Goal: Task Accomplishment & Management: Complete application form

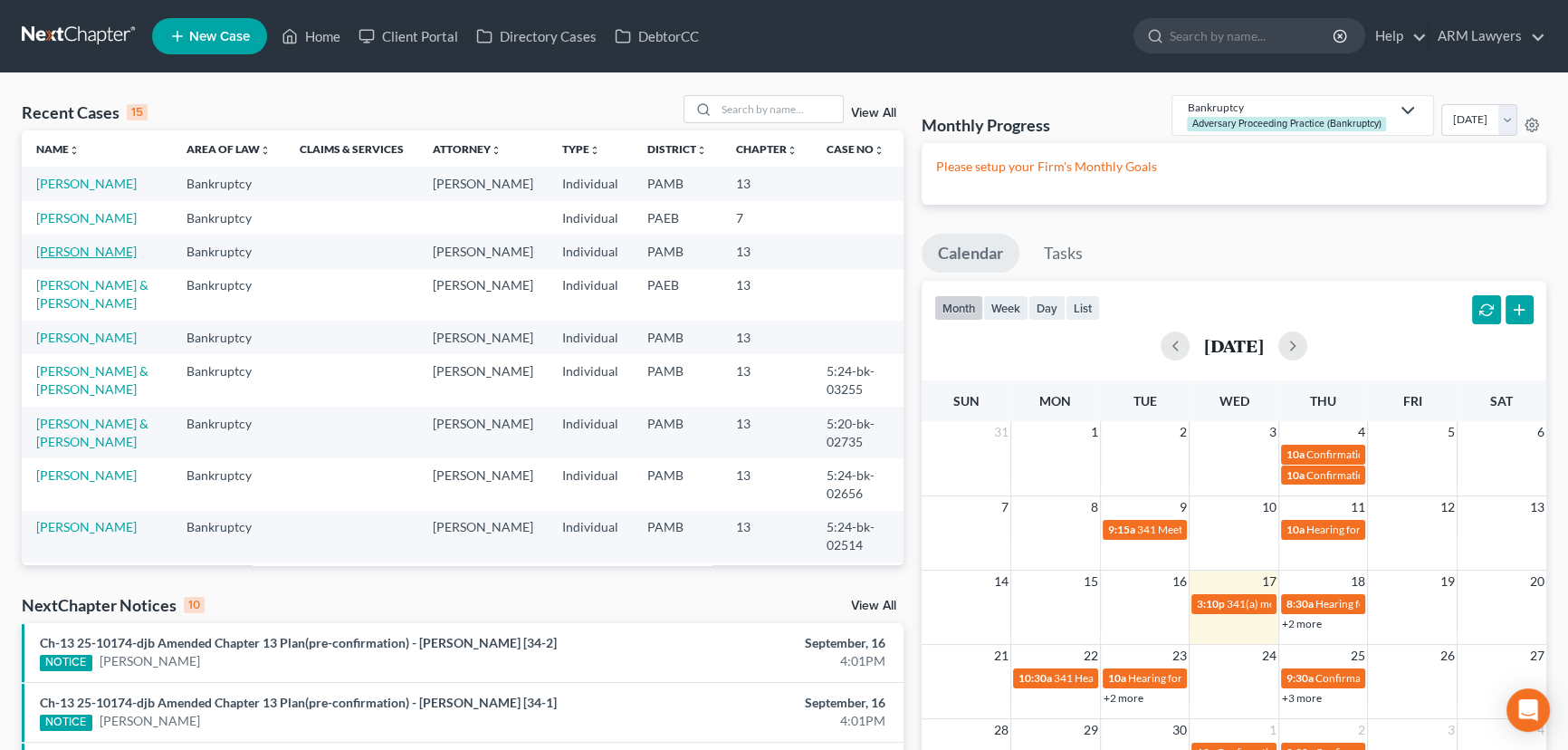
click at [92, 247] on link "[PERSON_NAME]" at bounding box center [86, 251] width 100 height 16
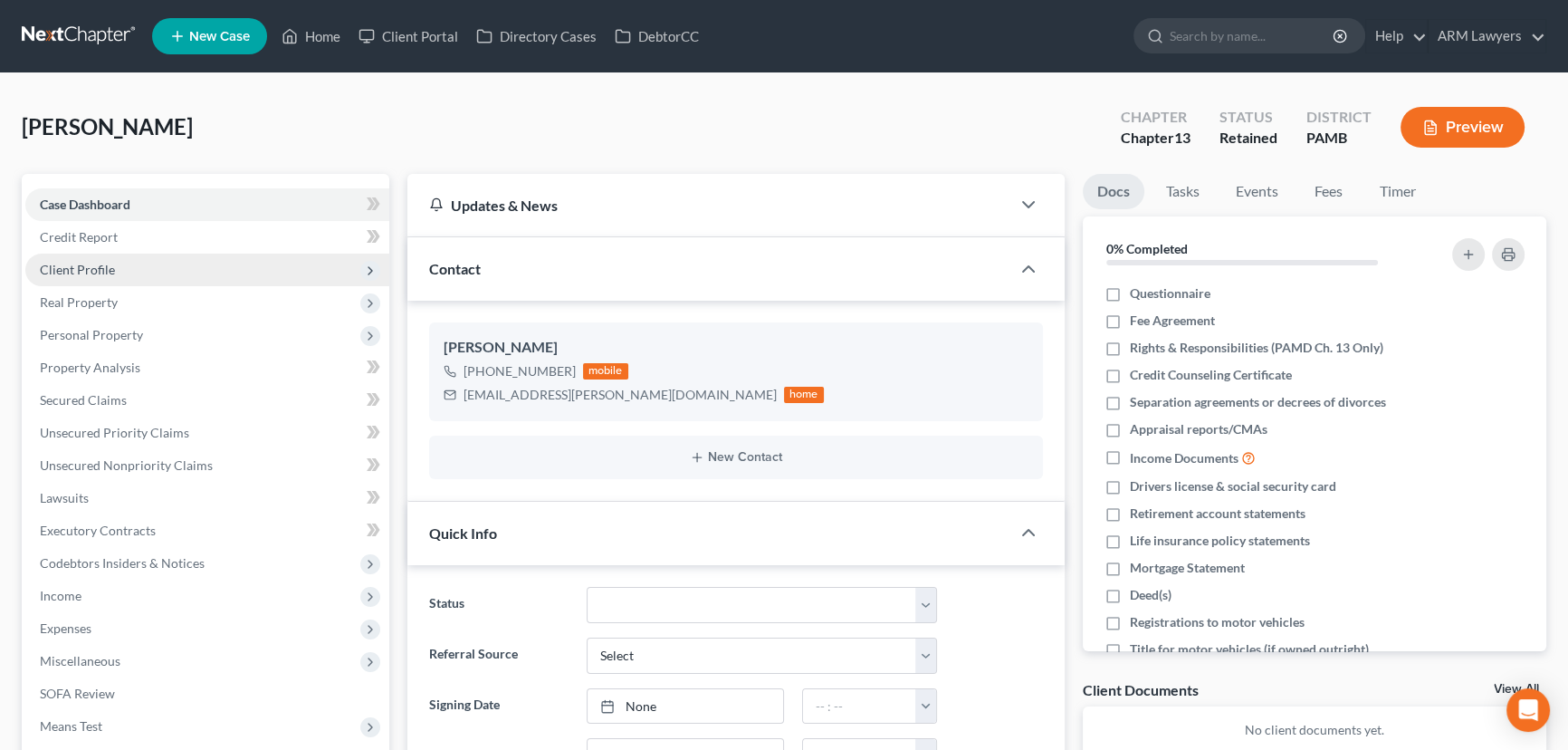
click at [113, 277] on span "Client Profile" at bounding box center [207, 269] width 364 height 32
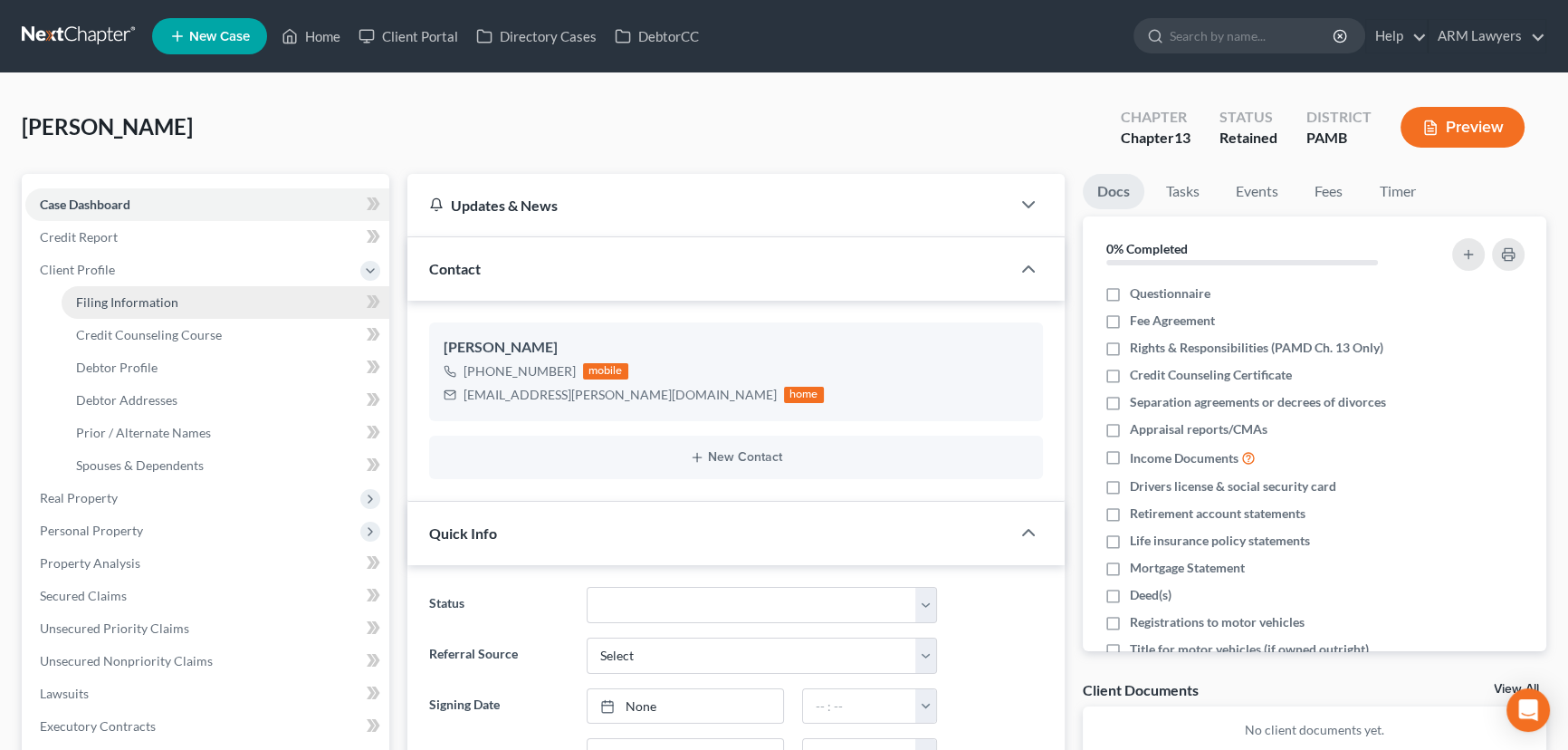
click at [172, 297] on span "Filing Information" at bounding box center [127, 302] width 102 height 16
select select "1"
select select "0"
select select "3"
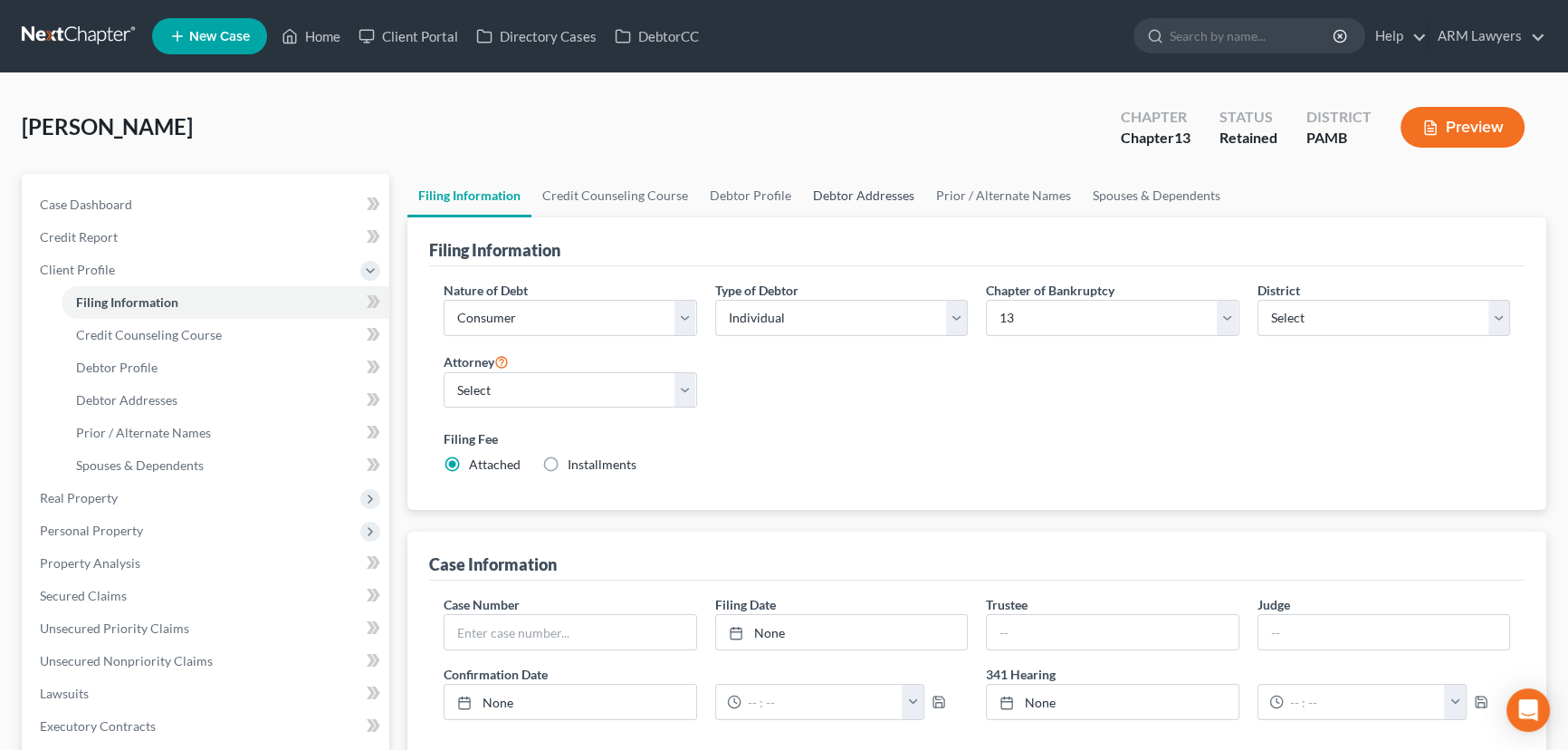
click at [850, 186] on link "Debtor Addresses" at bounding box center [864, 195] width 123 height 44
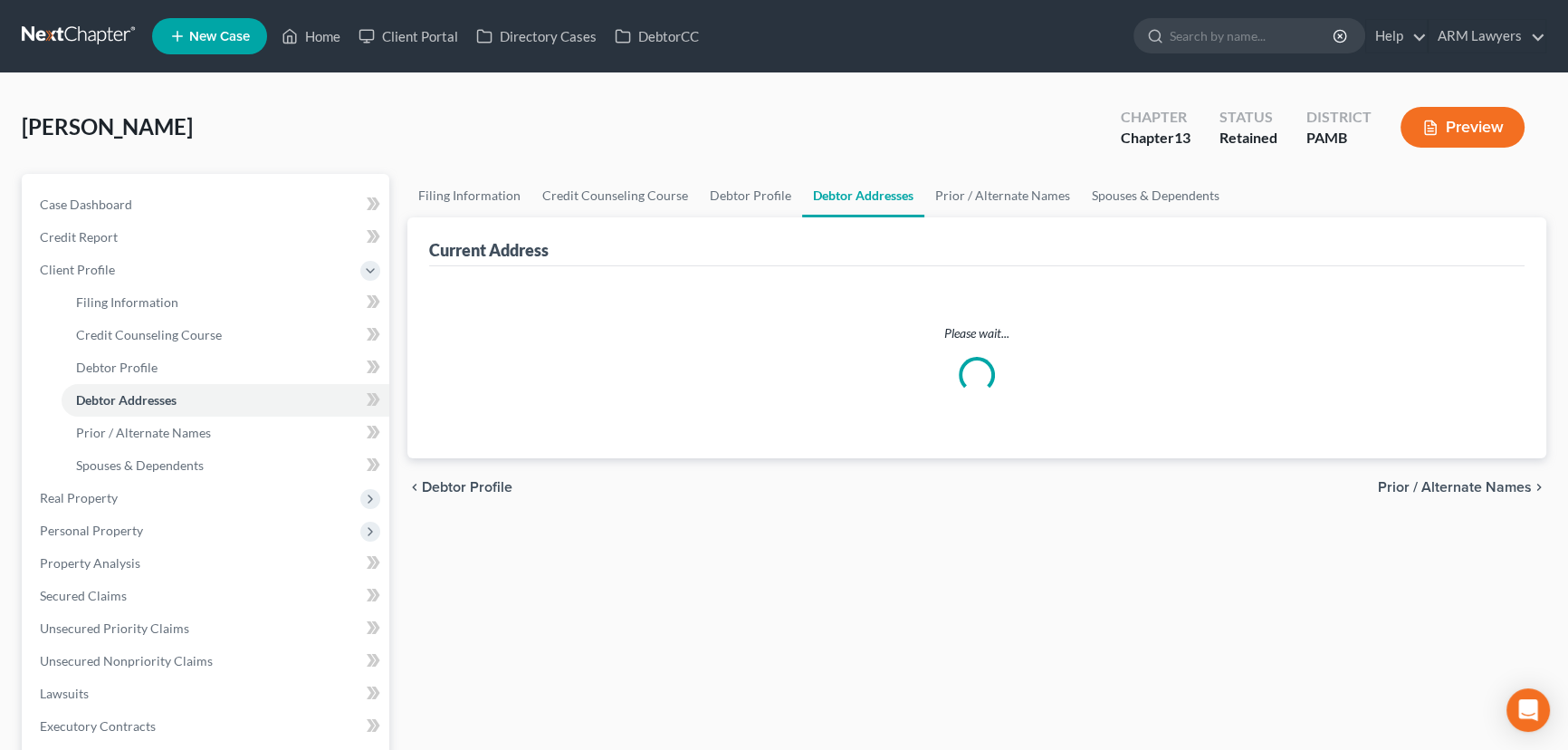
select select "0"
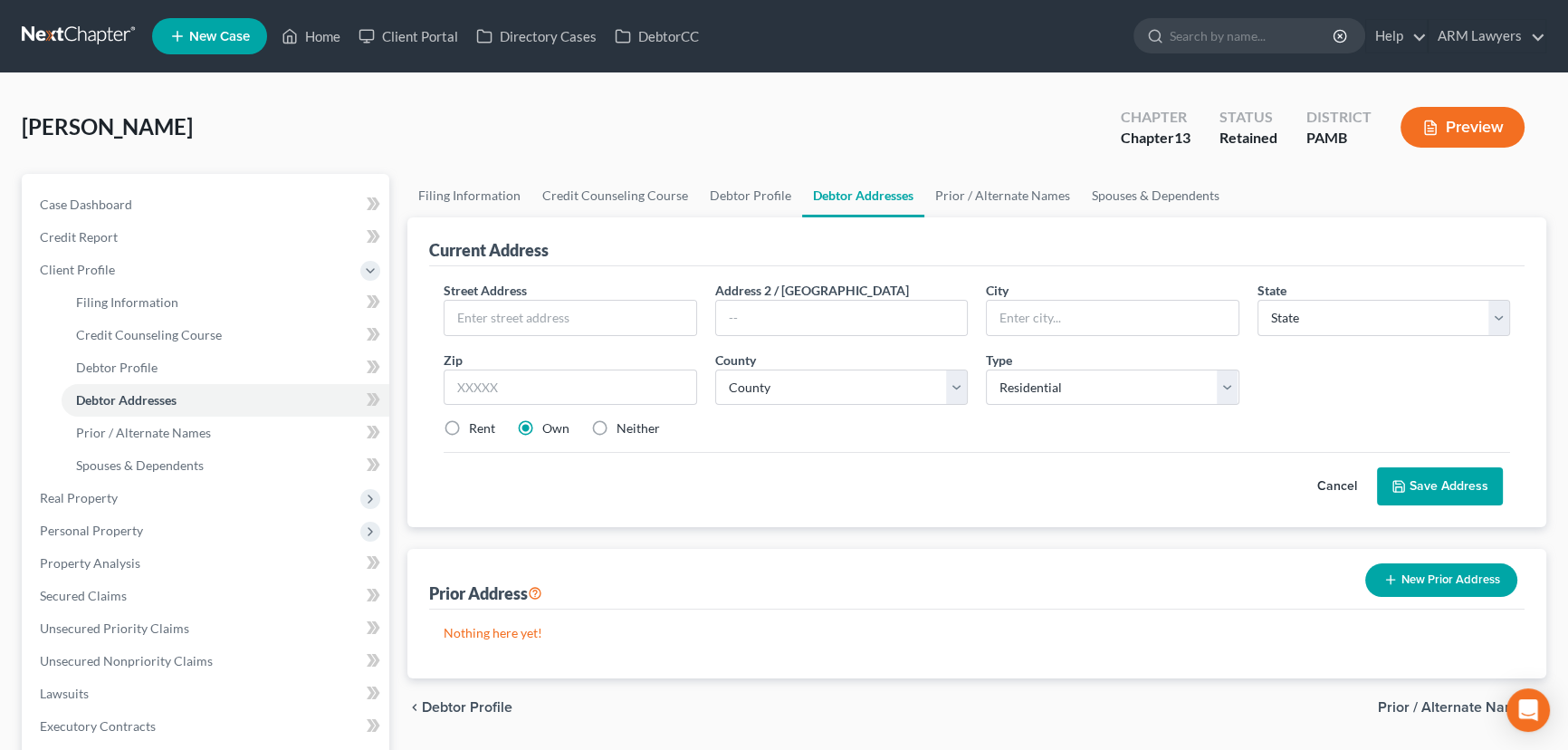
click at [943, 137] on div "[PERSON_NAME] Upgraded Chapter Chapter 13 Status Retained District PAMB Preview" at bounding box center [783, 134] width 1524 height 79
click at [584, 302] on input "text" at bounding box center [570, 318] width 251 height 34
type input "[STREET_ADDRESS]"
click at [498, 371] on input "text" at bounding box center [570, 387] width 253 height 36
type input "18235"
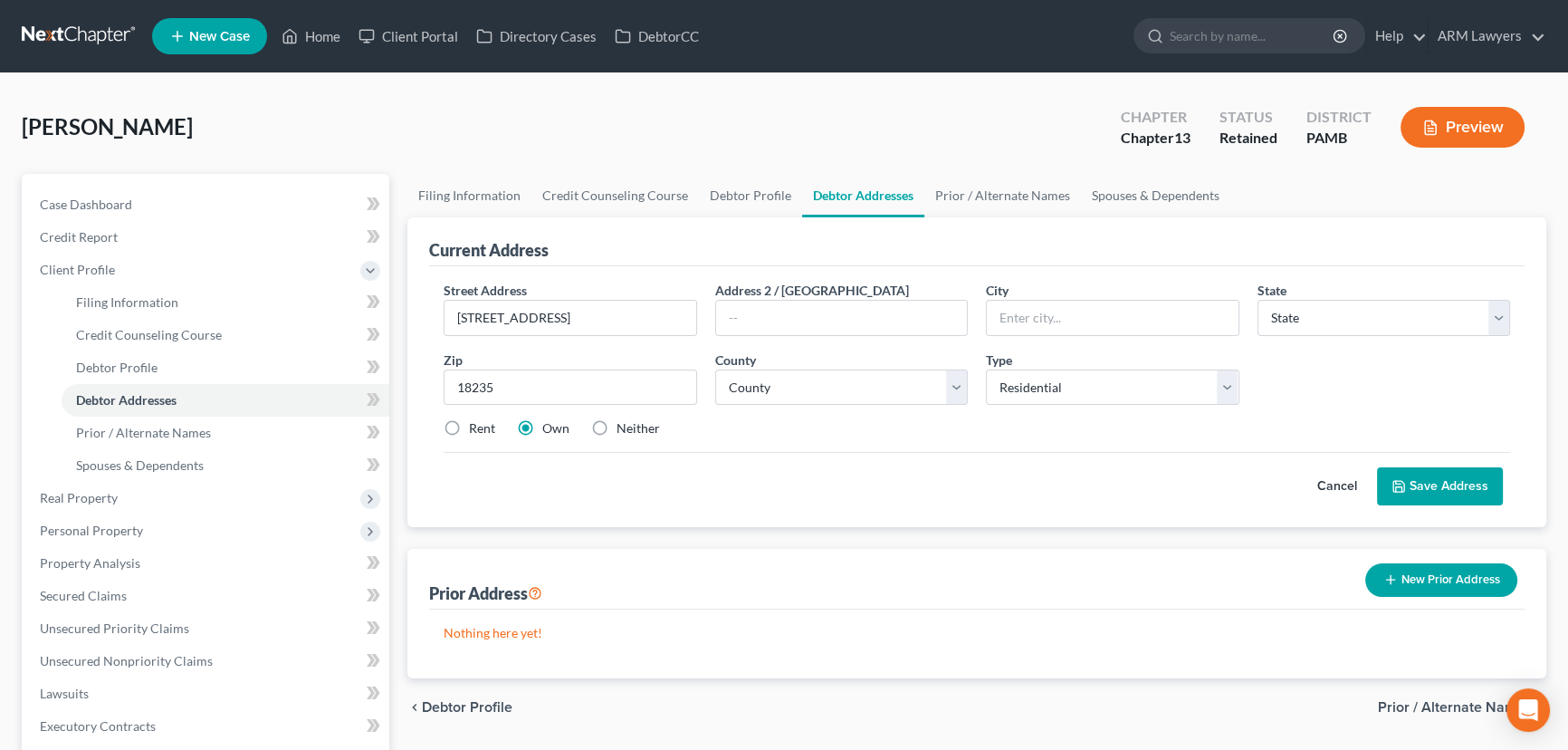
click at [542, 431] on label "Own" at bounding box center [556, 428] width 27 height 19
click at [549, 431] on input "Own" at bounding box center [555, 425] width 12 height 12
type input "Lehighton"
select select "39"
click at [808, 425] on div "Rent Own Neither" at bounding box center [977, 428] width 1085 height 19
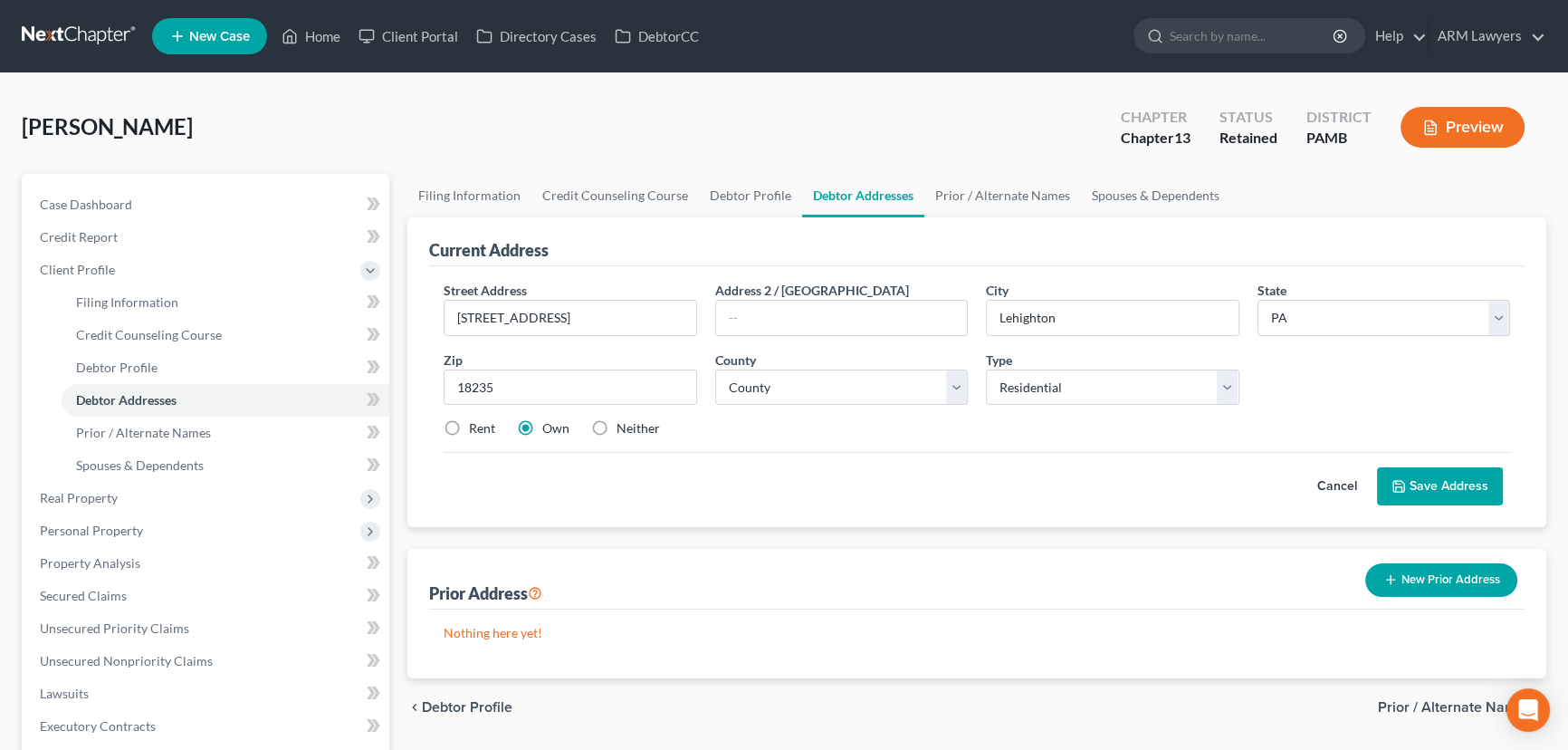
click at [1424, 481] on button "Save Address" at bounding box center [1439, 486] width 126 height 38
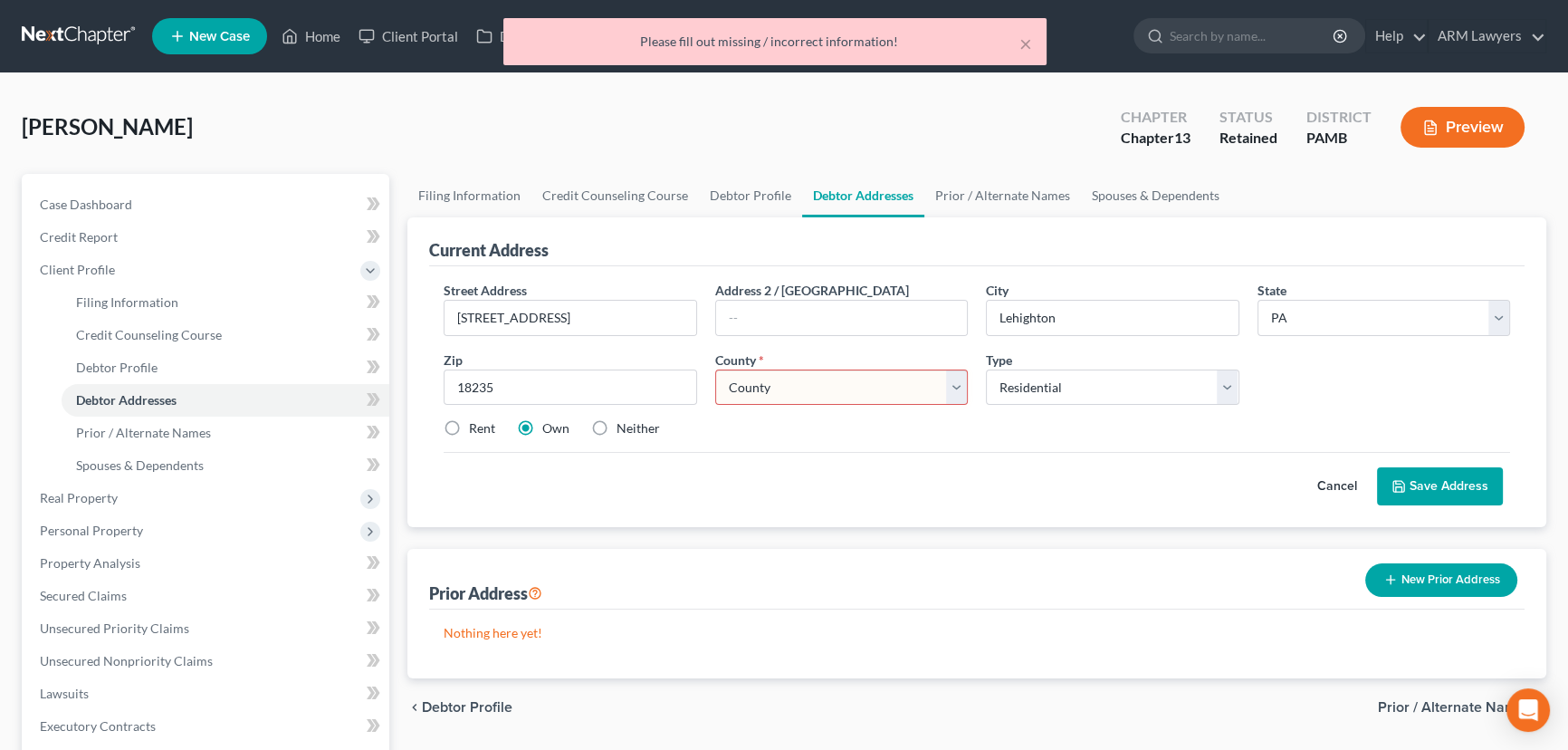
click at [804, 388] on select "County [GEOGRAPHIC_DATA] [GEOGRAPHIC_DATA] [GEOGRAPHIC_DATA] [GEOGRAPHIC_DATA] …" at bounding box center [841, 387] width 253 height 36
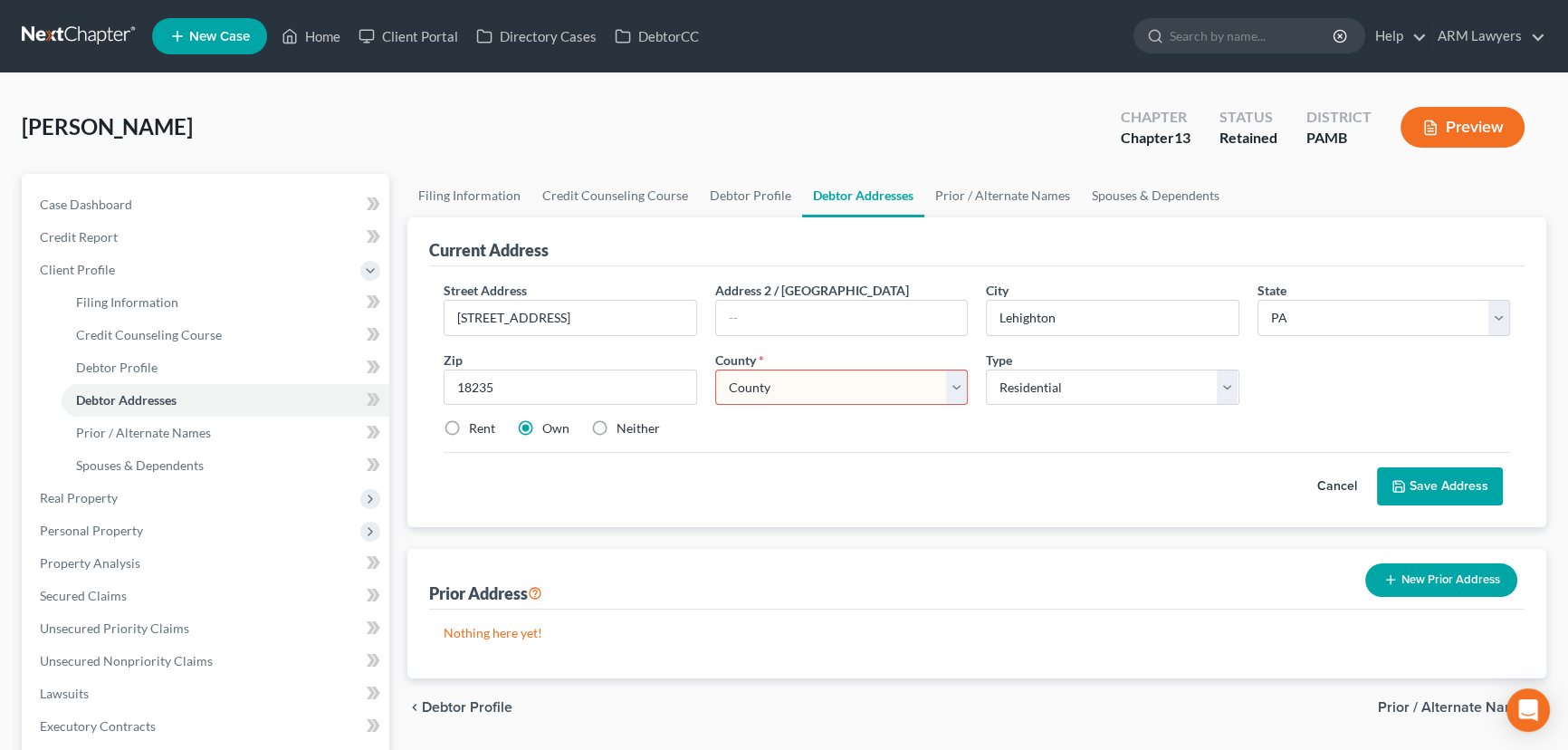
select select "12"
click at [715, 369] on select "County [GEOGRAPHIC_DATA] [GEOGRAPHIC_DATA] [GEOGRAPHIC_DATA] [GEOGRAPHIC_DATA] …" at bounding box center [841, 387] width 253 height 36
click at [1437, 469] on button "Save Address" at bounding box center [1439, 486] width 126 height 38
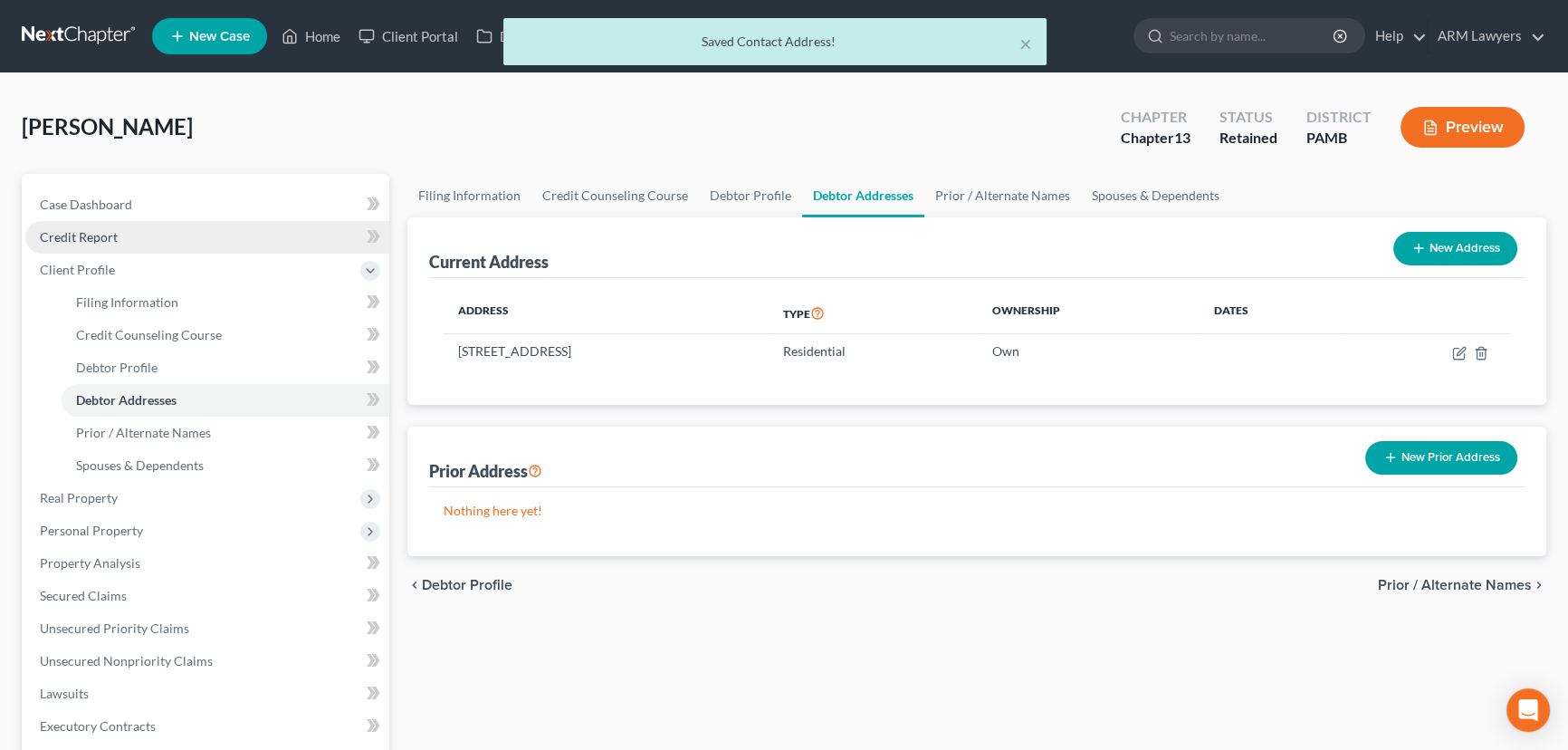
click at [123, 245] on link "Credit Report" at bounding box center [207, 237] width 364 height 32
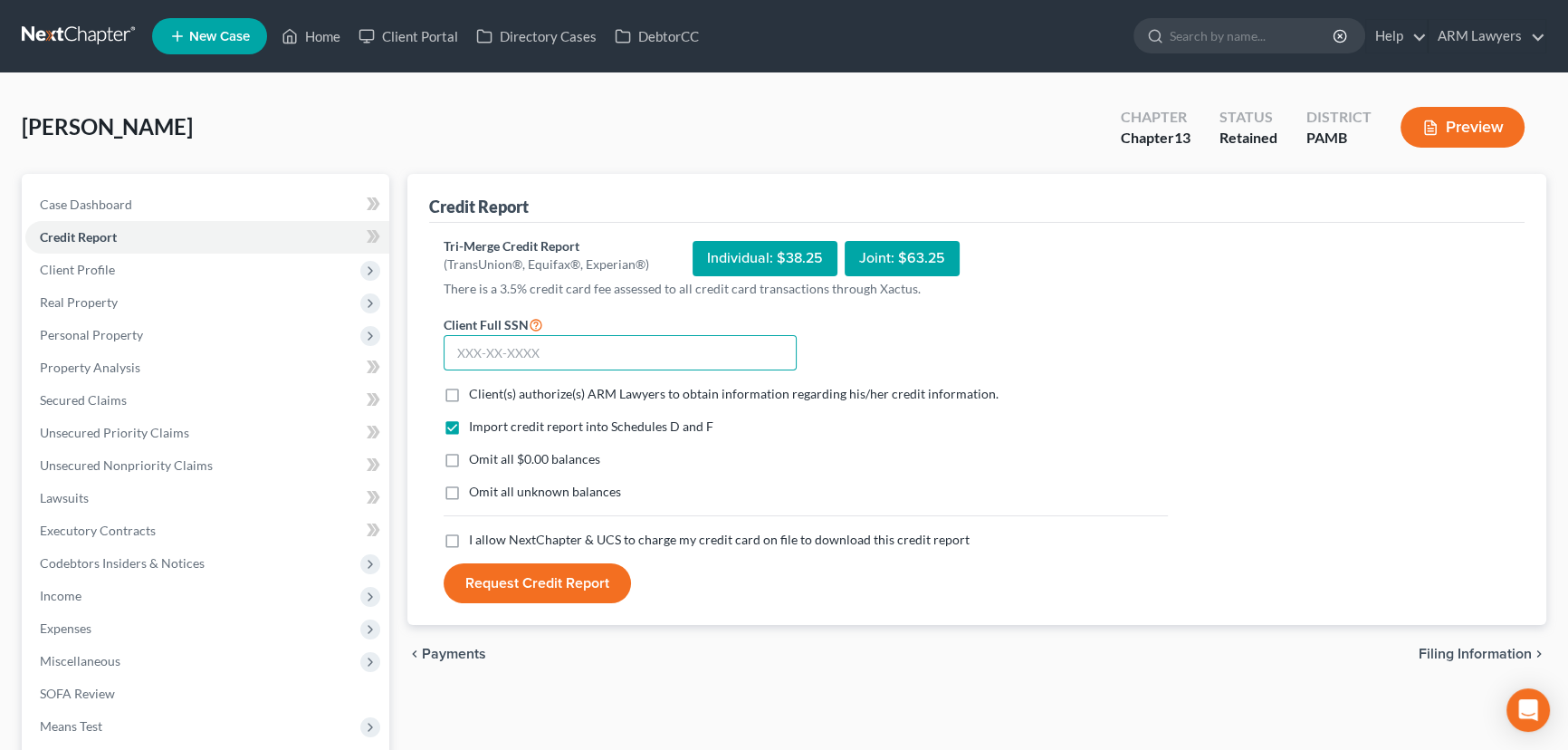
click at [527, 354] on input "text" at bounding box center [619, 353] width 354 height 36
type input "[PHONE_NUMBER]"
click at [469, 390] on label "Client(s) authorize(s) ARM Lawyers to obtain information regarding his/her cred…" at bounding box center [734, 394] width 530 height 19
click at [476, 390] on input "Client(s) authorize(s) ARM Lawyers to obtain information regarding his/her cred…" at bounding box center [482, 391] width 12 height 12
checkbox input "true"
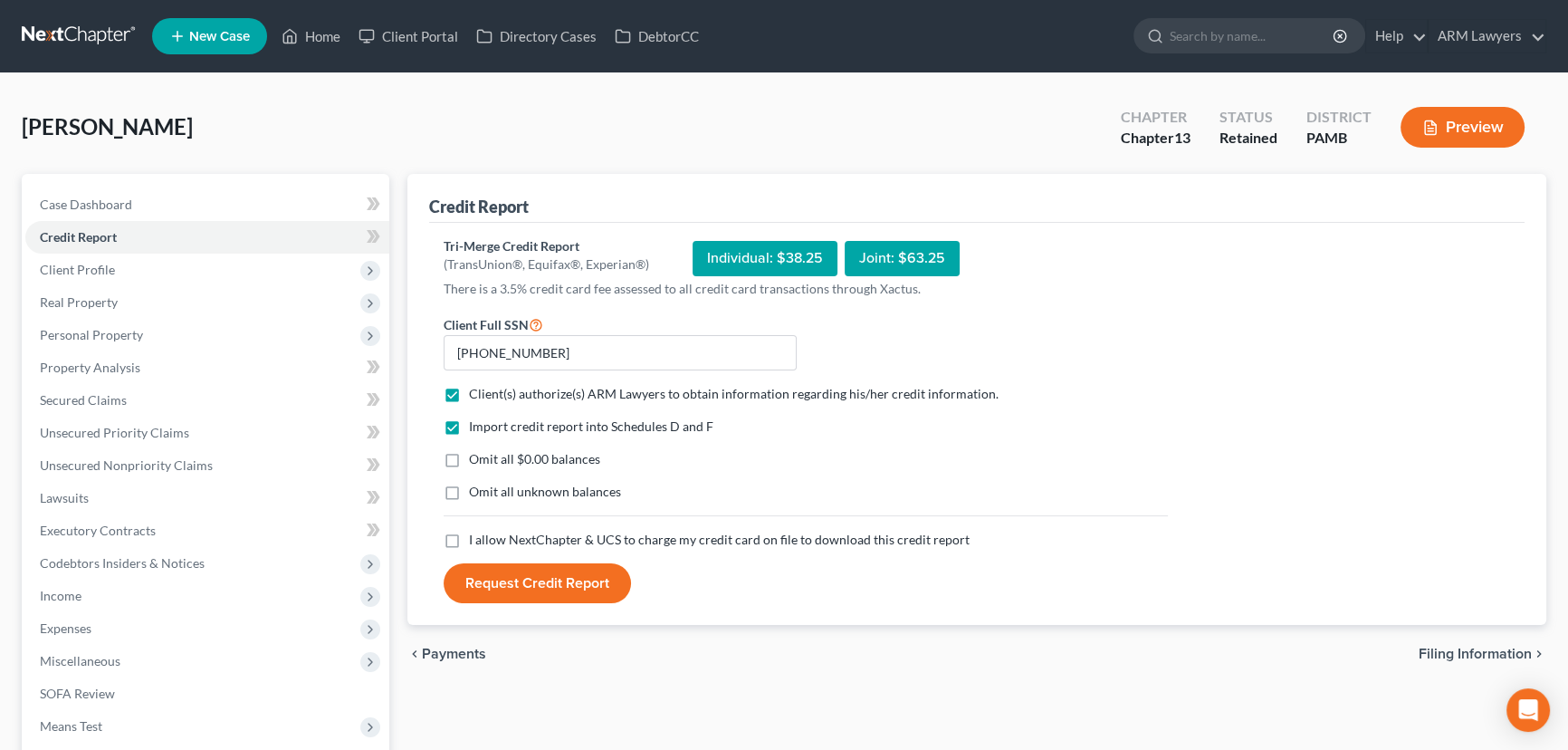
click at [469, 458] on label "Omit all $0.00 balances" at bounding box center [535, 459] width 131 height 19
click at [476, 458] on input "Omit all $0.00 balances" at bounding box center [482, 456] width 12 height 12
checkbox input "true"
click at [469, 487] on label "Omit all unknown balances" at bounding box center [545, 491] width 152 height 19
click at [476, 487] on input "Omit all unknown balances" at bounding box center [482, 488] width 12 height 12
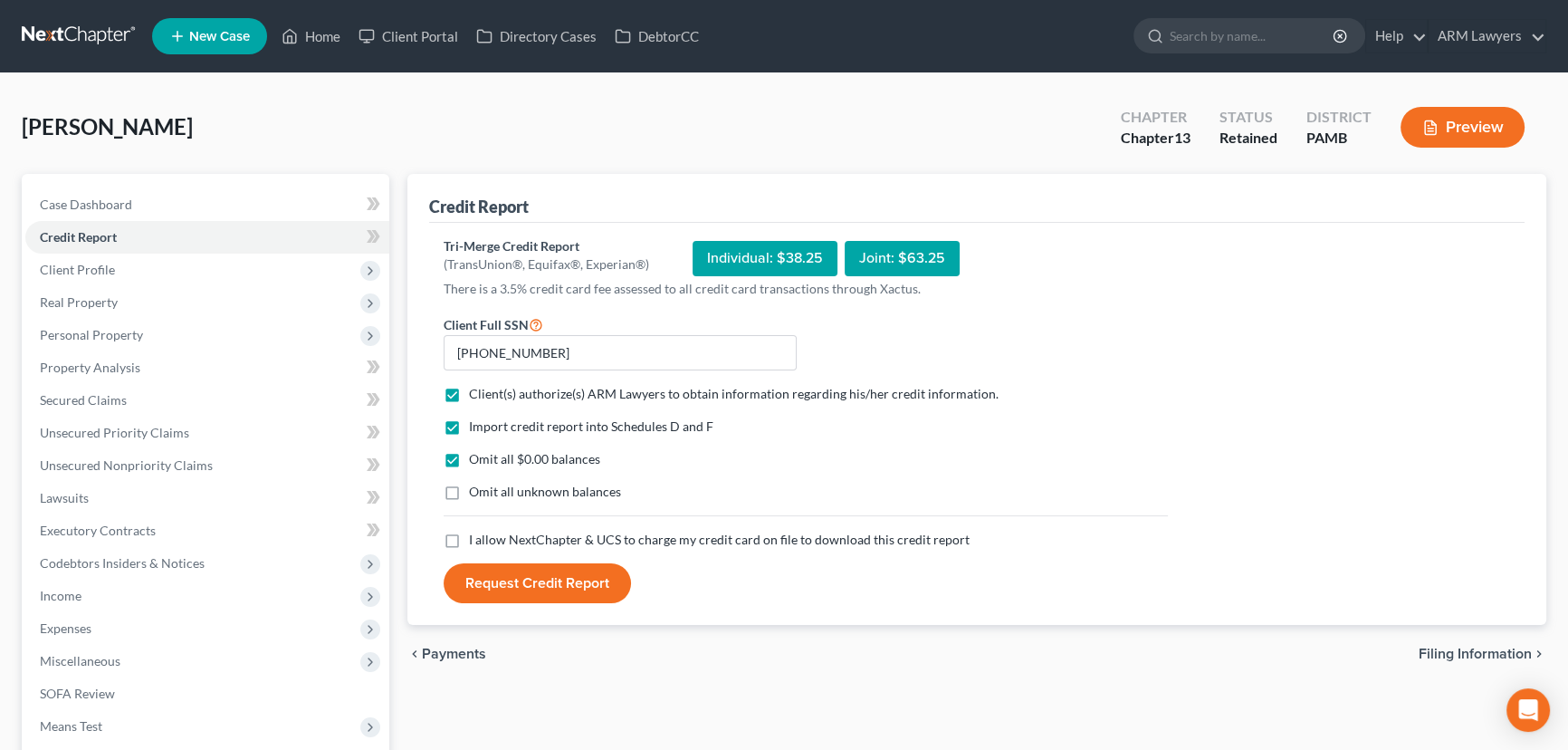
checkbox input "true"
drag, startPoint x: 455, startPoint y: 537, endPoint x: 486, endPoint y: 552, distance: 34.4
click at [469, 539] on label "I allow NextChapter & UCS to charge my credit card on file to download this cre…" at bounding box center [720, 540] width 501 height 19
click at [476, 539] on input "I allow NextChapter & UCS to charge my credit card on file to download this cre…" at bounding box center [482, 537] width 12 height 12
checkbox input "true"
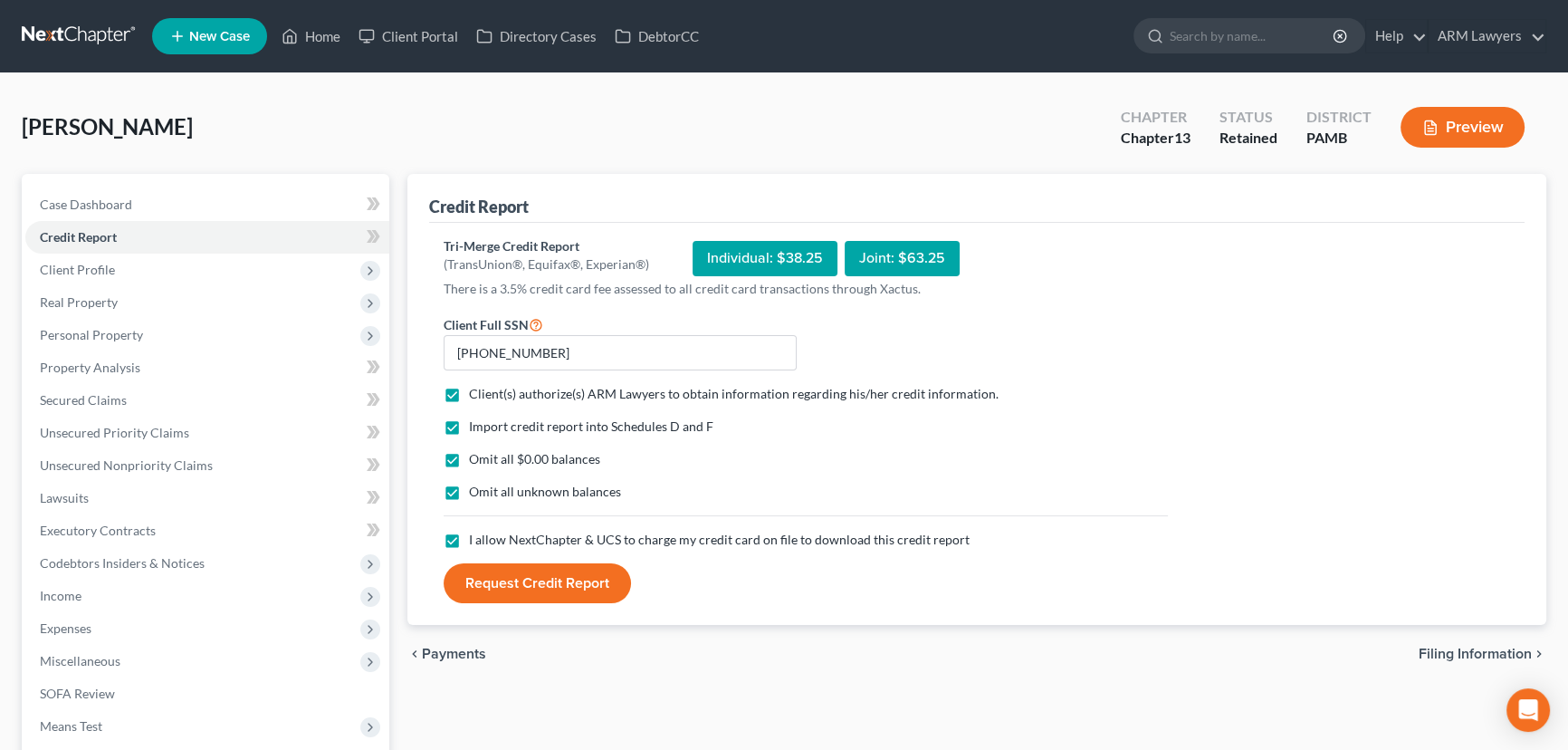
click at [524, 574] on button "Request Credit Report" at bounding box center [537, 582] width 187 height 40
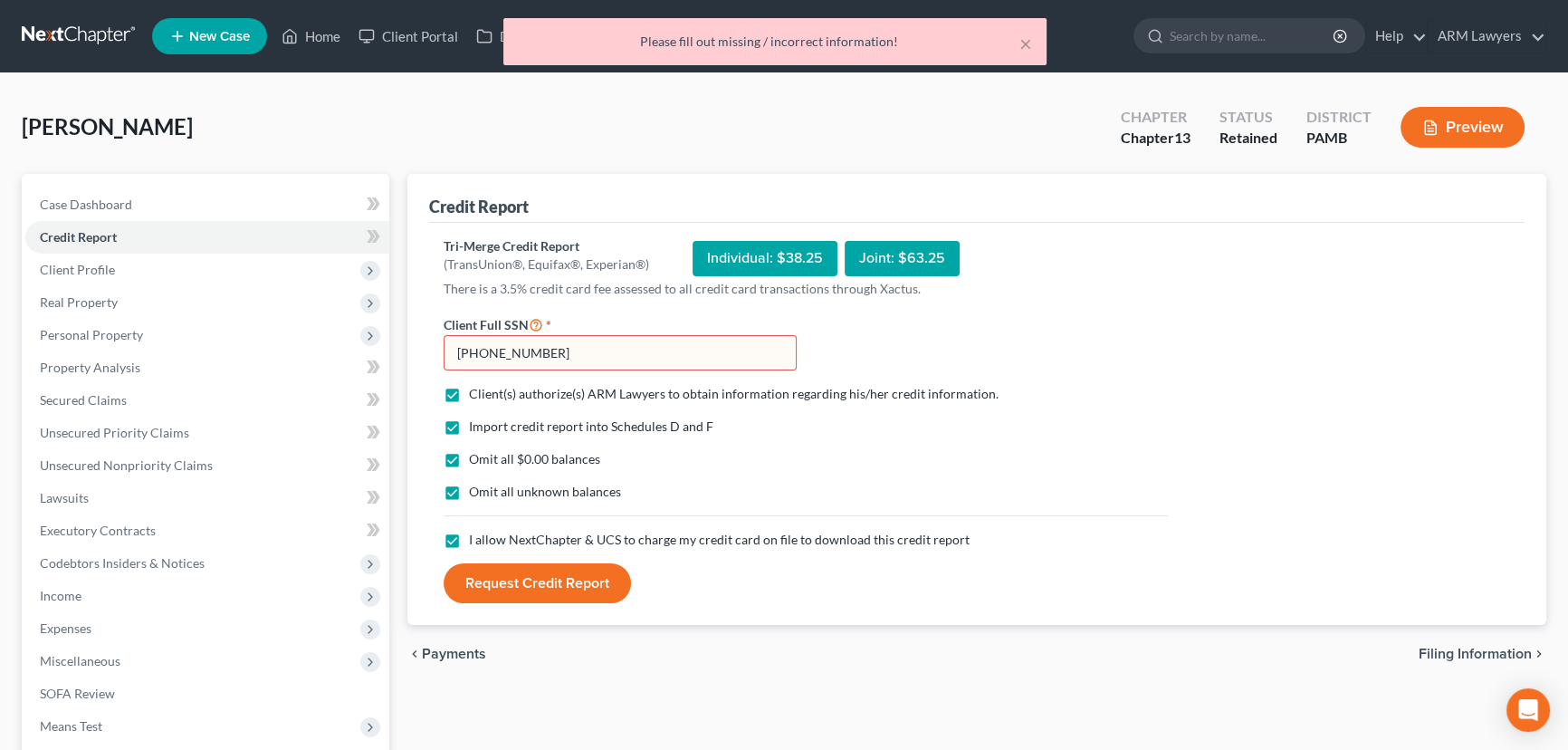
click at [552, 344] on input "[PHONE_NUMBER]" at bounding box center [619, 353] width 354 height 36
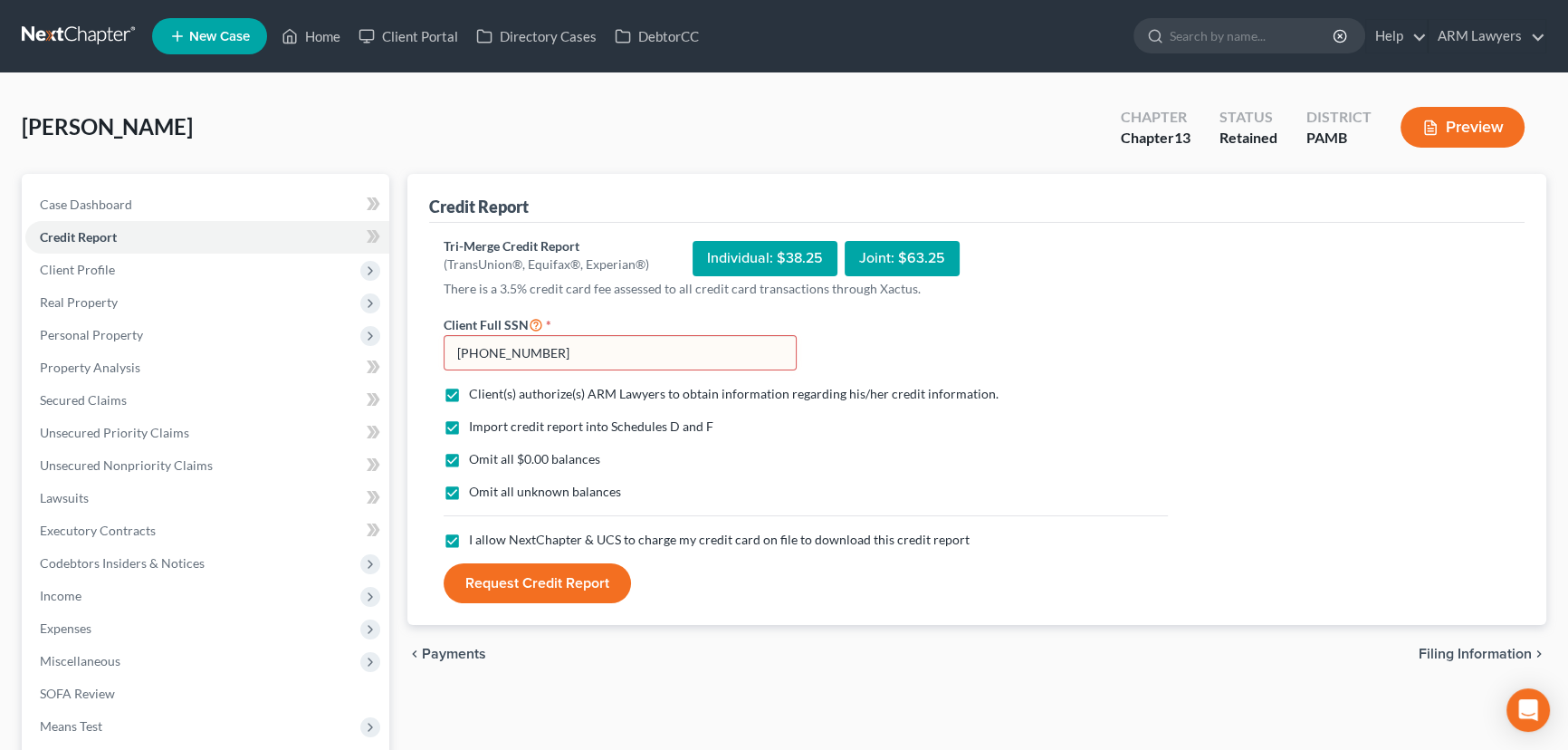
click at [504, 351] on input "[PHONE_NUMBER]" at bounding box center [619, 353] width 354 height 36
type input "030-61-1979"
click at [529, 592] on button "Request Credit Report" at bounding box center [537, 582] width 187 height 40
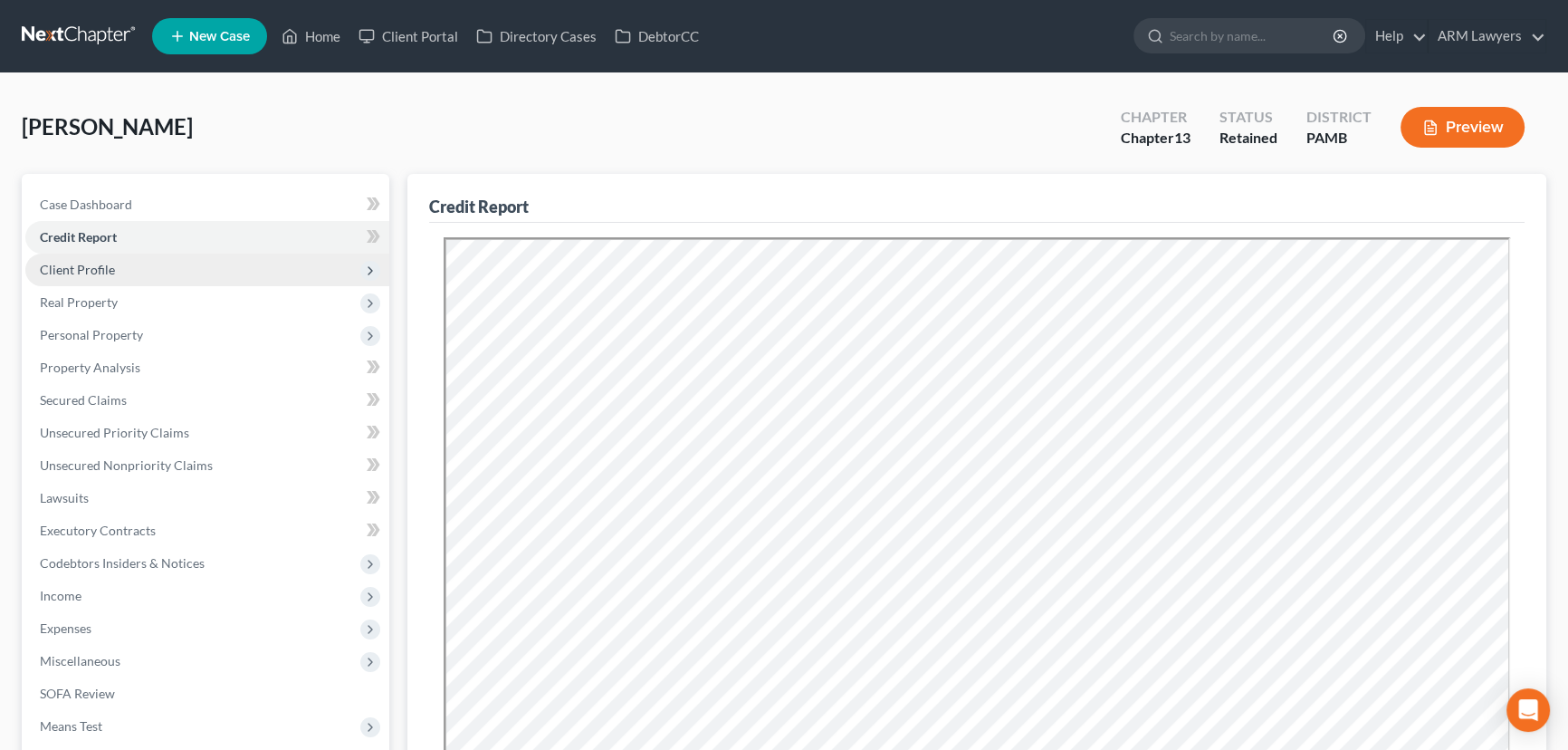
click at [87, 274] on span "Client Profile" at bounding box center [77, 270] width 75 height 16
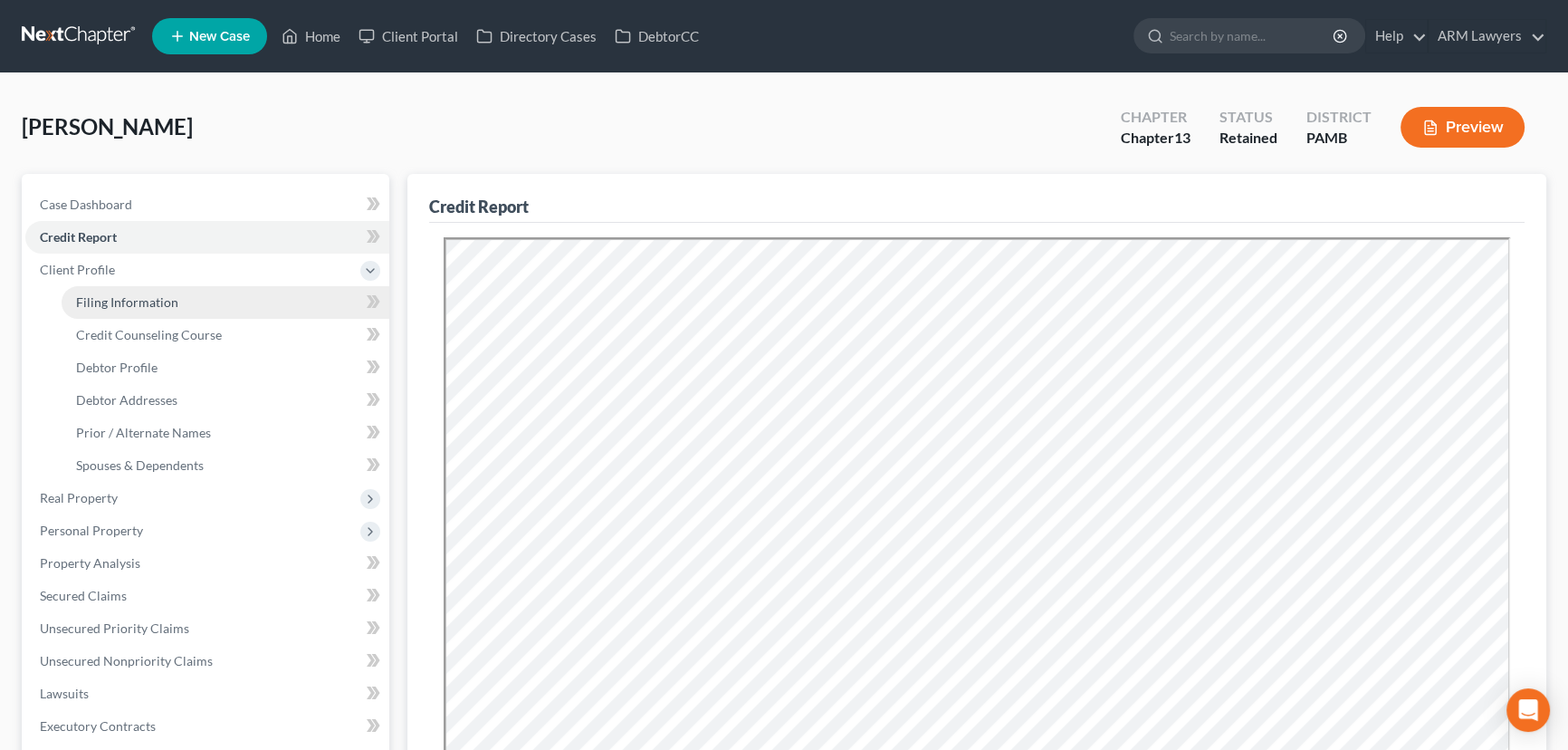
click at [186, 304] on link "Filing Information" at bounding box center [225, 302] width 327 height 32
select select "1"
select select "0"
select select "3"
select select "68"
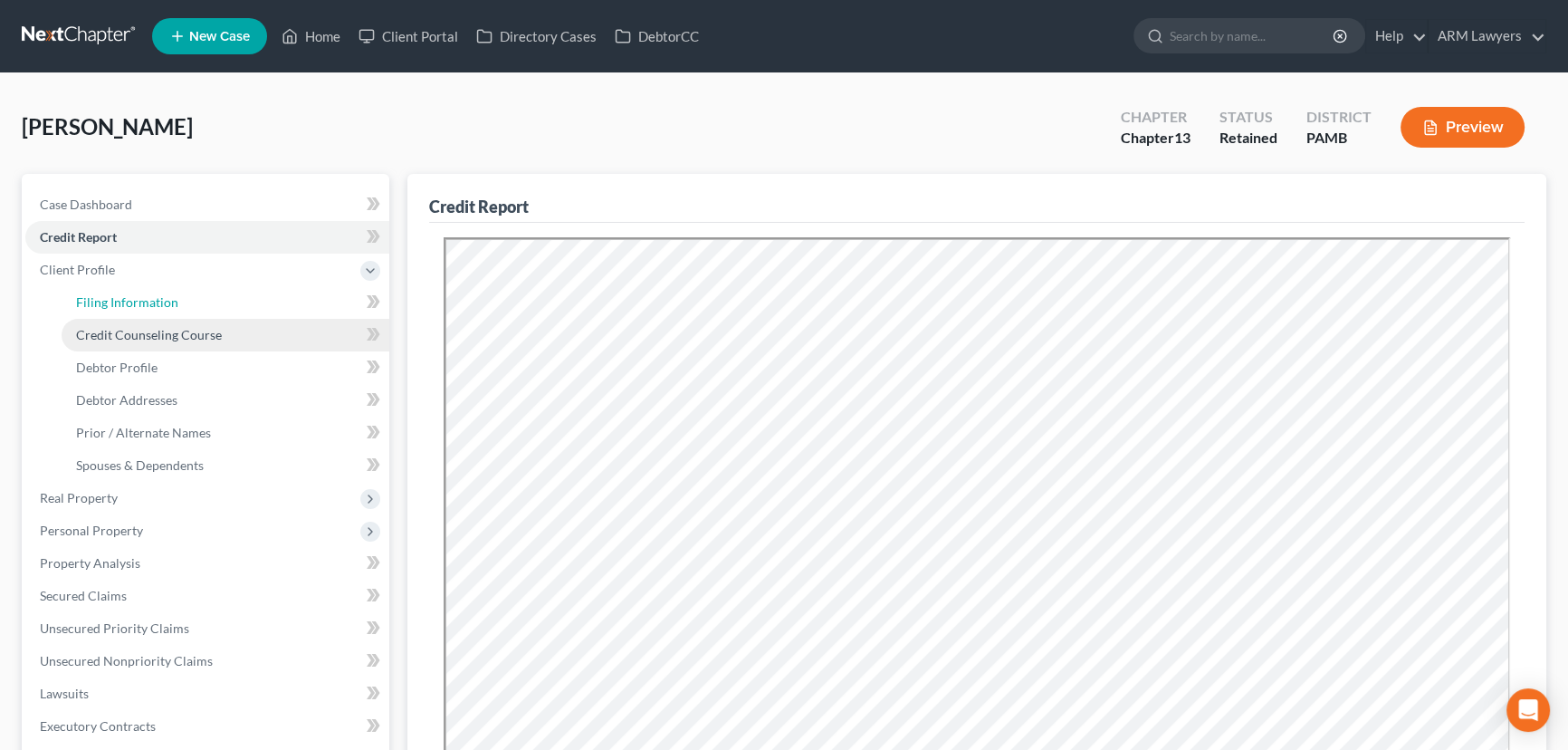
select select "8"
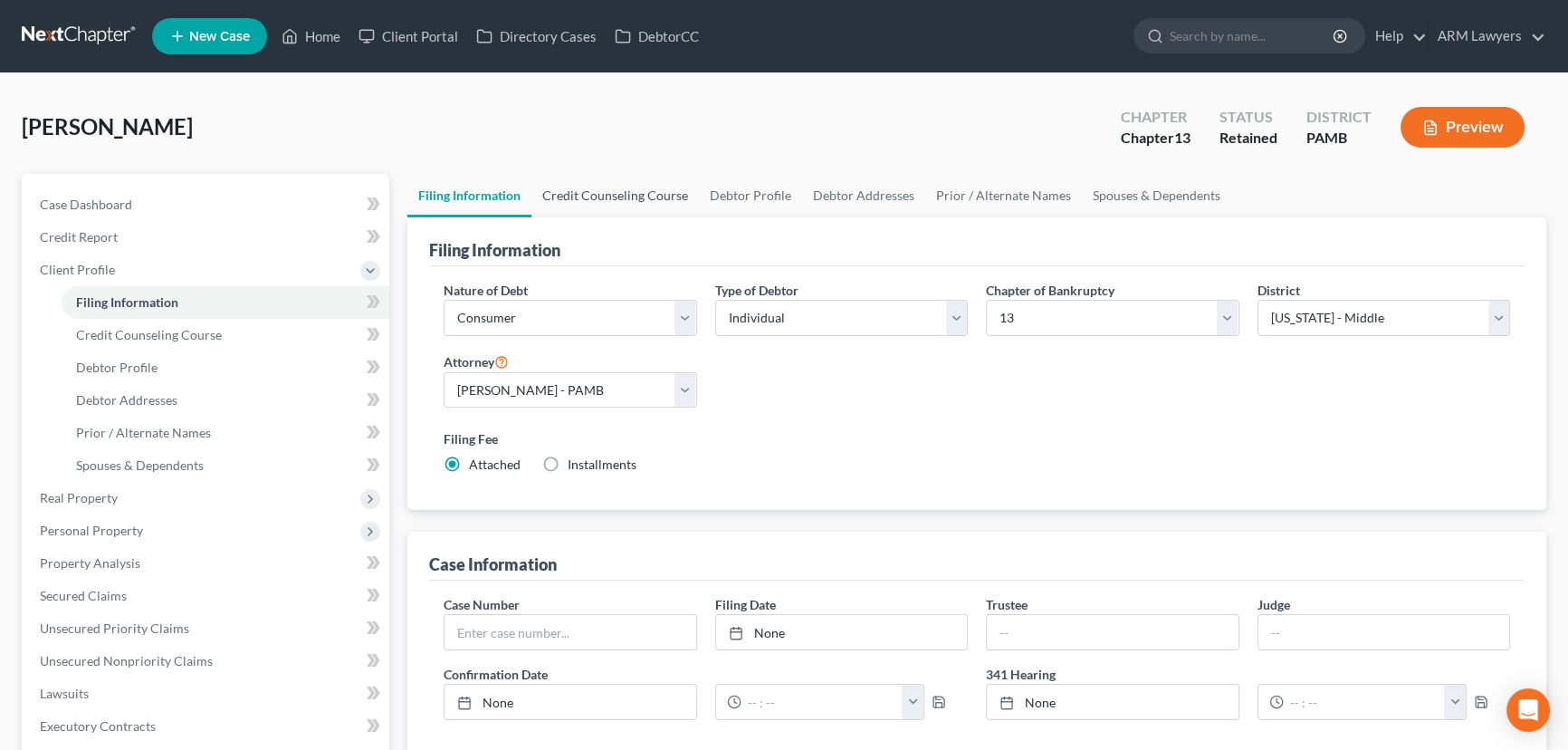
click at [624, 196] on link "Credit Counseling Course" at bounding box center [616, 195] width 168 height 44
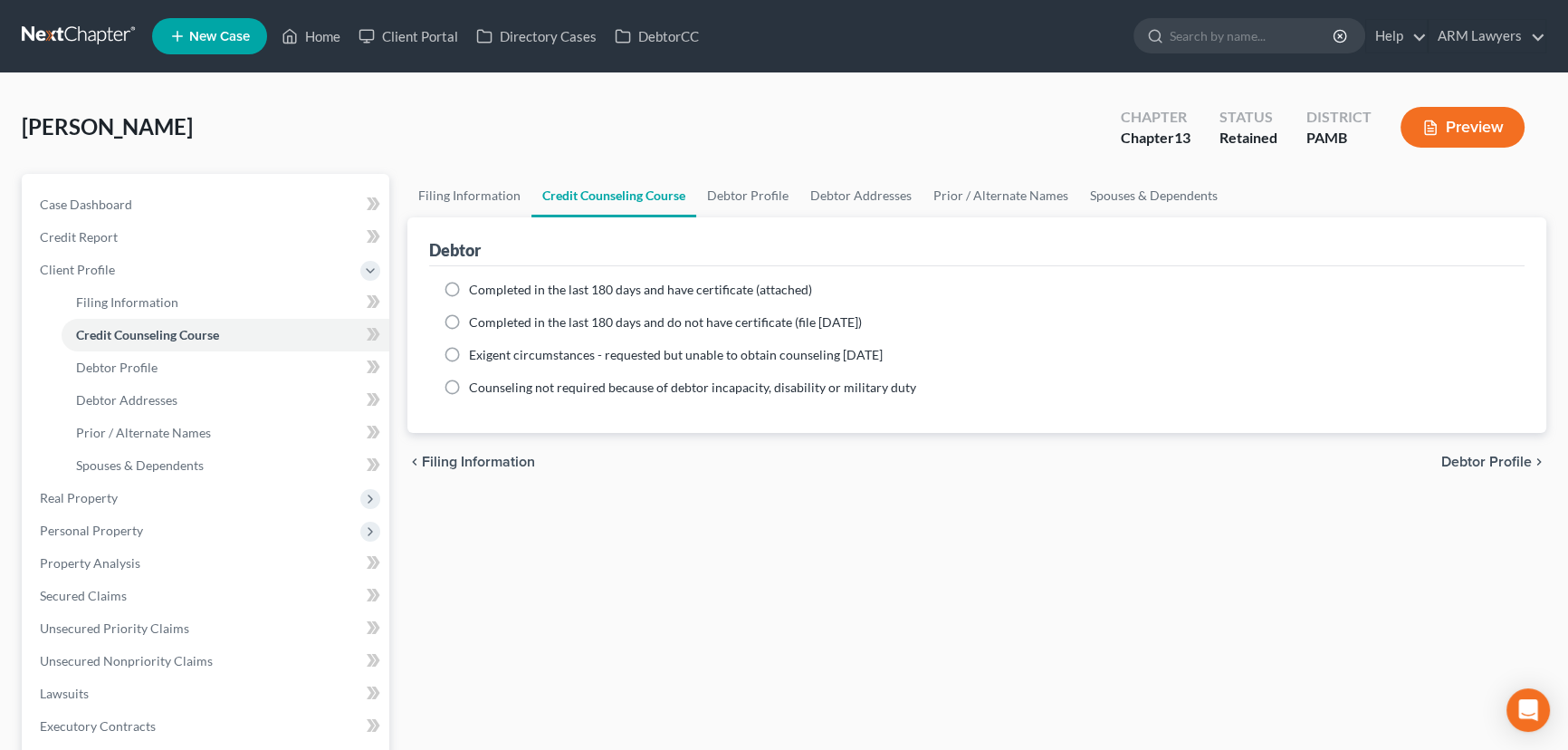
click at [469, 285] on label "Completed in the last 180 days and have certificate (attached)" at bounding box center [641, 289] width 343 height 19
click at [476, 285] on input "Completed in the last 180 days and have certificate (attached)" at bounding box center [482, 286] width 12 height 12
radio input "true"
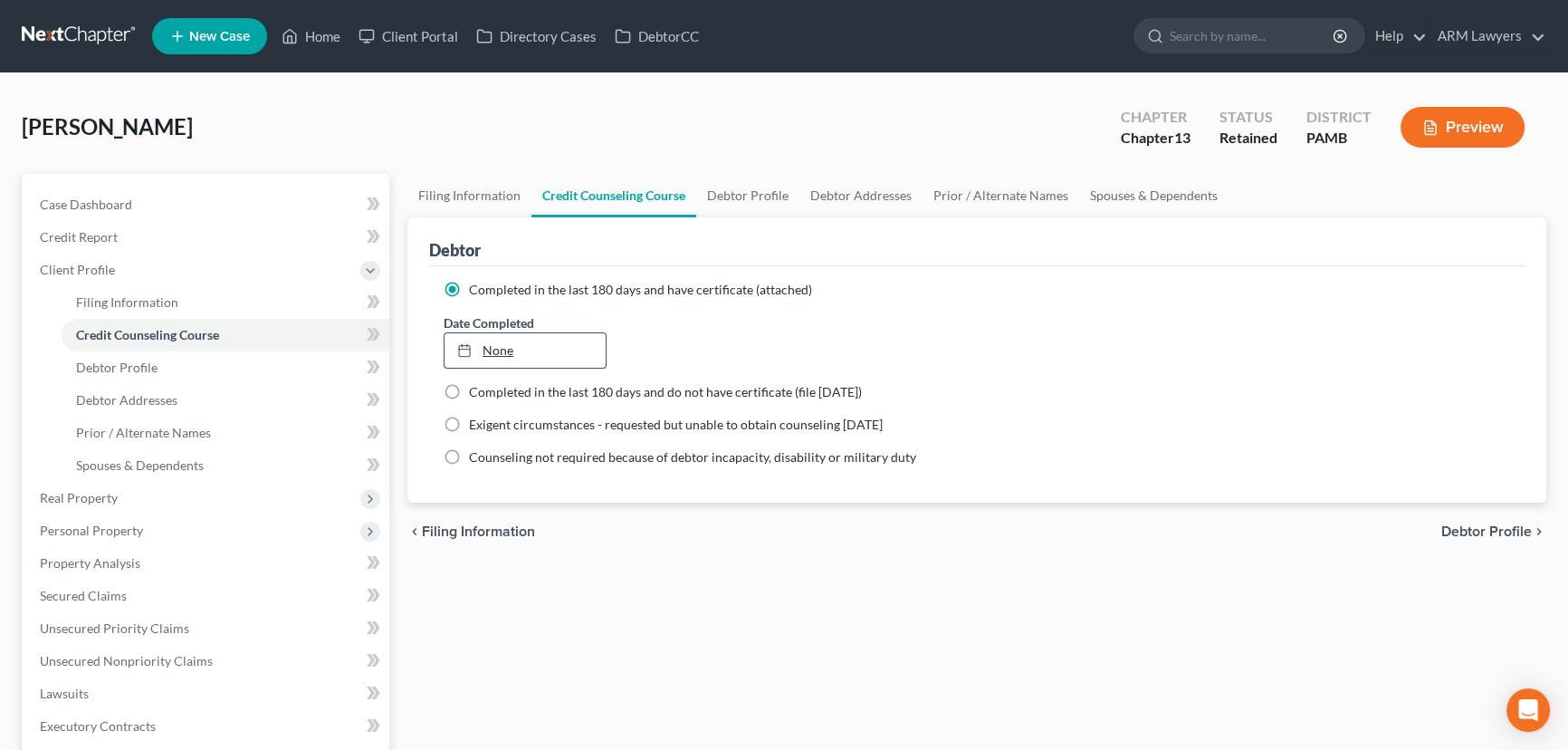
click at [507, 344] on link "None" at bounding box center [524, 350] width 161 height 34
type input "[DATE]"
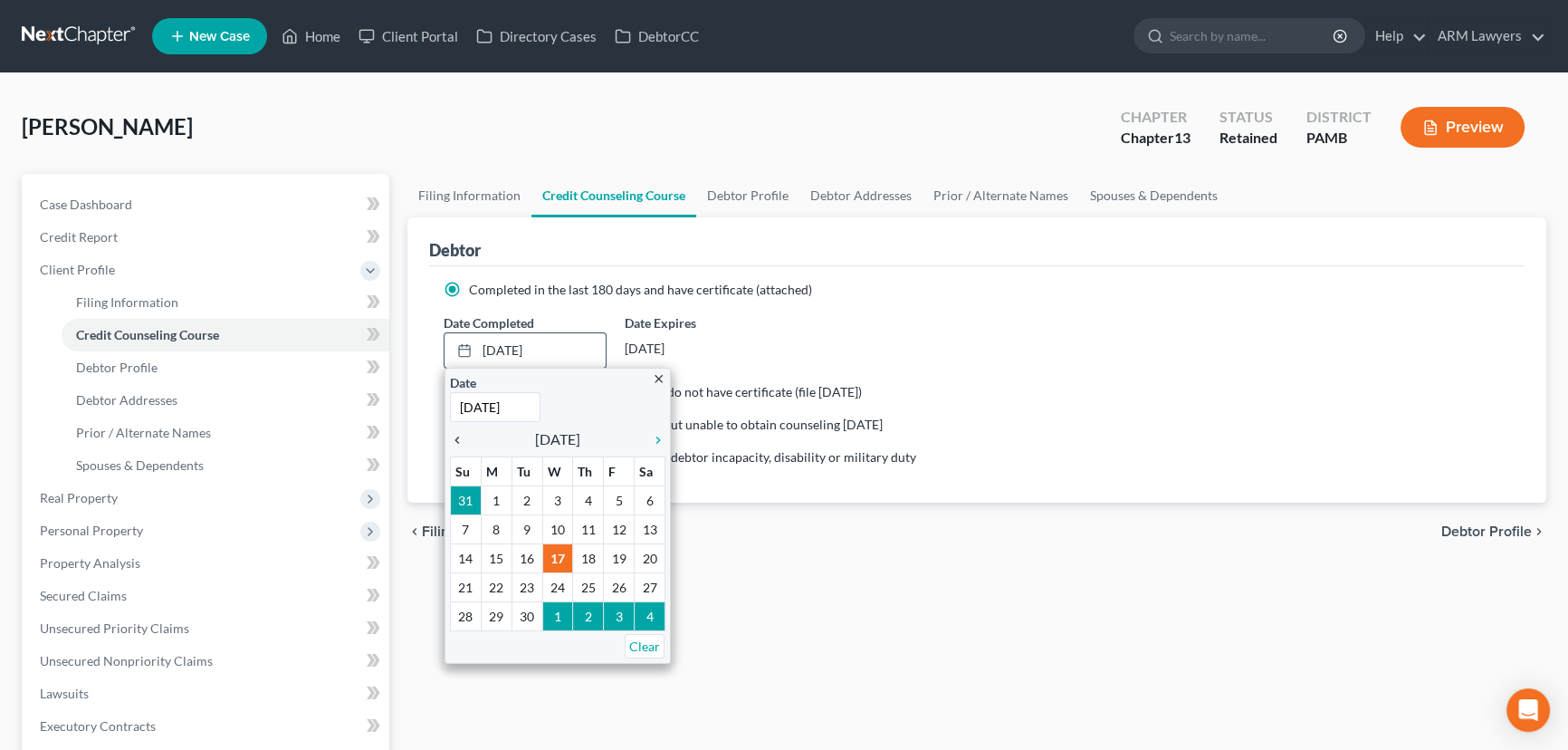
click at [461, 438] on icon "chevron_left" at bounding box center [462, 439] width 23 height 15
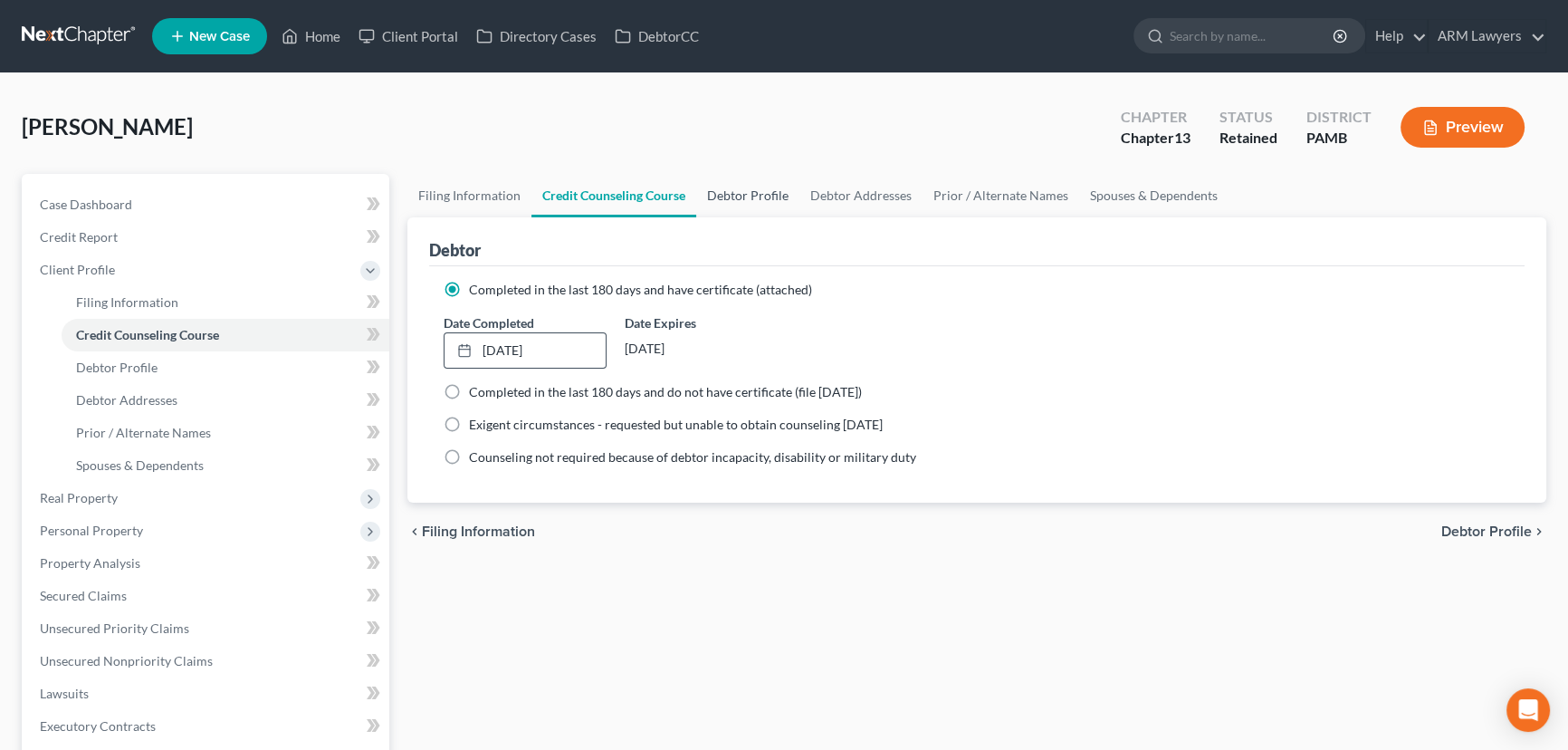
click at [730, 190] on link "Debtor Profile" at bounding box center [748, 195] width 103 height 44
select select "0"
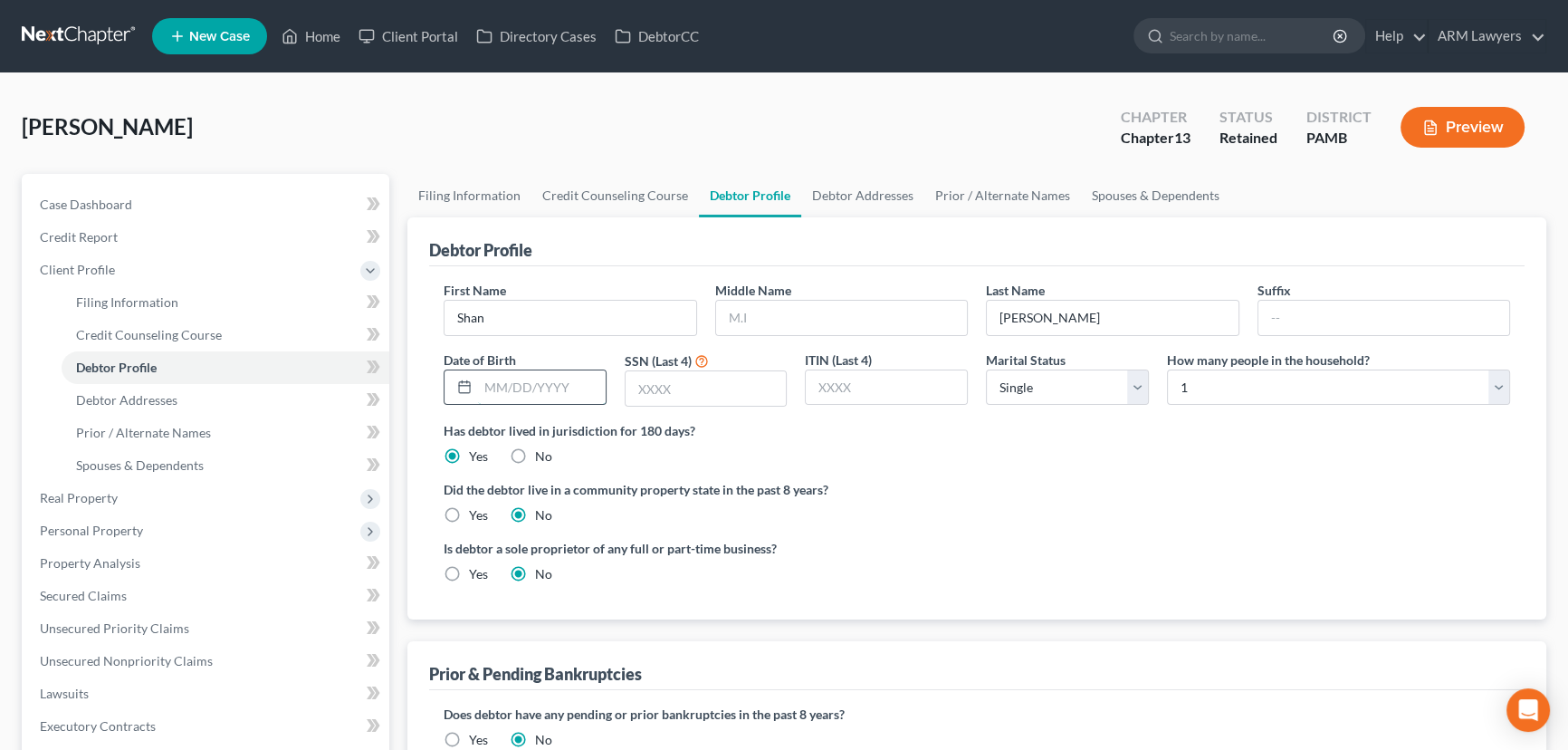
click at [539, 392] on input "text" at bounding box center [541, 387] width 128 height 34
click at [572, 389] on input "text" at bounding box center [541, 387] width 128 height 34
click at [130, 230] on link "Credit Report" at bounding box center [207, 237] width 364 height 32
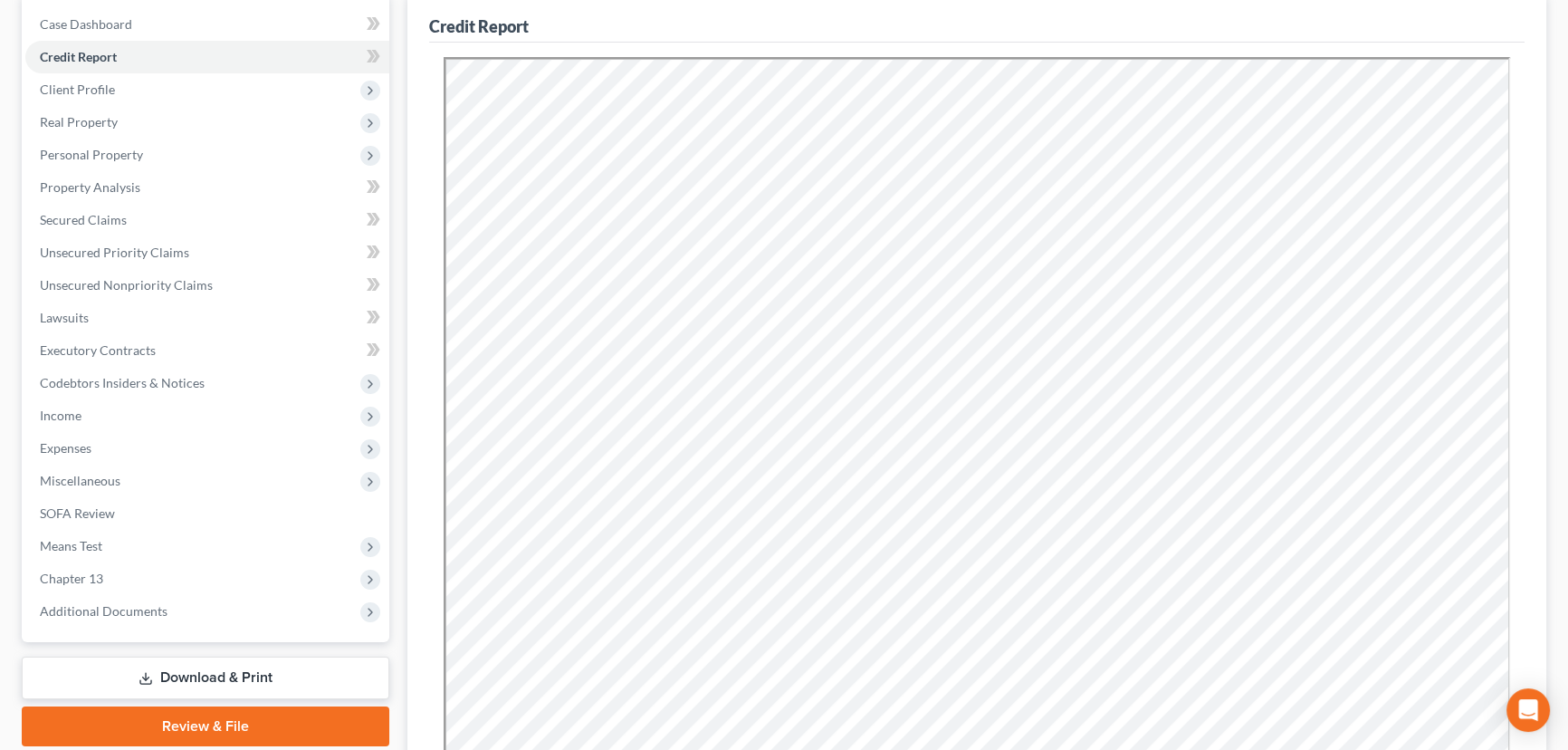
scroll to position [411, 0]
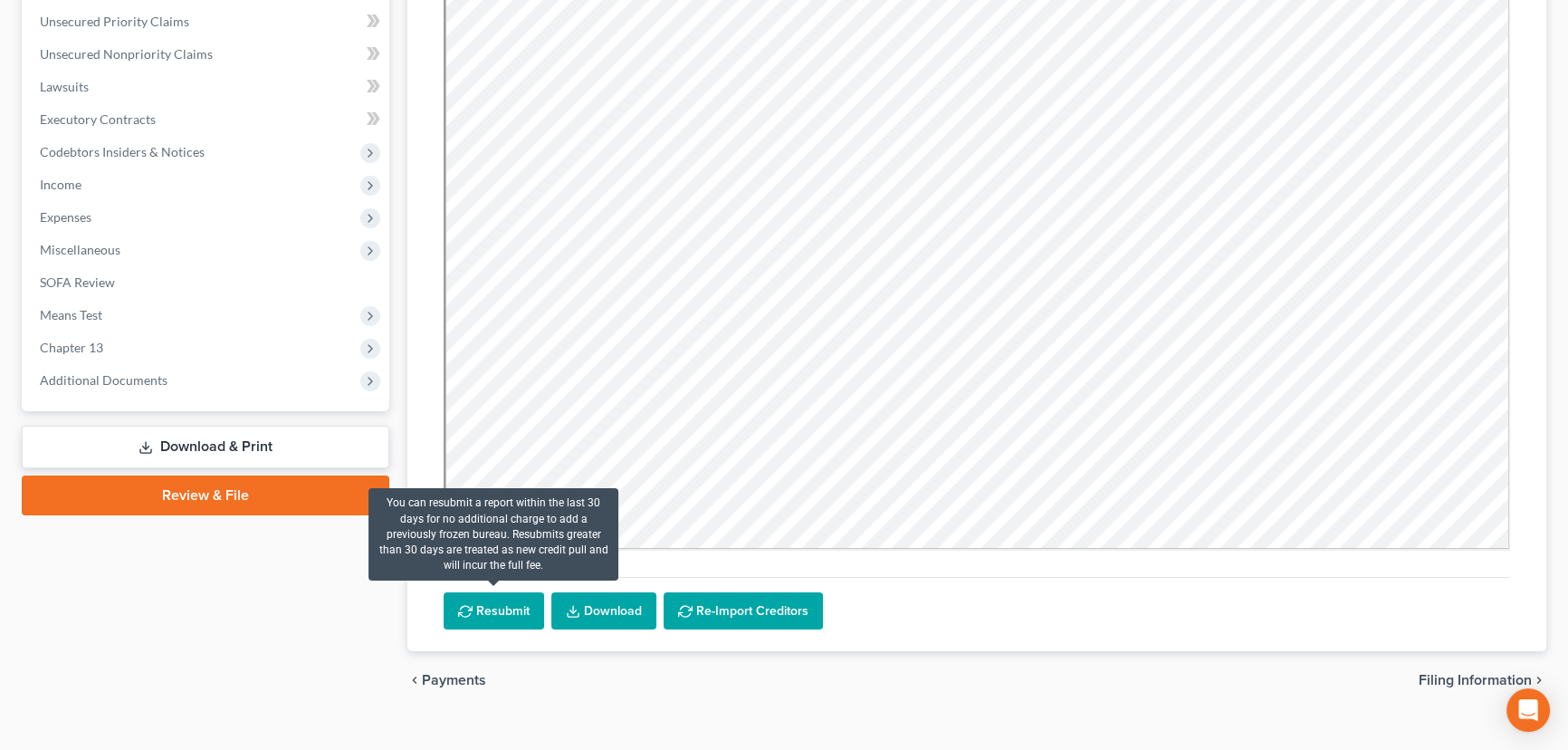
click at [494, 609] on button "Resubmit" at bounding box center [493, 611] width 100 height 38
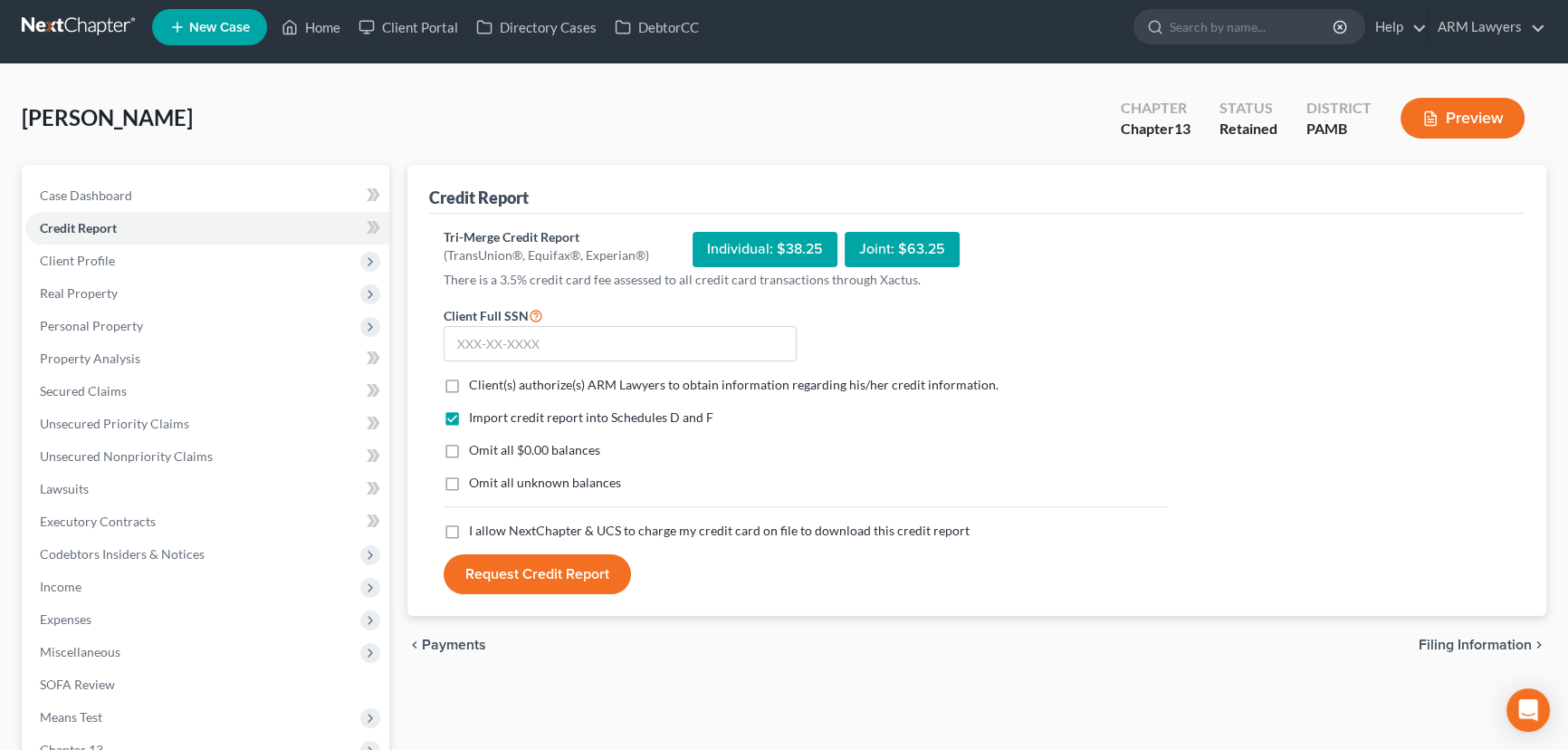
scroll to position [0, 0]
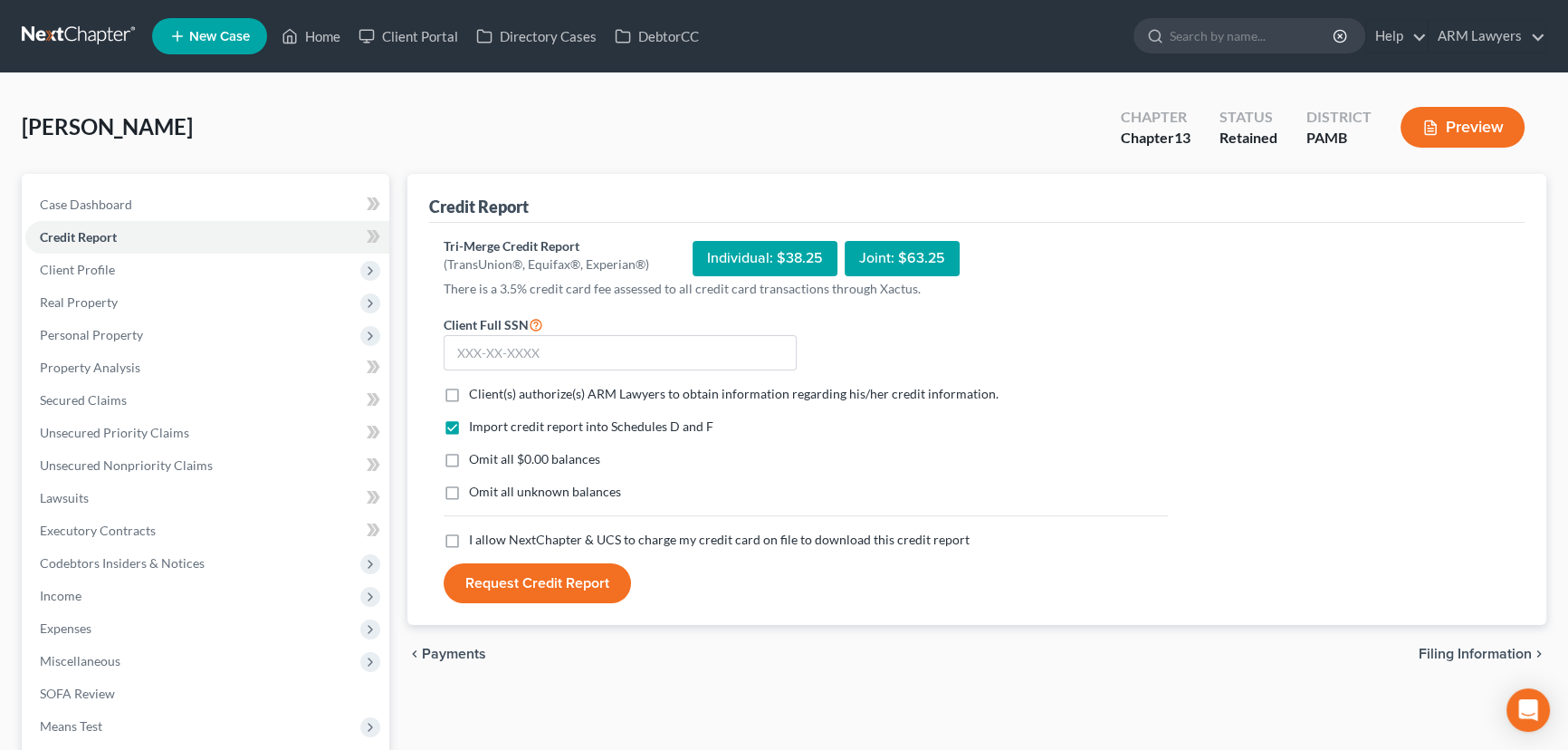
click at [469, 390] on label "Client(s) authorize(s) ARM Lawyers to obtain information regarding his/her cred…" at bounding box center [734, 394] width 530 height 19
click at [476, 390] on input "Client(s) authorize(s) ARM Lawyers to obtain information regarding his/her cred…" at bounding box center [482, 391] width 12 height 12
checkbox input "true"
click at [469, 455] on label "Omit all $0.00 balances" at bounding box center [535, 459] width 131 height 19
click at [476, 455] on input "Omit all $0.00 balances" at bounding box center [482, 456] width 12 height 12
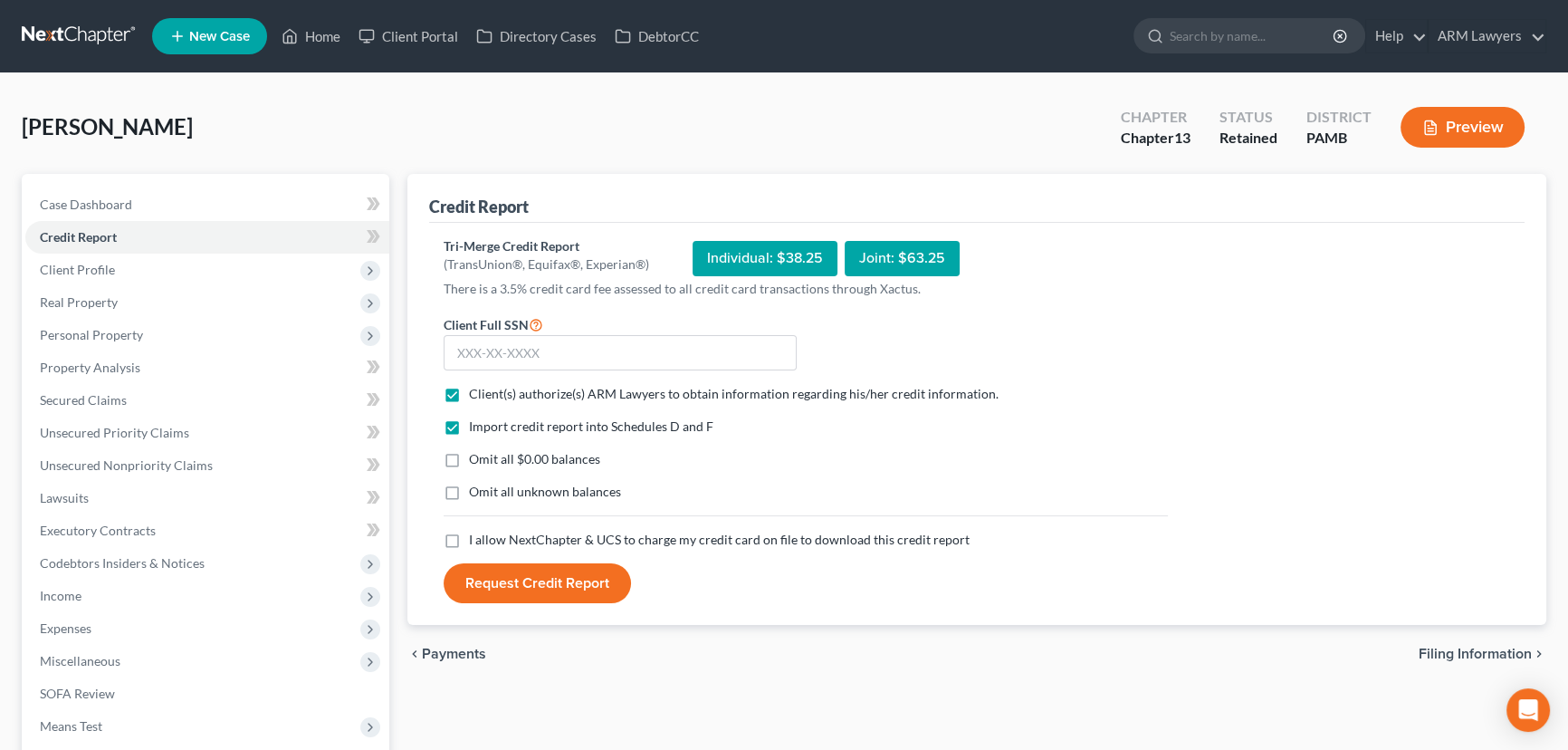
checkbox input "true"
click at [469, 490] on label "Omit all unknown balances" at bounding box center [545, 491] width 152 height 19
click at [476, 490] on input "Omit all unknown balances" at bounding box center [482, 488] width 12 height 12
checkbox input "true"
click at [469, 534] on label "I allow NextChapter & UCS to charge my credit card on file to download this cre…" at bounding box center [720, 540] width 501 height 19
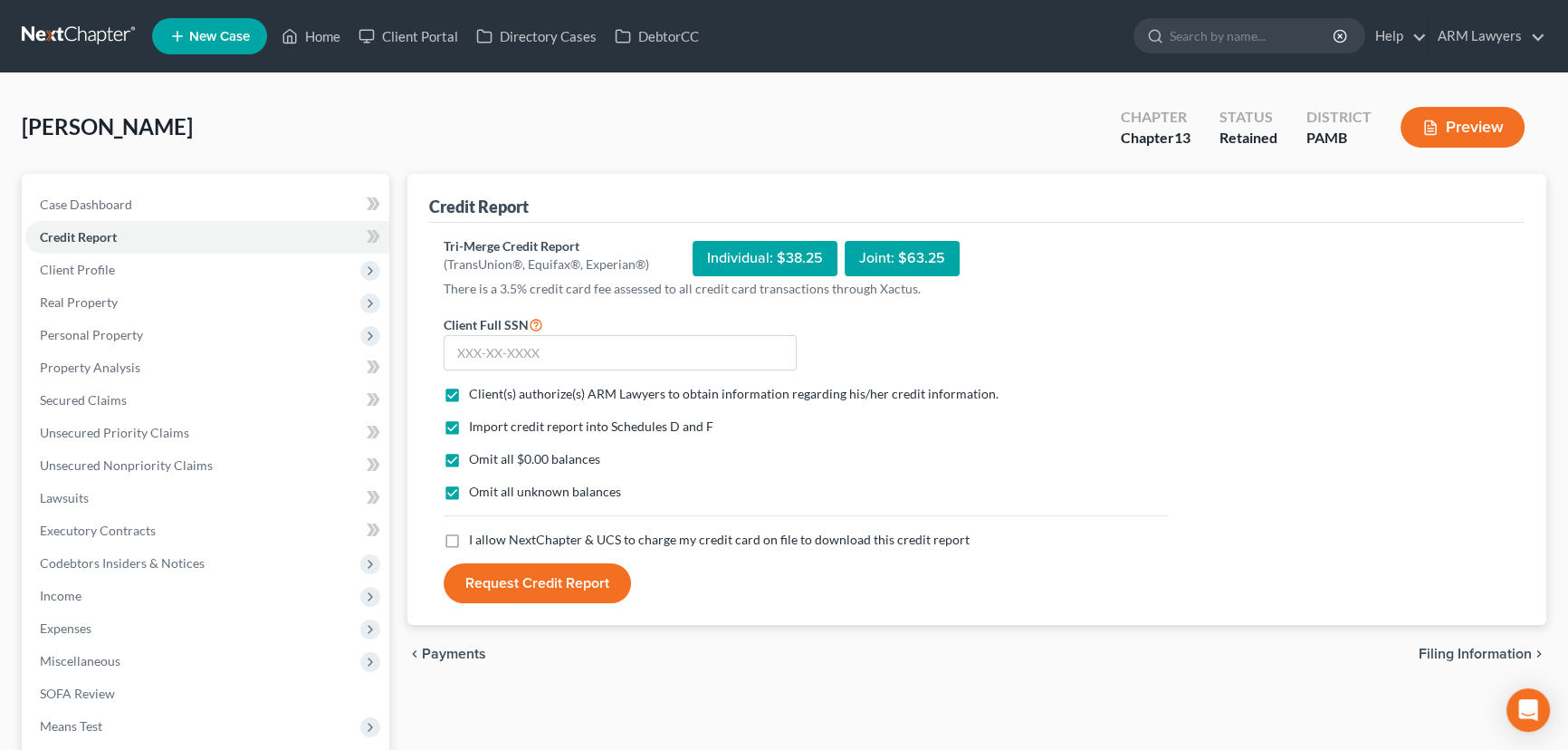
click at [476, 534] on input "I allow NextChapter & UCS to charge my credit card on file to download this cre…" at bounding box center [482, 537] width 12 height 12
checkbox input "true"
click at [489, 350] on input "text" at bounding box center [619, 353] width 354 height 36
type input "164-60-0133"
click at [548, 580] on button "Request Credit Report" at bounding box center [537, 582] width 187 height 40
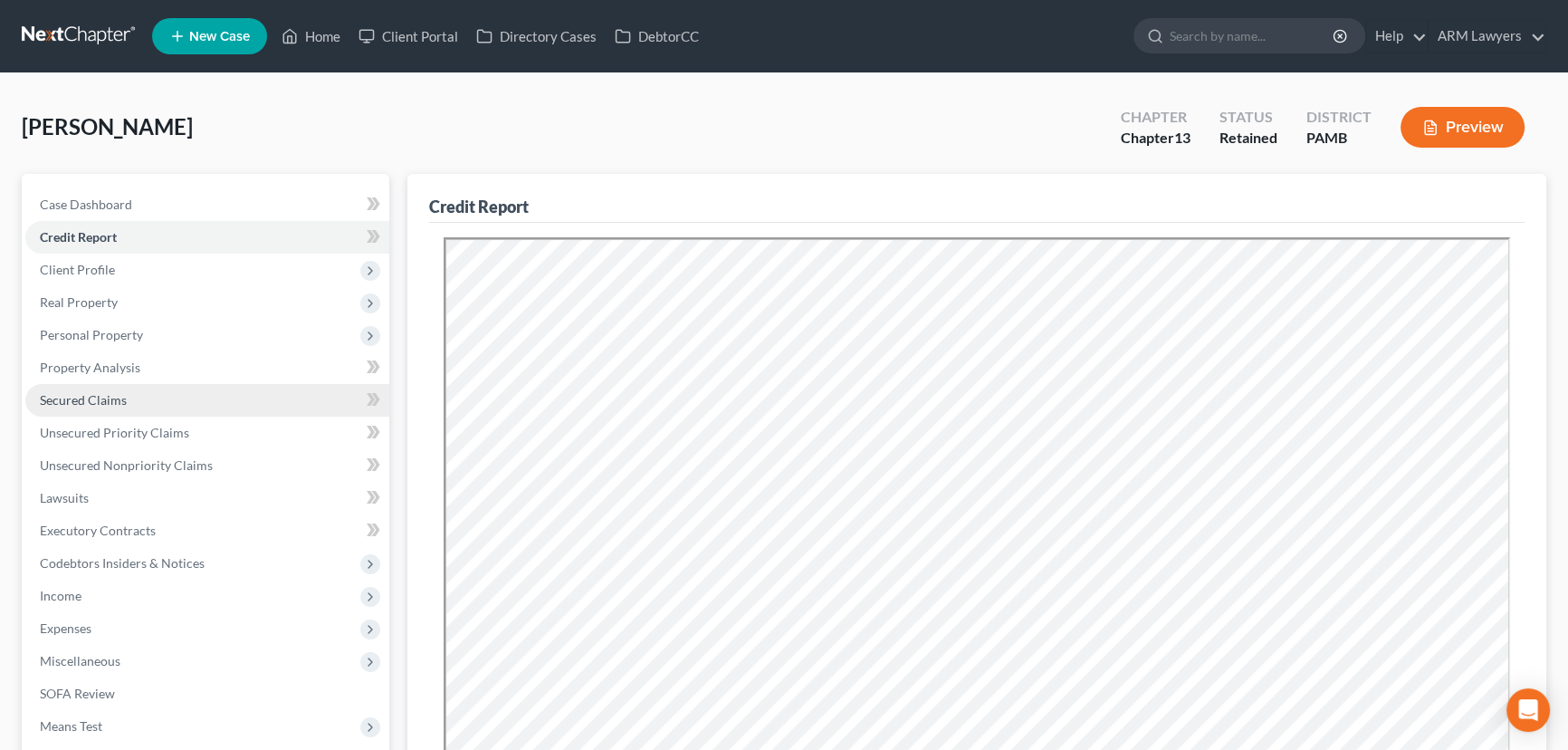
click at [187, 389] on link "Secured Claims" at bounding box center [207, 399] width 364 height 32
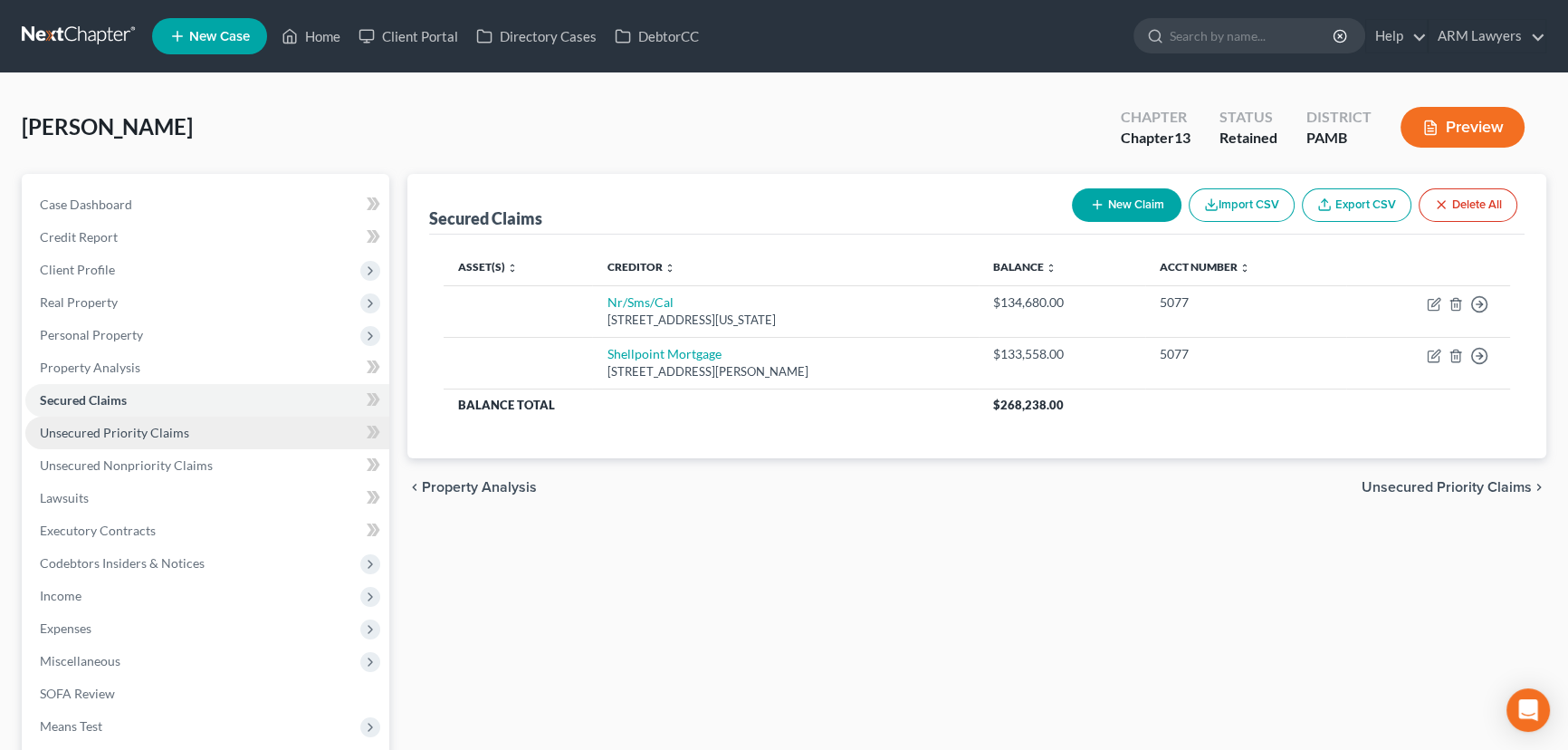
click at [138, 435] on span "Unsecured Priority Claims" at bounding box center [114, 432] width 149 height 16
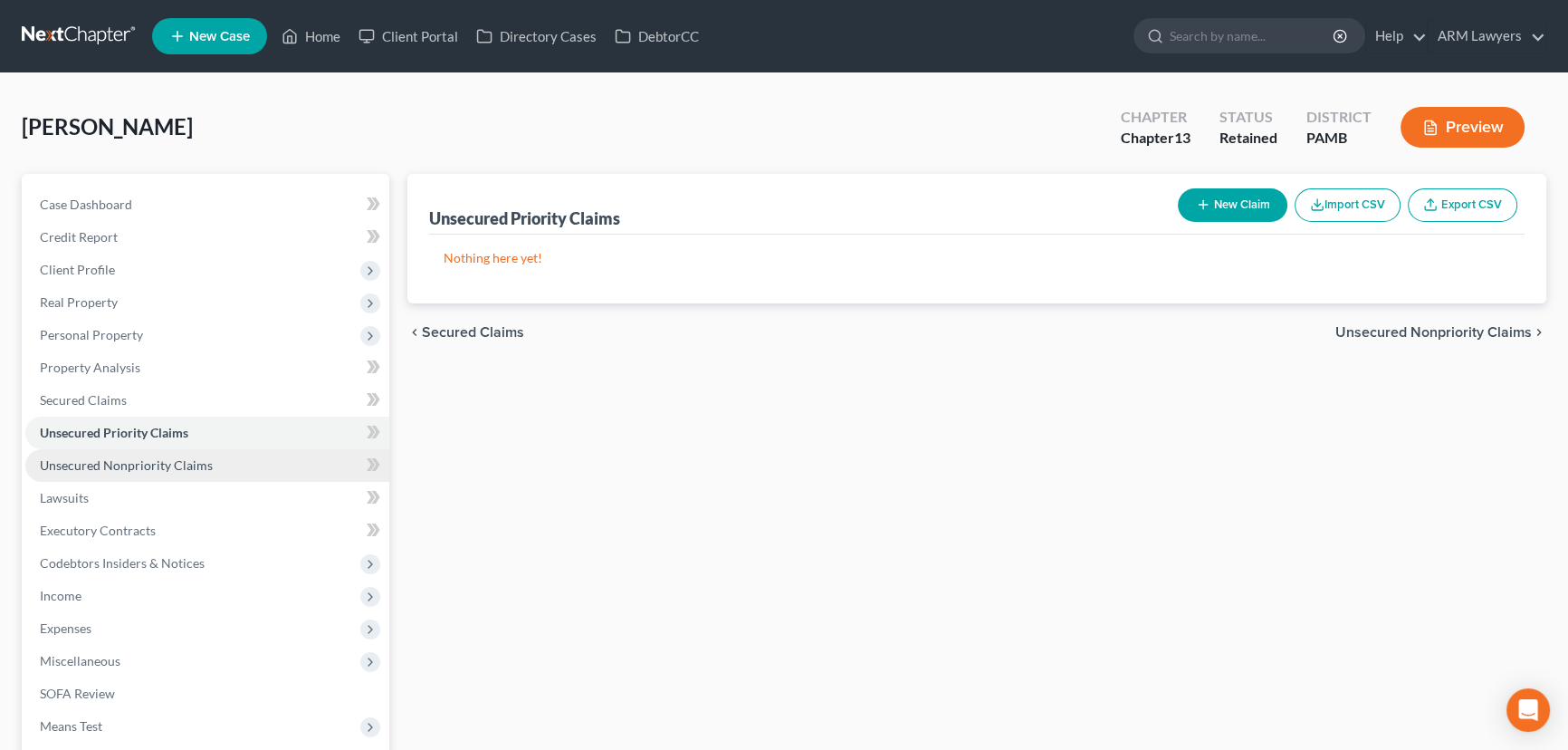
click at [163, 462] on span "Unsecured Nonpriority Claims" at bounding box center [127, 465] width 173 height 16
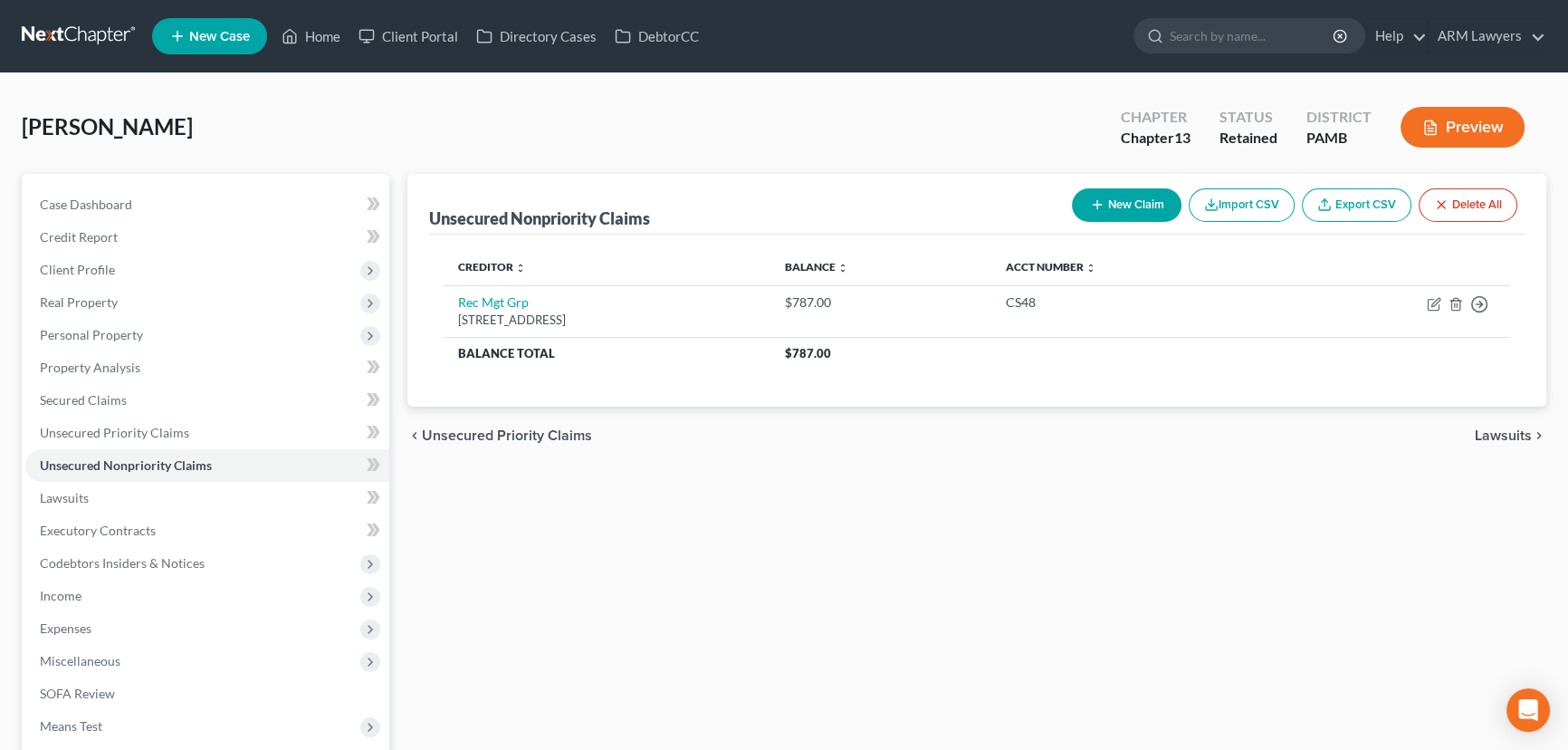
click at [1242, 201] on button "Import CSV" at bounding box center [1241, 205] width 106 height 33
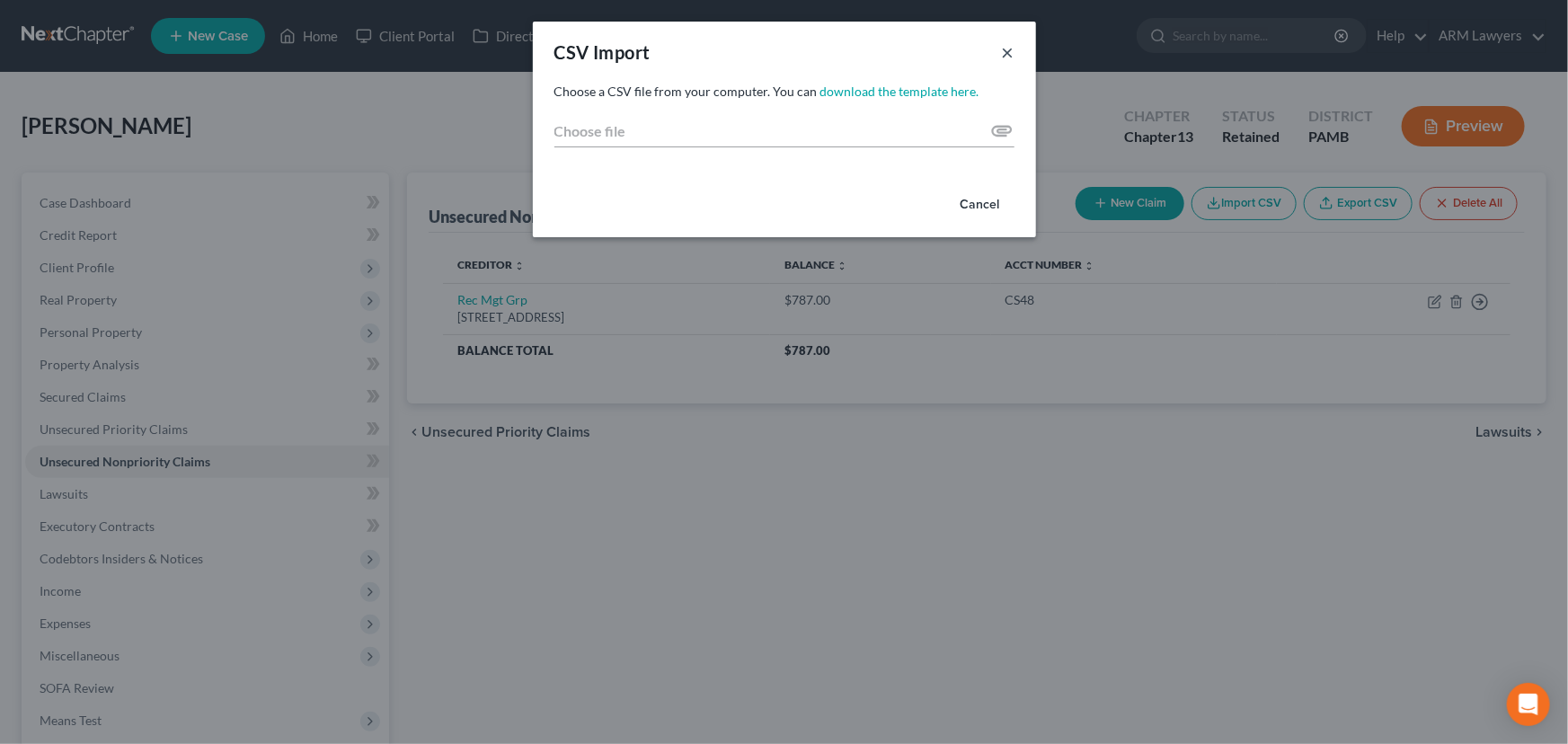
click at [1005, 48] on button "×" at bounding box center [1007, 52] width 13 height 21
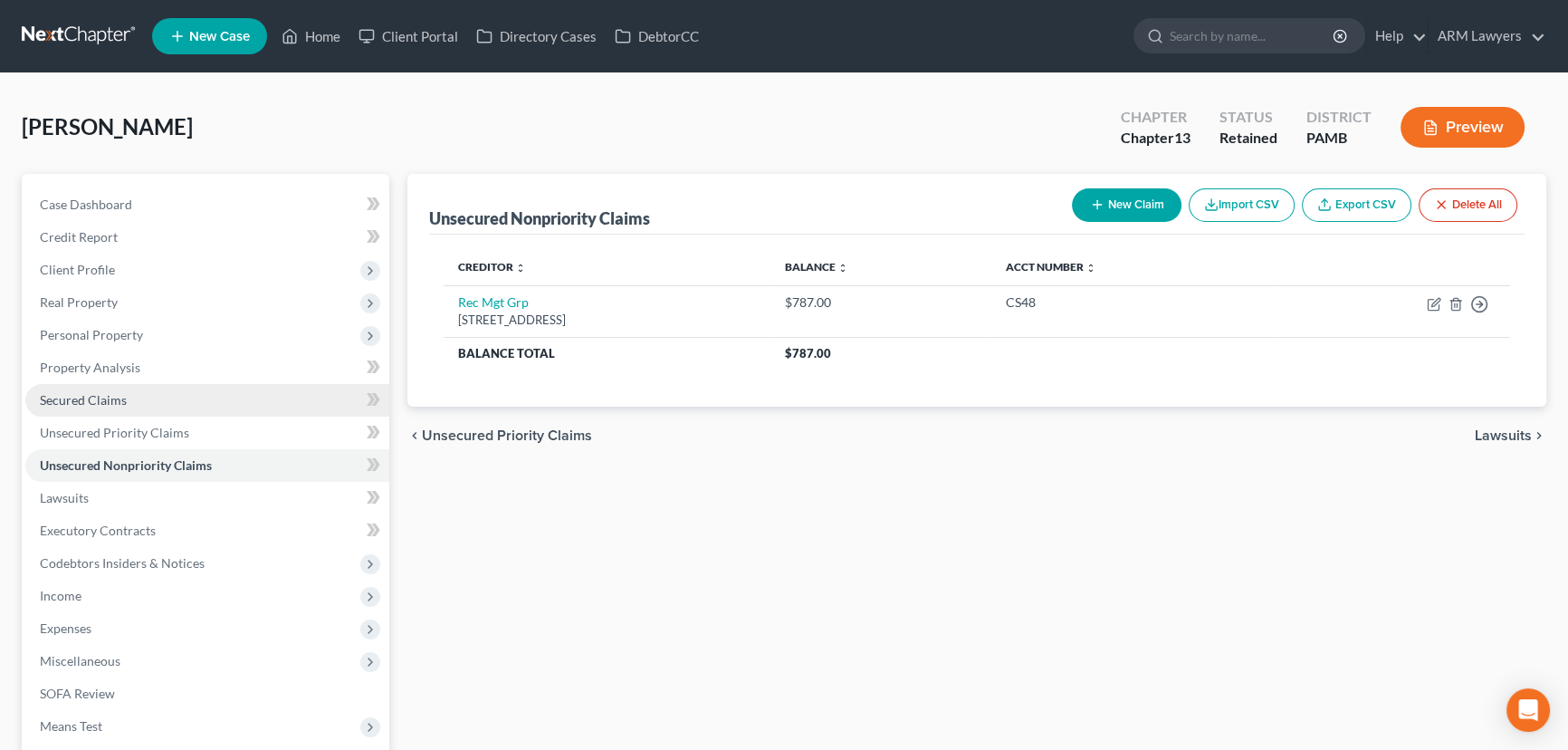
click at [137, 394] on link "Secured Claims" at bounding box center [207, 399] width 364 height 32
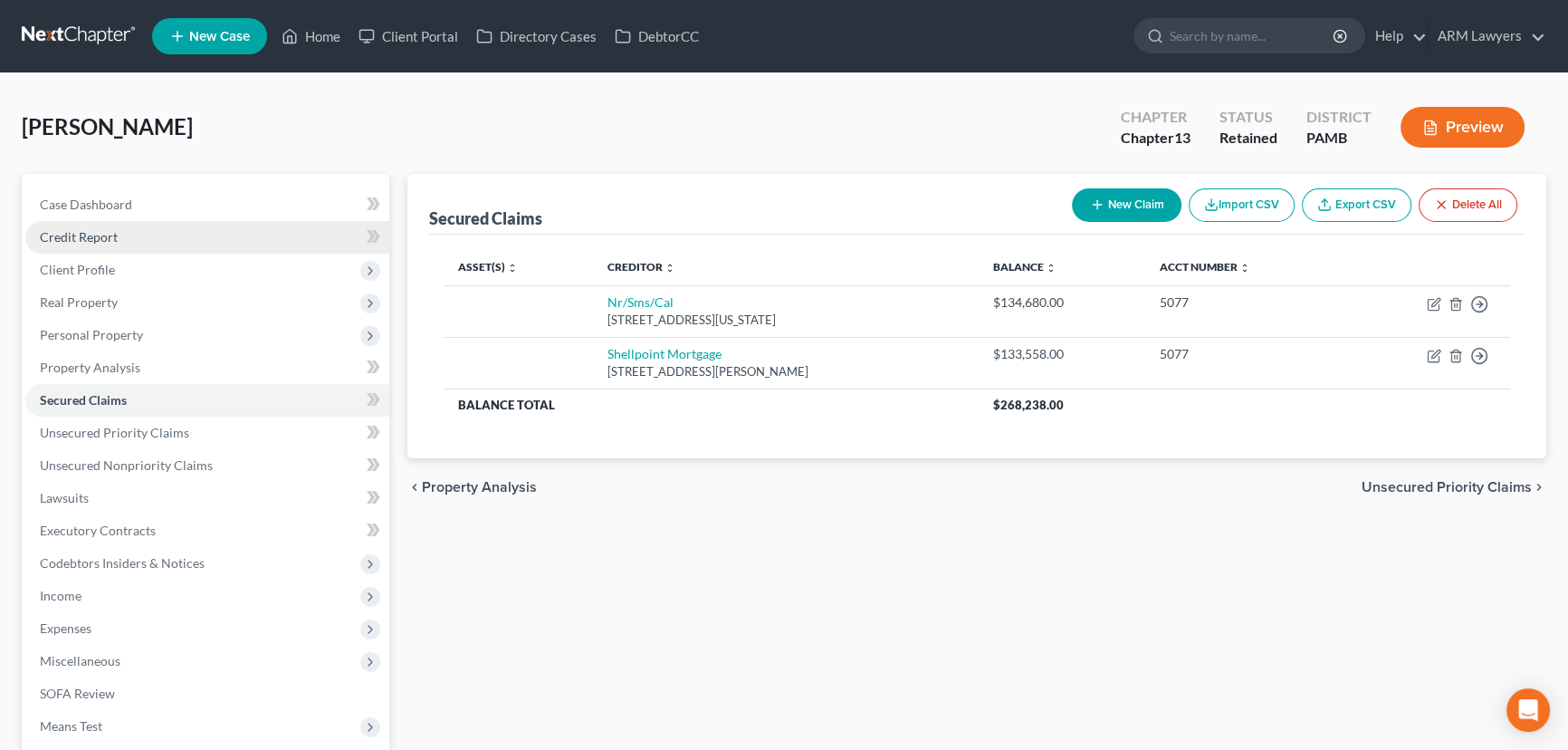
click at [164, 236] on link "Credit Report" at bounding box center [207, 237] width 364 height 32
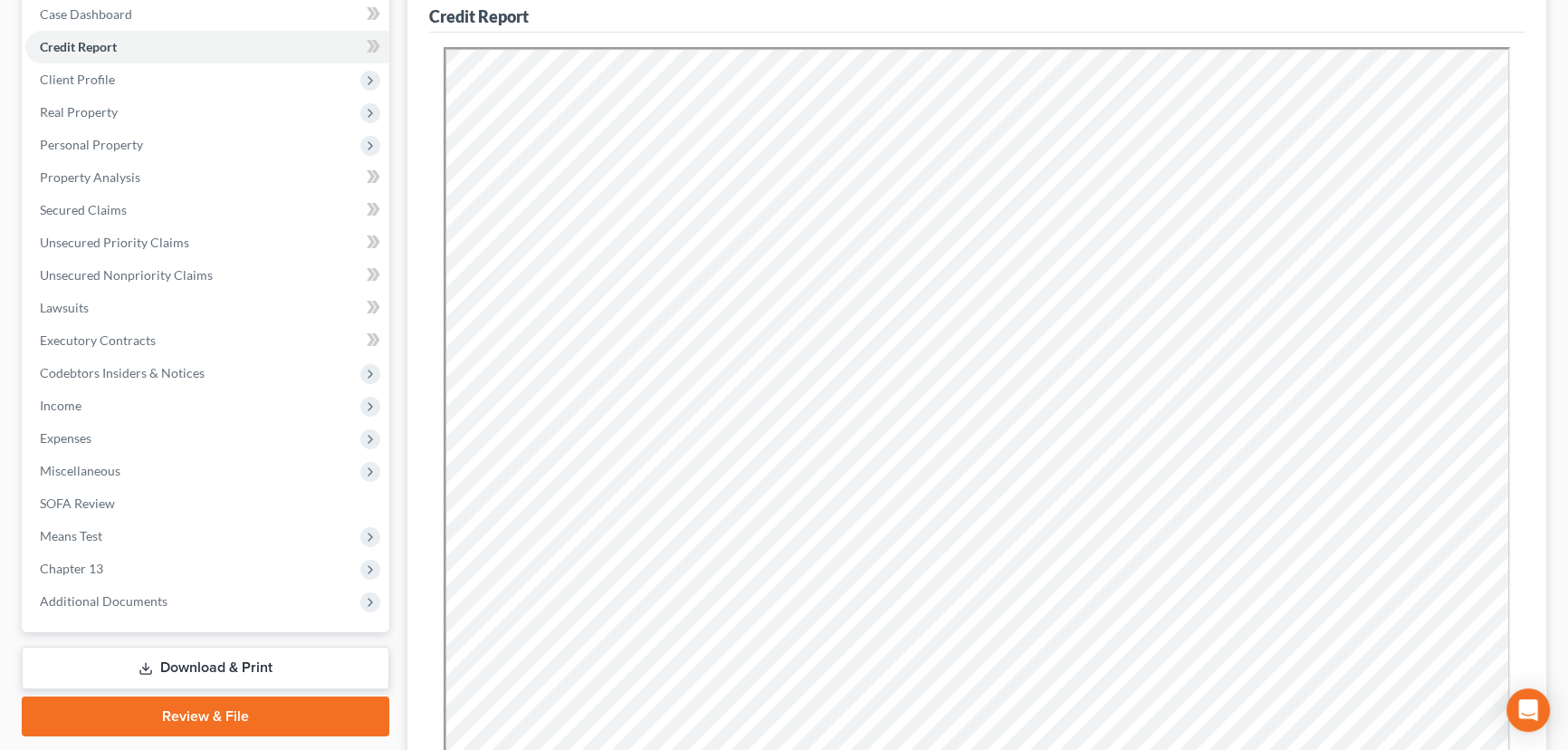
scroll to position [436, 0]
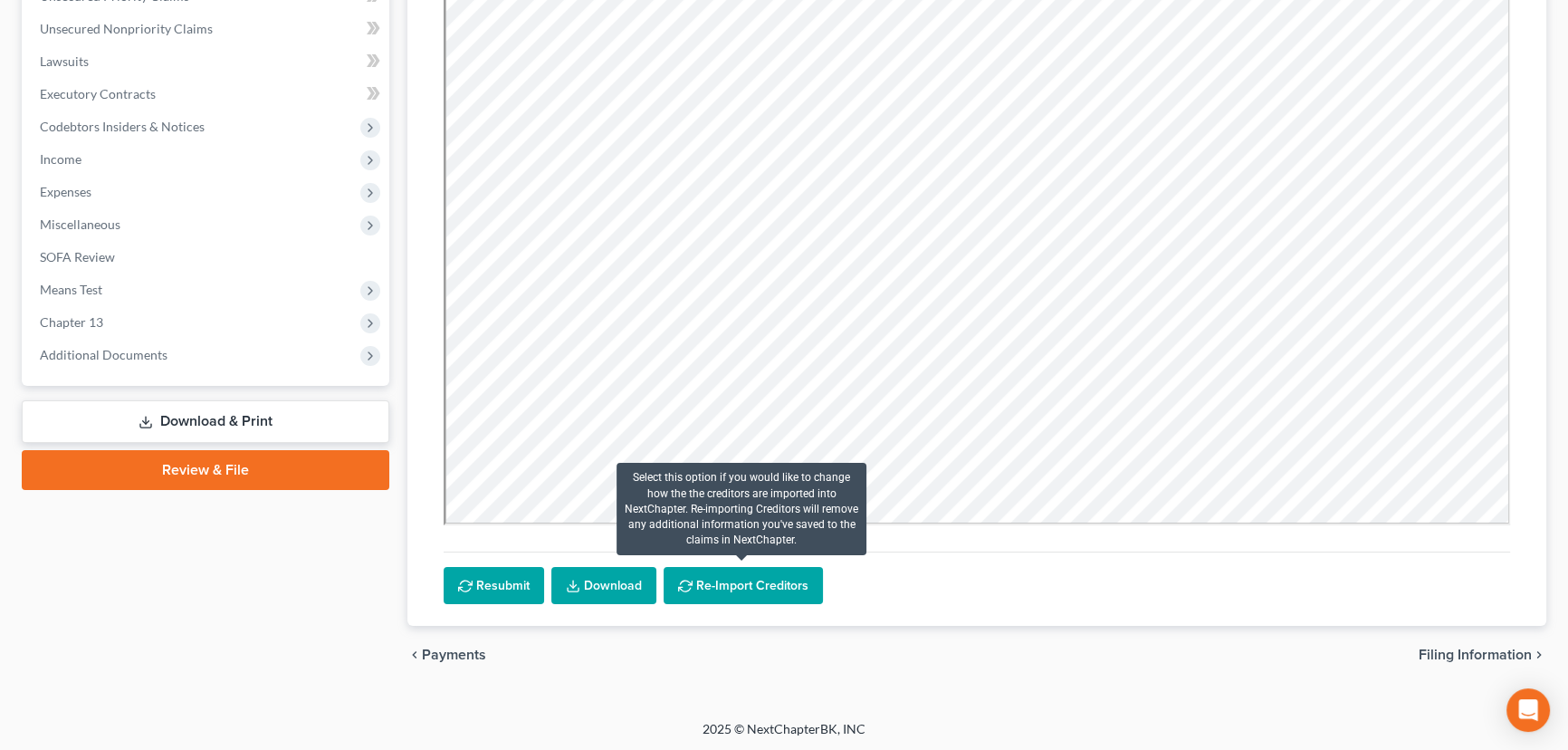
click at [703, 590] on button "Re-Import Creditors" at bounding box center [743, 585] width 160 height 38
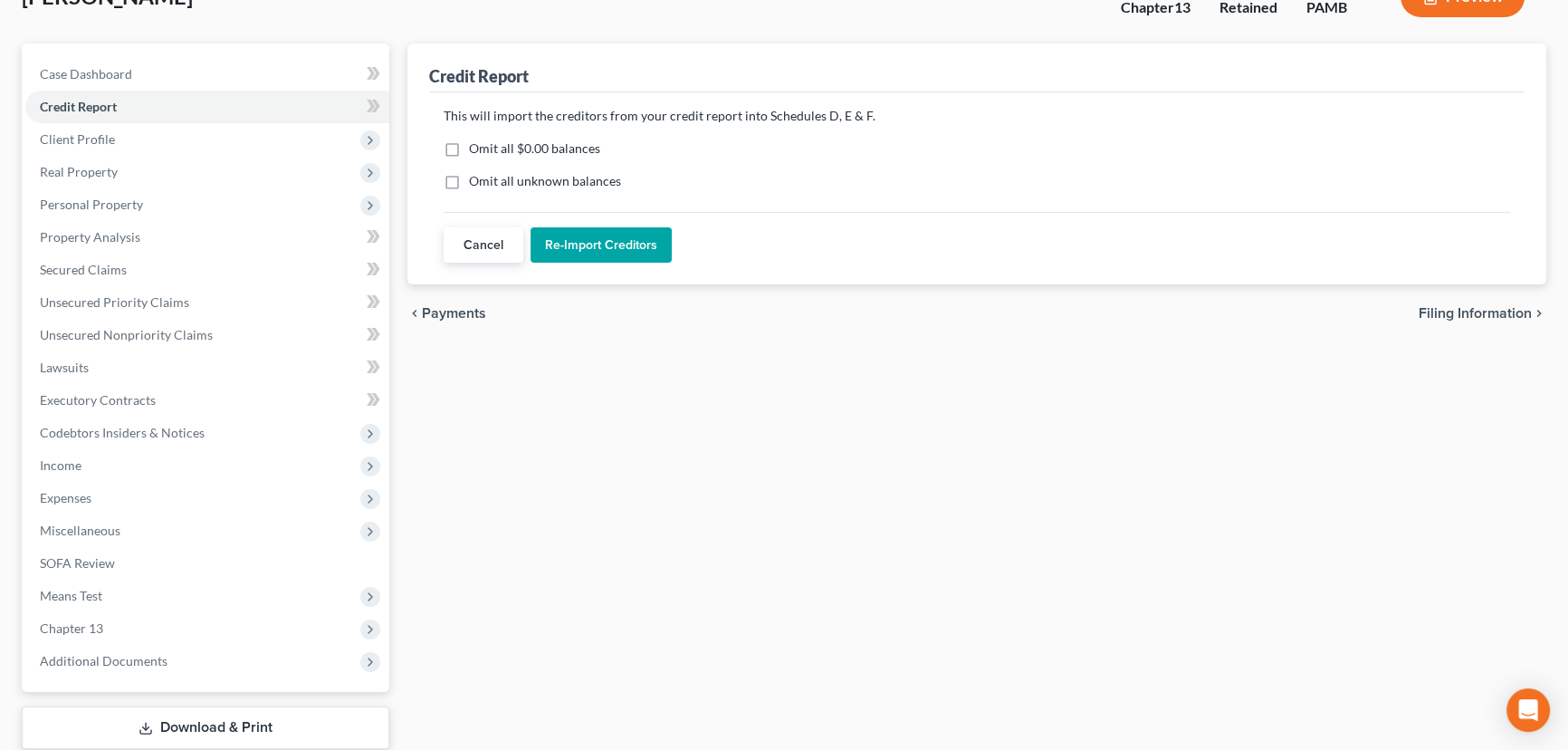
scroll to position [0, 0]
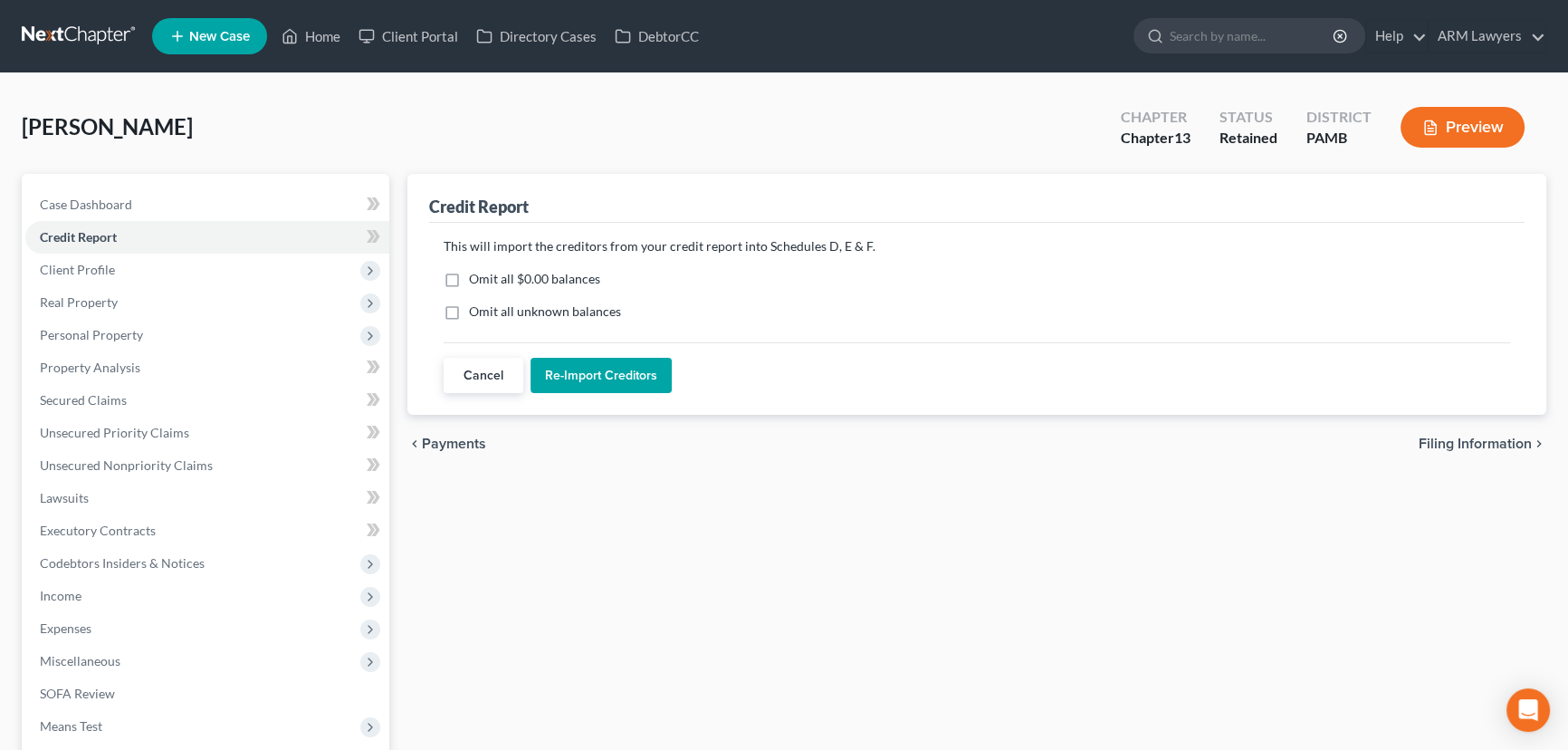
click at [469, 275] on label "Omit all $0.00 balances" at bounding box center [535, 279] width 131 height 19
click at [476, 275] on input "Omit all $0.00 balances" at bounding box center [482, 276] width 12 height 12
checkbox input "true"
click at [469, 310] on label "Omit all unknown balances" at bounding box center [545, 311] width 152 height 19
click at [476, 310] on input "Omit all unknown balances" at bounding box center [482, 308] width 12 height 12
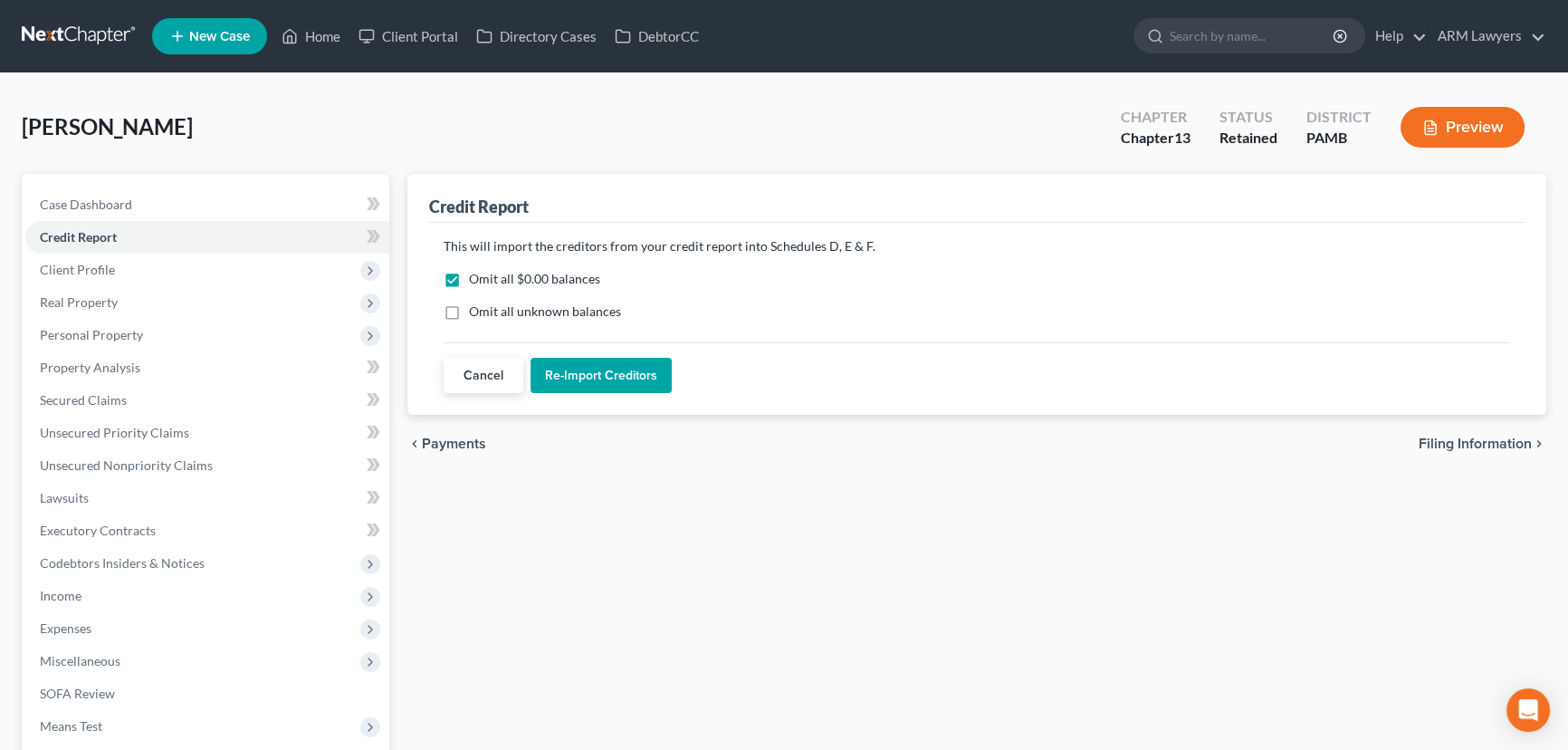
checkbox input "true"
click at [616, 388] on button "Re-Import Creditors" at bounding box center [601, 375] width 141 height 36
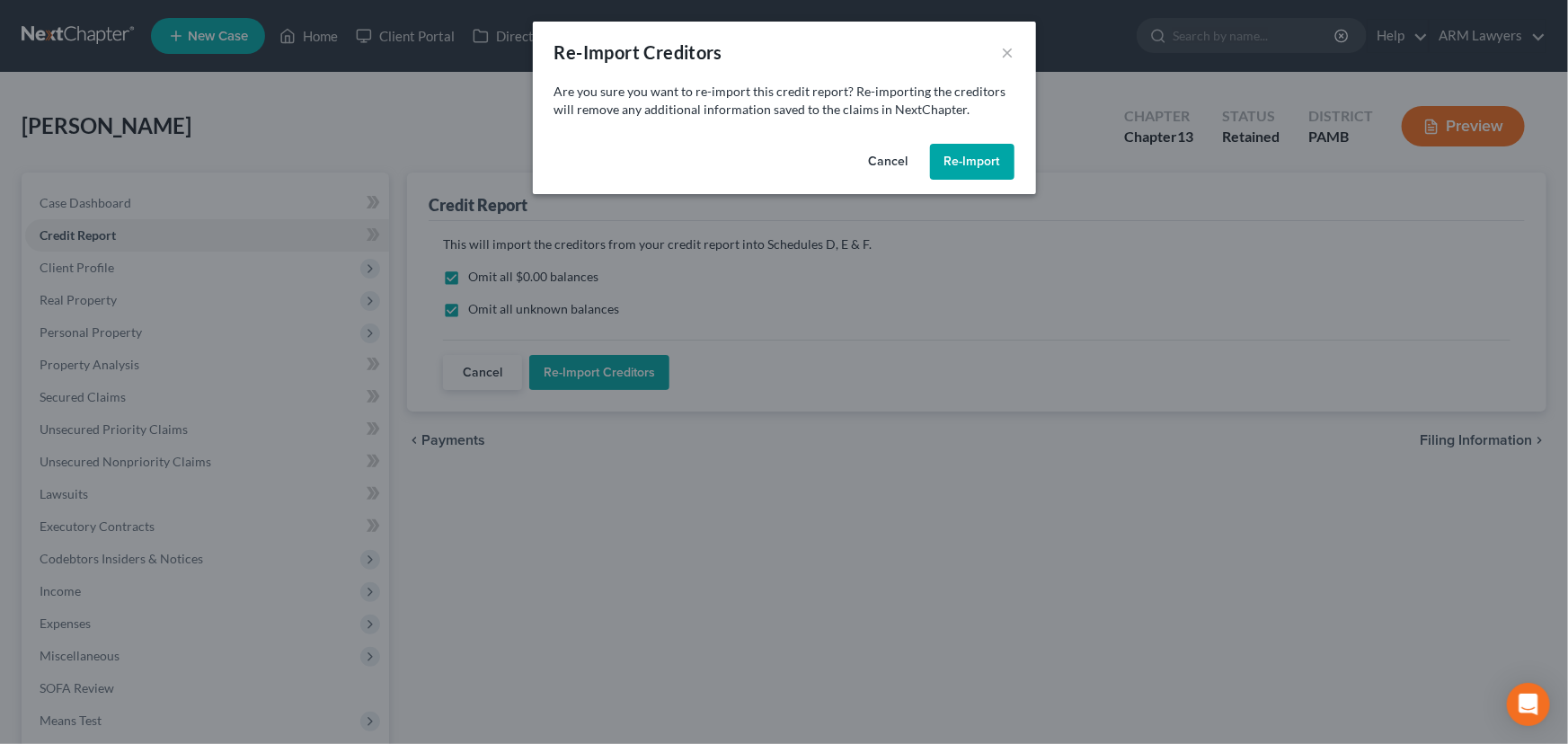
click at [950, 154] on button "Re-Import" at bounding box center [972, 161] width 84 height 36
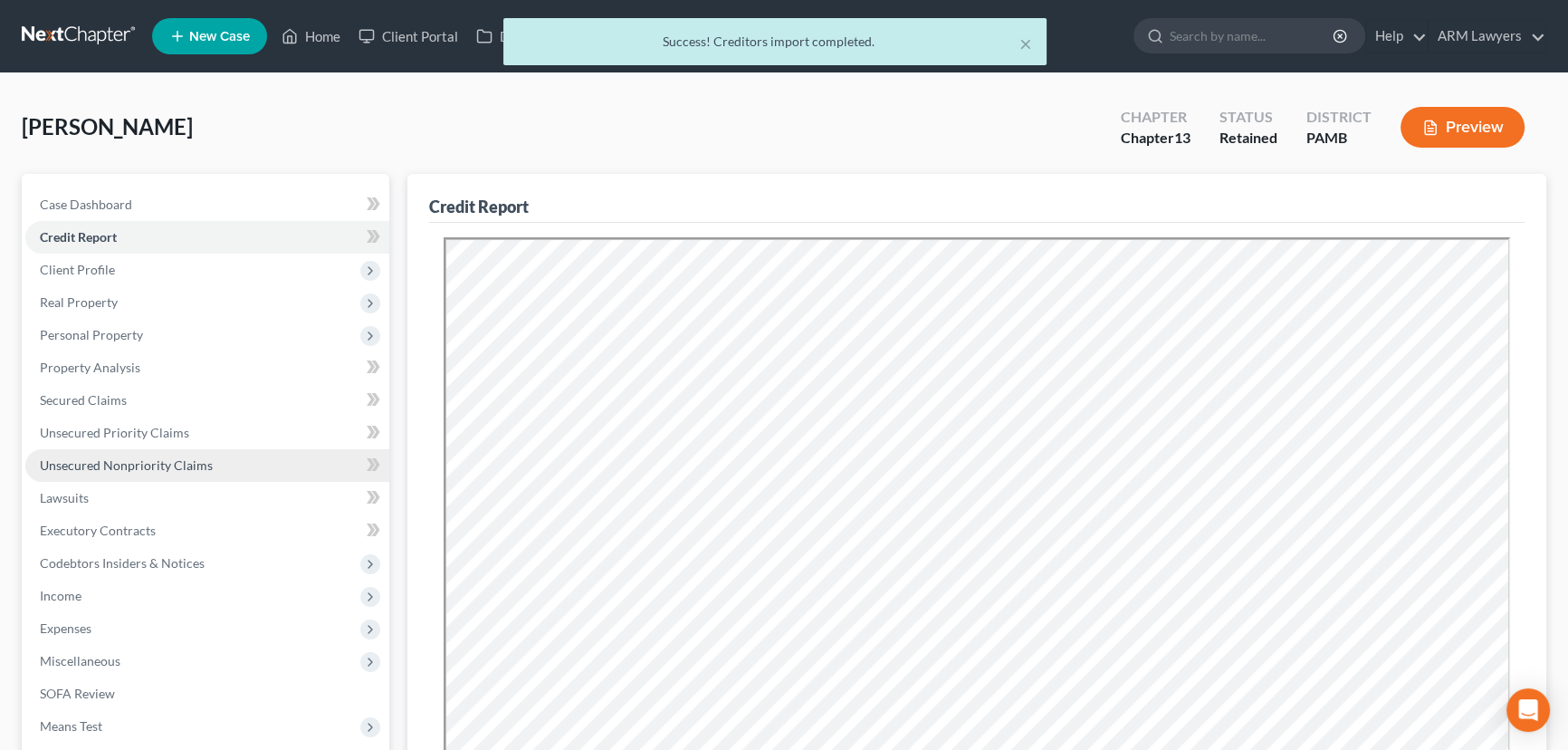
click at [131, 457] on span "Unsecured Nonpriority Claims" at bounding box center [127, 465] width 173 height 16
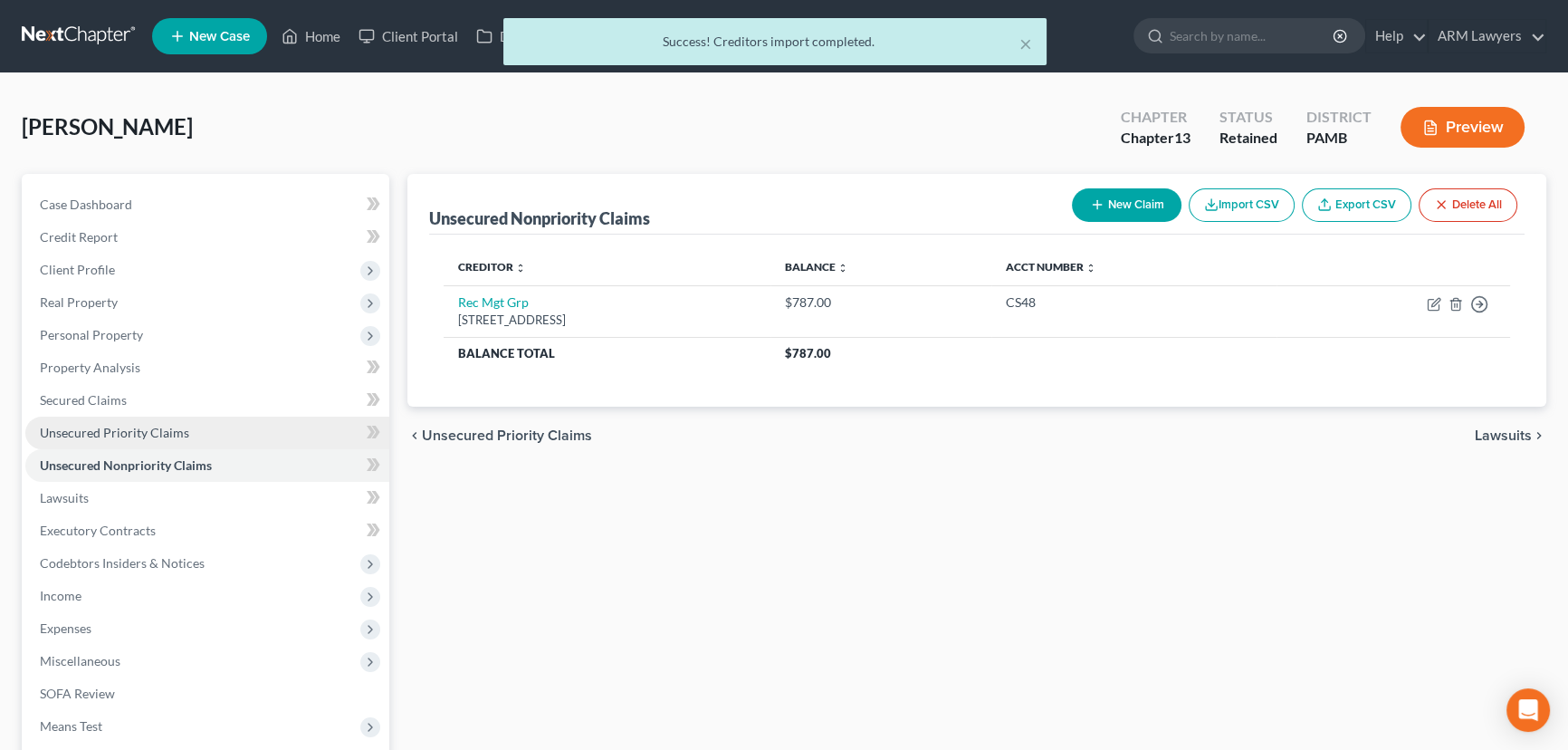
click at [140, 429] on span "Unsecured Priority Claims" at bounding box center [114, 432] width 149 height 16
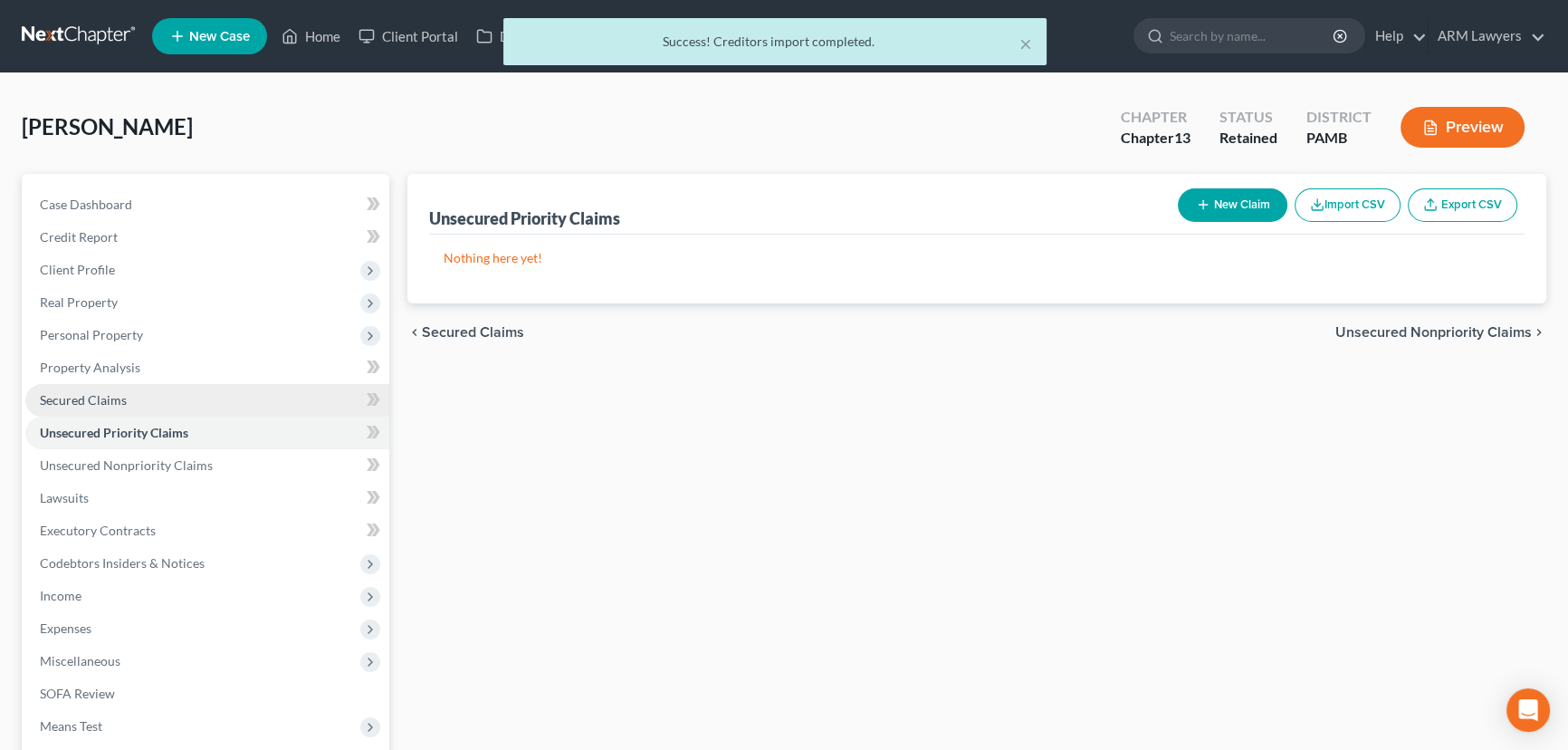
click at [100, 396] on span "Secured Claims" at bounding box center [83, 399] width 87 height 16
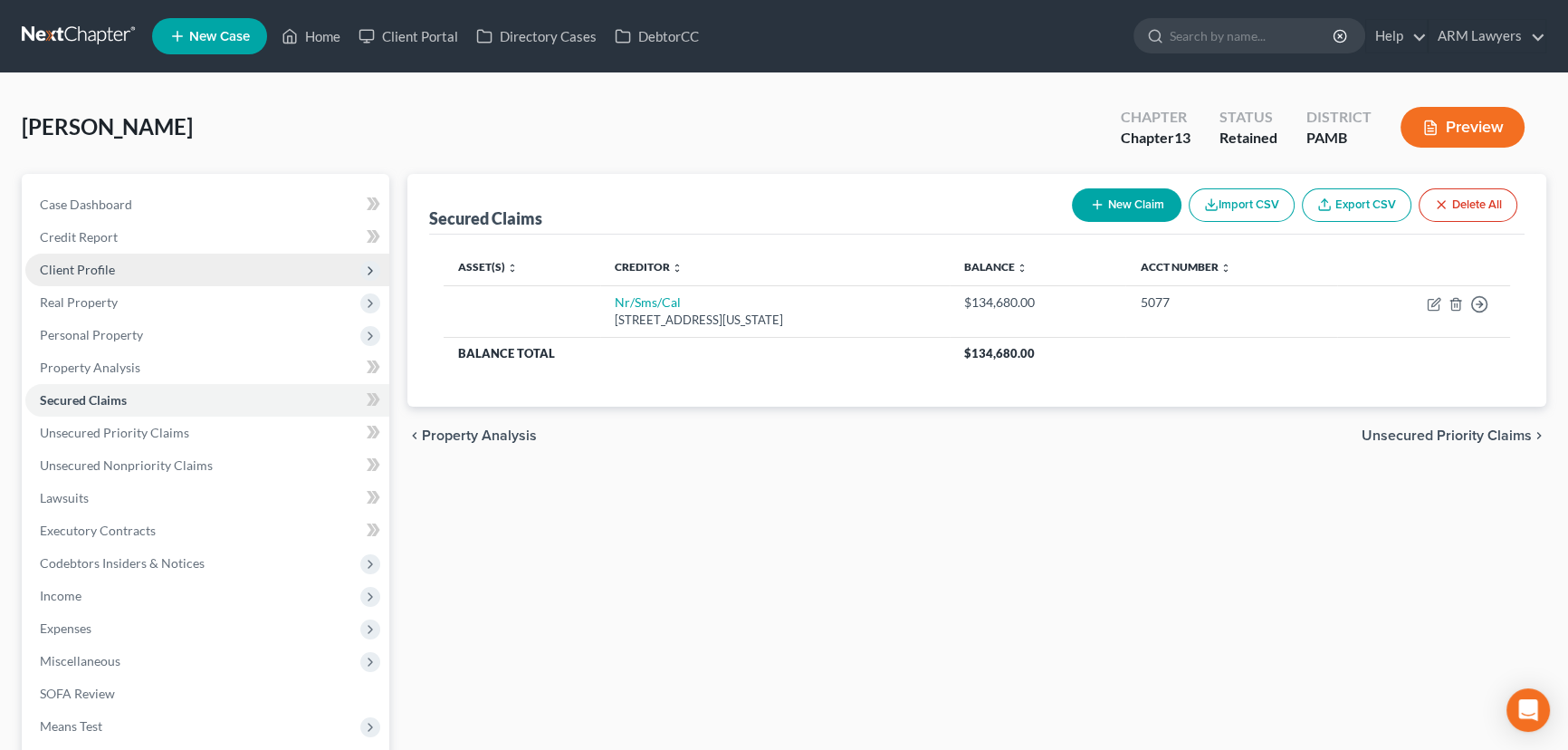
click at [105, 267] on span "Client Profile" at bounding box center [77, 270] width 75 height 16
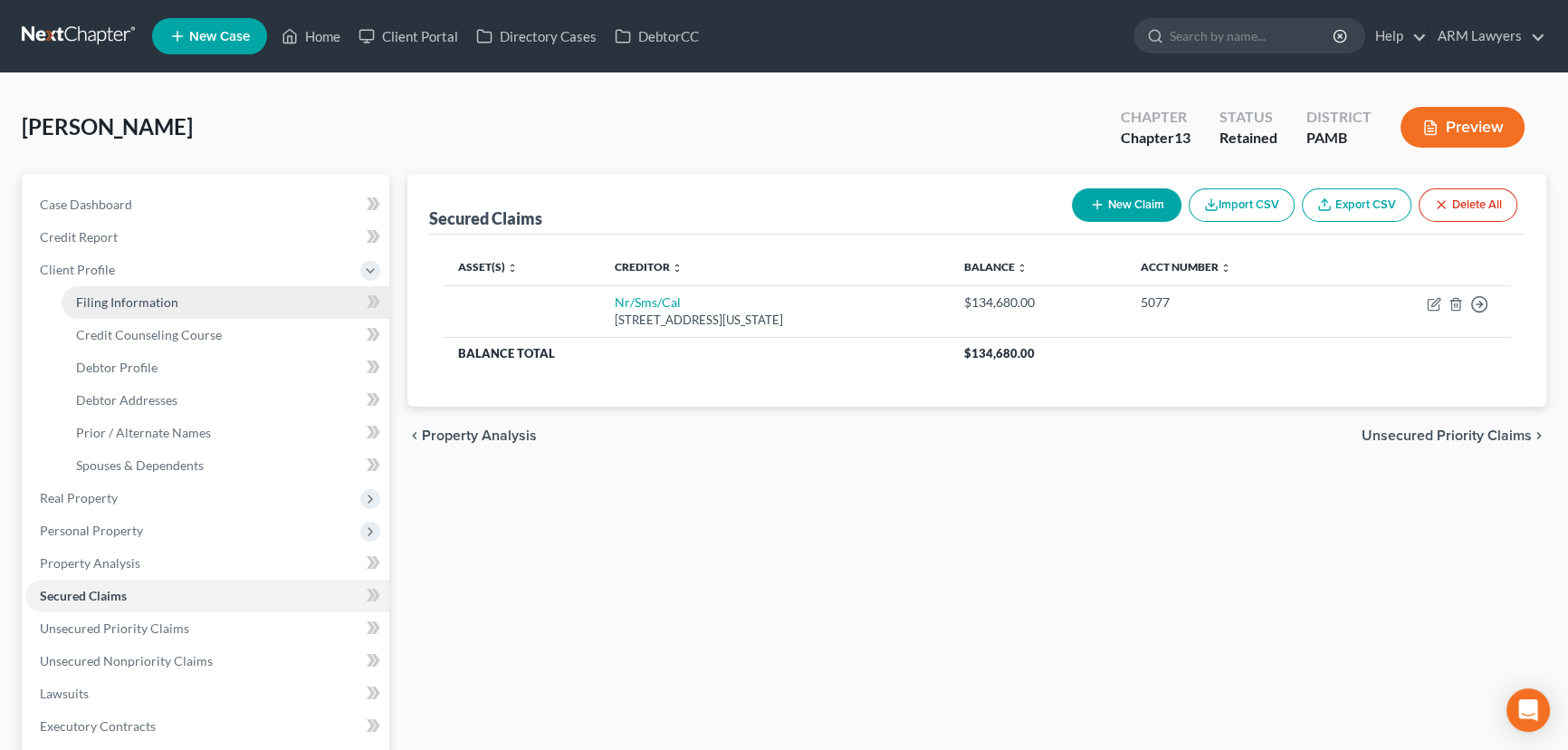
click at [194, 307] on link "Filing Information" at bounding box center [225, 302] width 327 height 32
select select "1"
select select "0"
select select "3"
select select "68"
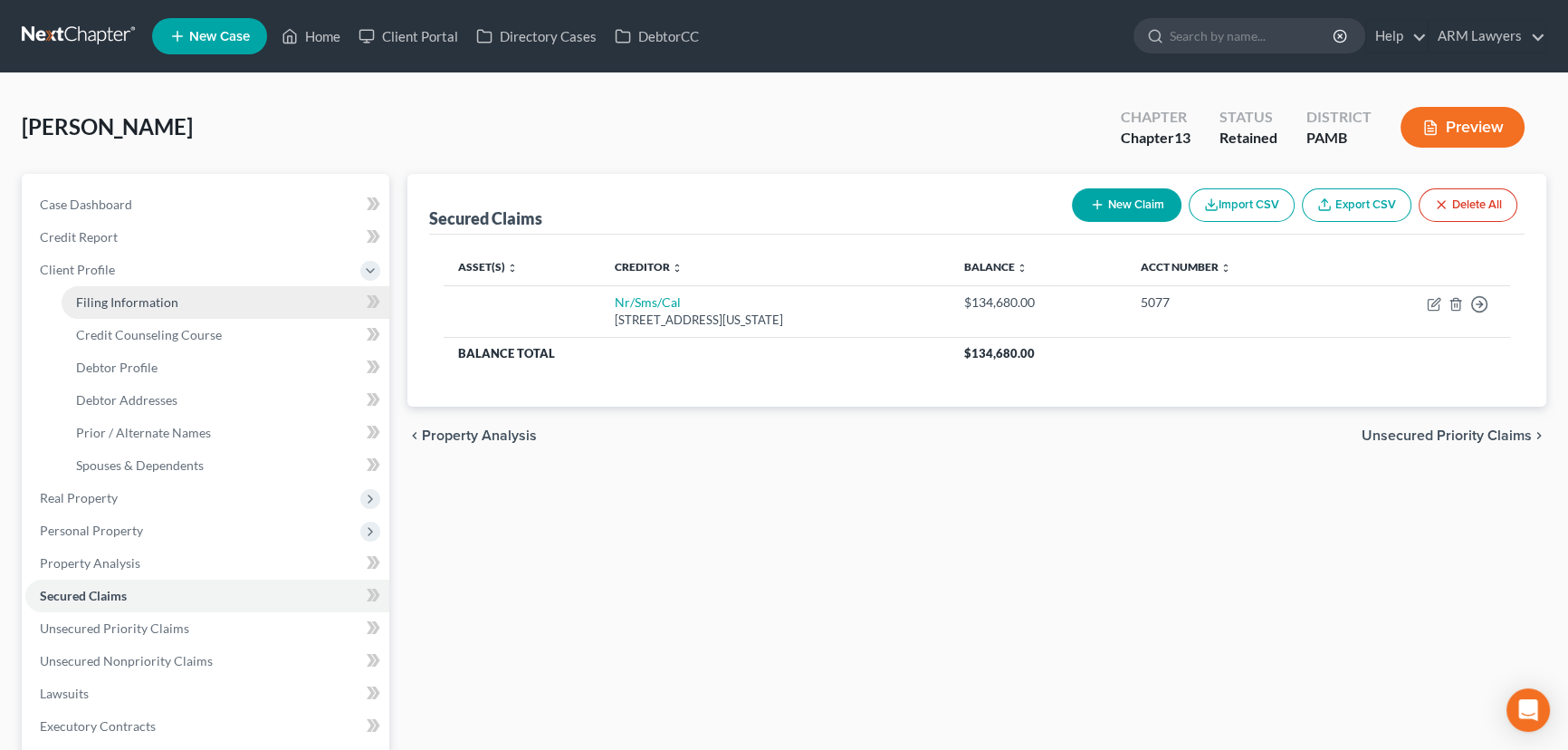
select select "8"
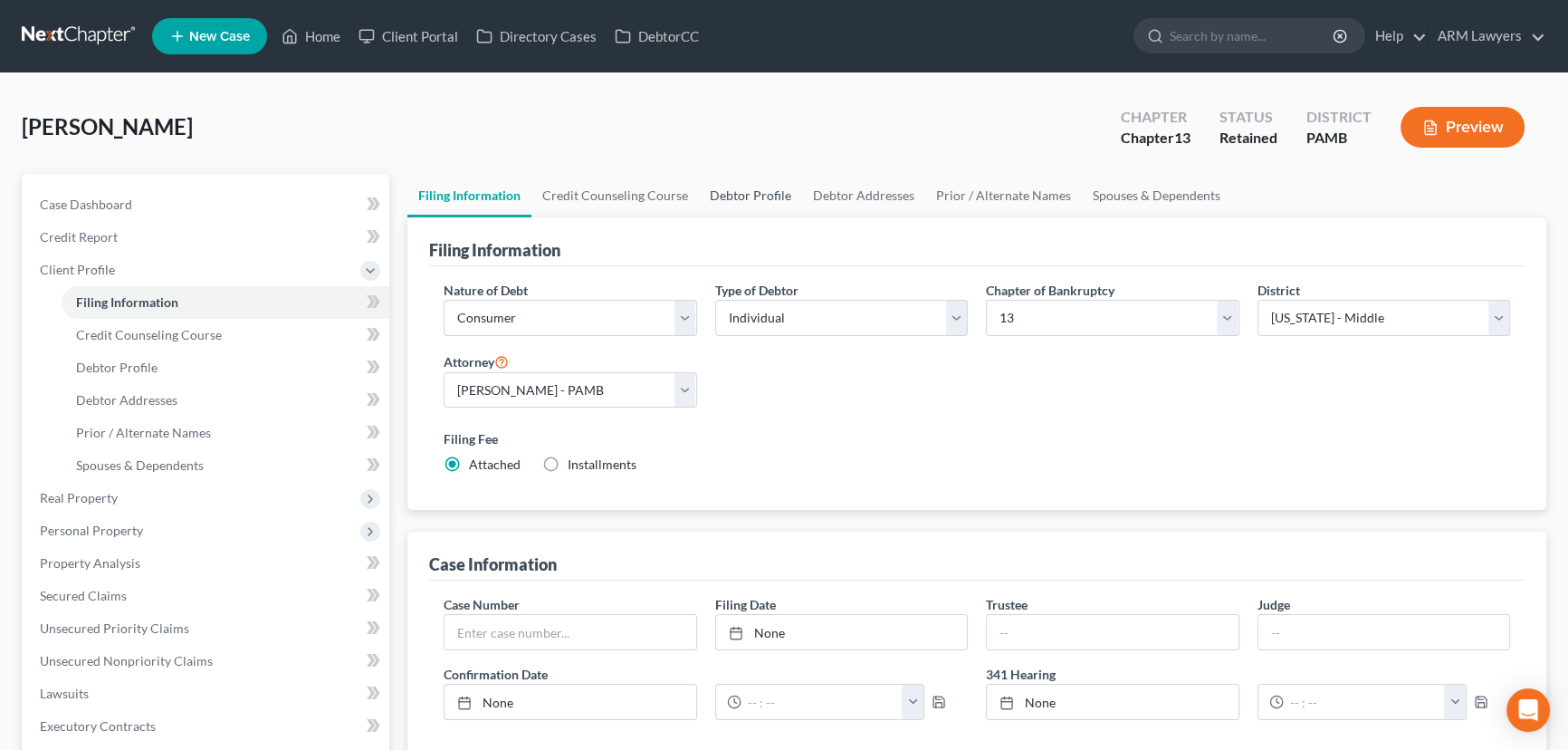
click at [734, 186] on link "Debtor Profile" at bounding box center [751, 195] width 103 height 44
select select "0"
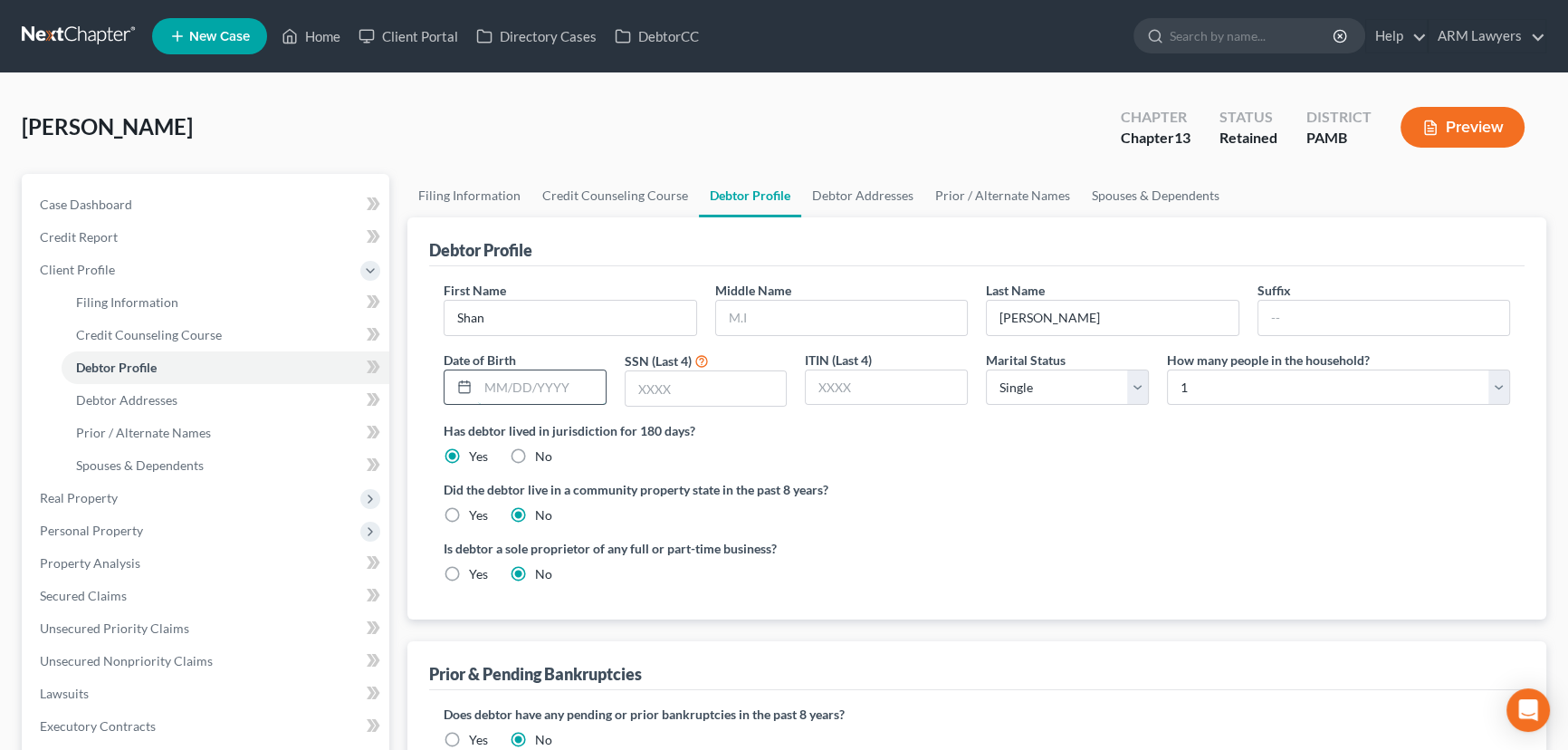
click at [571, 384] on input "text" at bounding box center [541, 387] width 128 height 34
click at [498, 392] on input "03061979" at bounding box center [541, 387] width 128 height 34
click at [517, 383] on input "03/061979" at bounding box center [541, 387] width 128 height 34
type input "[DATE]"
click at [720, 389] on input "text" at bounding box center [705, 388] width 161 height 34
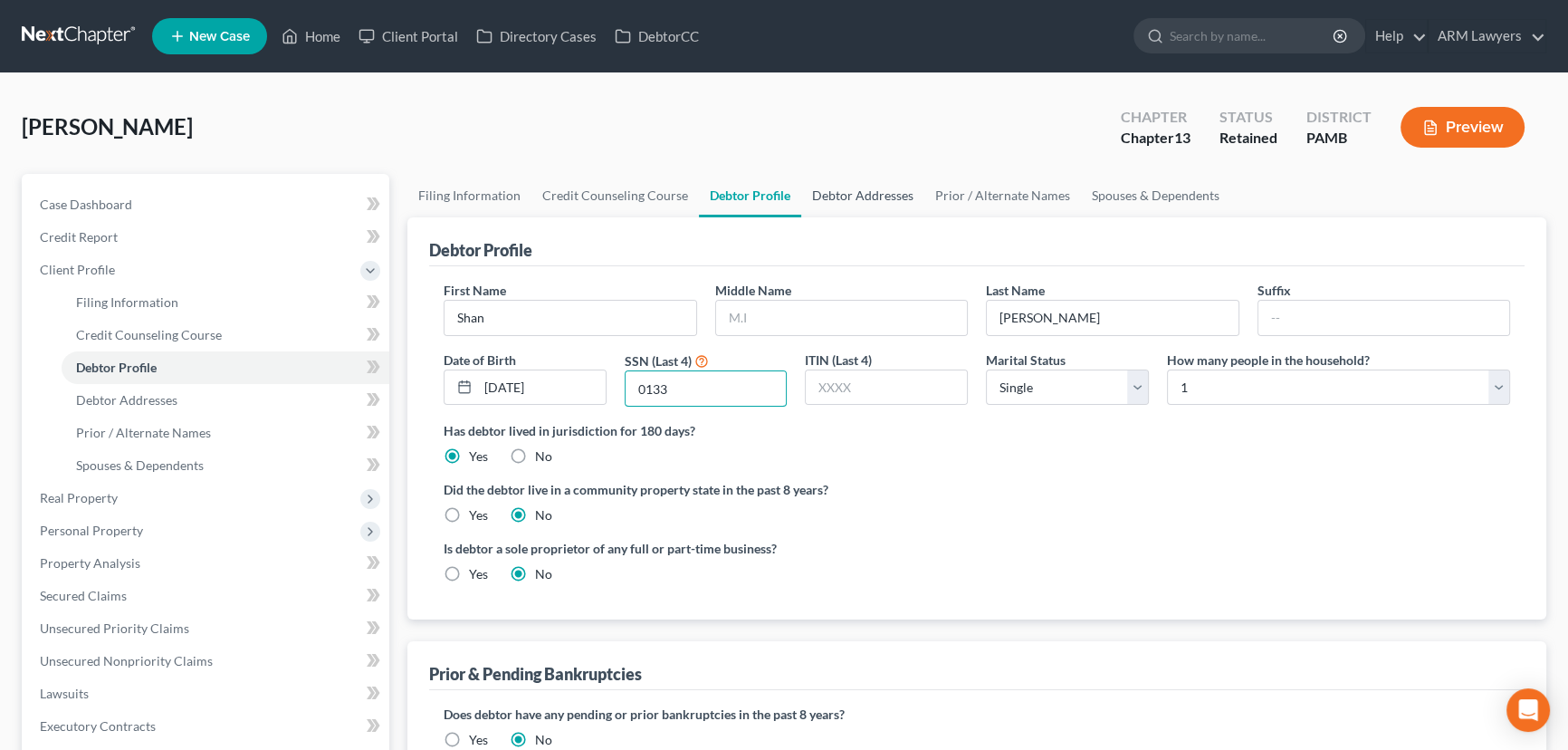
type input "0133"
click at [875, 205] on link "Debtor Addresses" at bounding box center [863, 195] width 123 height 44
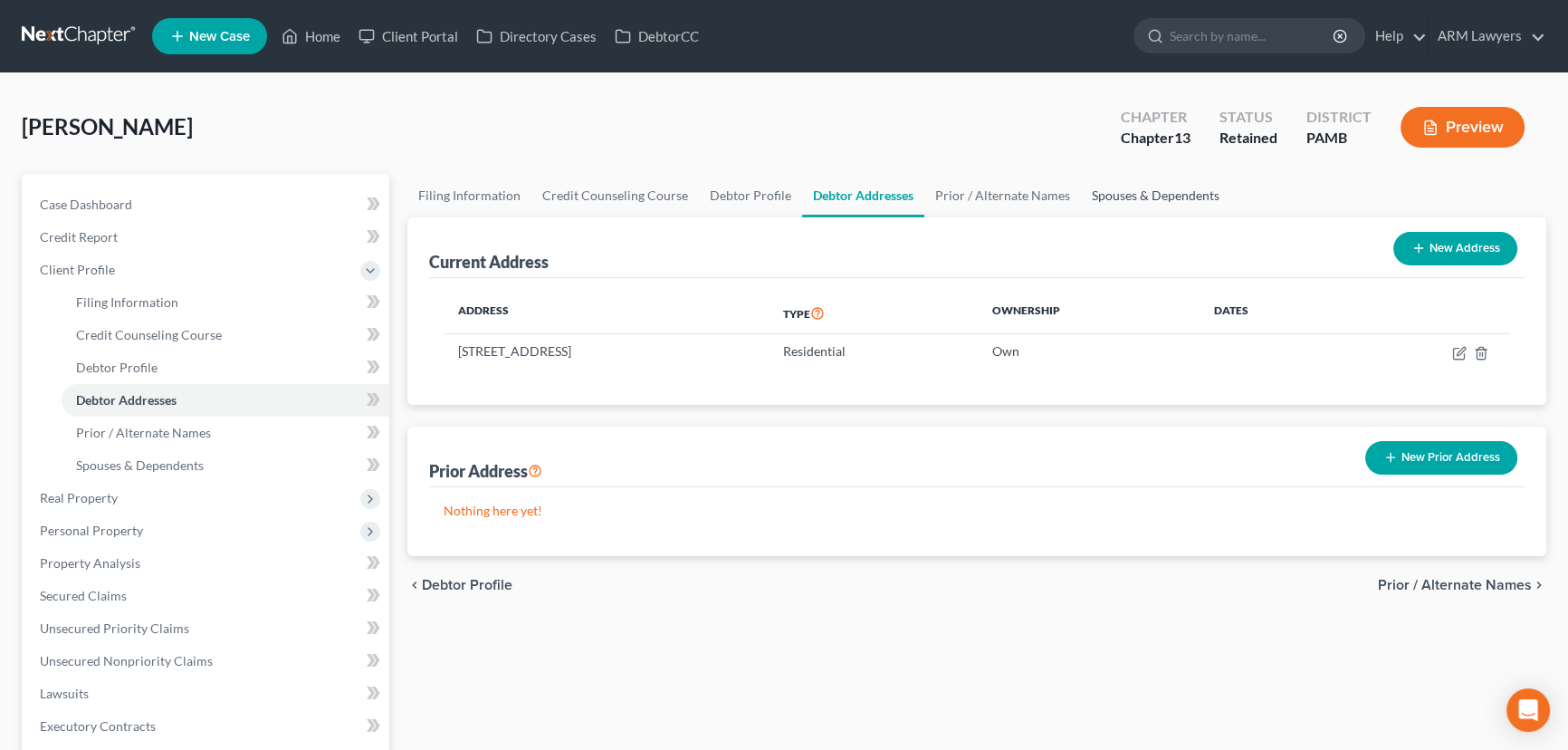
click at [1163, 200] on link "Spouses & Dependents" at bounding box center [1155, 195] width 149 height 44
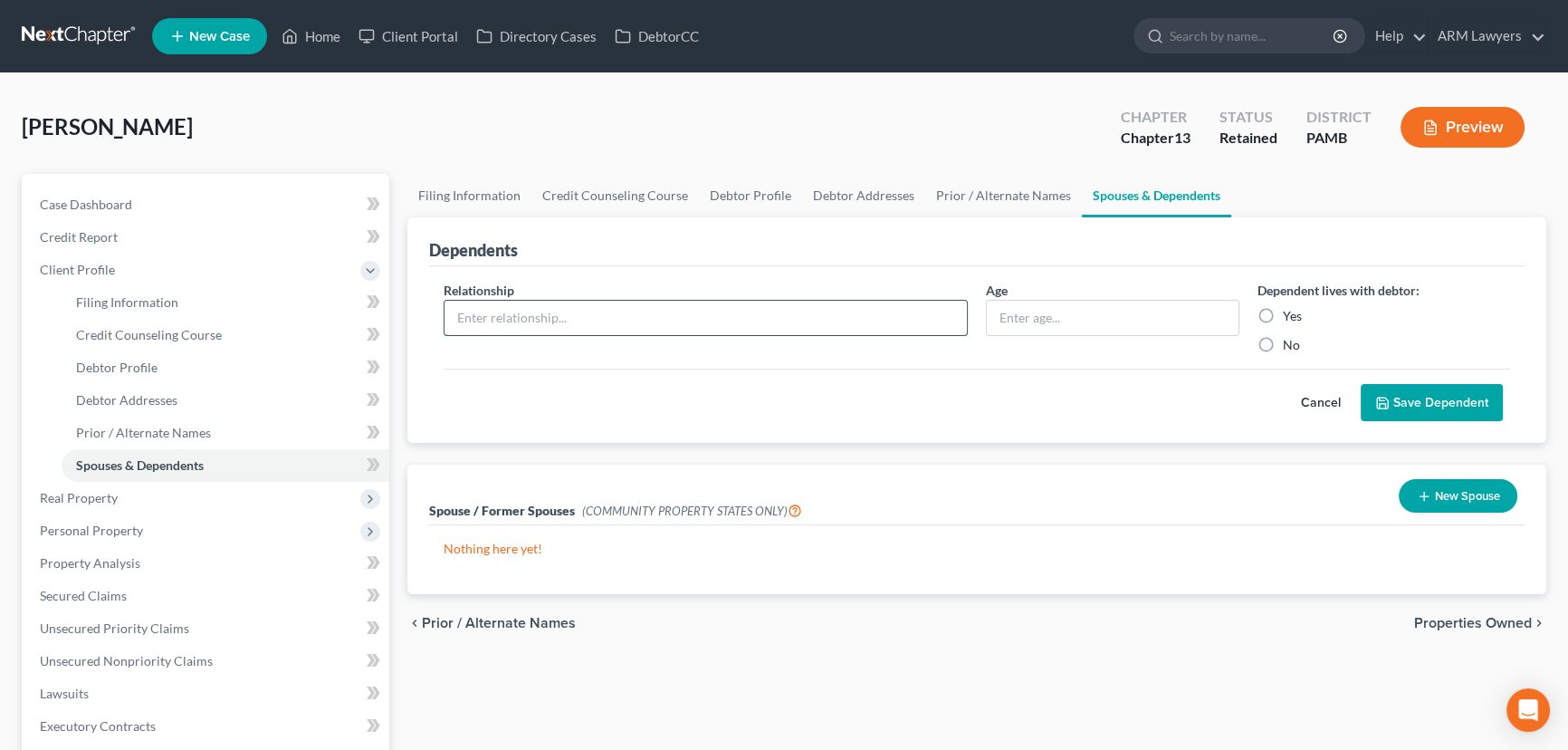
click at [620, 324] on input "text" at bounding box center [705, 318] width 522 height 34
type input "Son"
type input "7"
click at [1361, 384] on button "Save Dependent" at bounding box center [1432, 402] width 142 height 38
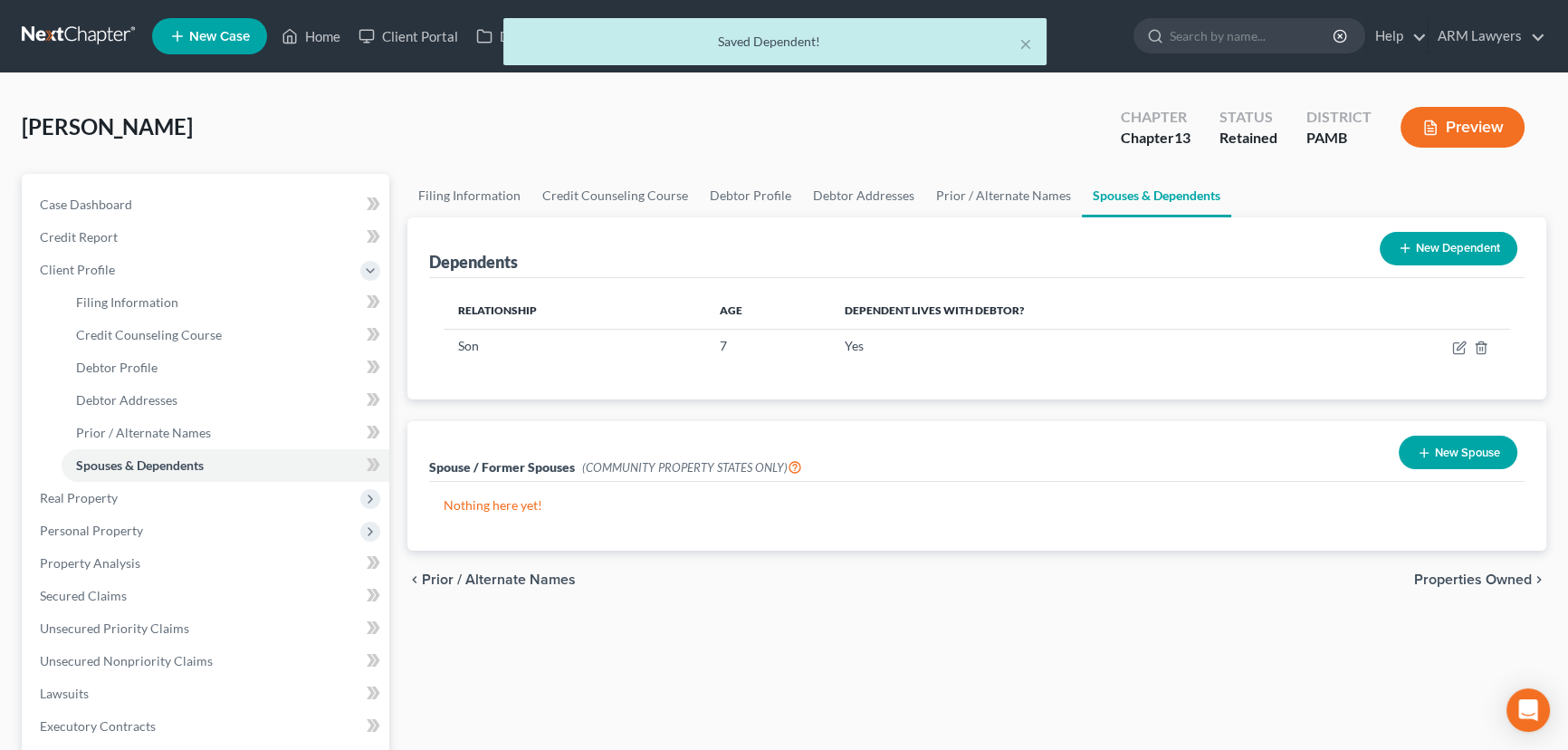
click at [1452, 251] on button "New Dependent" at bounding box center [1448, 248] width 137 height 33
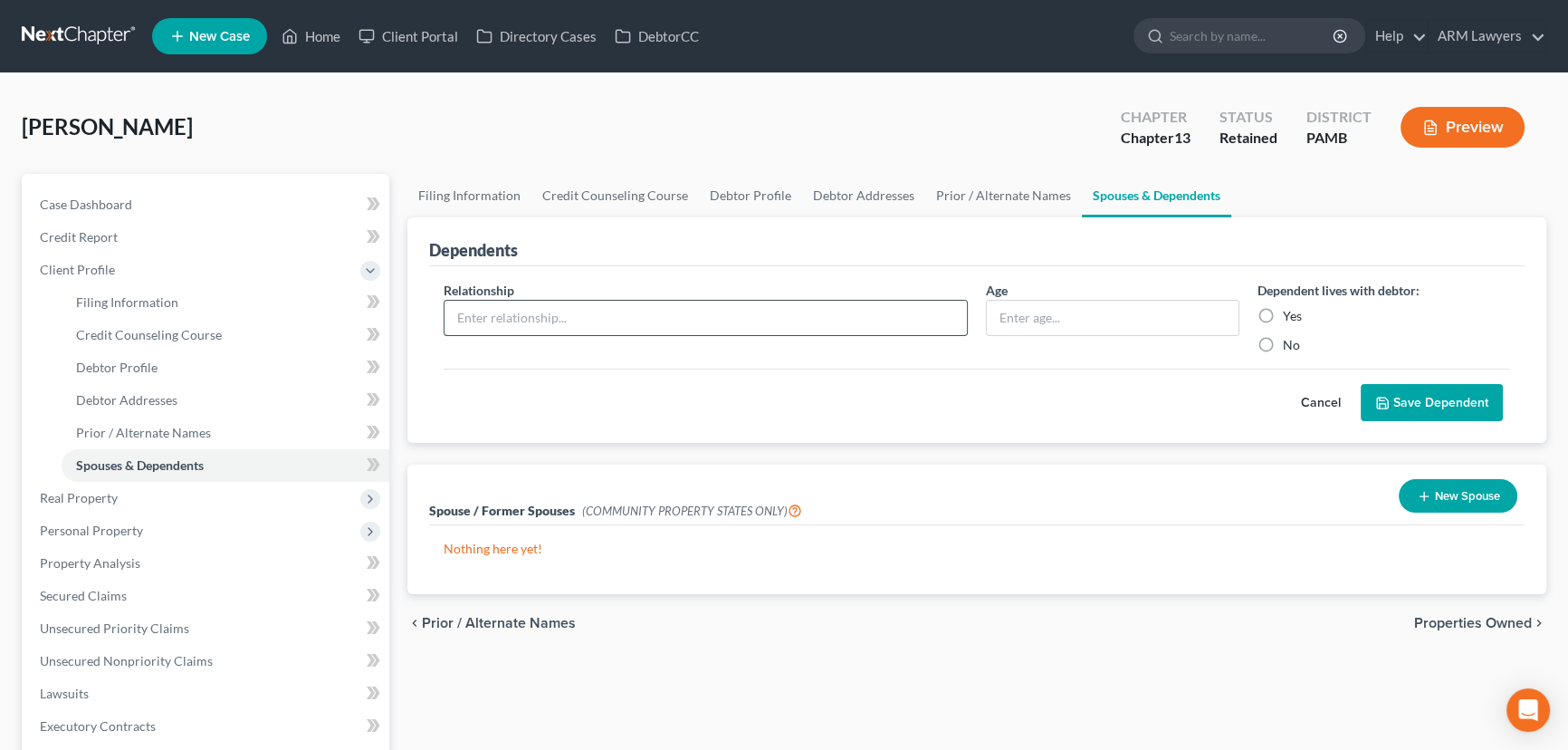
click at [719, 318] on input "text" at bounding box center [705, 318] width 522 height 34
type input "Daughter"
click at [1090, 319] on input "text" at bounding box center [1112, 318] width 251 height 34
type input "14"
click at [1283, 309] on label "Yes" at bounding box center [1292, 316] width 19 height 19
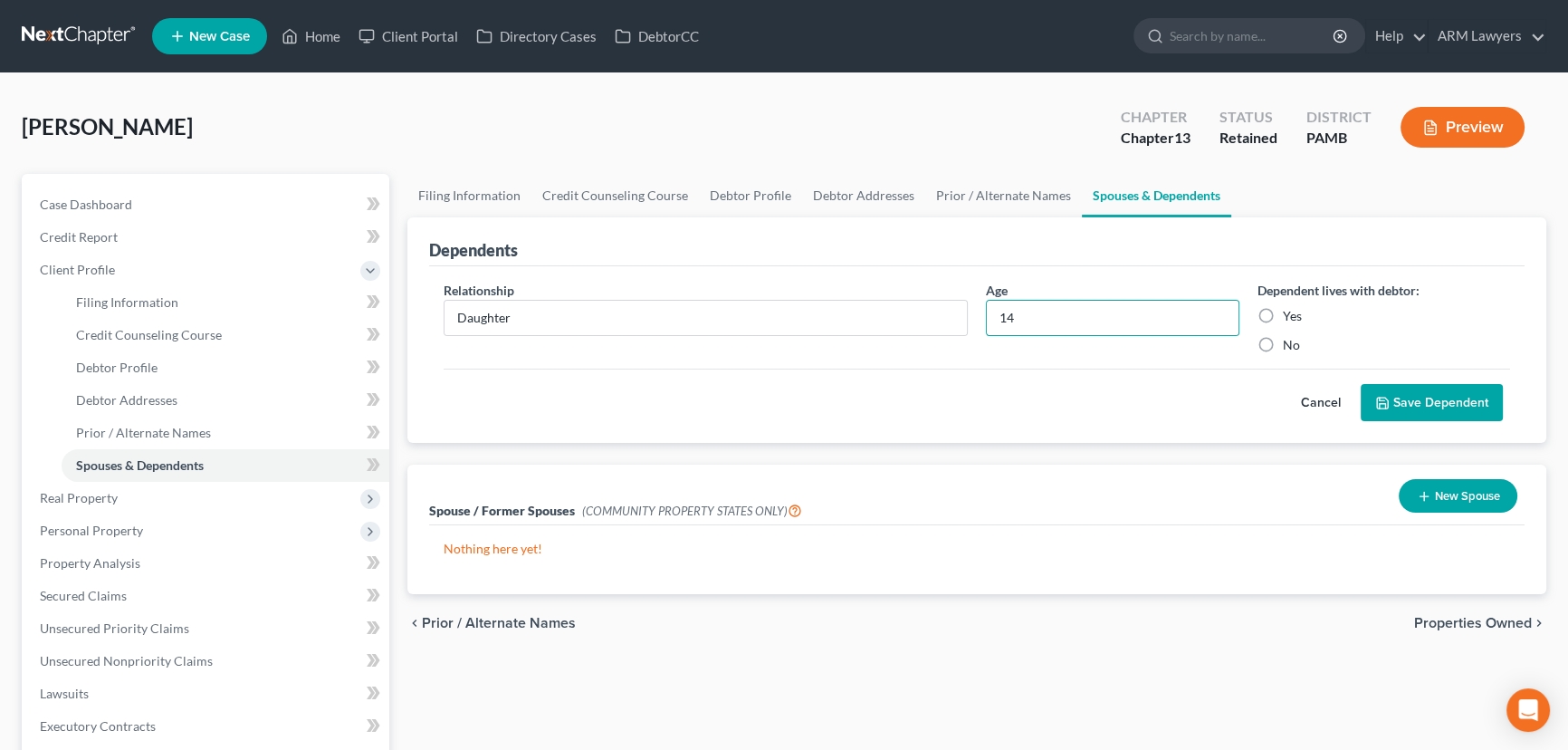
click at [1290, 309] on input "Yes" at bounding box center [1296, 313] width 12 height 12
radio input "true"
click at [1400, 405] on button "Save Dependent" at bounding box center [1432, 402] width 142 height 38
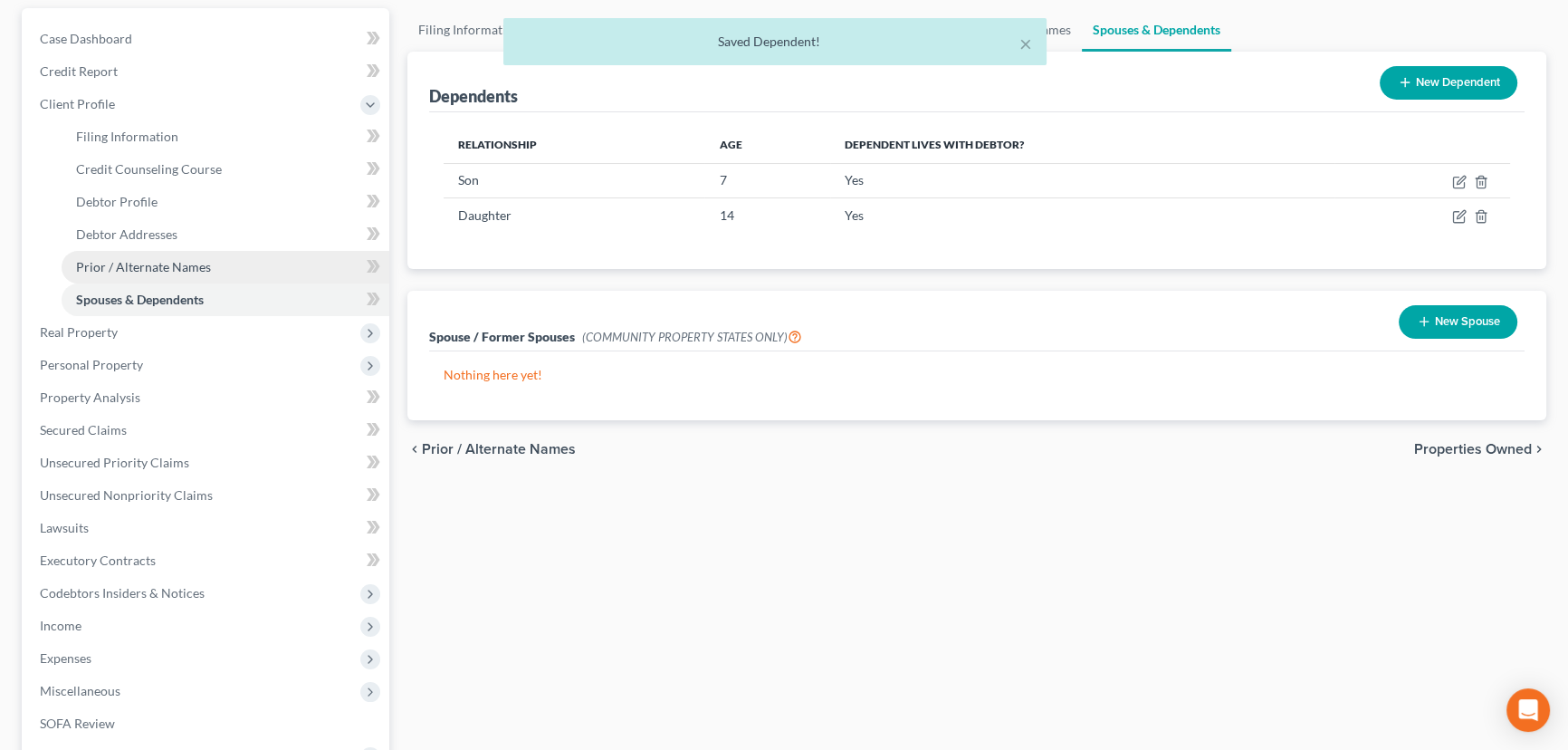
scroll to position [246, 0]
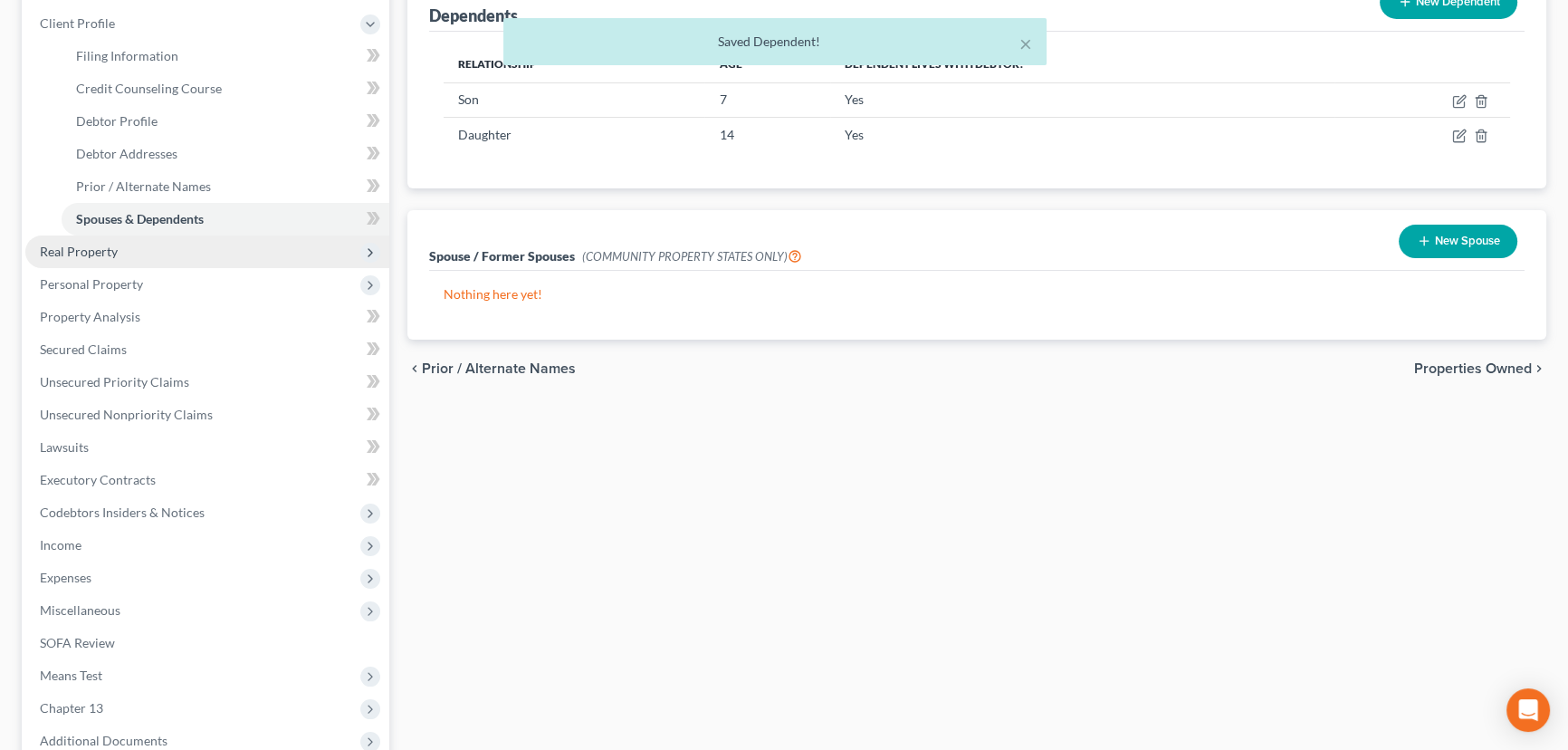
click at [82, 251] on span "Real Property" at bounding box center [79, 251] width 78 height 16
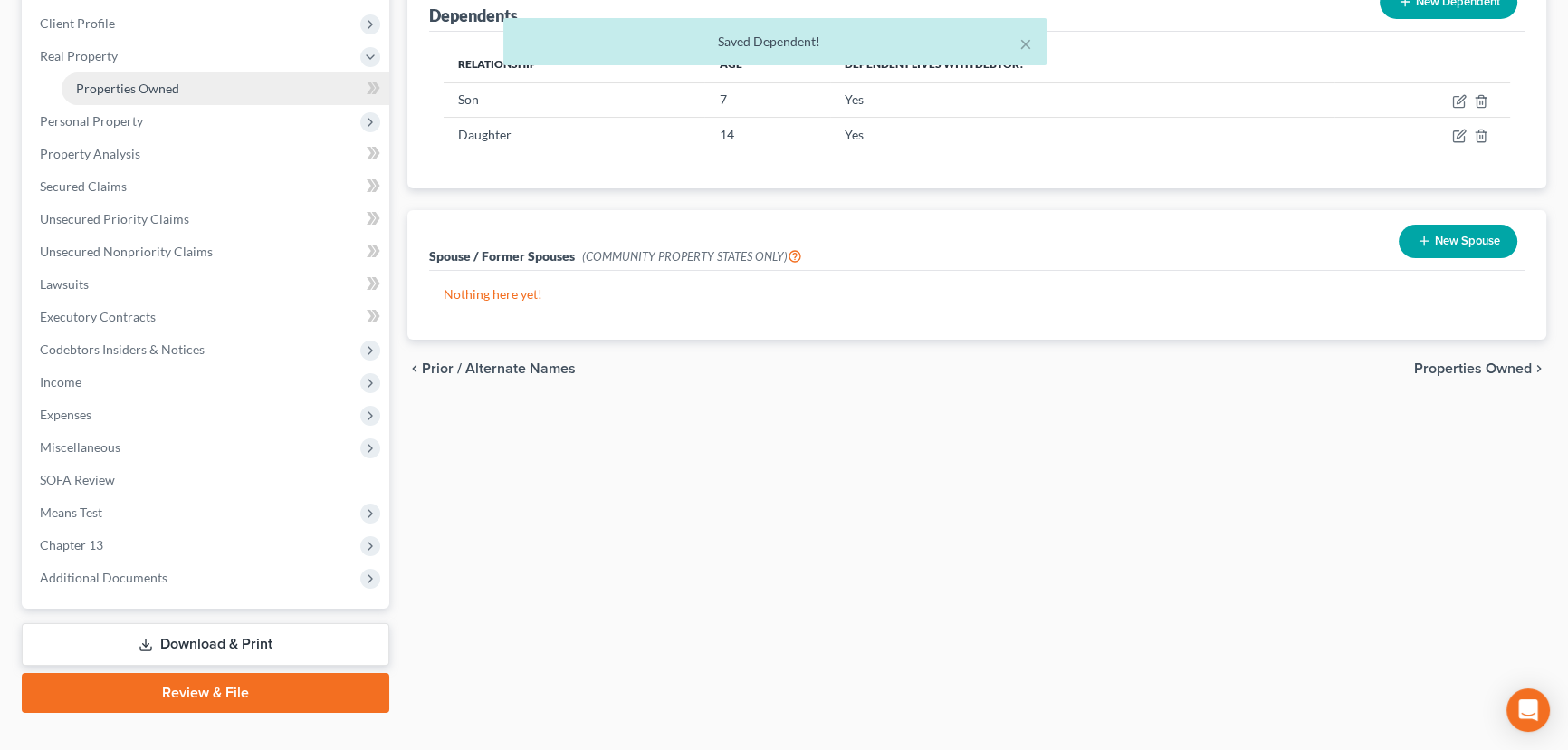
click at [147, 92] on span "Properties Owned" at bounding box center [128, 89] width 103 height 16
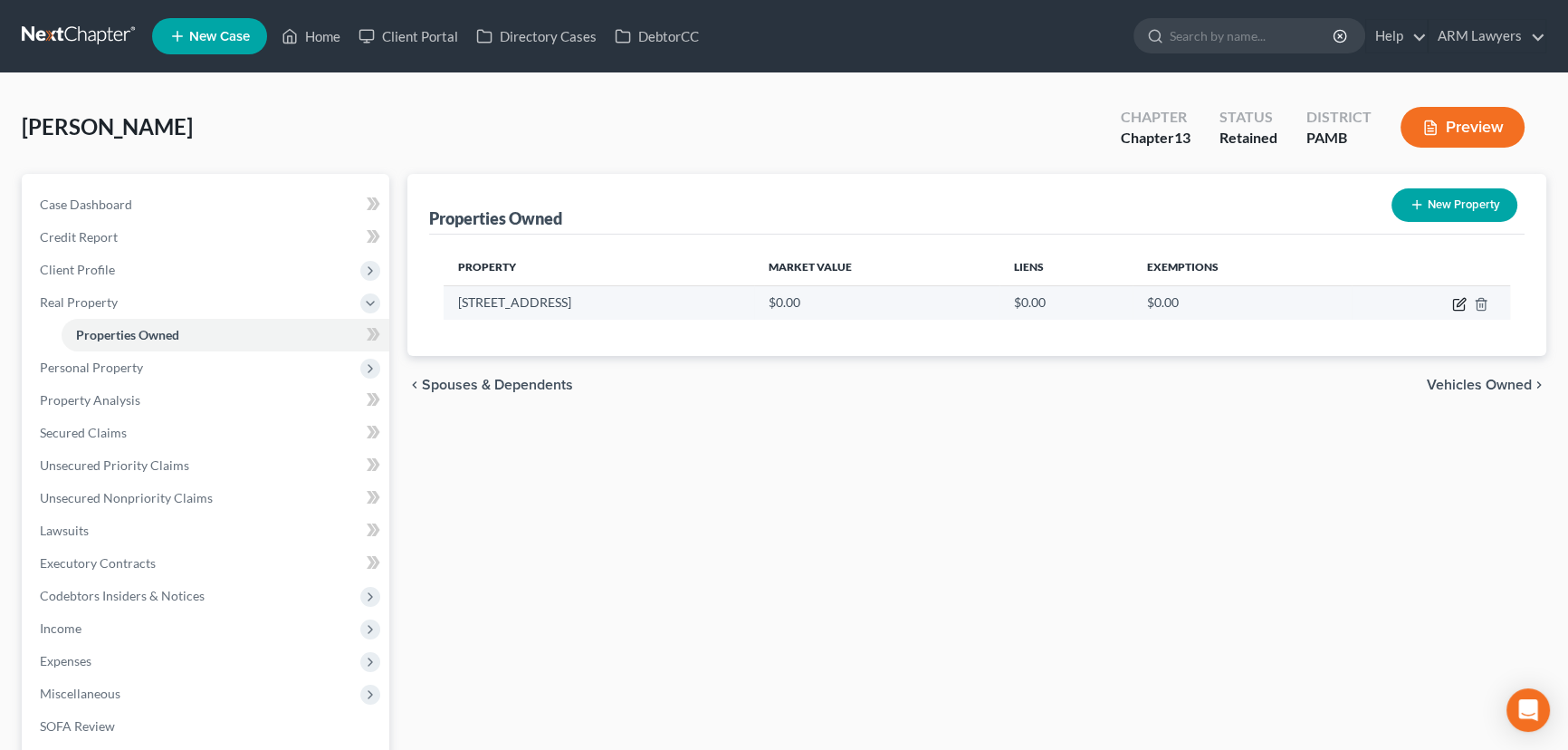
click at [1457, 301] on icon "button" at bounding box center [1459, 304] width 15 height 15
select select "39"
select select "12"
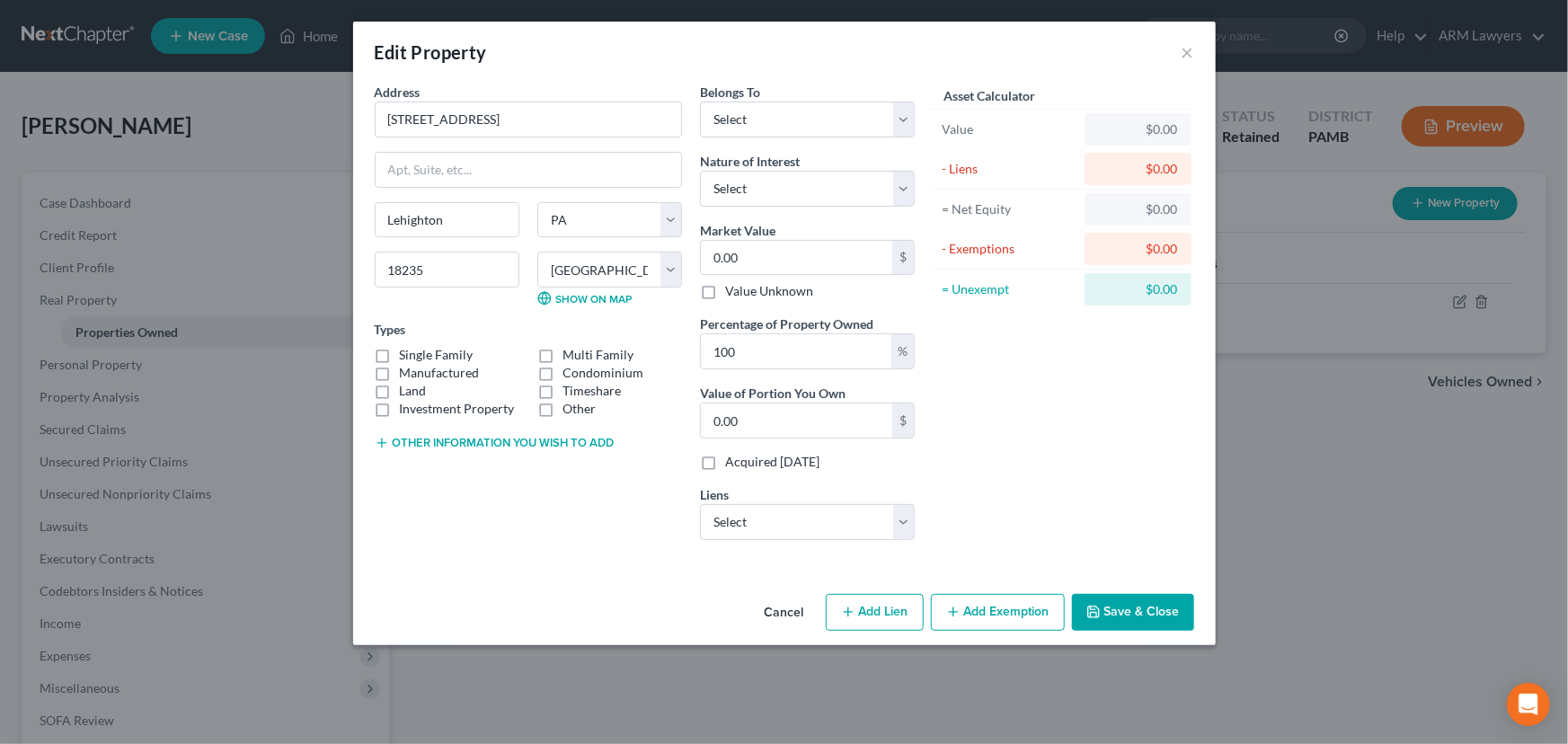
click at [861, 610] on button "Add Lien" at bounding box center [874, 612] width 98 height 38
select select "0"
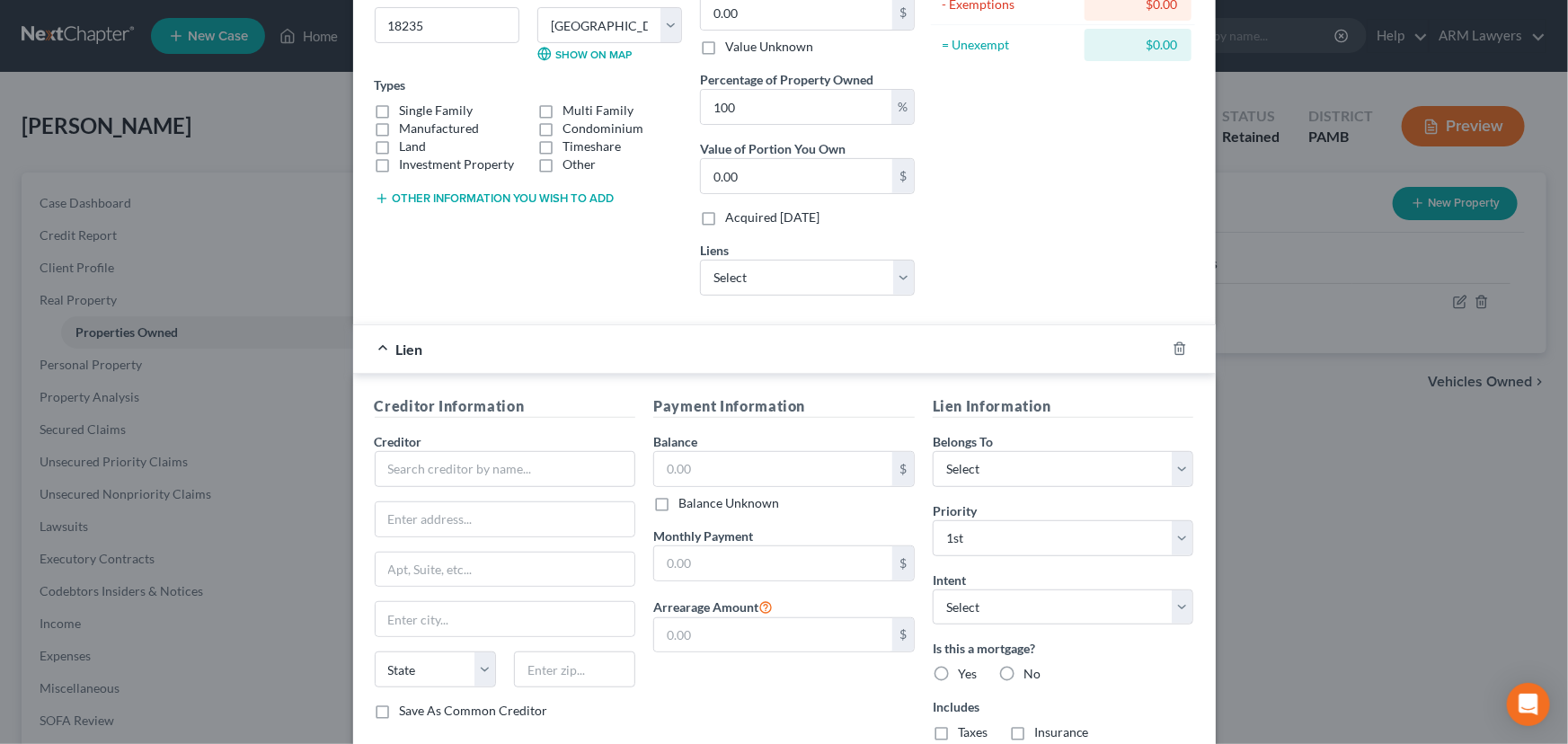
scroll to position [162, 0]
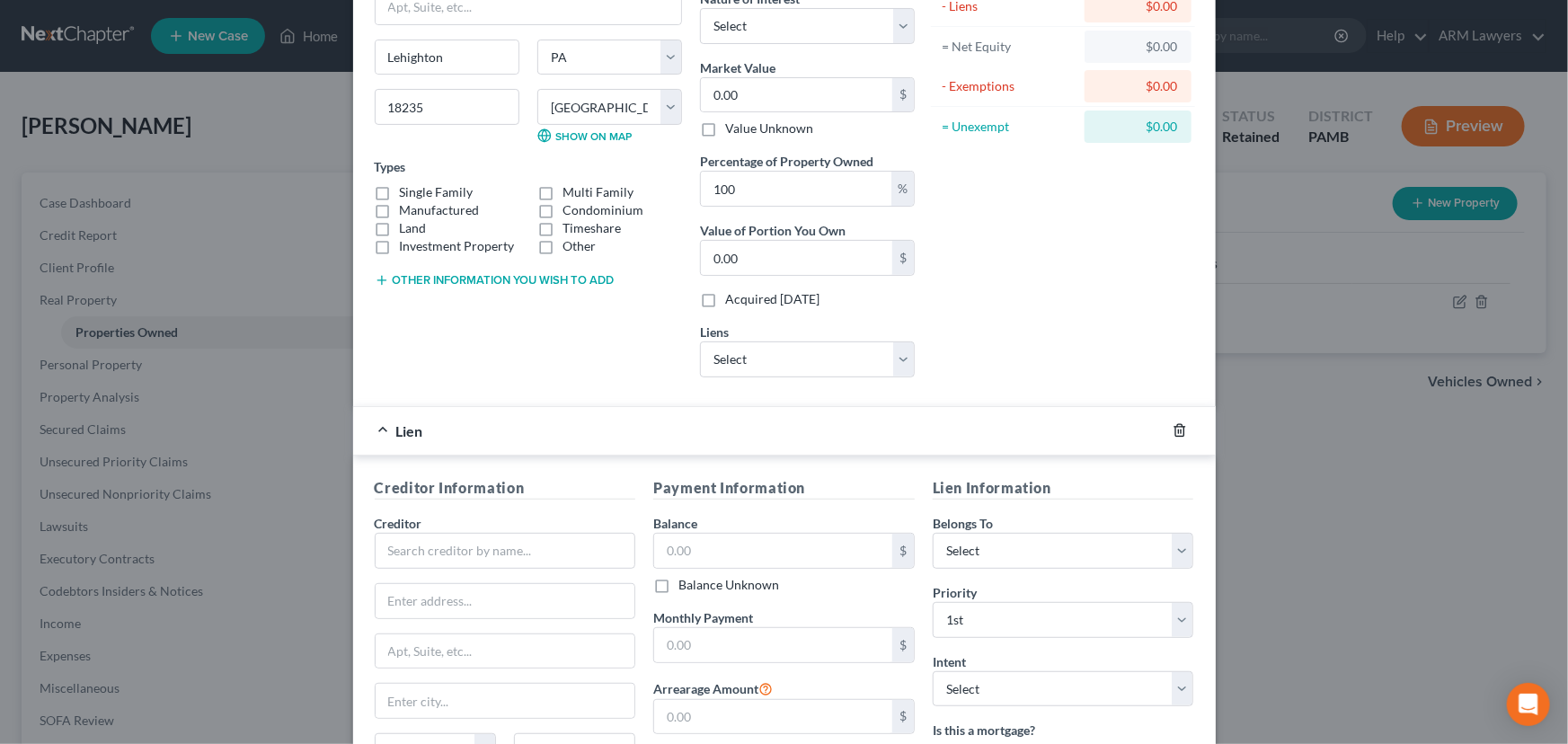
click at [1176, 425] on icon "button" at bounding box center [1179, 431] width 8 height 12
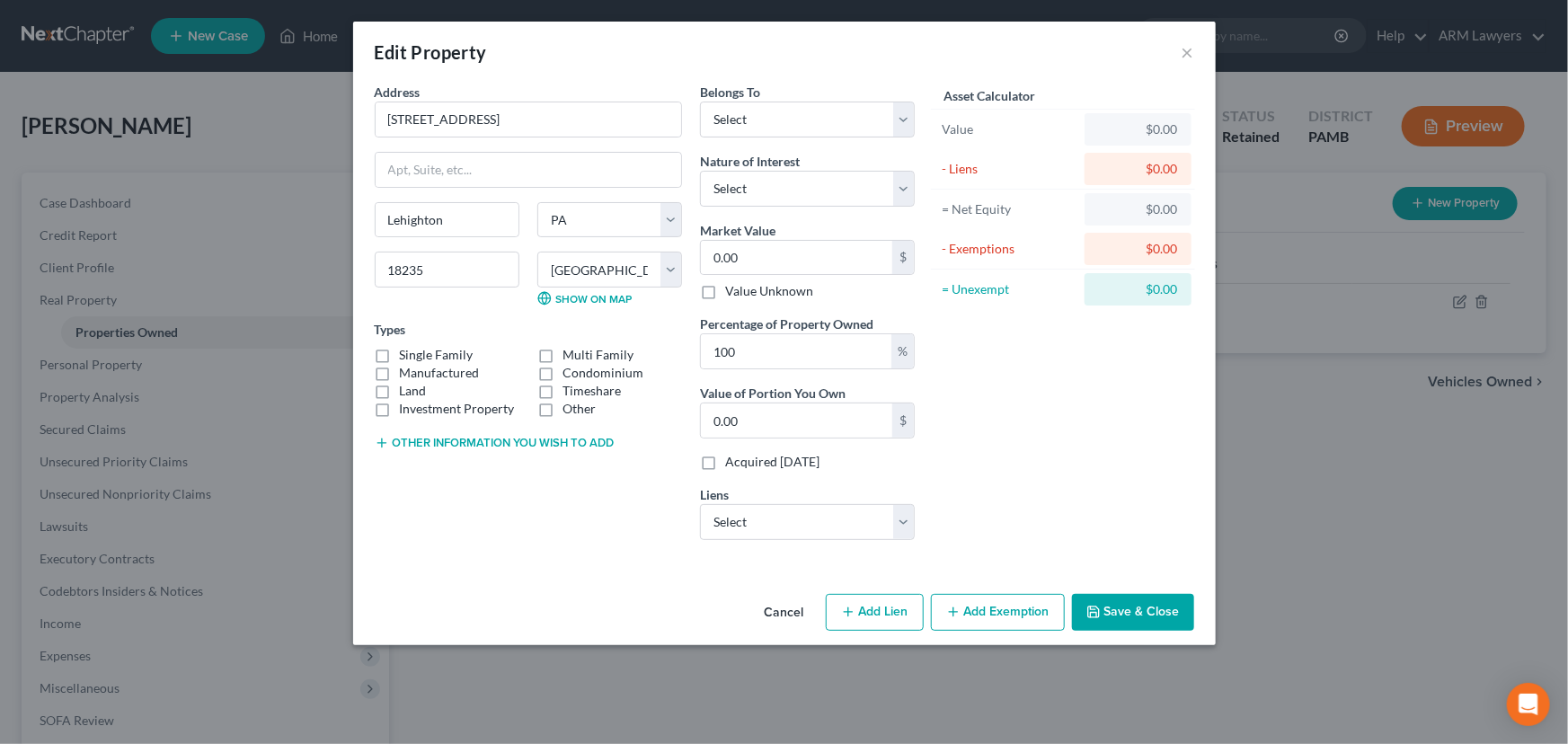
scroll to position [0, 0]
click at [848, 526] on select "Select Nr/Sms/Cal - $134,680.00" at bounding box center [807, 521] width 215 height 36
select select "39"
select select "0"
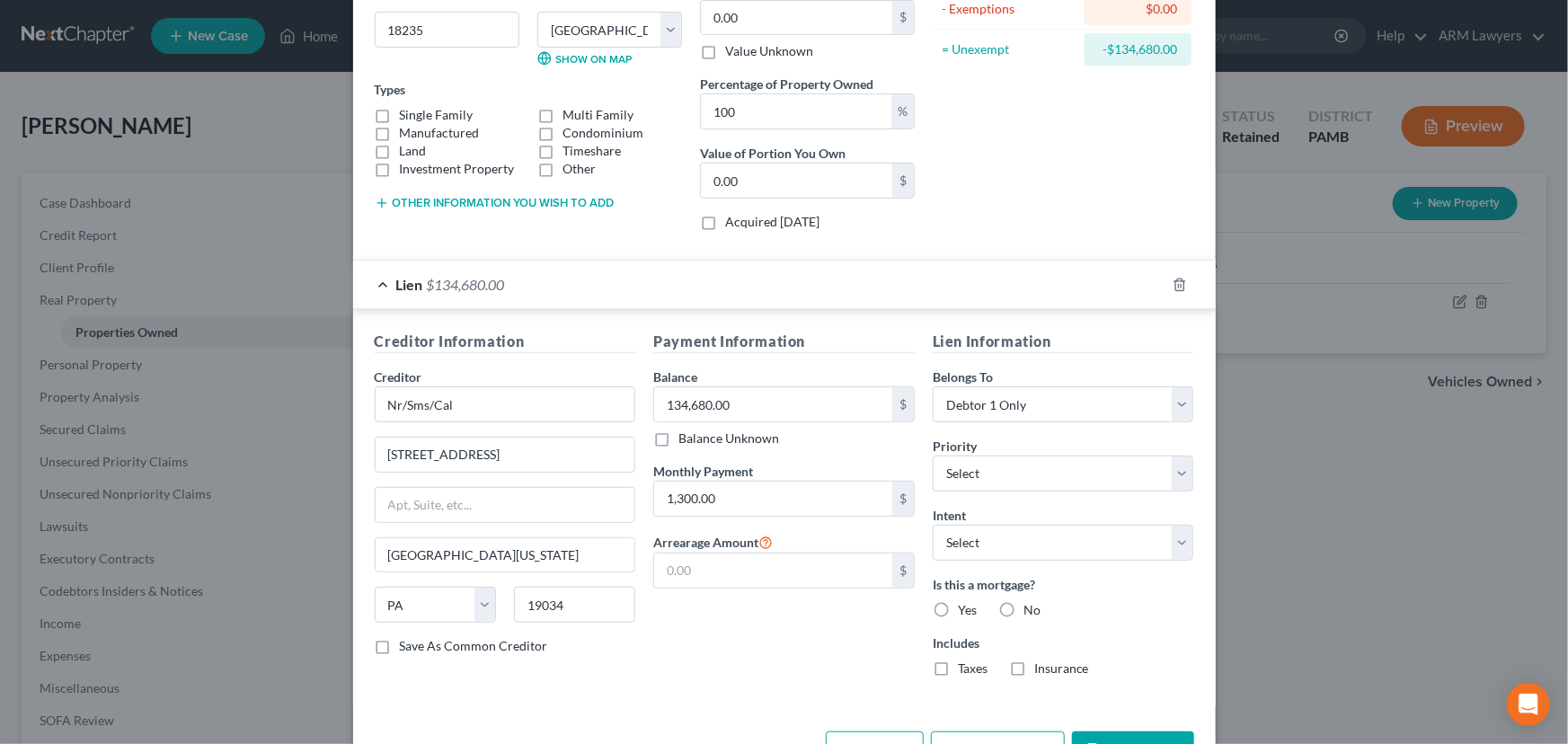
scroll to position [244, 0]
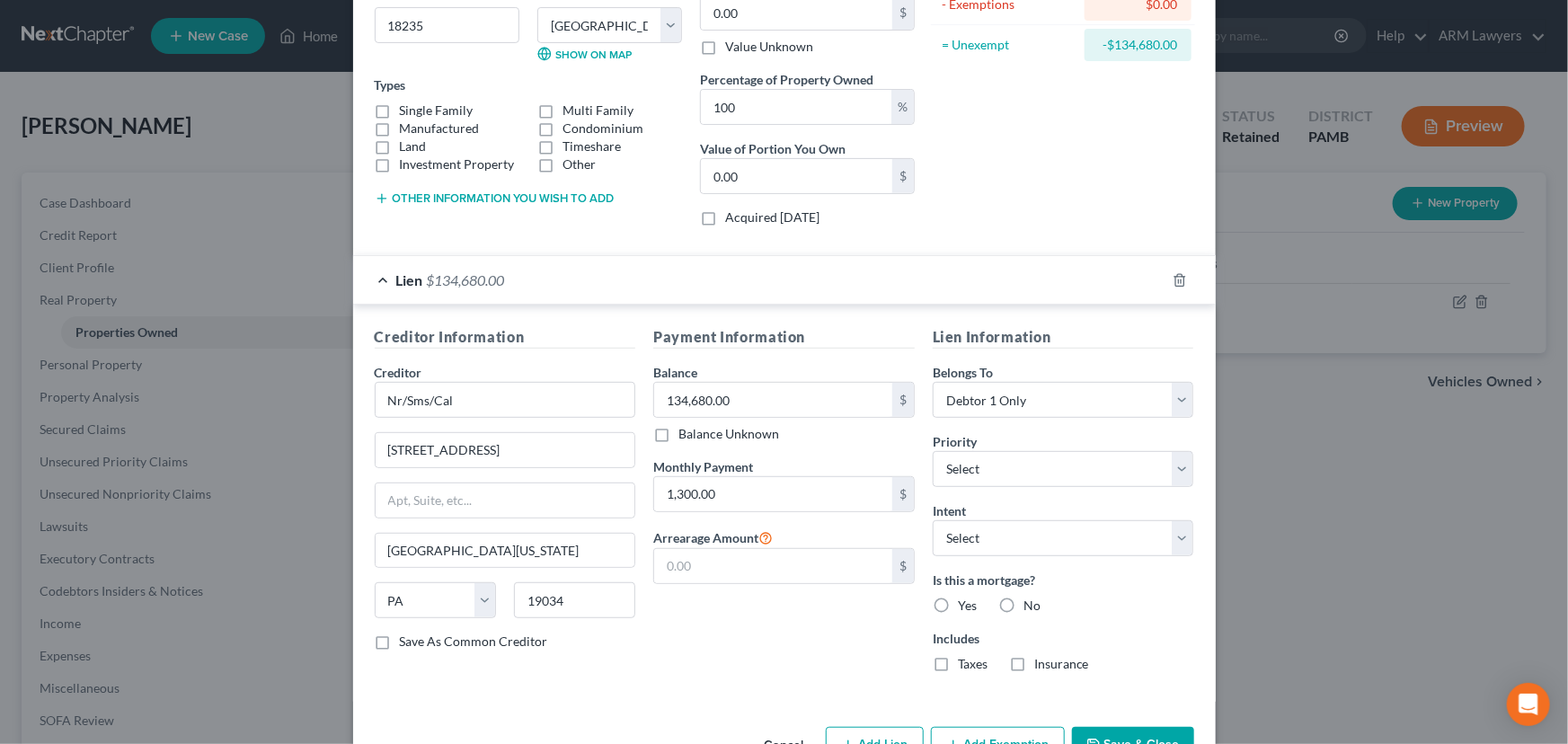
click at [958, 602] on label "Yes" at bounding box center [968, 605] width 19 height 18
click at [965, 602] on input "Yes" at bounding box center [971, 602] width 12 height 12
radio input "true"
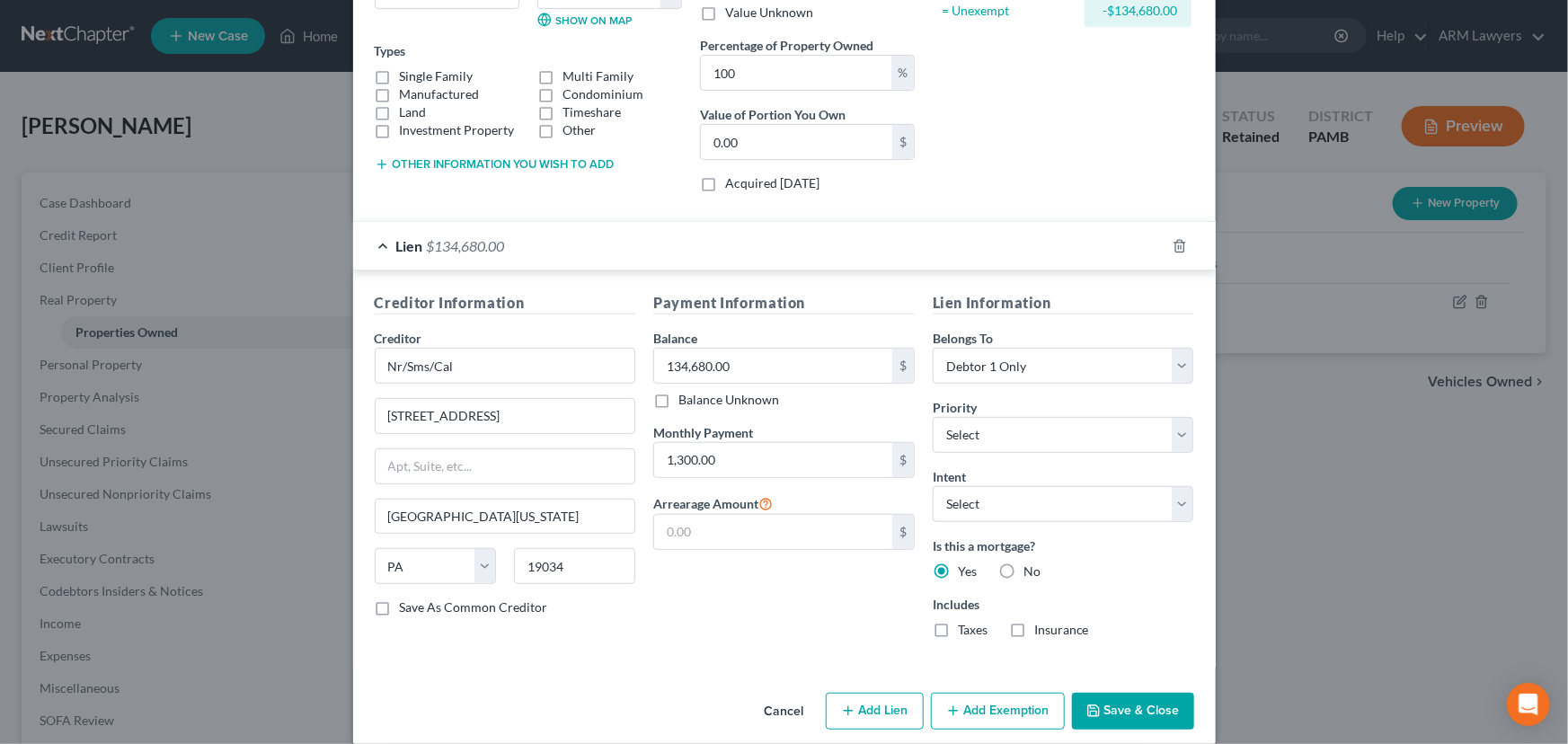
scroll to position [298, 0]
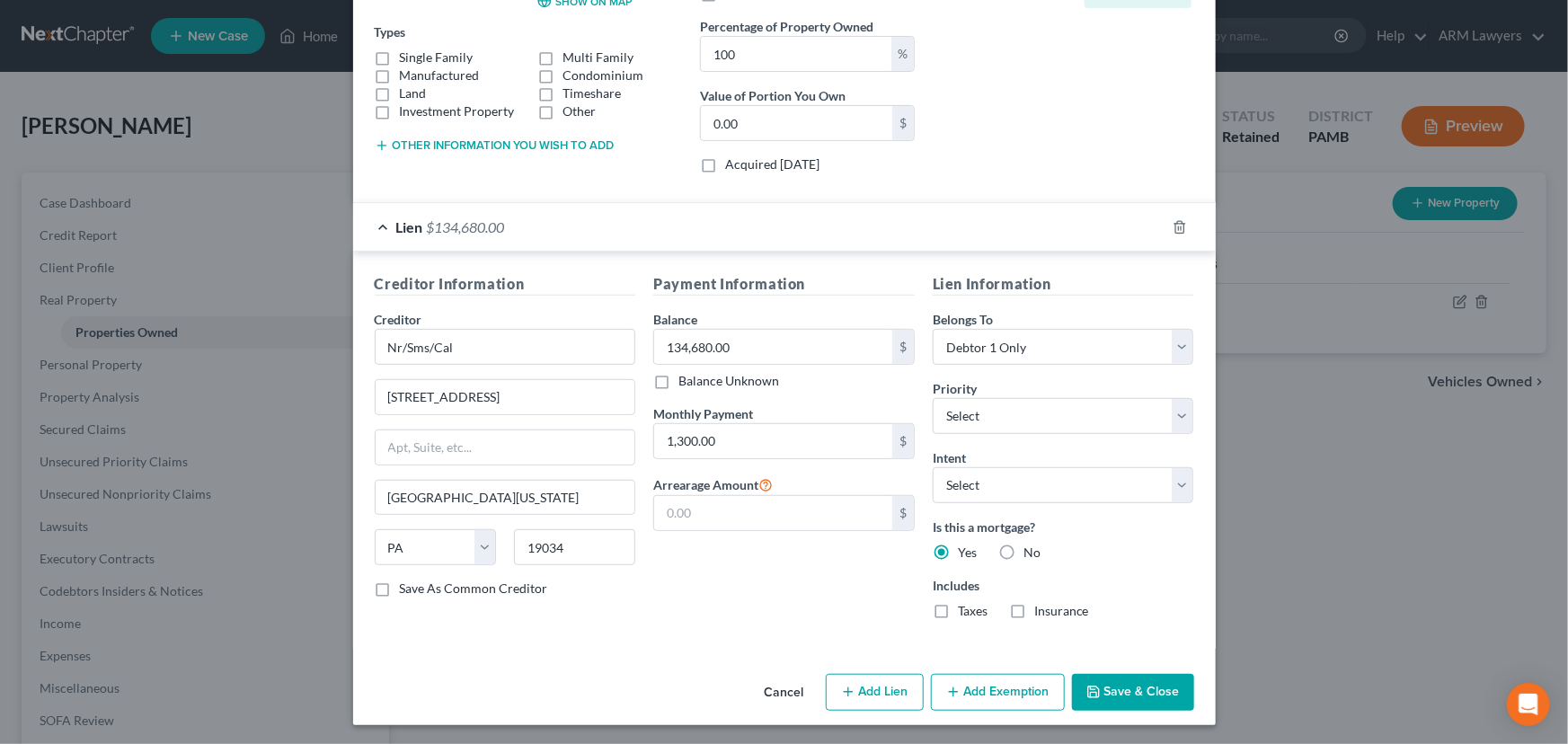
click at [1140, 684] on button "Save & Close" at bounding box center [1133, 692] width 122 height 38
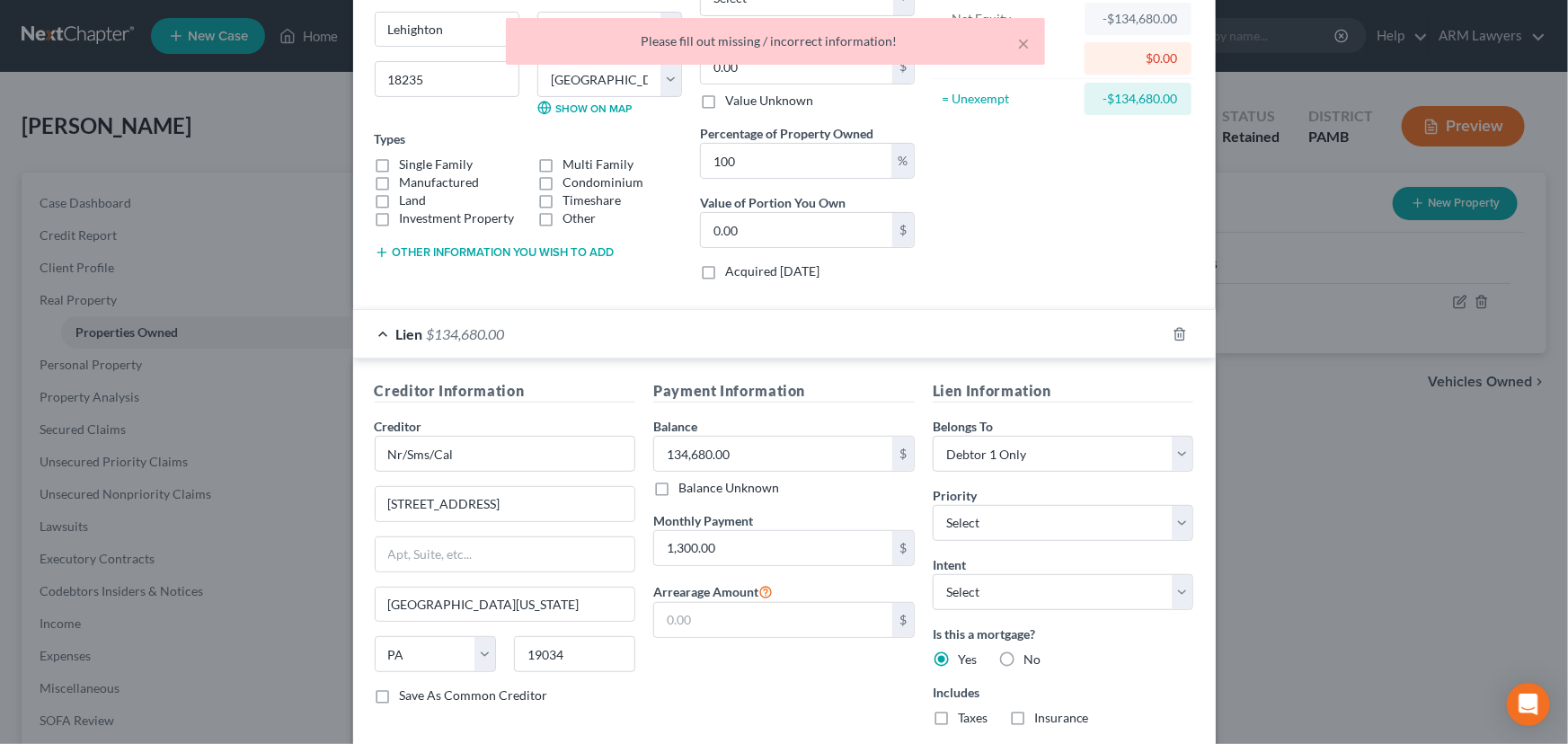
scroll to position [0, 0]
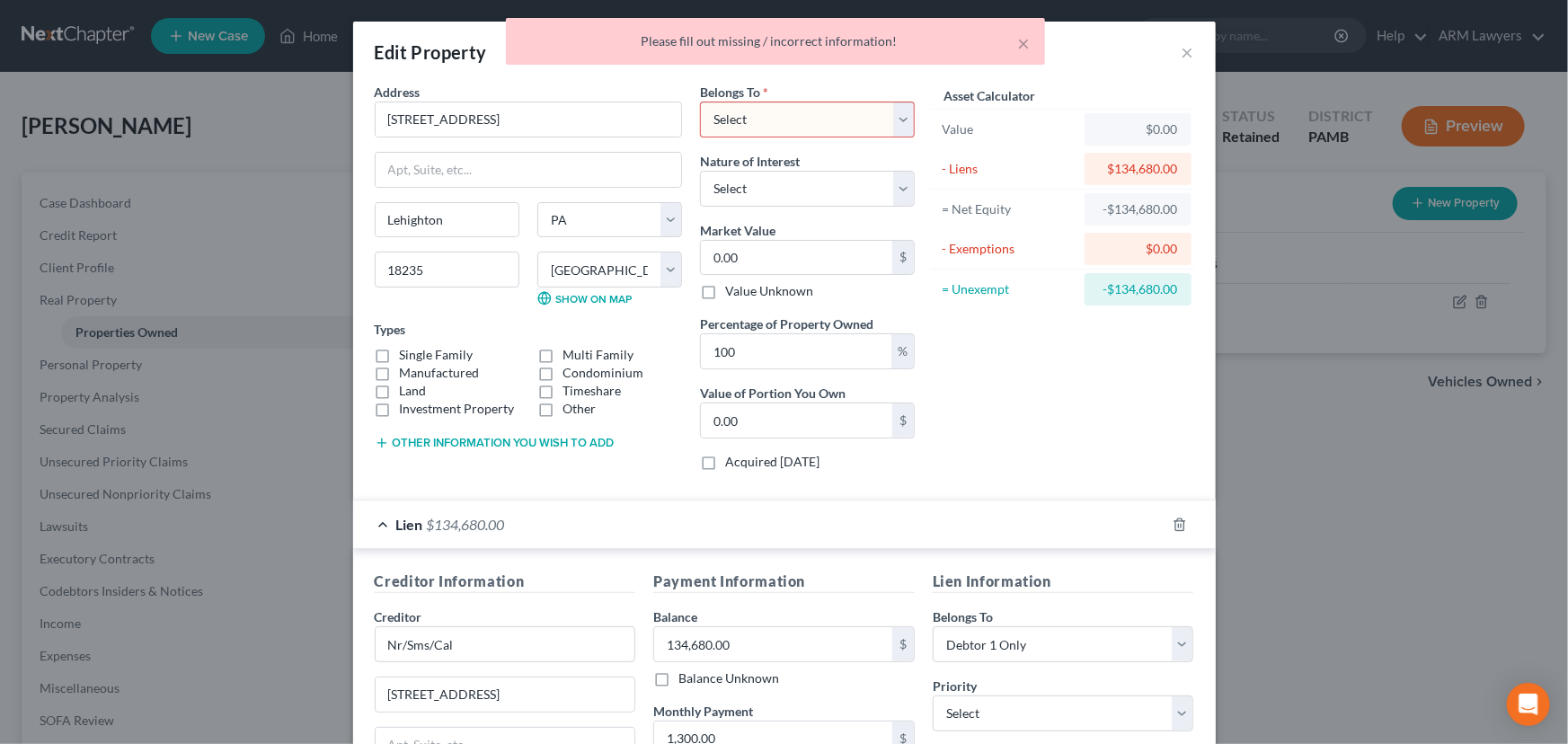
click at [799, 121] on select "Select Debtor 1 Only Debtor 2 Only Debtor 1 And Debtor 2 Only At Least One Of T…" at bounding box center [807, 119] width 215 height 36
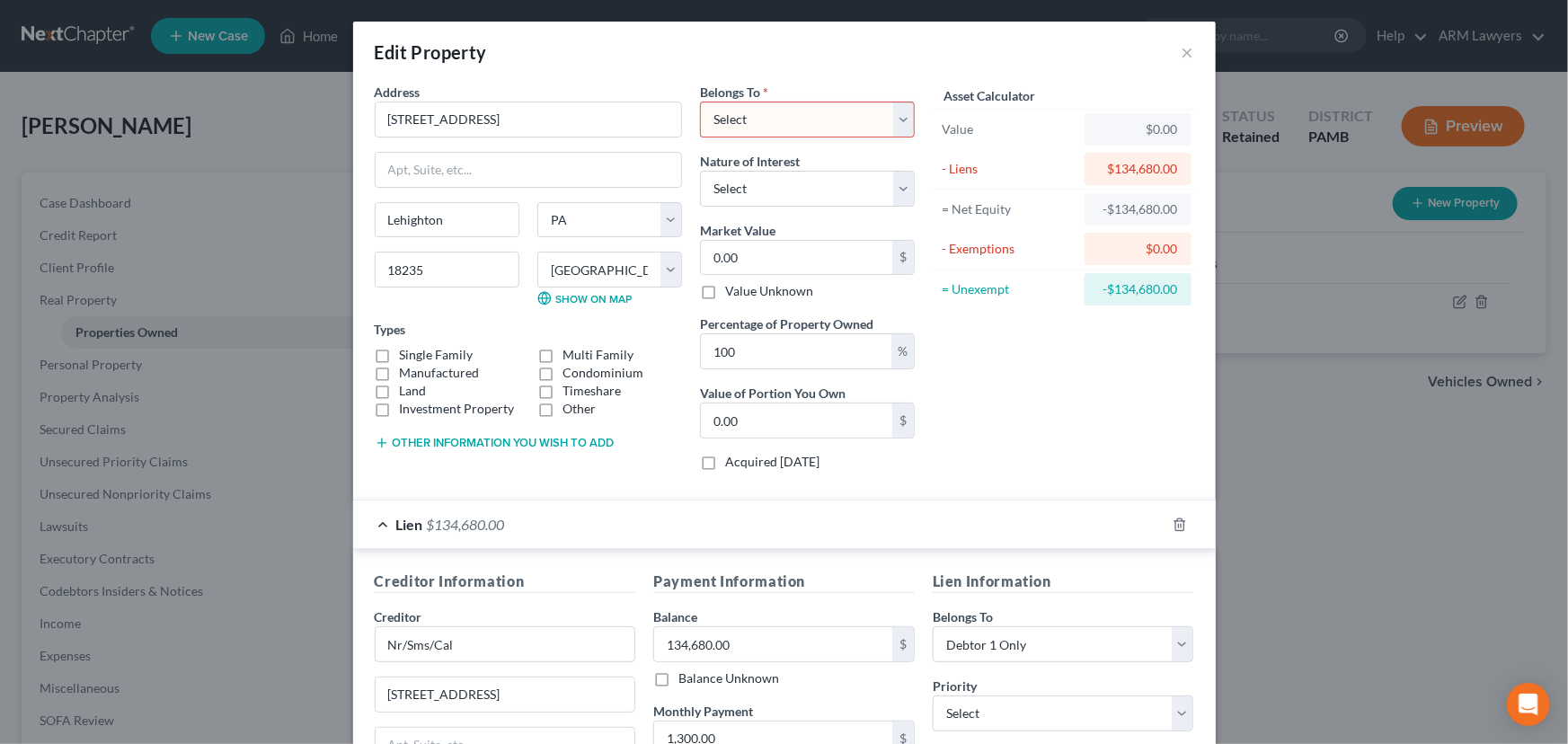
select select "3"
click at [700, 101] on select "Select Debtor 1 Only Debtor 2 Only Debtor 1 And Debtor 2 Only At Least One Of T…" at bounding box center [807, 119] width 215 height 36
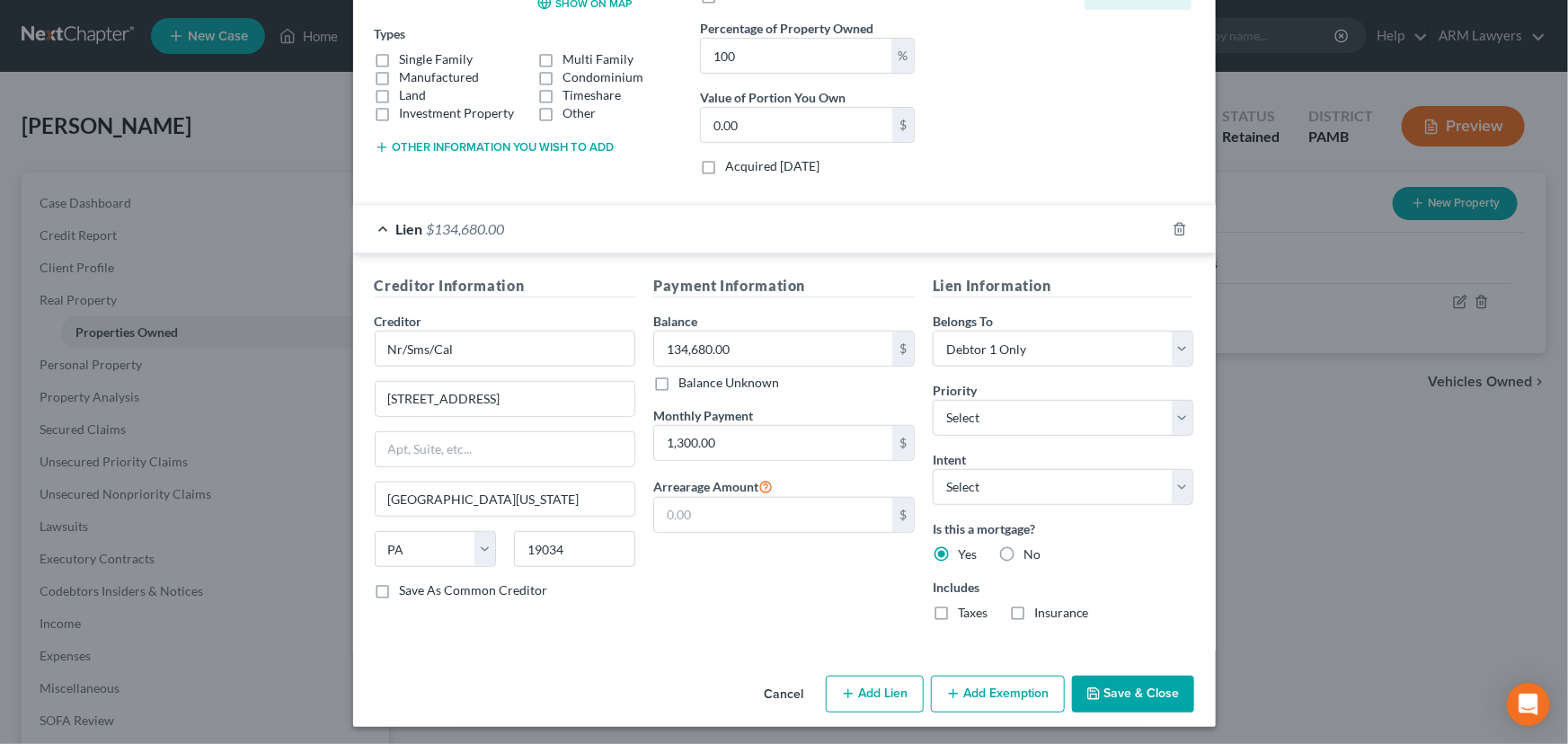
scroll to position [298, 0]
click at [984, 693] on button "Add Exemption" at bounding box center [998, 692] width 134 height 38
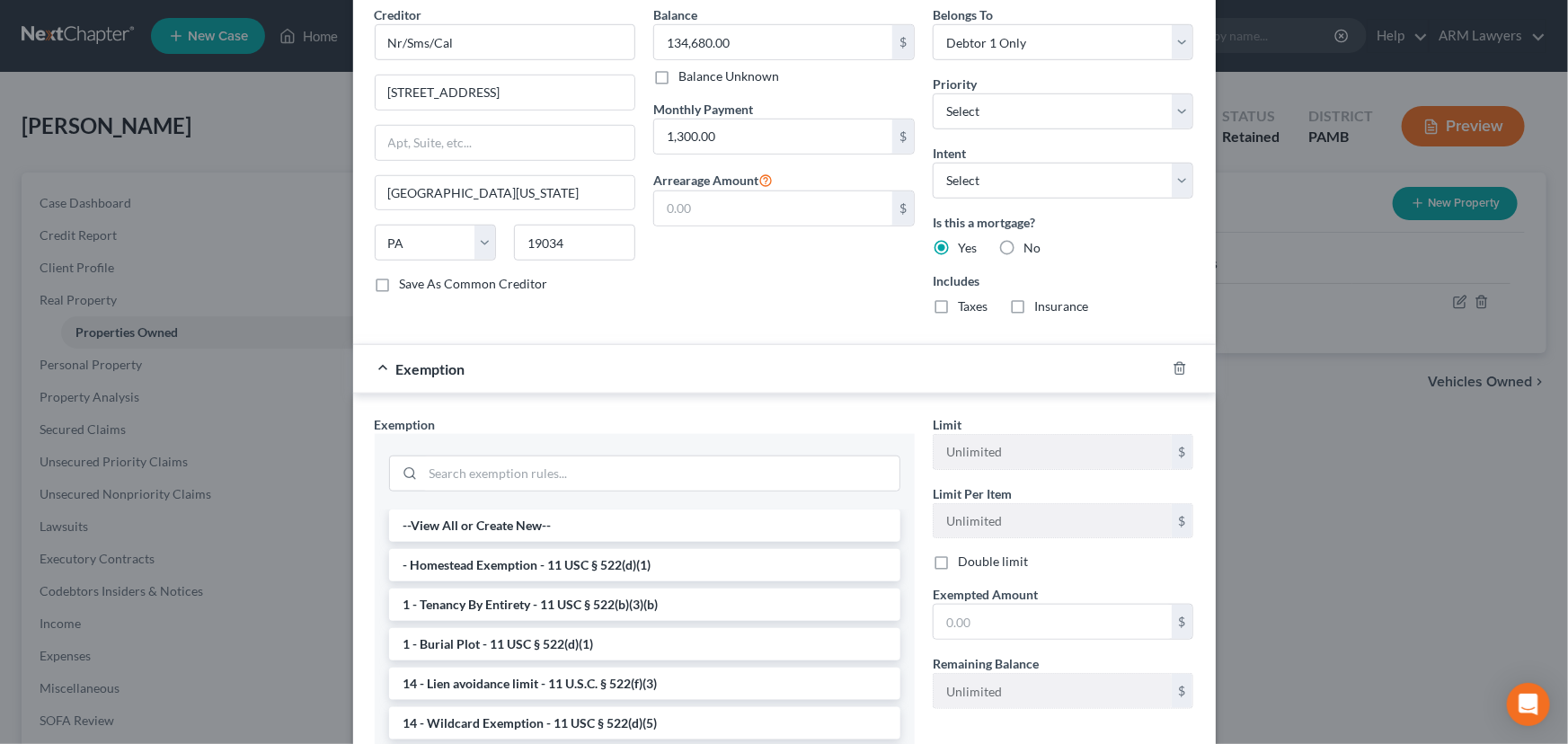
scroll to position [624, 0]
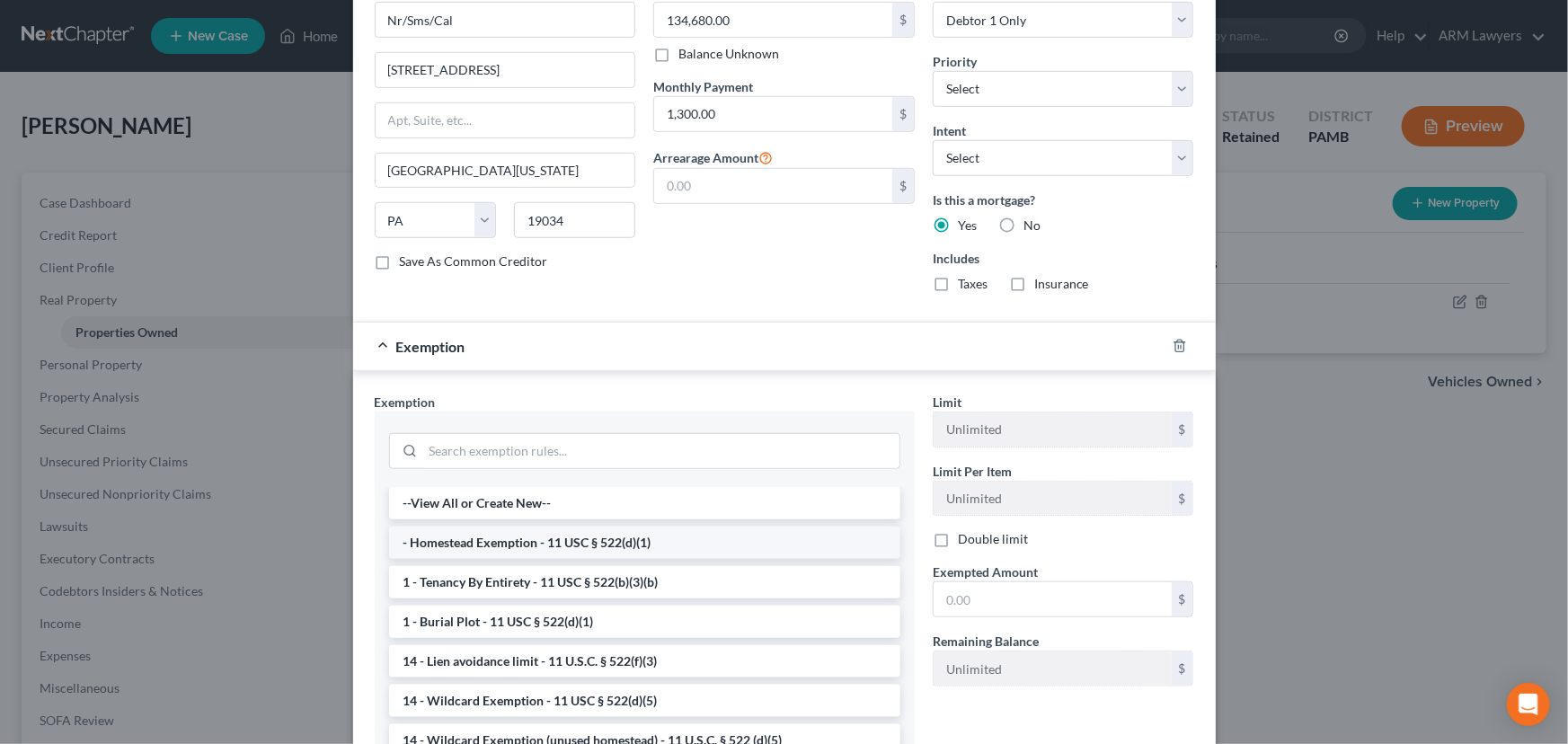
click at [546, 540] on li "- Homestead Exemption - 11 USC § 522(d)(1)" at bounding box center [644, 542] width 511 height 32
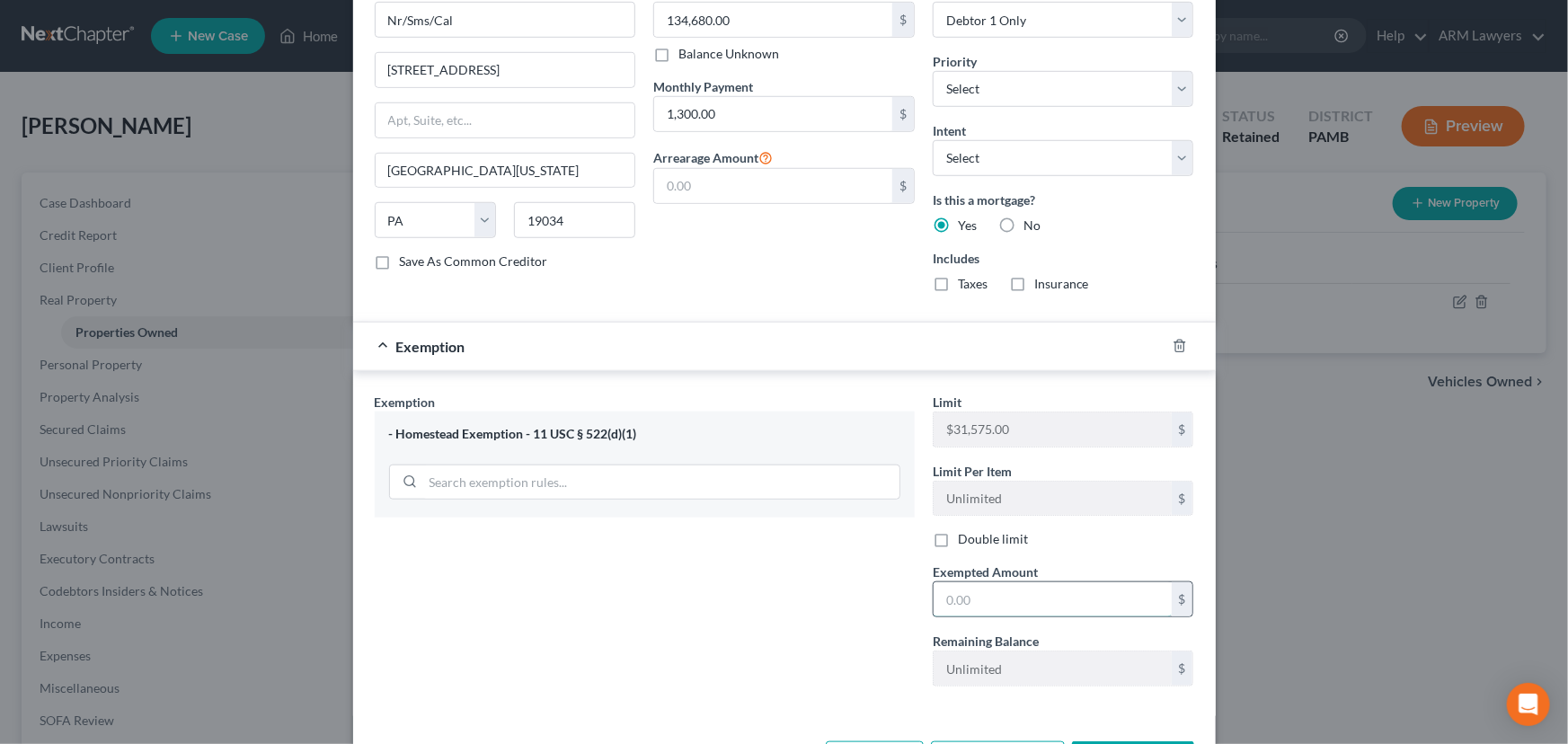
click at [1025, 592] on input "text" at bounding box center [1053, 598] width 238 height 34
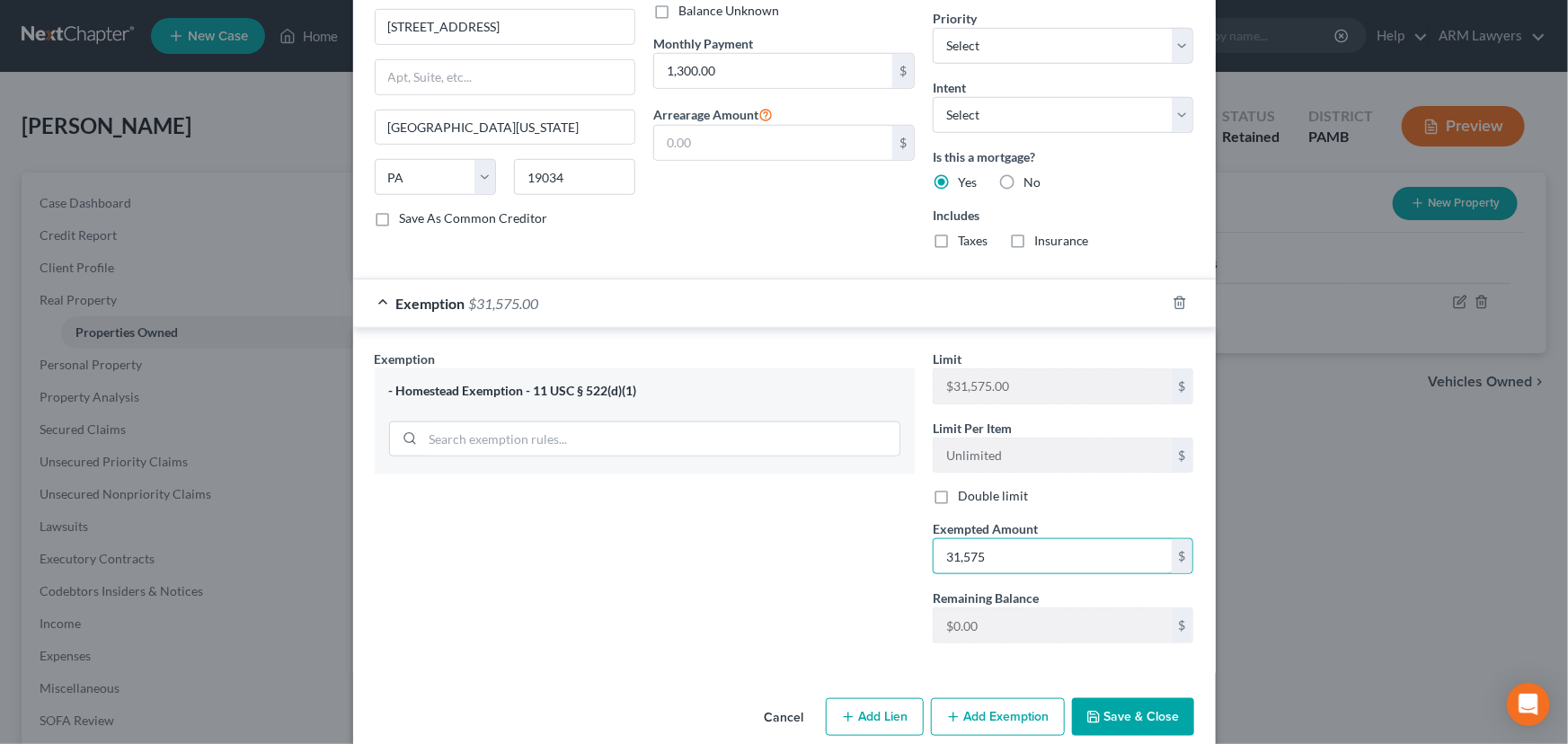
scroll to position [692, 0]
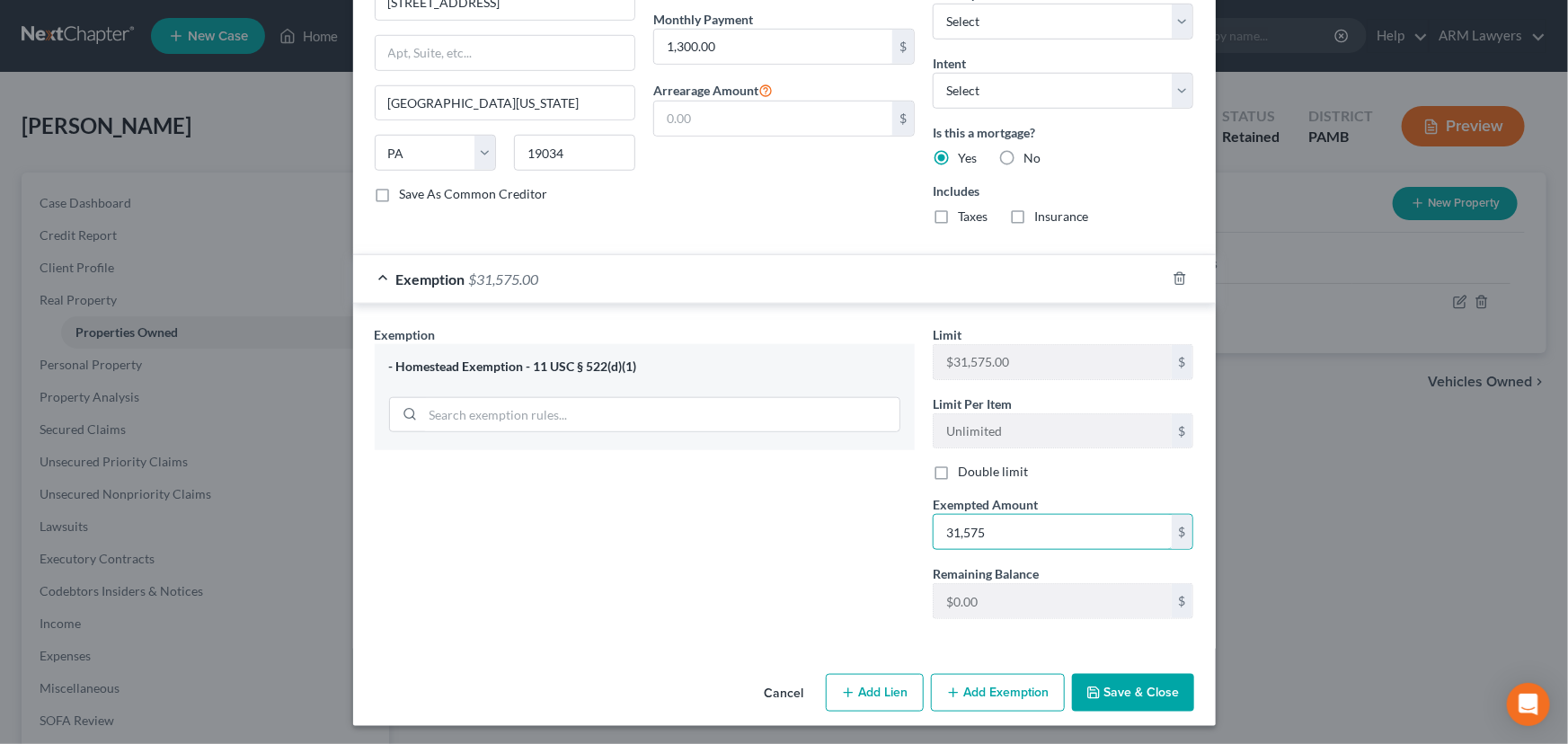
type input "31,575"
click at [1141, 698] on button "Save & Close" at bounding box center [1133, 692] width 122 height 38
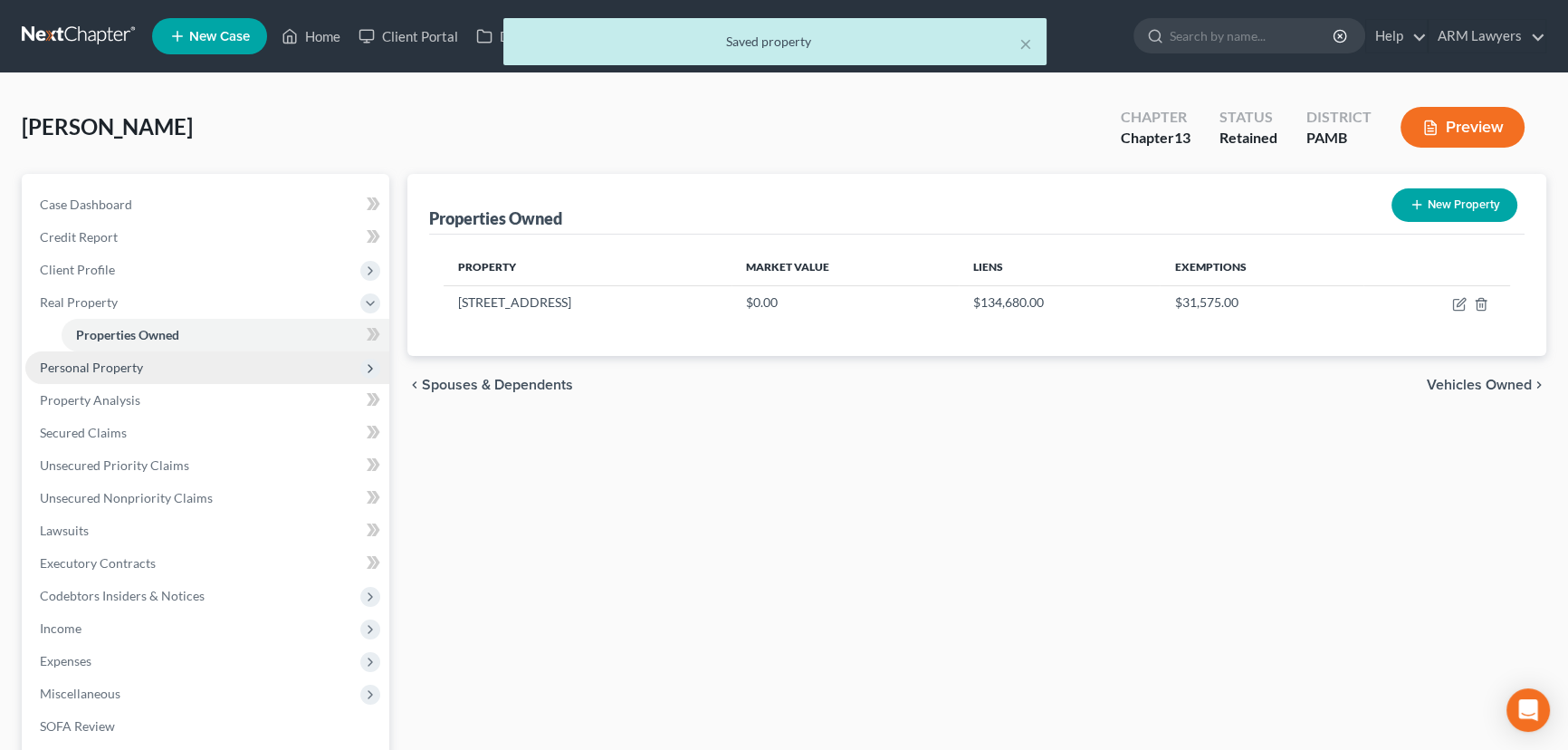
click at [181, 362] on span "Personal Property" at bounding box center [207, 367] width 364 height 32
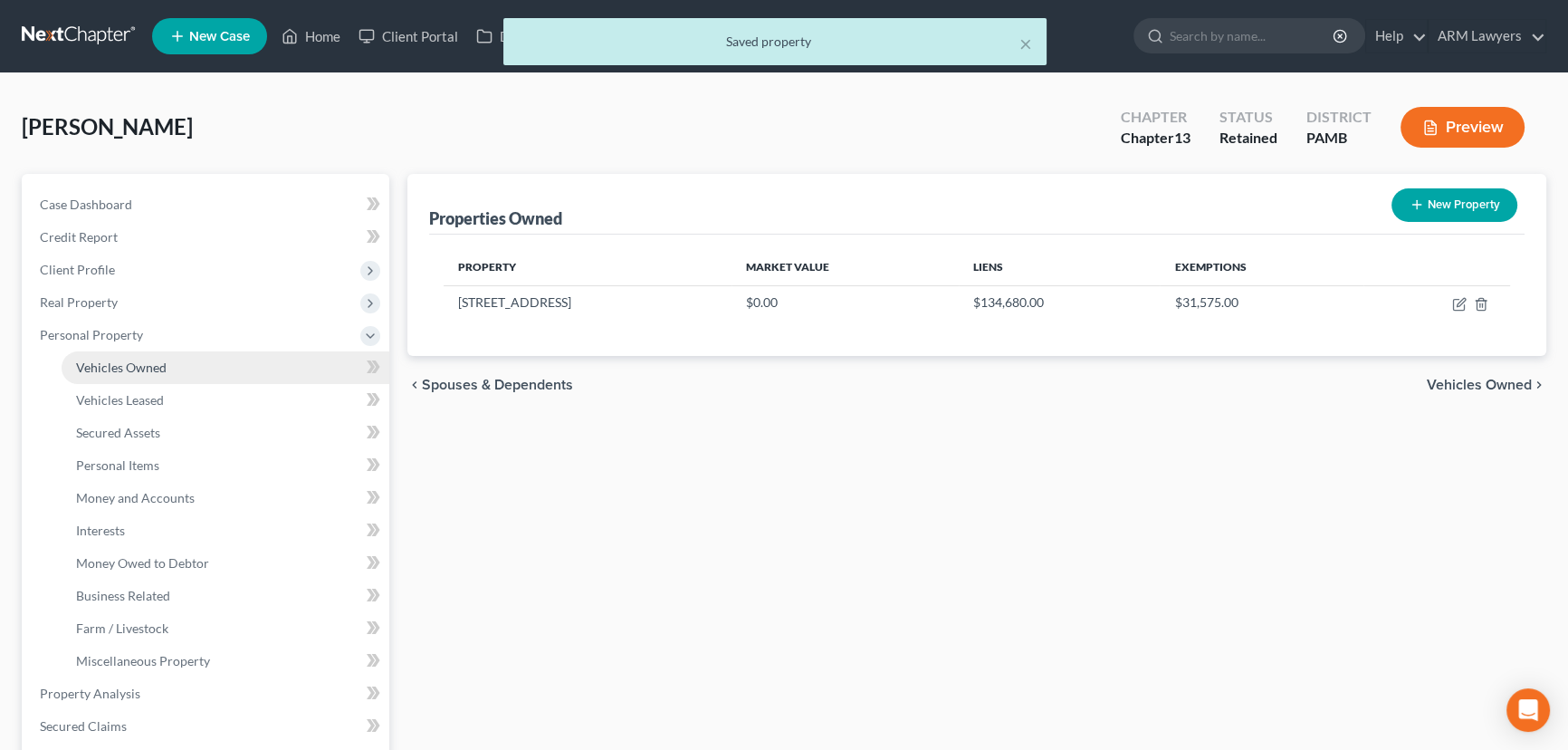
click at [183, 373] on link "Vehicles Owned" at bounding box center [225, 367] width 327 height 32
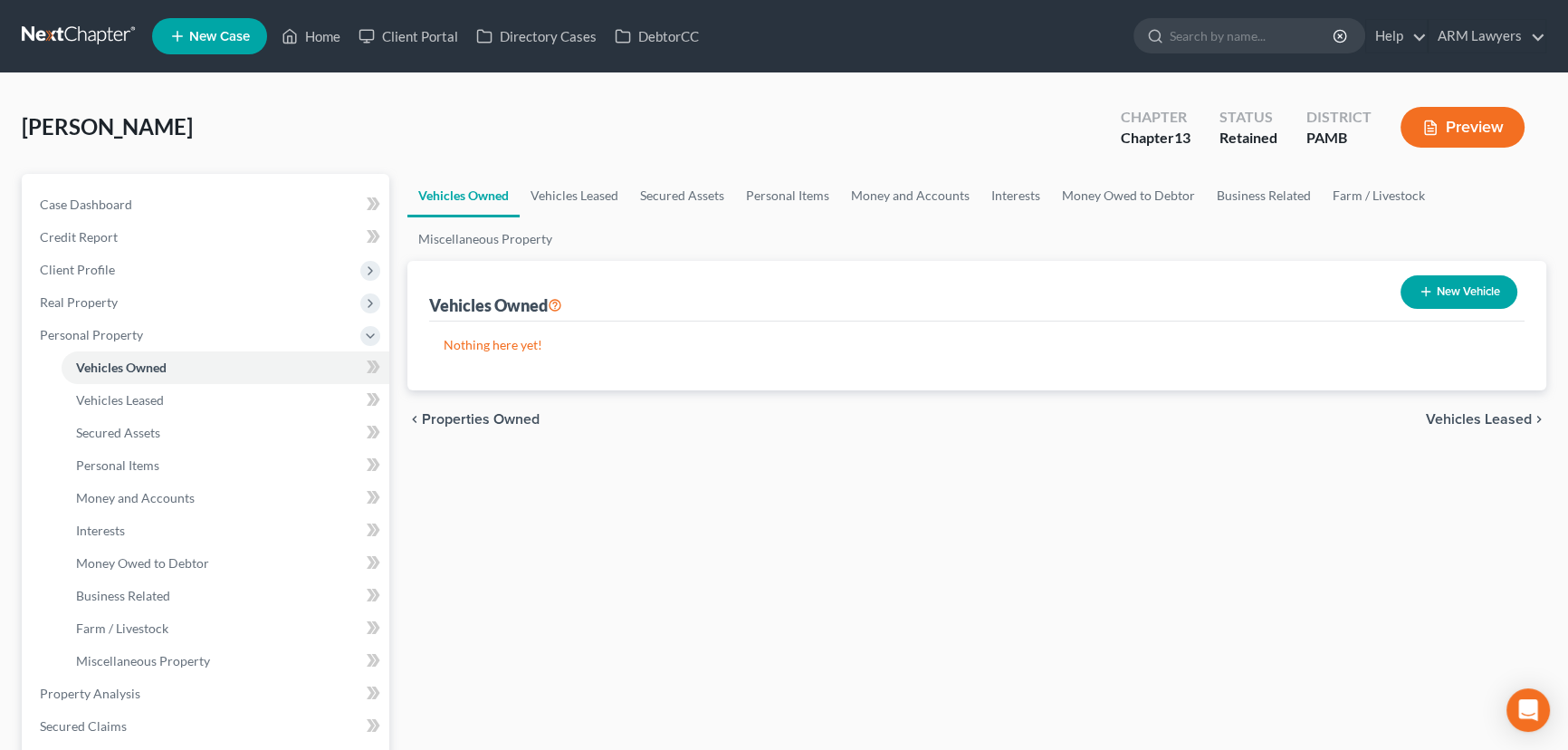
click at [1483, 288] on button "New Vehicle" at bounding box center [1459, 292] width 117 height 33
select select "0"
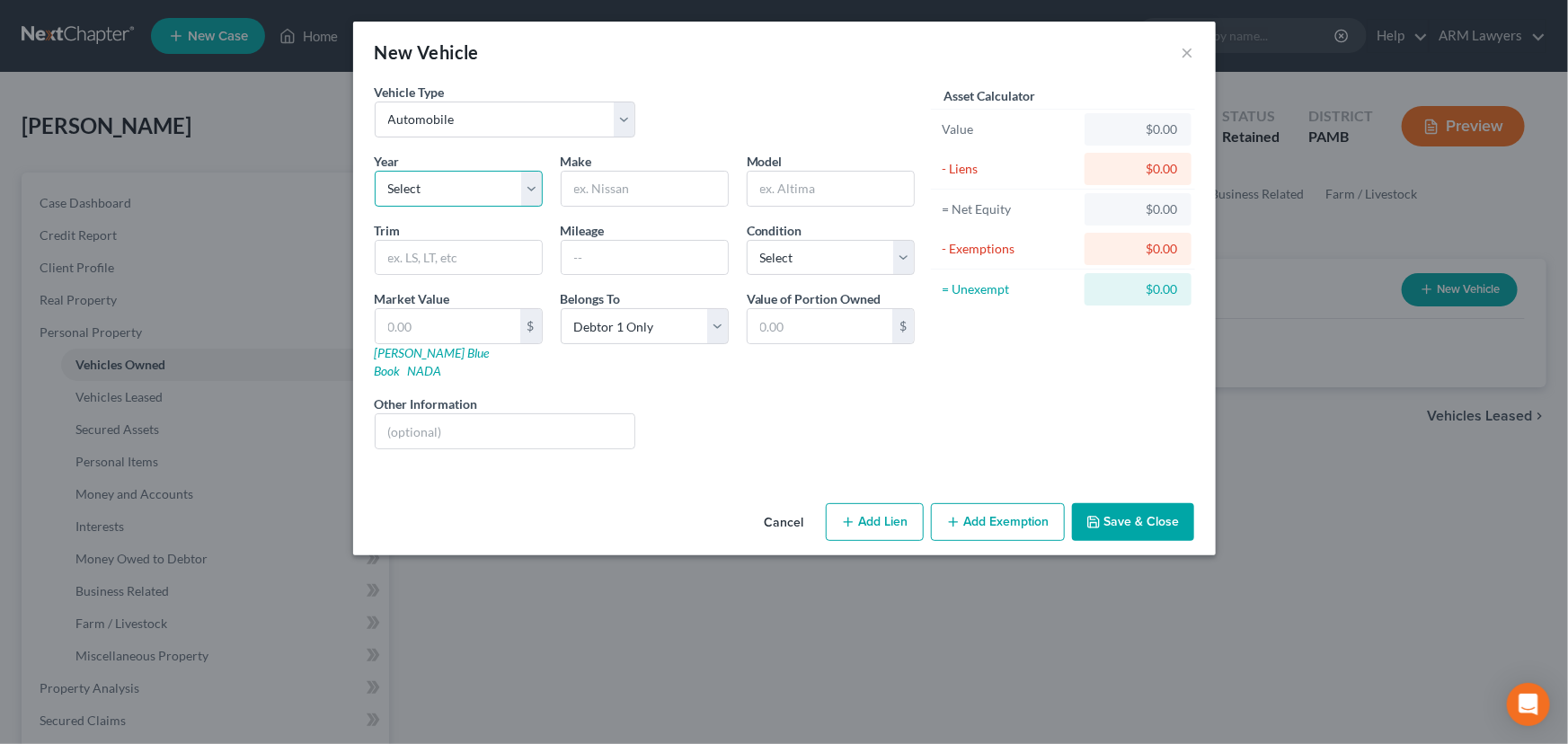
click at [453, 180] on select "Select 2026 2025 2024 2023 2022 2021 2020 2019 2018 2017 2016 2015 2014 2013 20…" at bounding box center [459, 188] width 168 height 36
select select "20"
click at [375, 171] on select "Select 2026 2025 2024 2023 2022 2021 2020 2019 2018 2017 2016 2015 2014 2013 20…" at bounding box center [459, 188] width 168 height 36
click at [636, 194] on input "text" at bounding box center [645, 188] width 166 height 34
type input "Chevy"
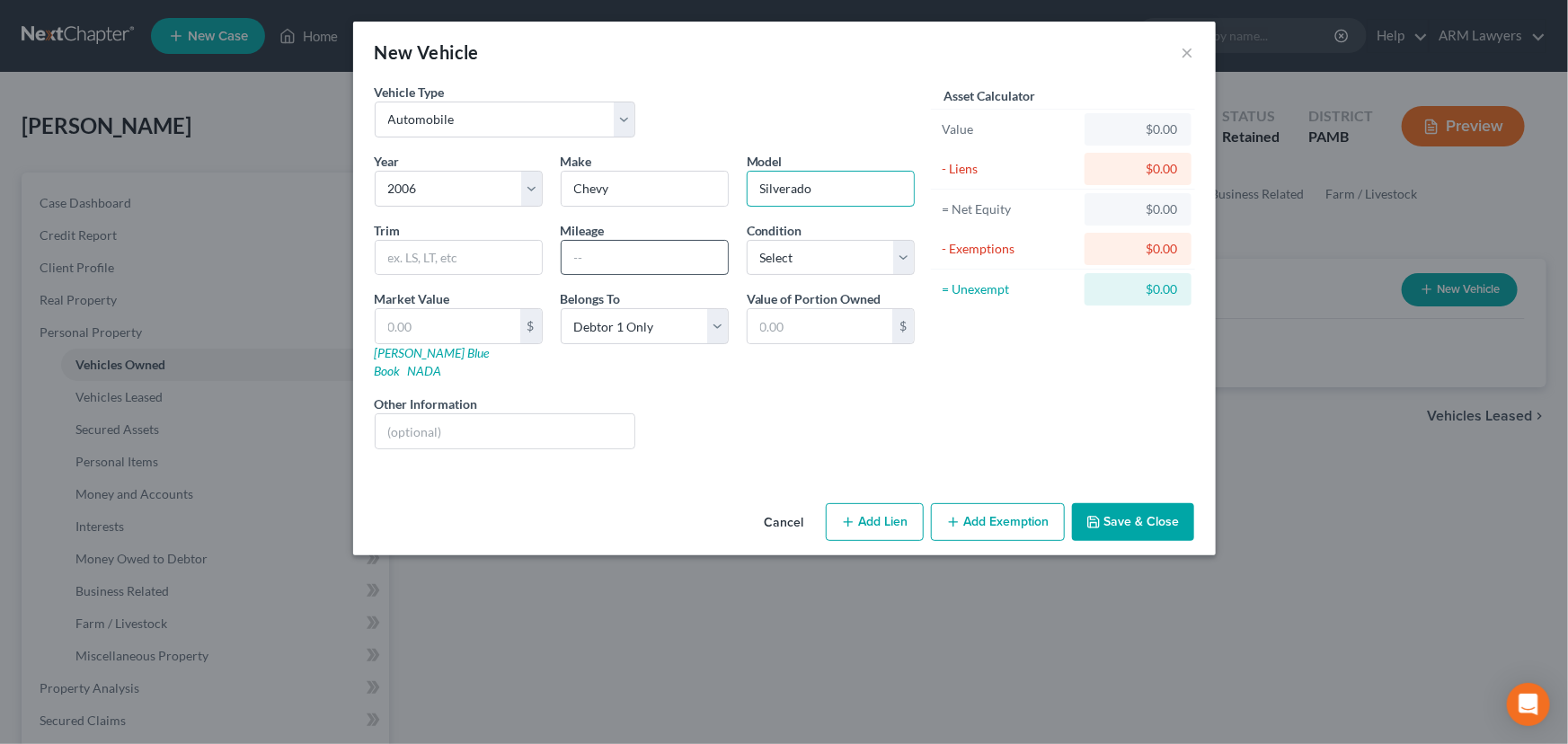
type input "Silverado"
click at [604, 256] on input "text" at bounding box center [645, 257] width 166 height 34
type input "193800"
click at [802, 256] on select "Select Excellent Very Good Good Fair Poor" at bounding box center [830, 257] width 168 height 36
select select "3"
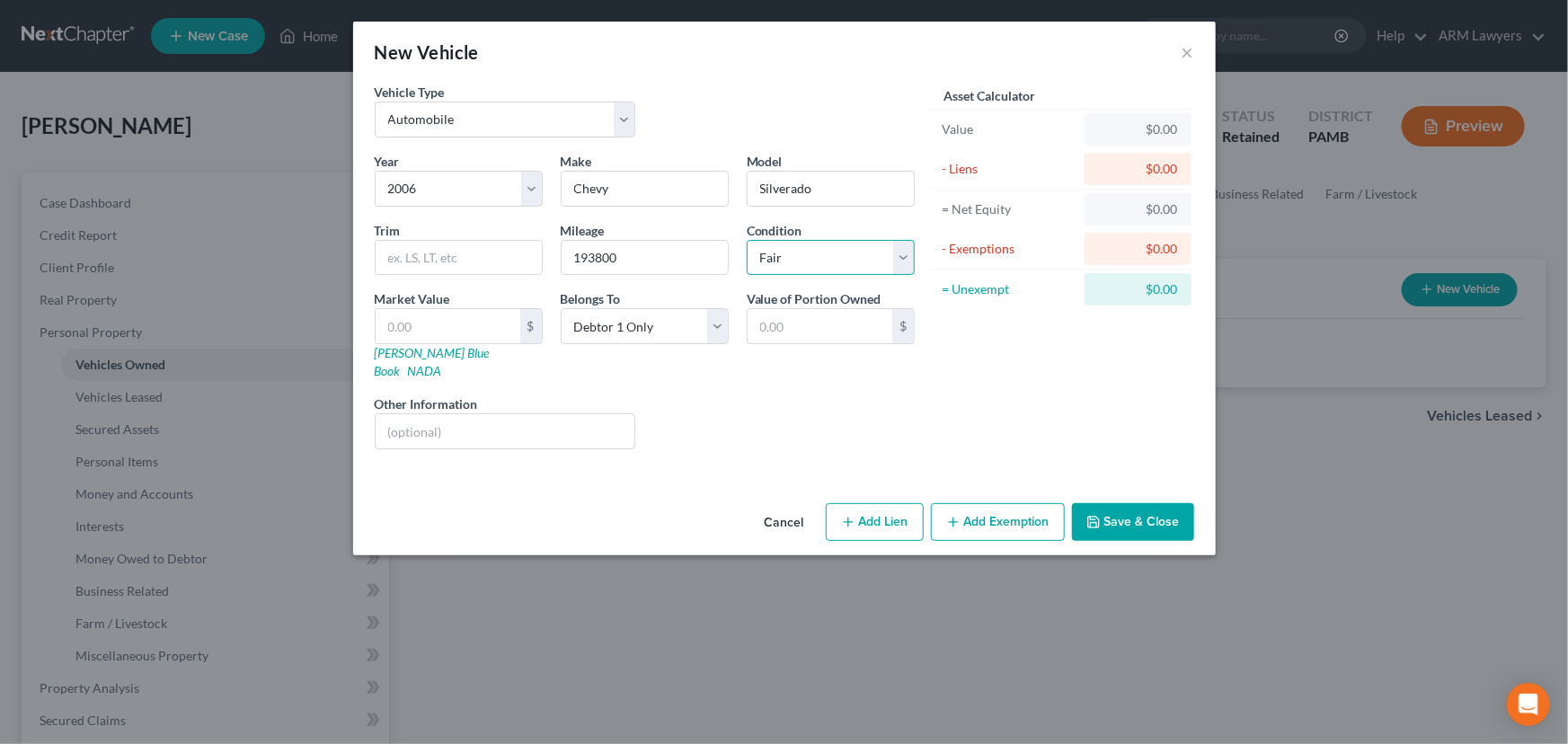
click at [746, 240] on select "Select Excellent Very Good Good Fair Poor" at bounding box center [830, 257] width 168 height 36
click at [449, 309] on input "text" at bounding box center [449, 326] width 145 height 34
type input "4"
type input "4.00"
type input "49"
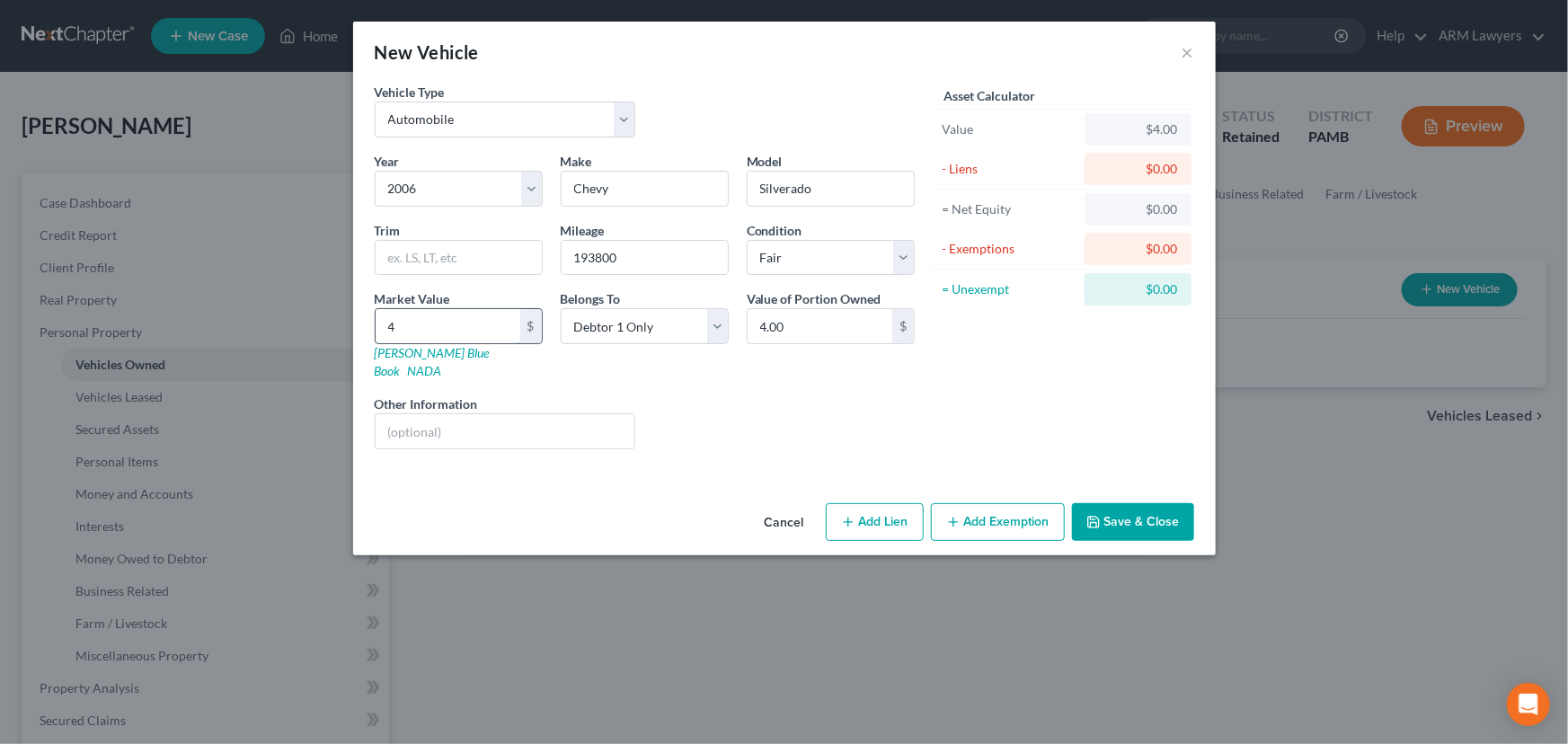
type input "49.00"
type input "499"
type input "499.00"
type input "4997"
type input "4,997.00"
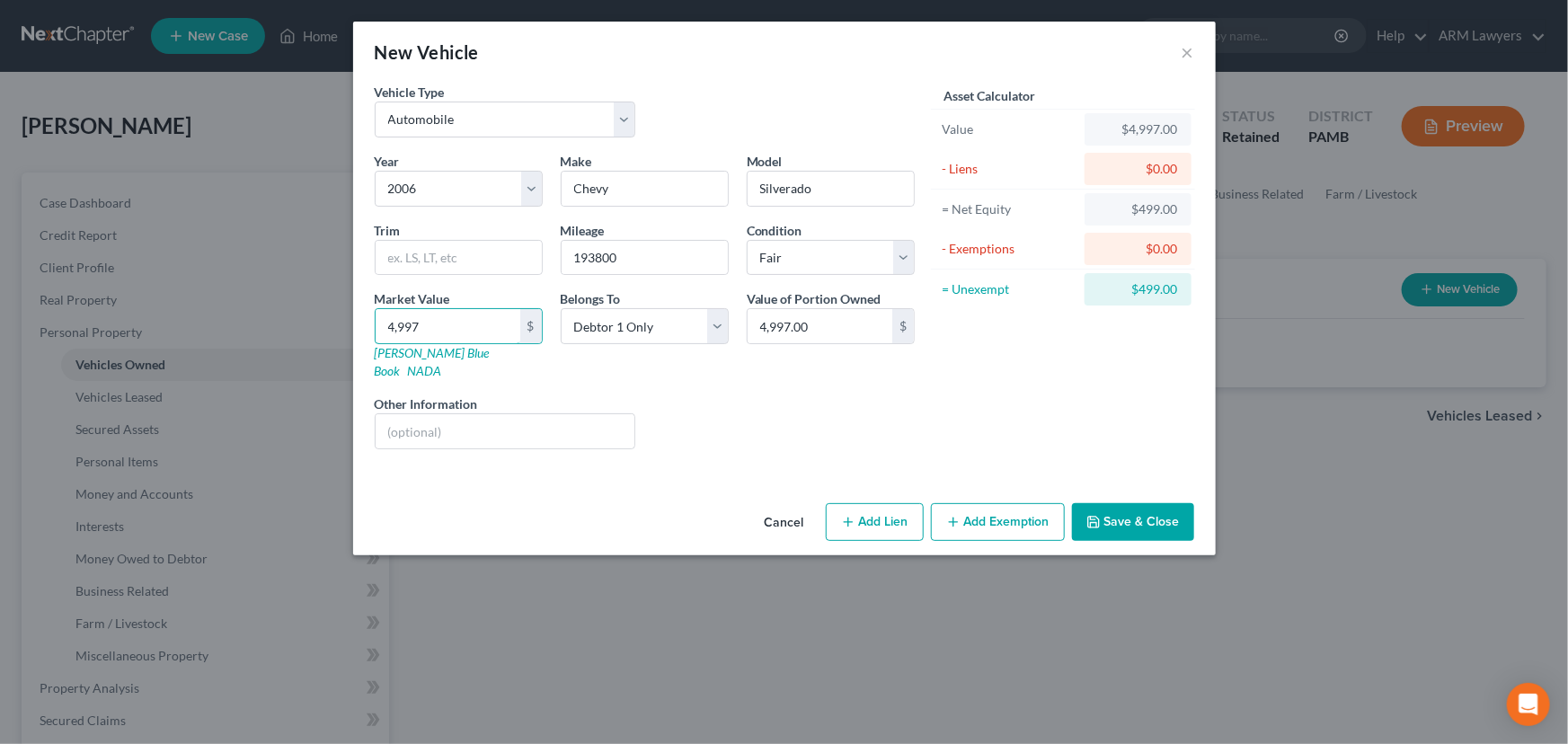
type input "4,997"
click at [1007, 503] on button "Add Exemption" at bounding box center [998, 522] width 134 height 38
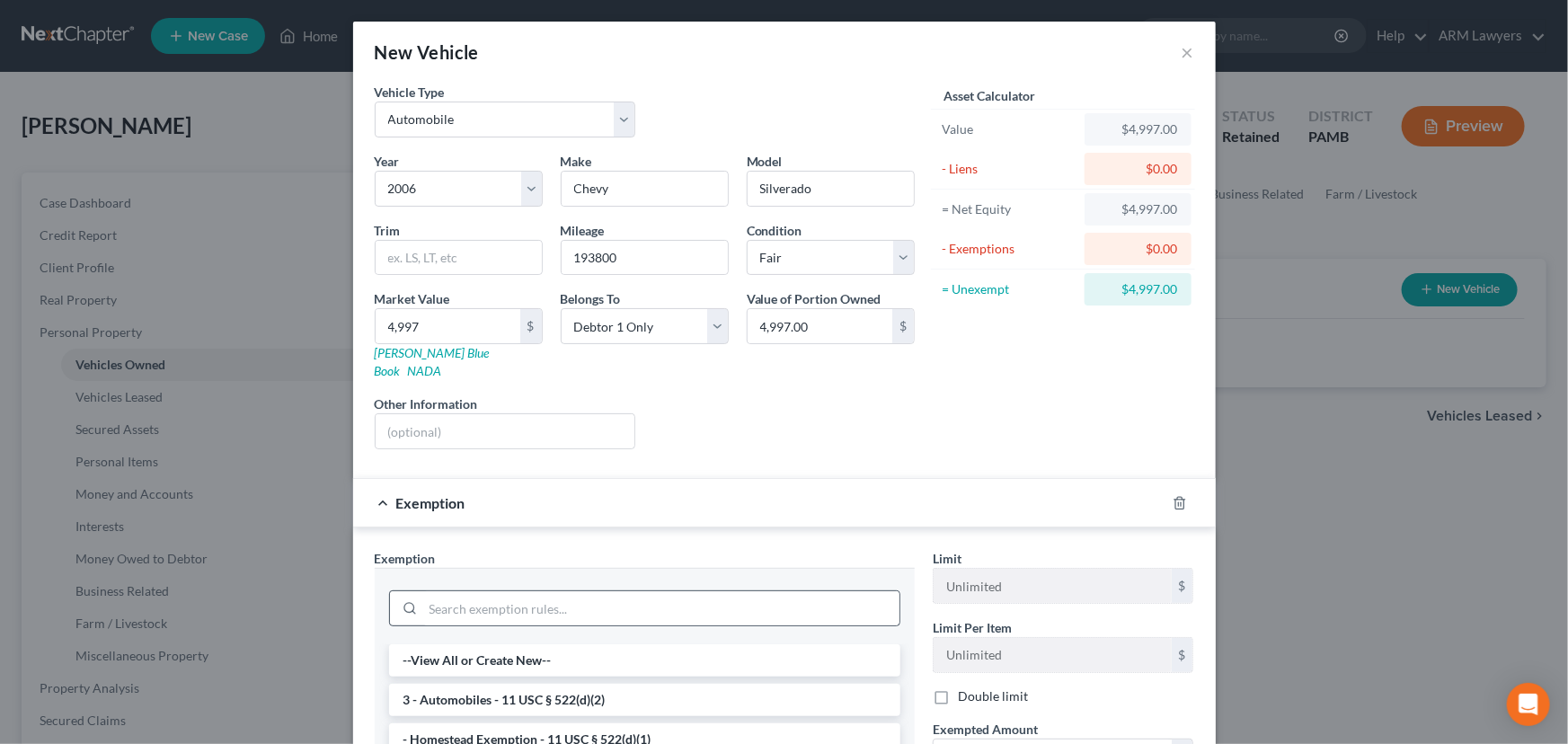
scroll to position [81, 0]
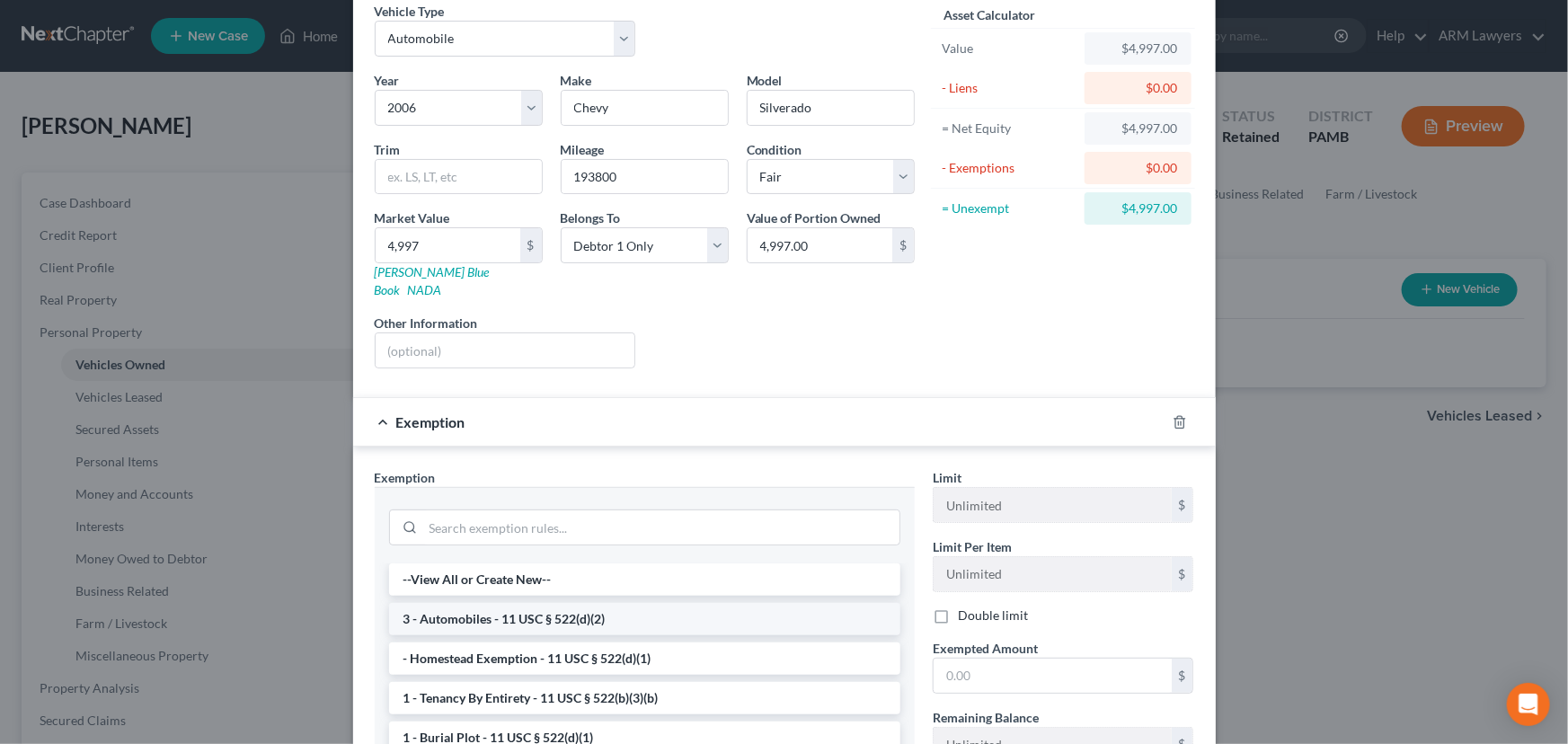
click at [610, 603] on li "3 - Automobiles - 11 USC § 522(d)(2)" at bounding box center [644, 618] width 511 height 32
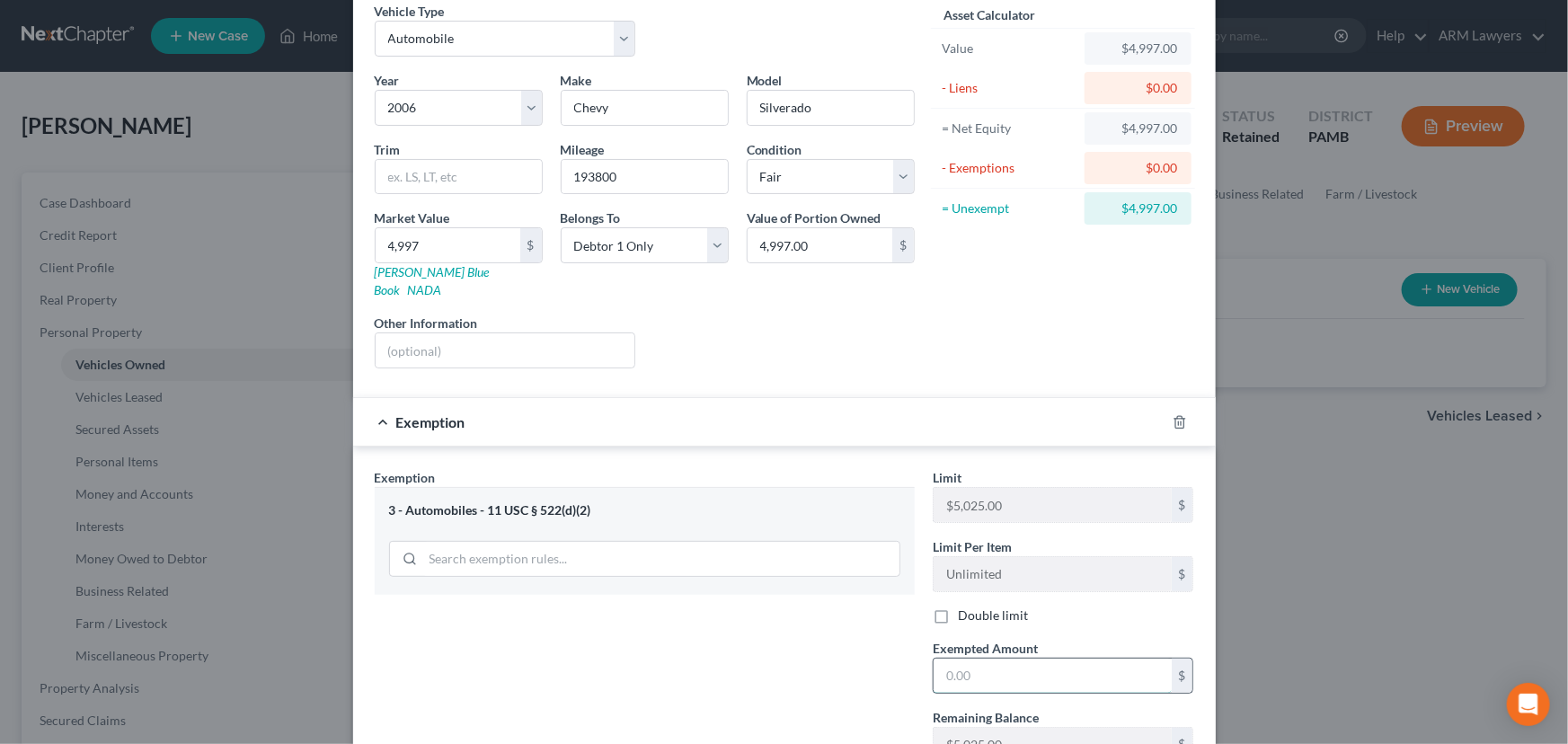
click at [990, 658] on input "text" at bounding box center [1053, 674] width 238 height 34
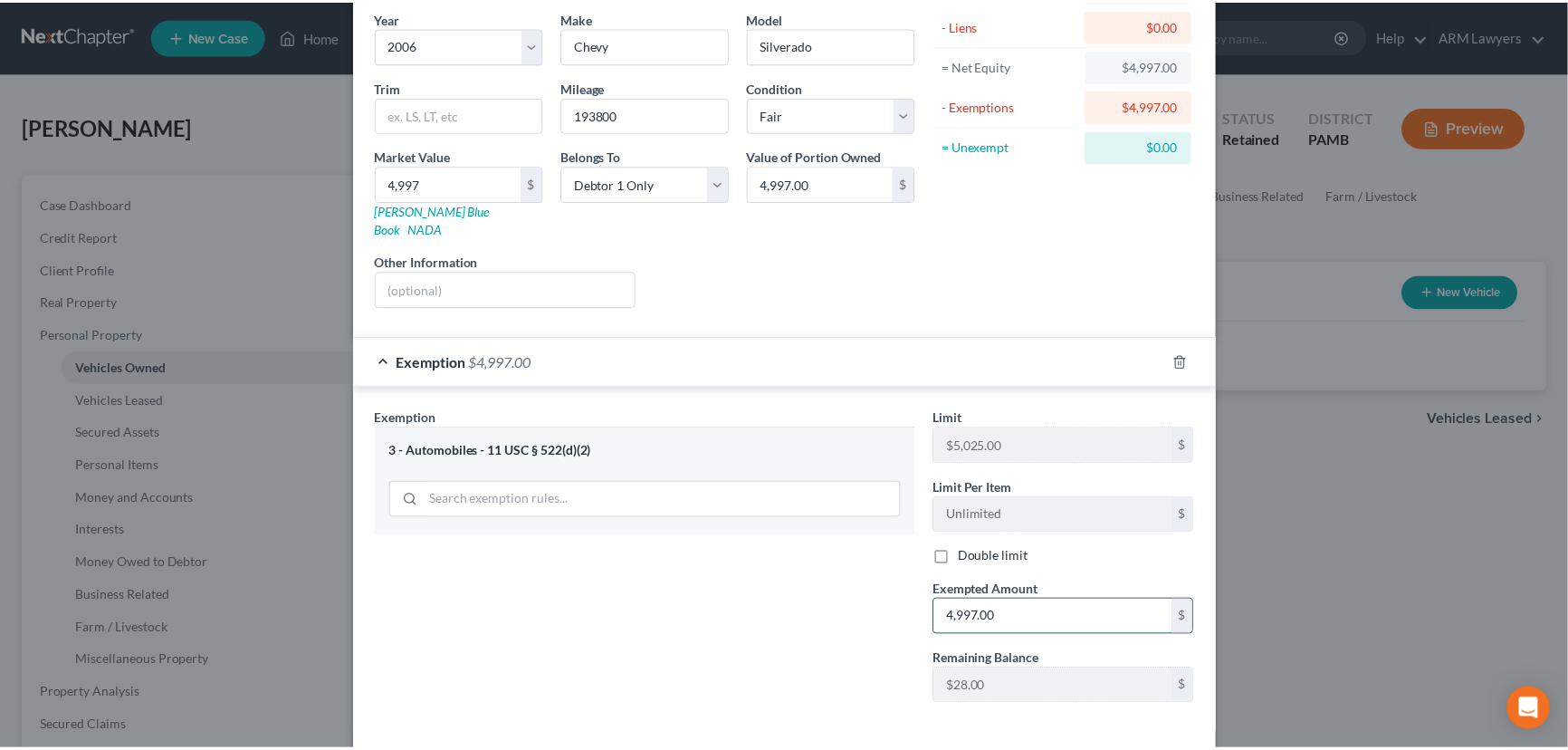
scroll to position [208, 0]
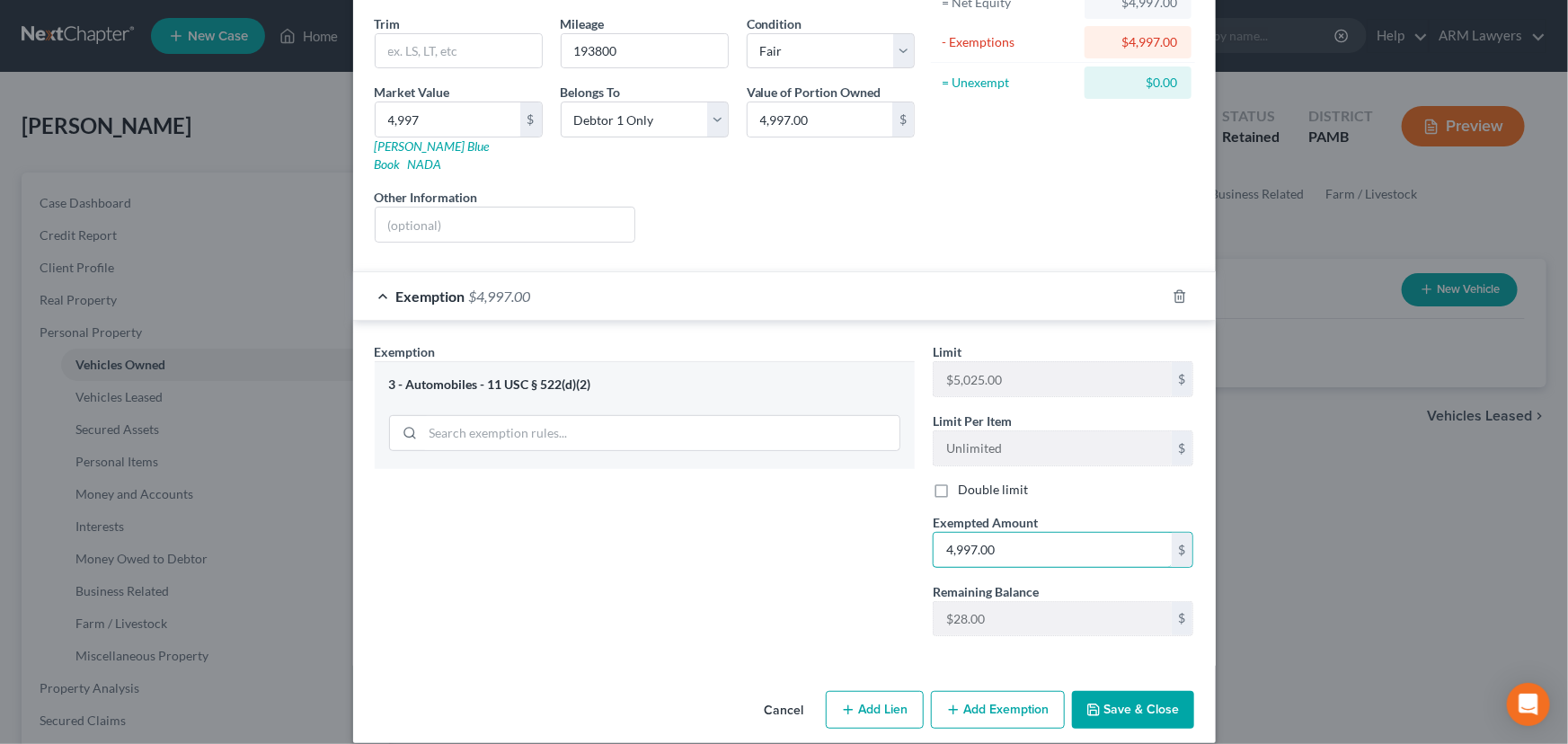
type input "4,997.00"
click at [1122, 691] on button "Save & Close" at bounding box center [1133, 709] width 122 height 38
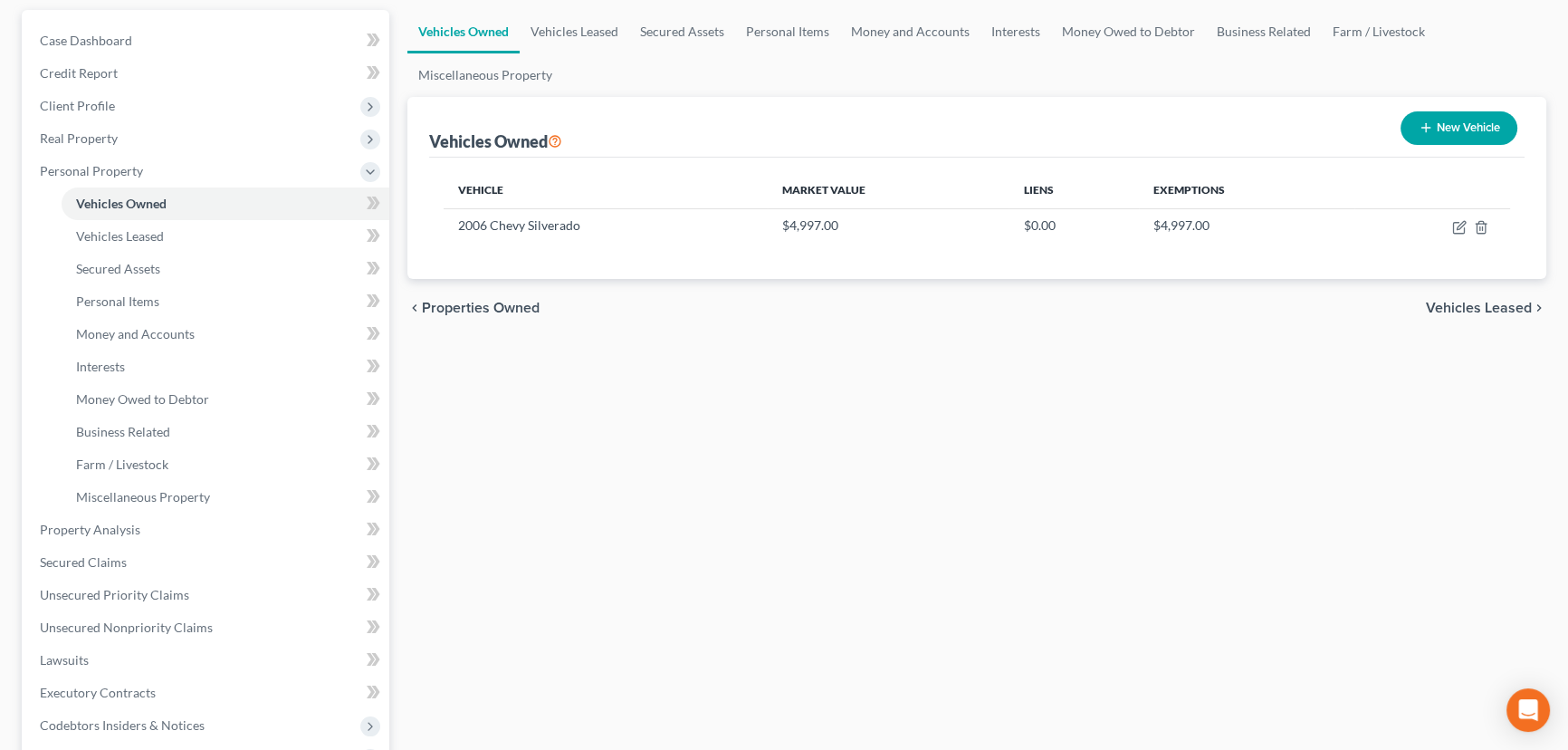
scroll to position [82, 0]
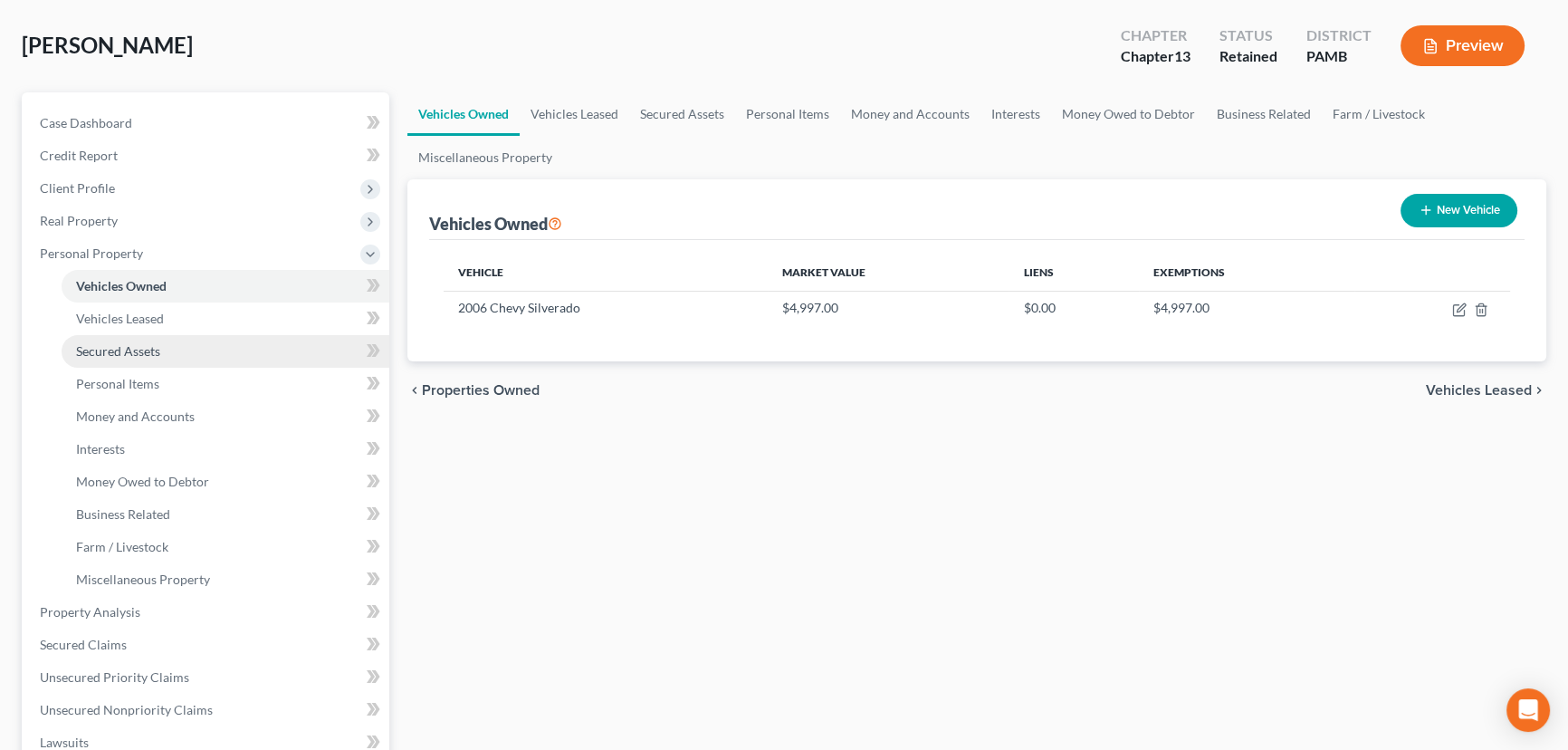
click at [192, 342] on link "Secured Assets" at bounding box center [225, 351] width 327 height 32
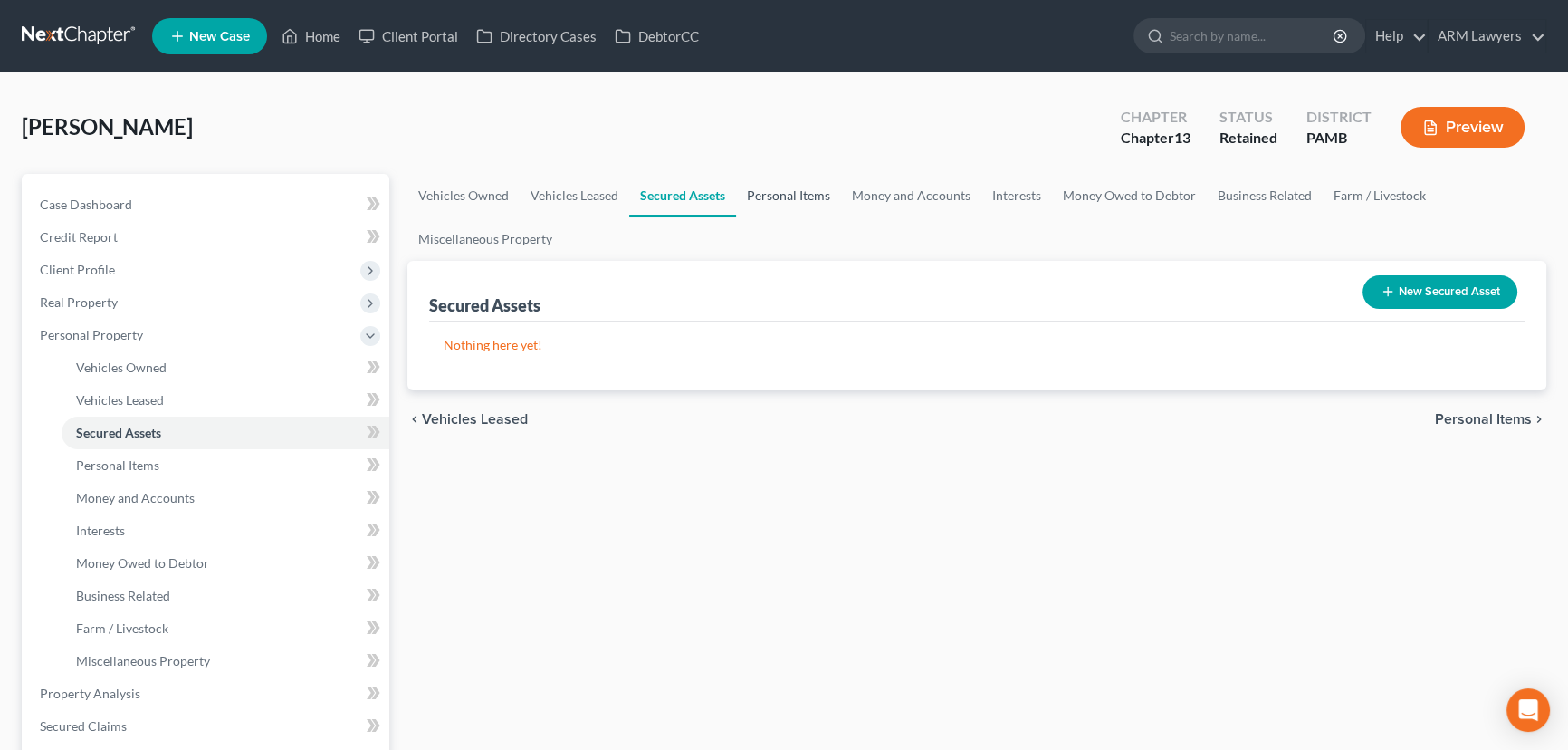
click at [803, 200] on link "Personal Items" at bounding box center [789, 195] width 105 height 44
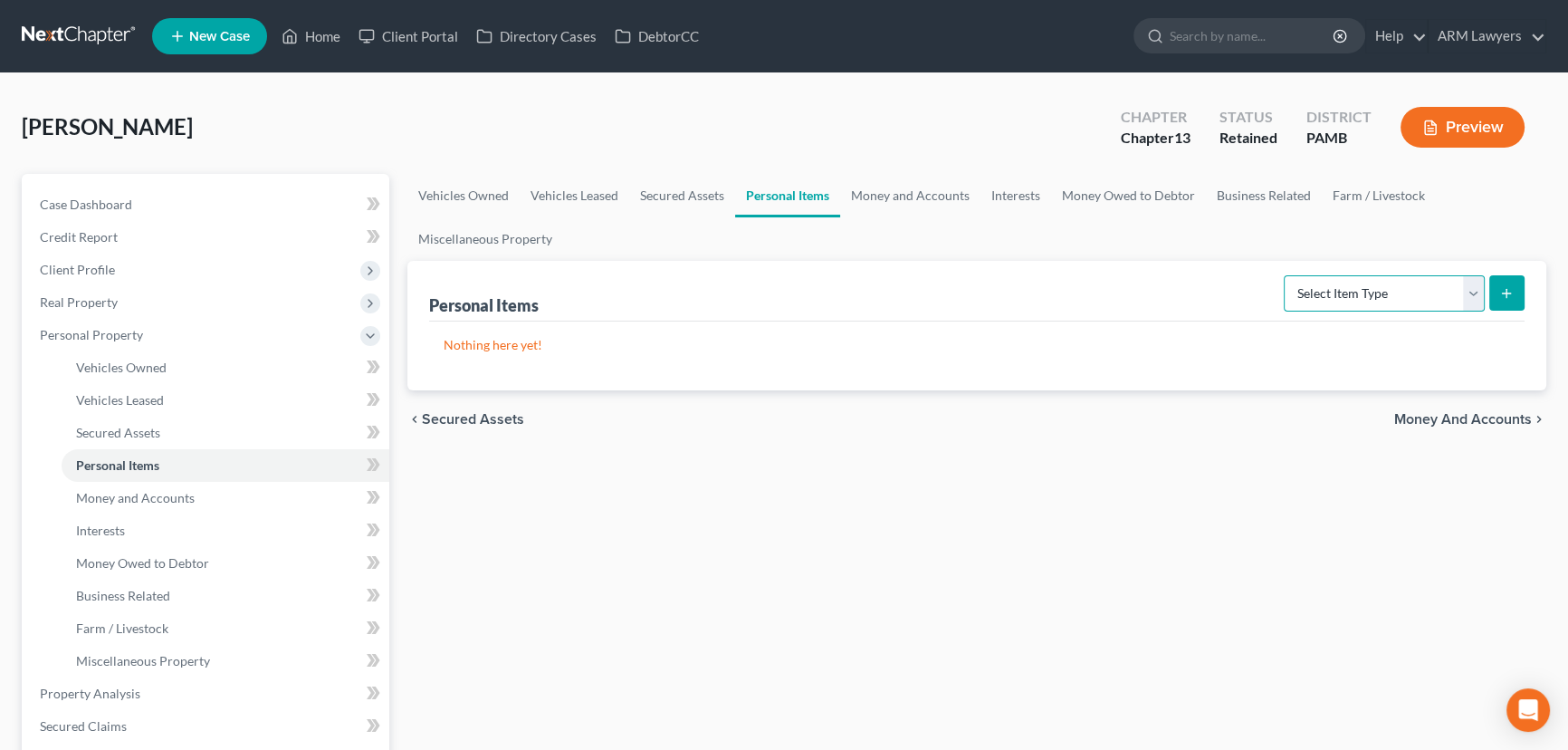
click at [1438, 289] on select "Select Item Type Clothing Collectibles Of Value Electronics Firearms Household …" at bounding box center [1384, 293] width 201 height 36
select select "household_goods"
click at [1286, 276] on select "Select Item Type Clothing Collectibles Of Value Electronics Firearms Household …" at bounding box center [1384, 293] width 201 height 36
click at [1512, 292] on icon "submit" at bounding box center [1506, 293] width 15 height 15
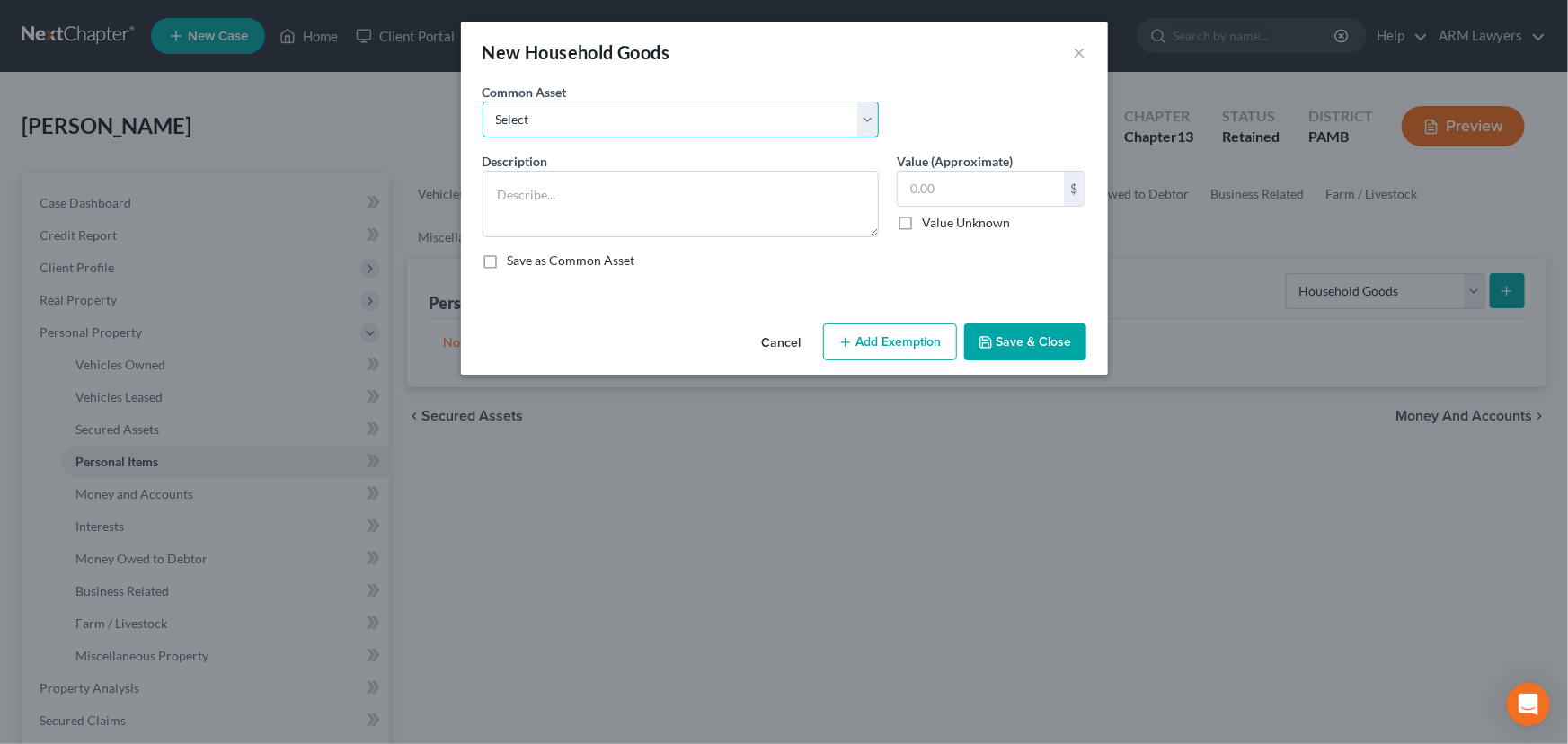
click at [691, 121] on select "Select Assorted electronics including television, cell phone and computer Assor…" at bounding box center [681, 119] width 396 height 36
select select "1"
click at [482, 101] on select "Select Assorted electronics including television, cell phone and computer Assor…" at bounding box center [681, 119] width 396 height 36
type textarea "Assorted household furniture including couch, beds, dresser, desk, chairs and n…"
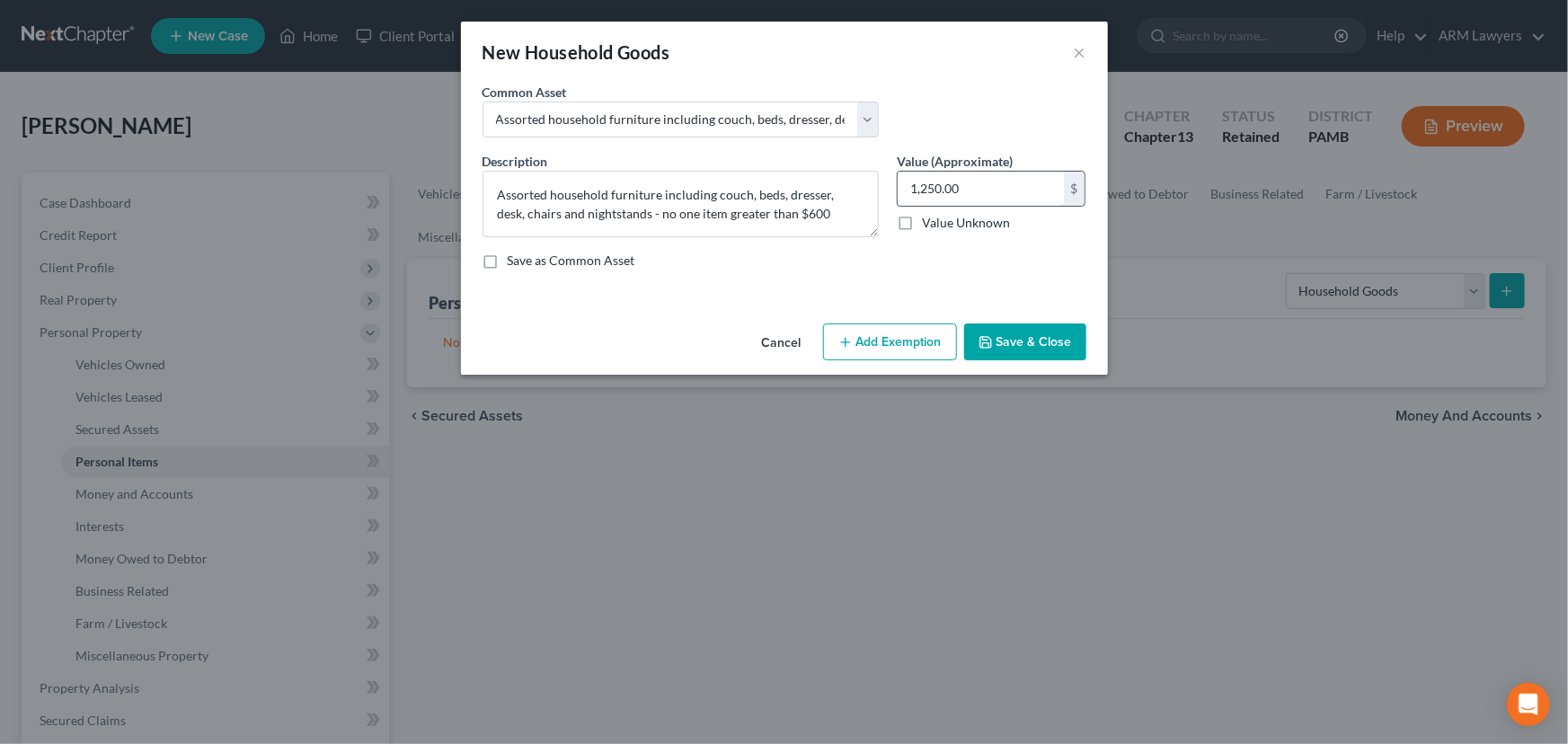
click at [974, 186] on input "1,250.00" at bounding box center [981, 188] width 166 height 34
type input "2,000"
click at [861, 343] on button "Add Exemption" at bounding box center [889, 342] width 134 height 38
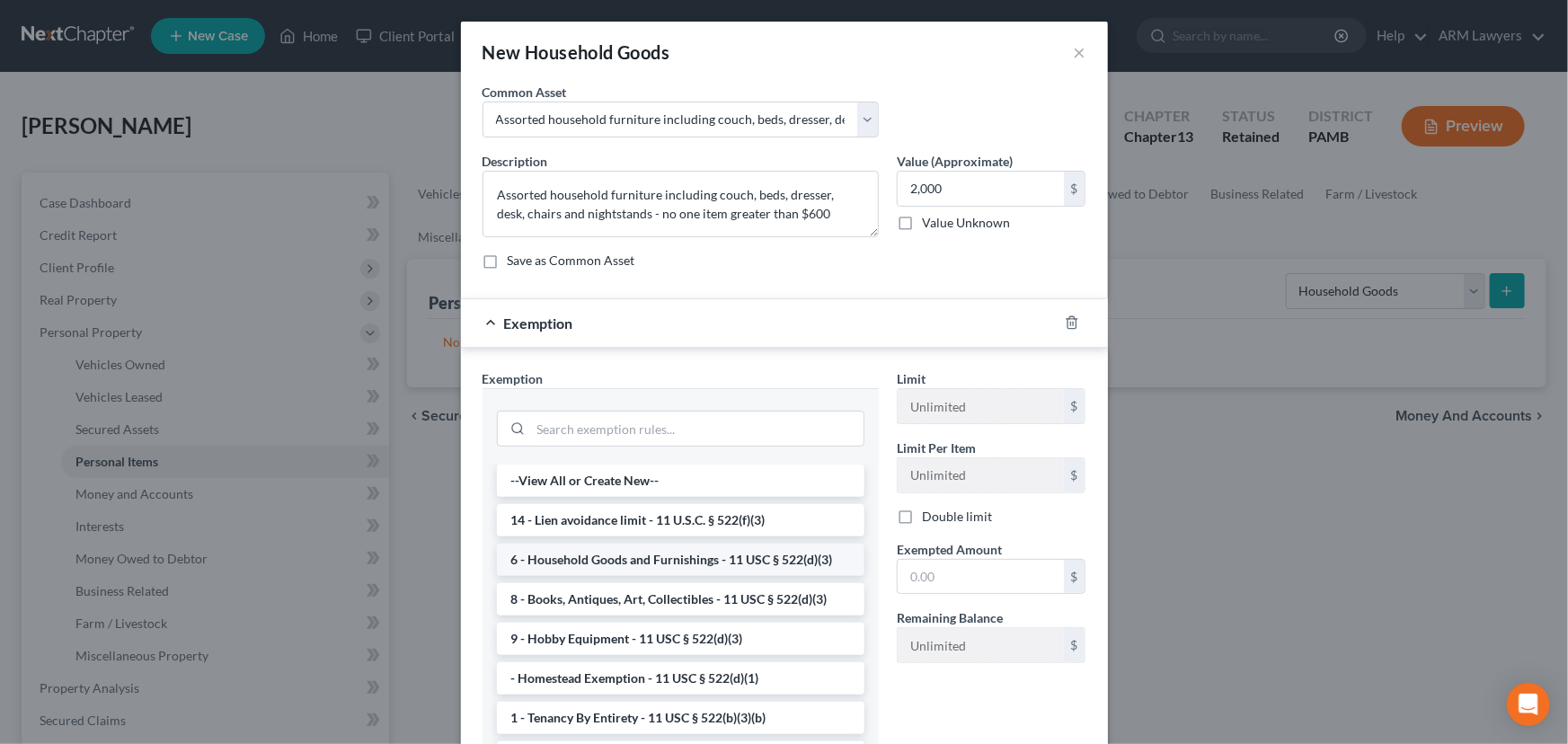
click at [650, 557] on li "6 - Household Goods and Furnishings - 11 USC § 522(d)(3)" at bounding box center [681, 558] width 367 height 32
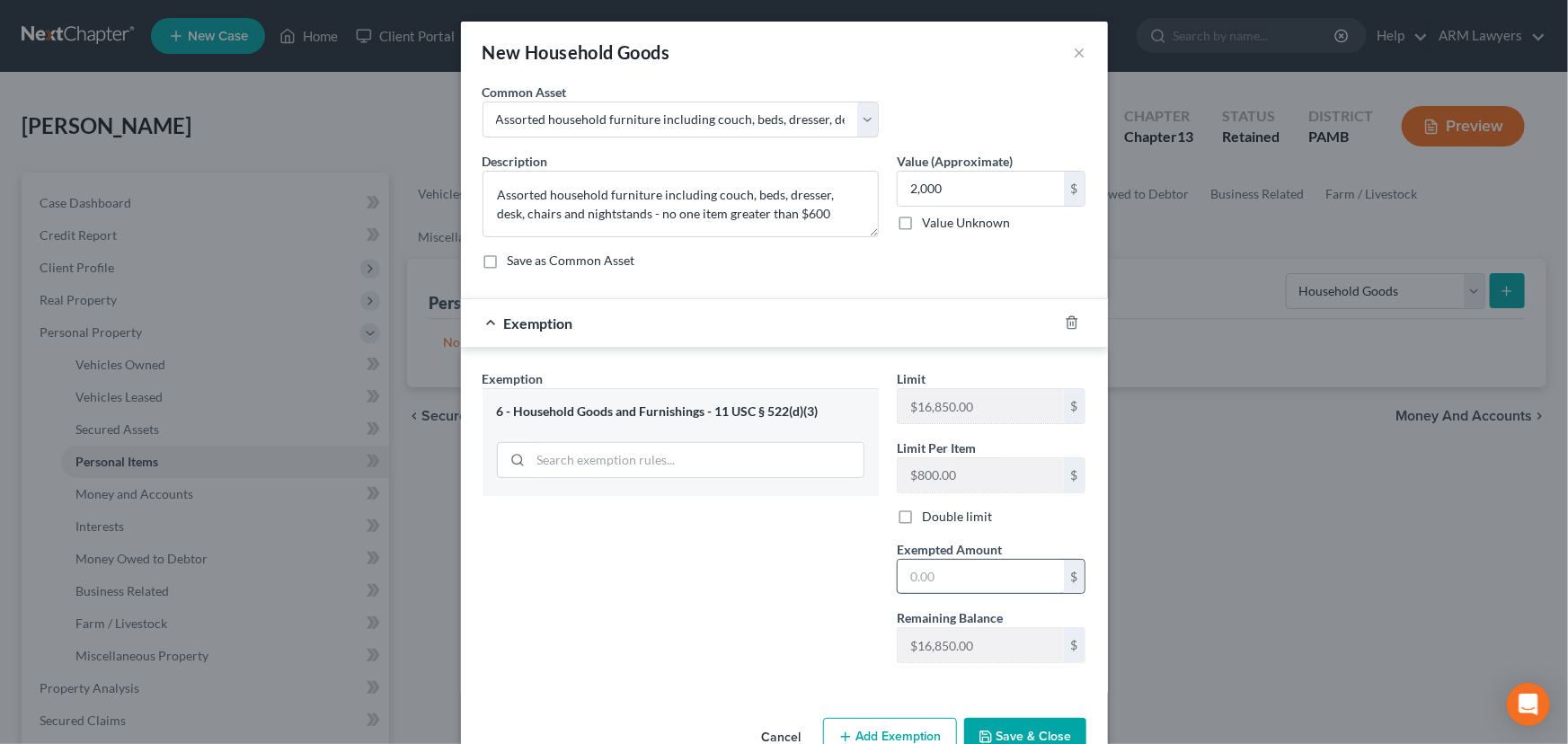
click at [951, 591] on input "text" at bounding box center [981, 576] width 166 height 34
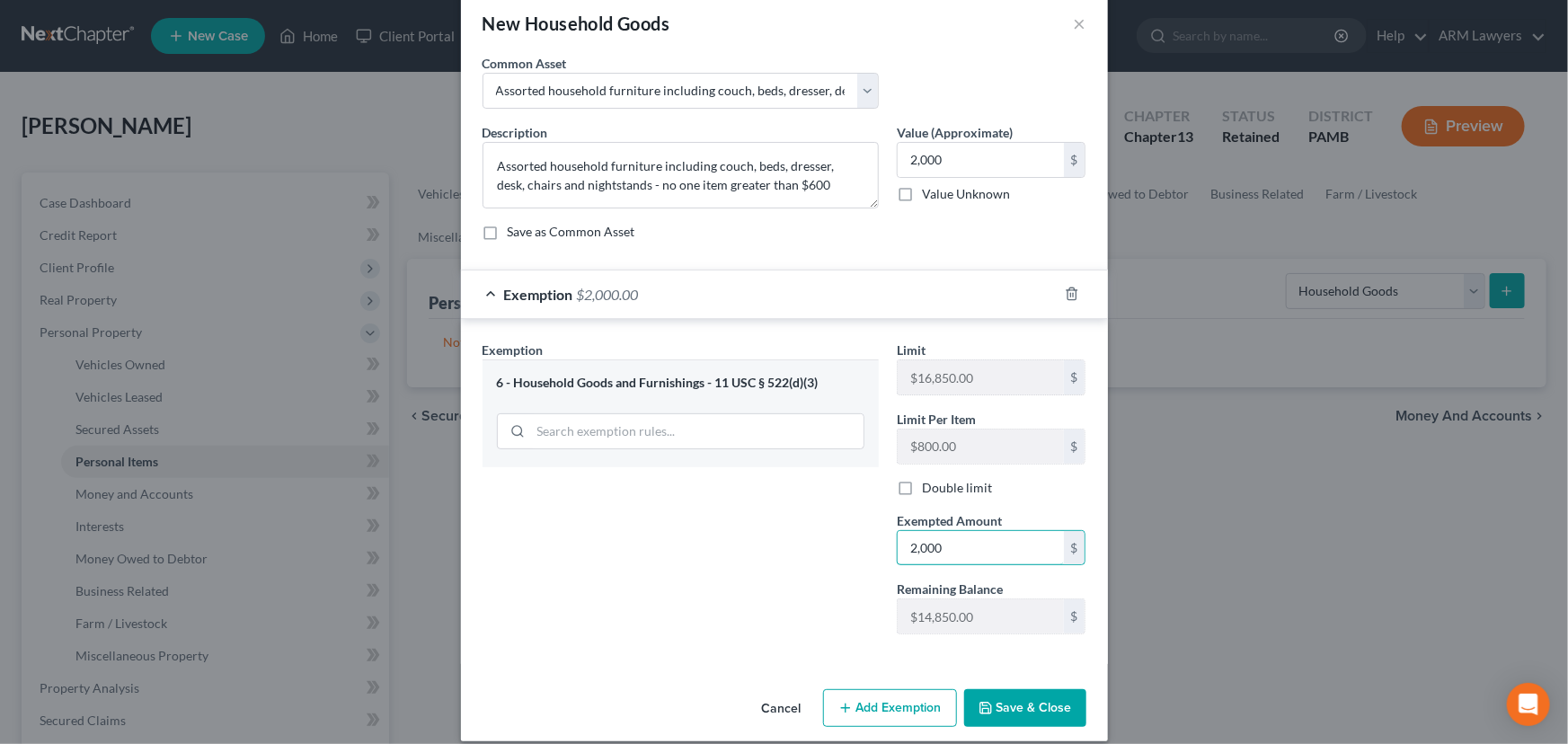
scroll to position [44, 0]
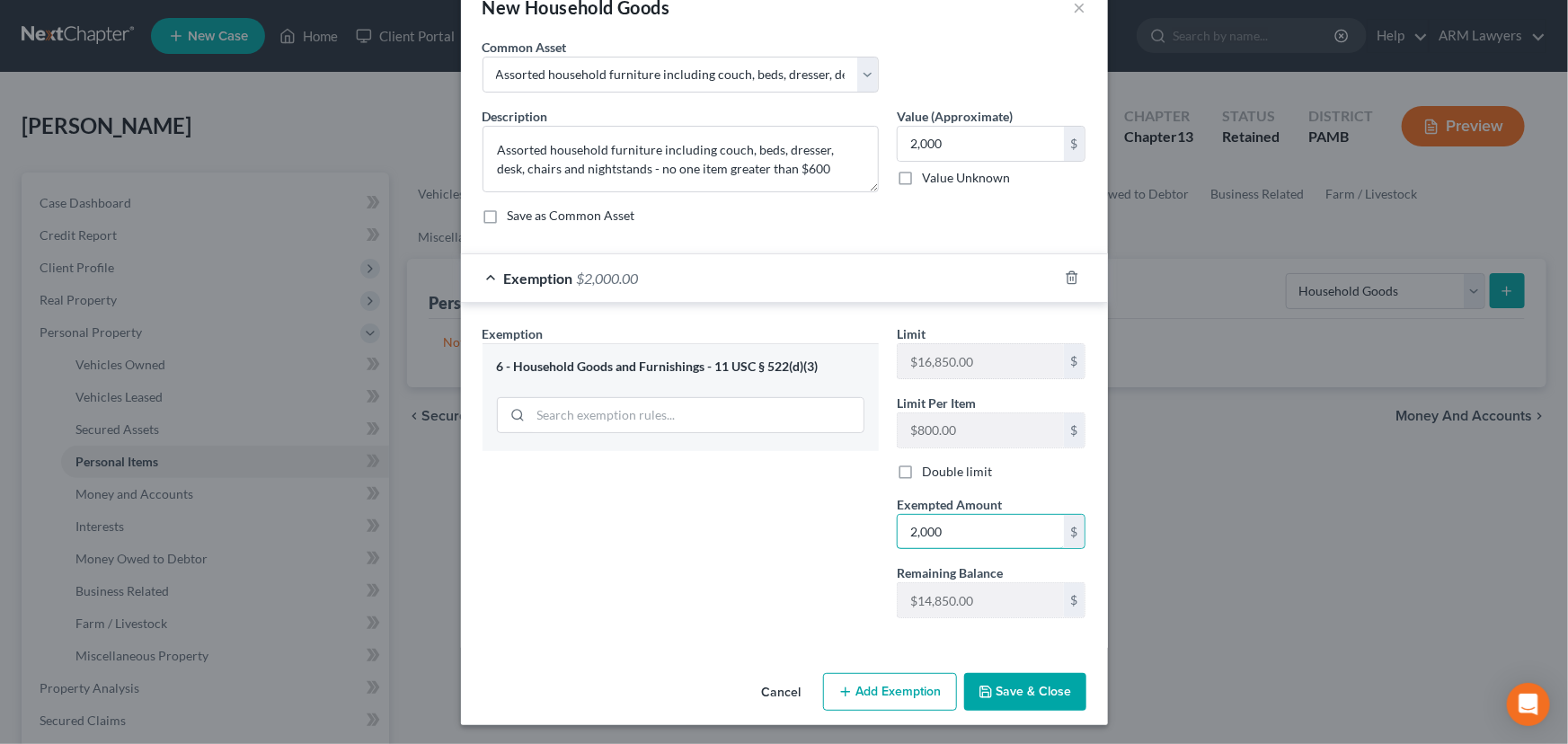
type input "2,000"
click at [1014, 695] on button "Save & Close" at bounding box center [1025, 691] width 122 height 38
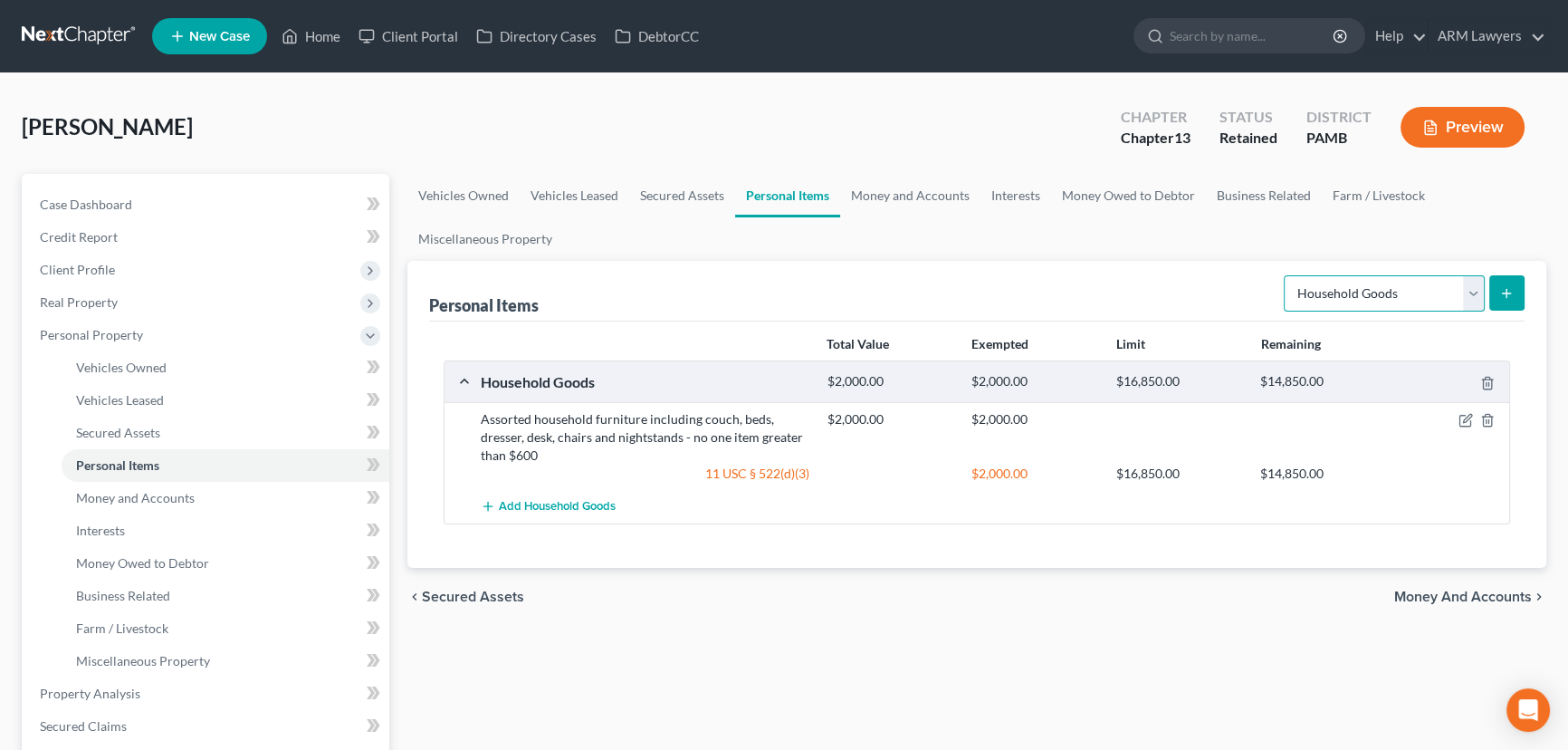
click at [1441, 283] on select "Select Item Type Clothing Collectibles Of Value Electronics Firearms Household …" at bounding box center [1384, 293] width 201 height 36
select select "electronics"
click at [1286, 276] on select "Select Item Type Clothing Collectibles Of Value Electronics Firearms Household …" at bounding box center [1384, 293] width 201 height 36
click at [1504, 293] on icon "submit" at bounding box center [1506, 293] width 15 height 15
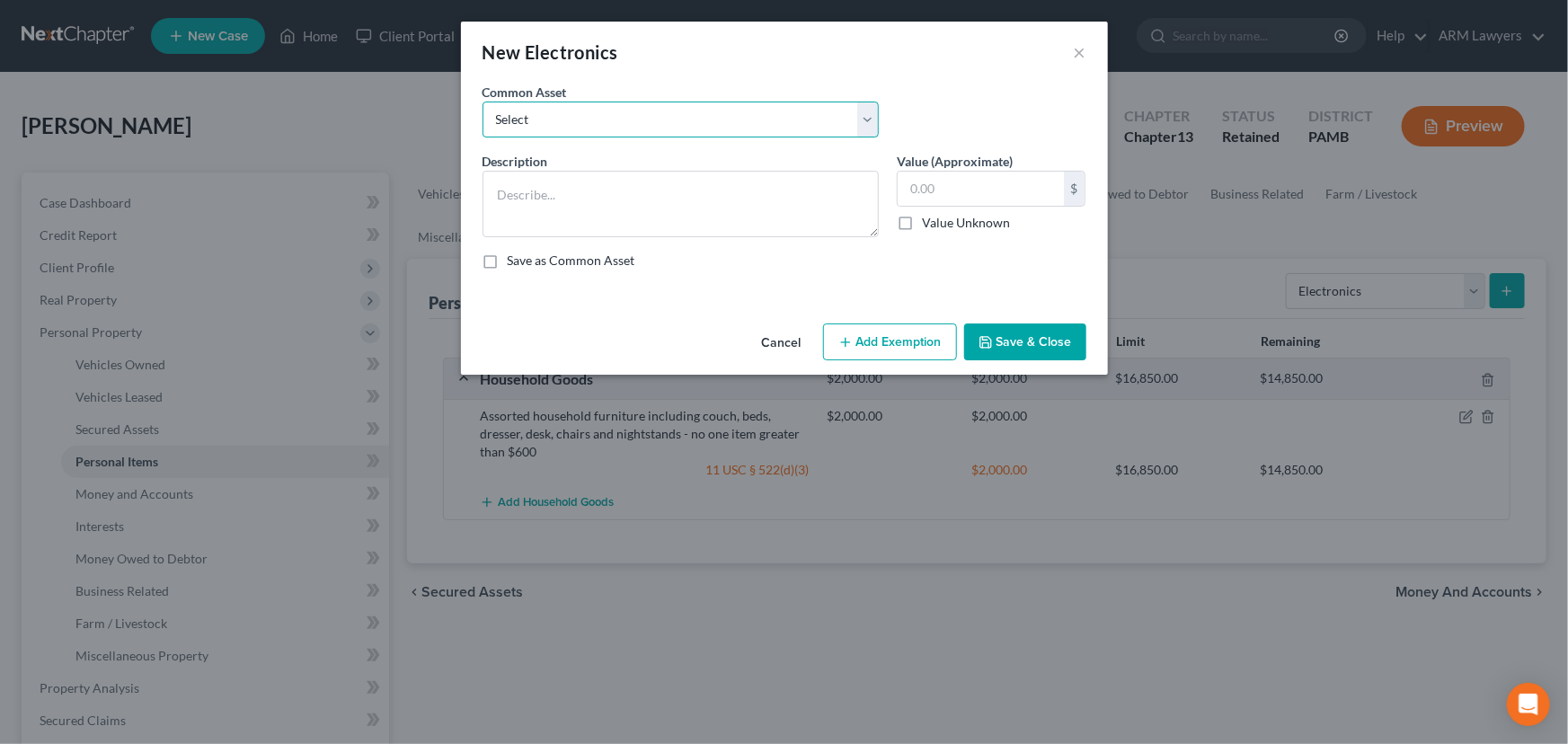
click at [665, 107] on select "Select Assorted electronics including television, cell phone, laptop - no one i…" at bounding box center [681, 119] width 396 height 36
select select "0"
click at [482, 101] on select "Select Assorted electronics including television, cell phone, laptop - no one i…" at bounding box center [681, 119] width 396 height 36
type textarea "Assorted electronics including television, cell phone, laptop - no one item mor…"
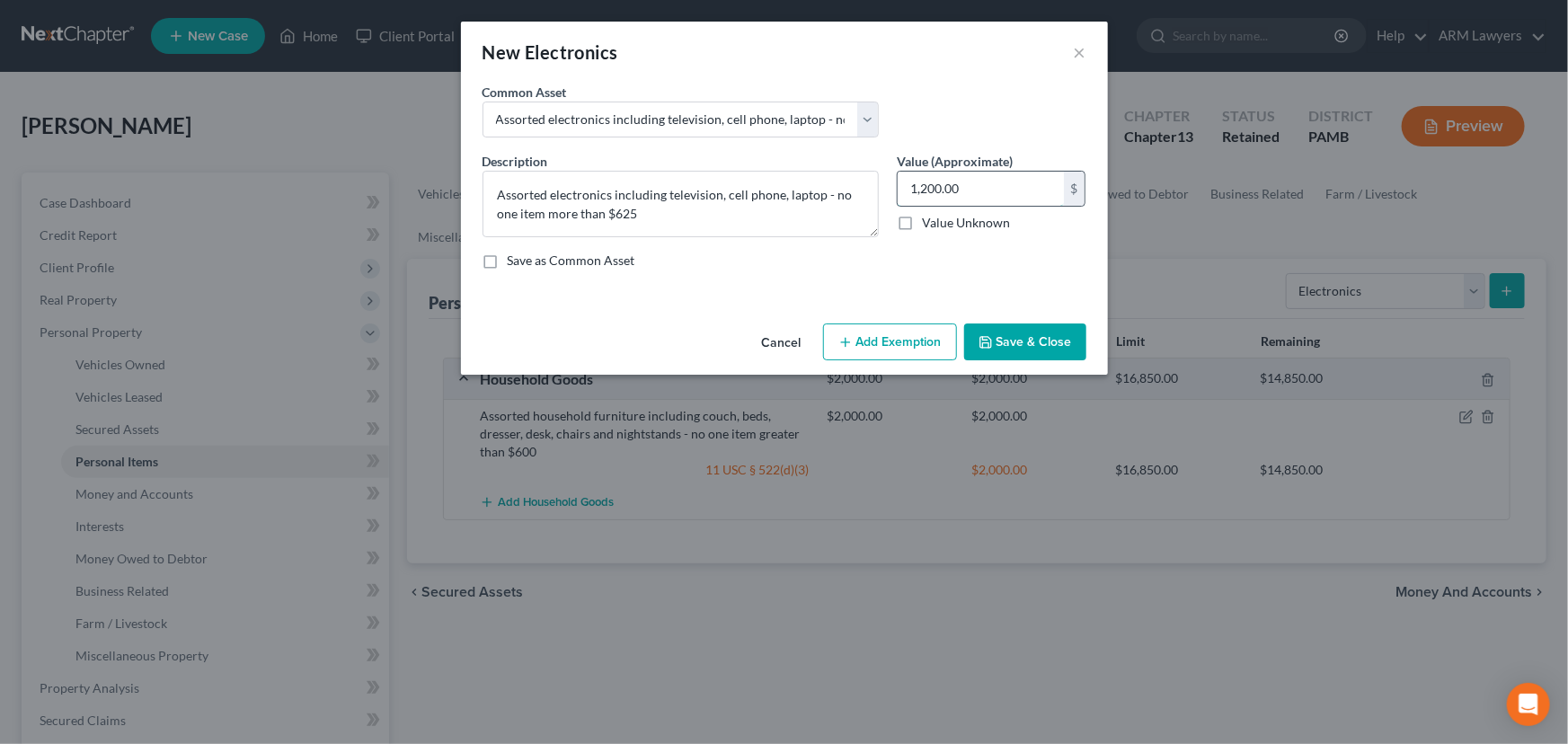
click at [944, 195] on input "1,200.00" at bounding box center [981, 188] width 166 height 34
type input "200"
click at [878, 341] on button "Add Exemption" at bounding box center [889, 342] width 134 height 38
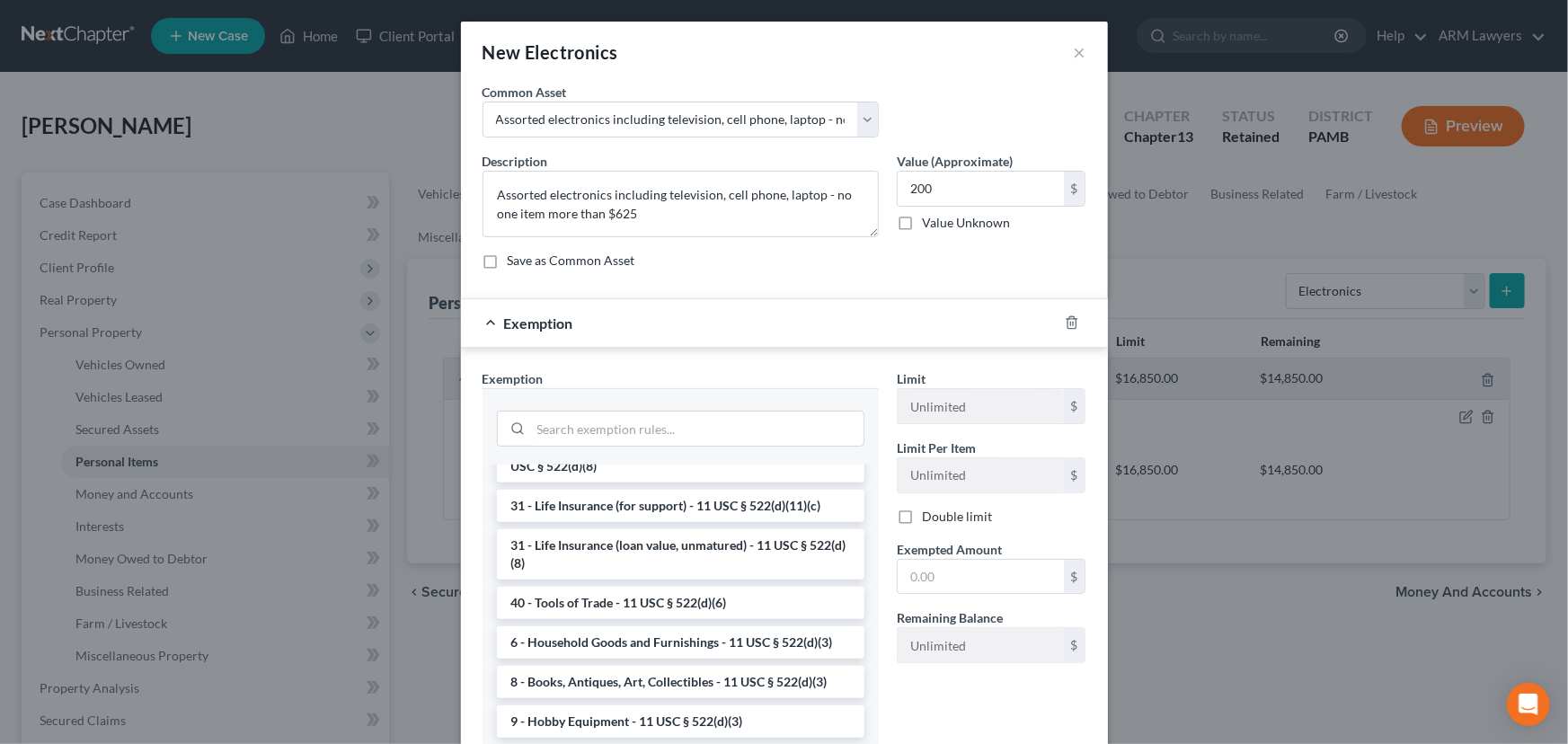
scroll to position [1444, 0]
click at [676, 644] on li "6 - Household Goods and Furnishings - 11 USC § 522(d)(3)" at bounding box center [681, 642] width 367 height 32
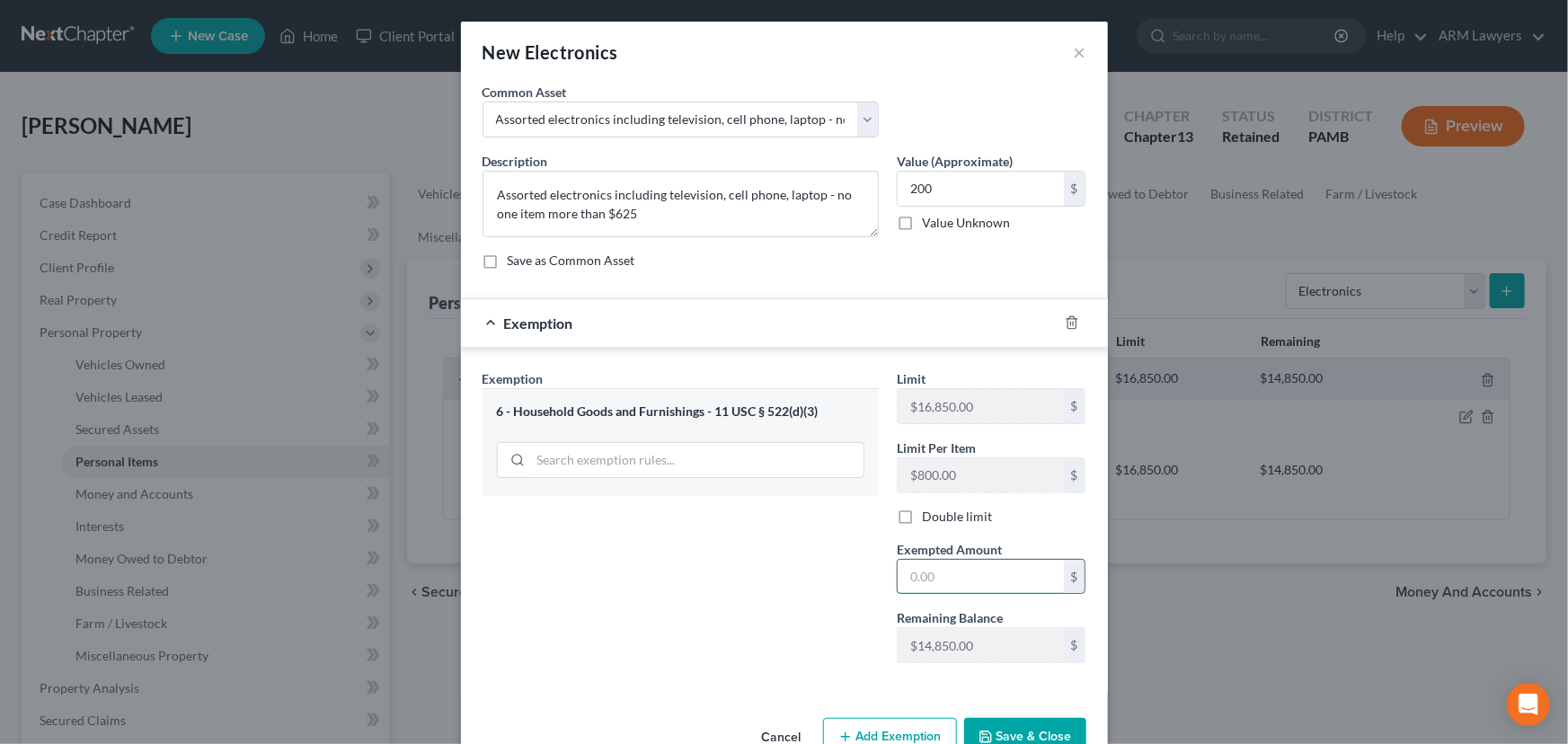
click at [925, 571] on input "text" at bounding box center [981, 576] width 166 height 34
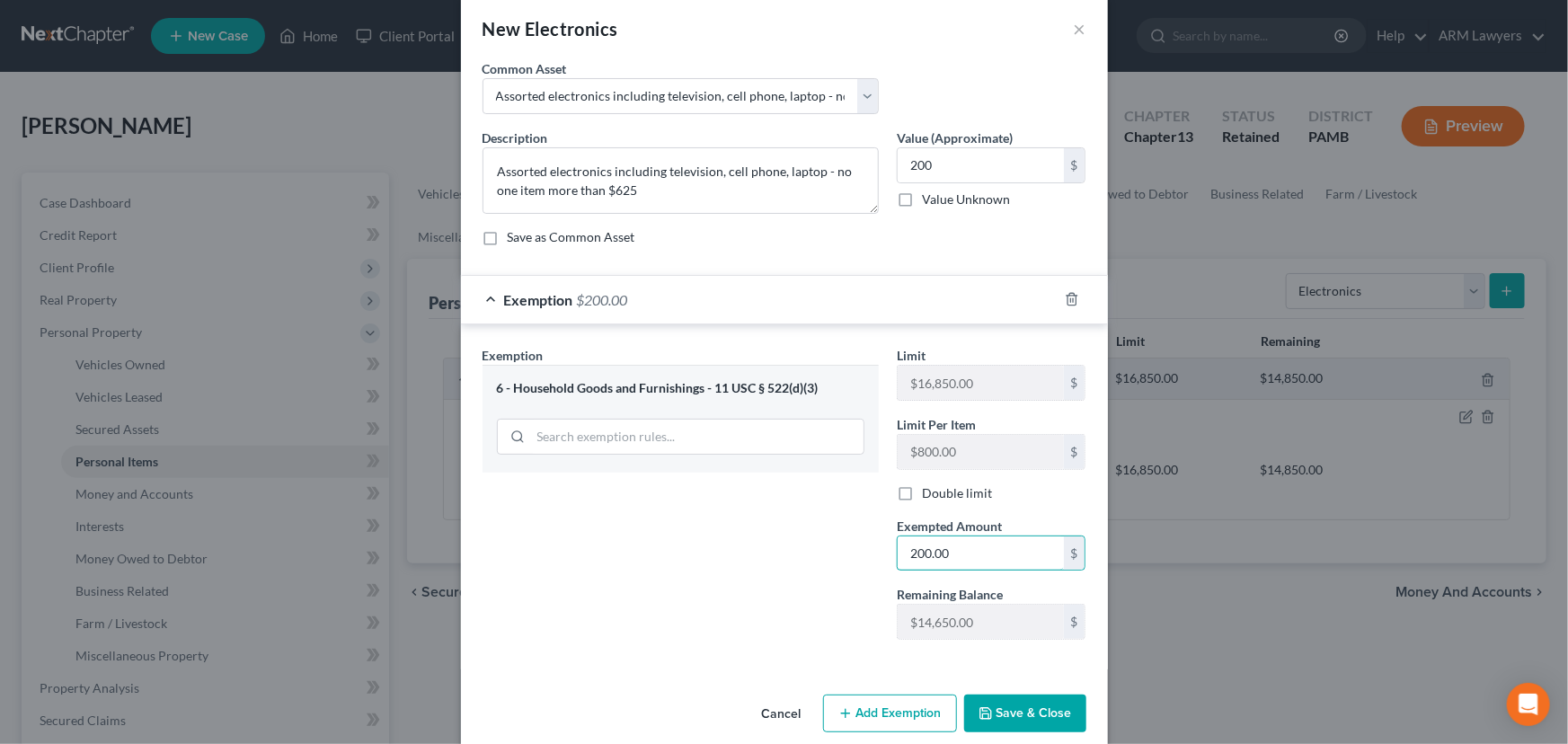
scroll to position [44, 0]
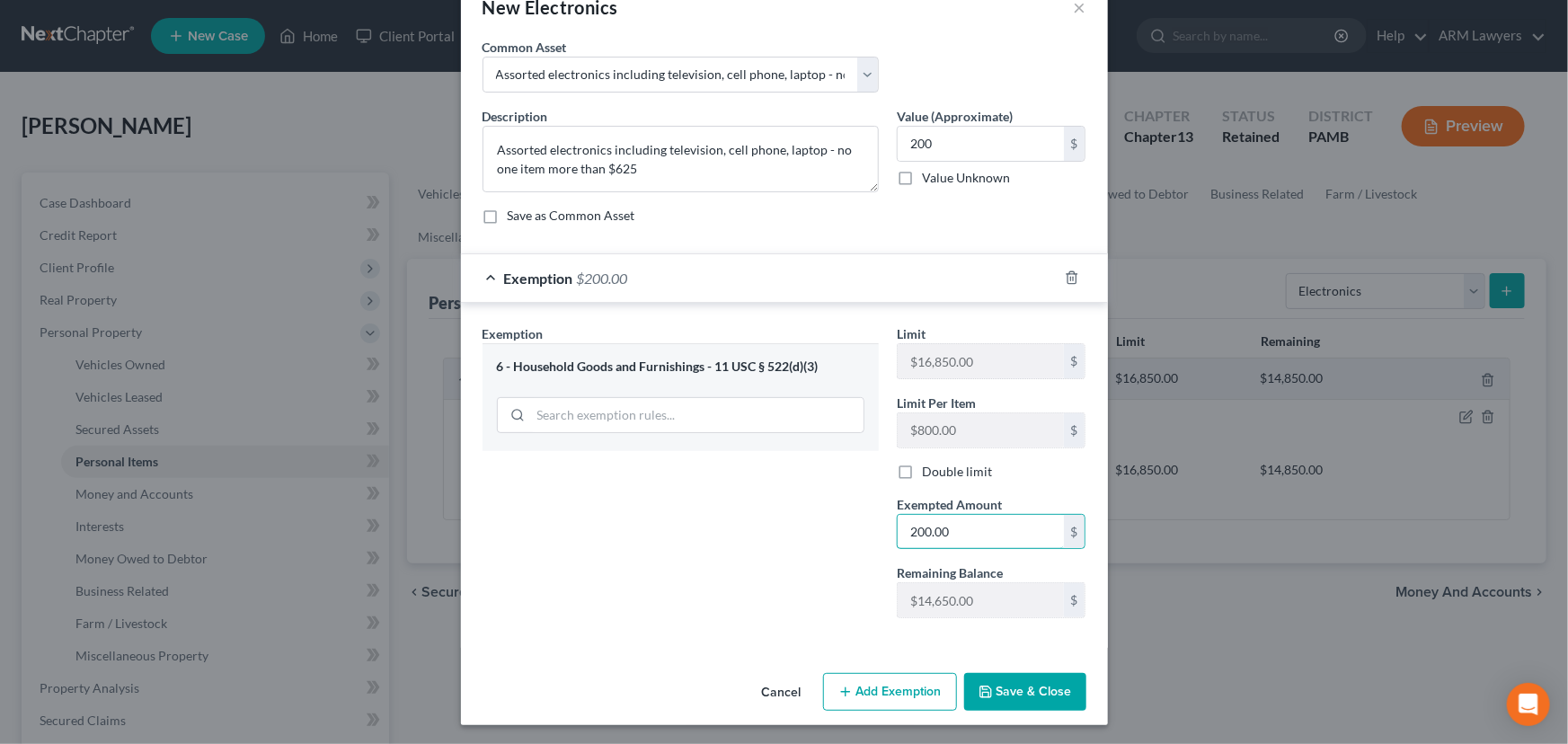
type input "200.00"
click at [1029, 701] on button "Save & Close" at bounding box center [1025, 691] width 122 height 38
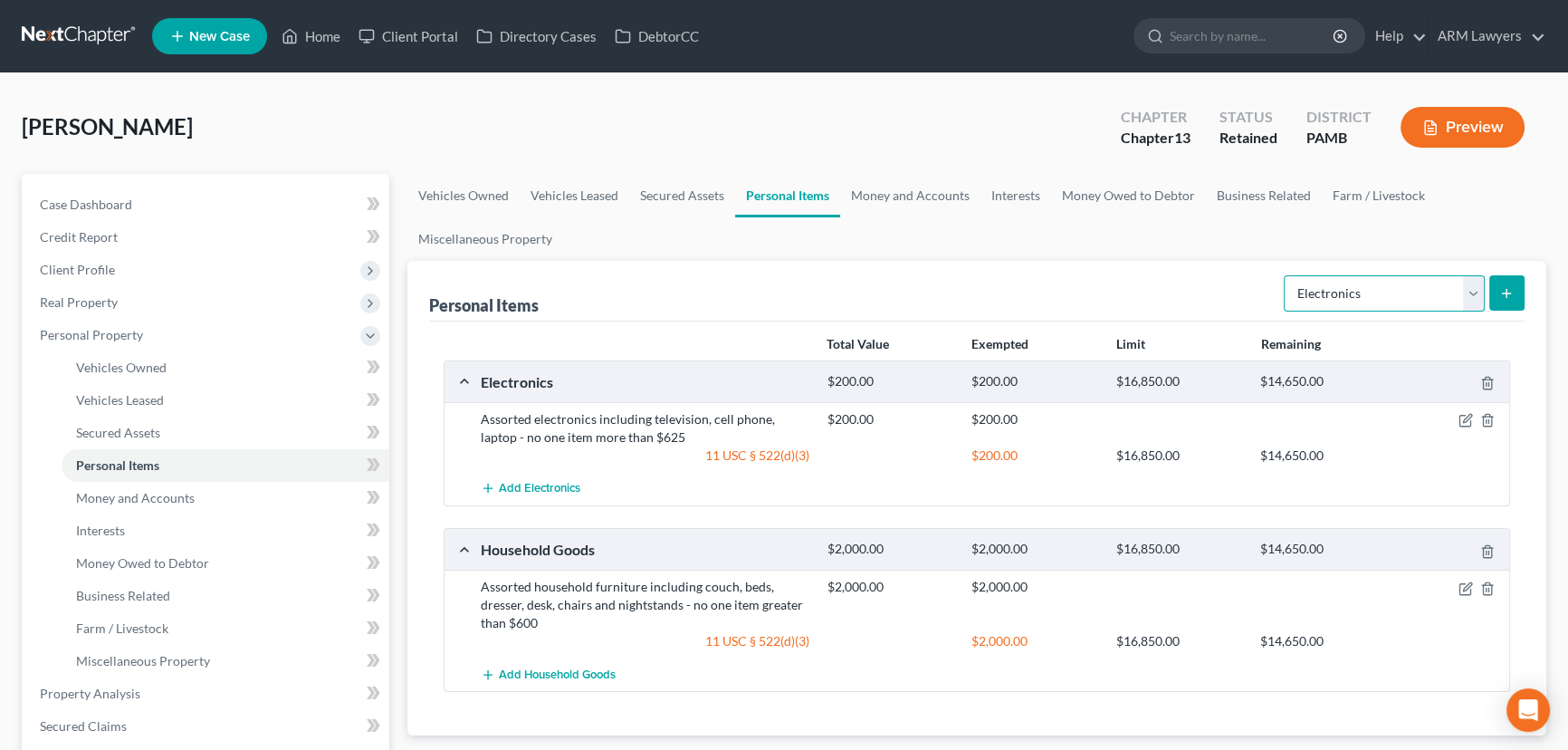
click at [1462, 288] on select "Select Item Type Clothing Collectibles Of Value Electronics Firearms Household …" at bounding box center [1384, 293] width 201 height 36
select select "clothing"
click at [1286, 276] on select "Select Item Type Clothing Collectibles Of Value Electronics Firearms Household …" at bounding box center [1384, 293] width 201 height 36
click at [1512, 291] on icon "submit" at bounding box center [1506, 293] width 15 height 15
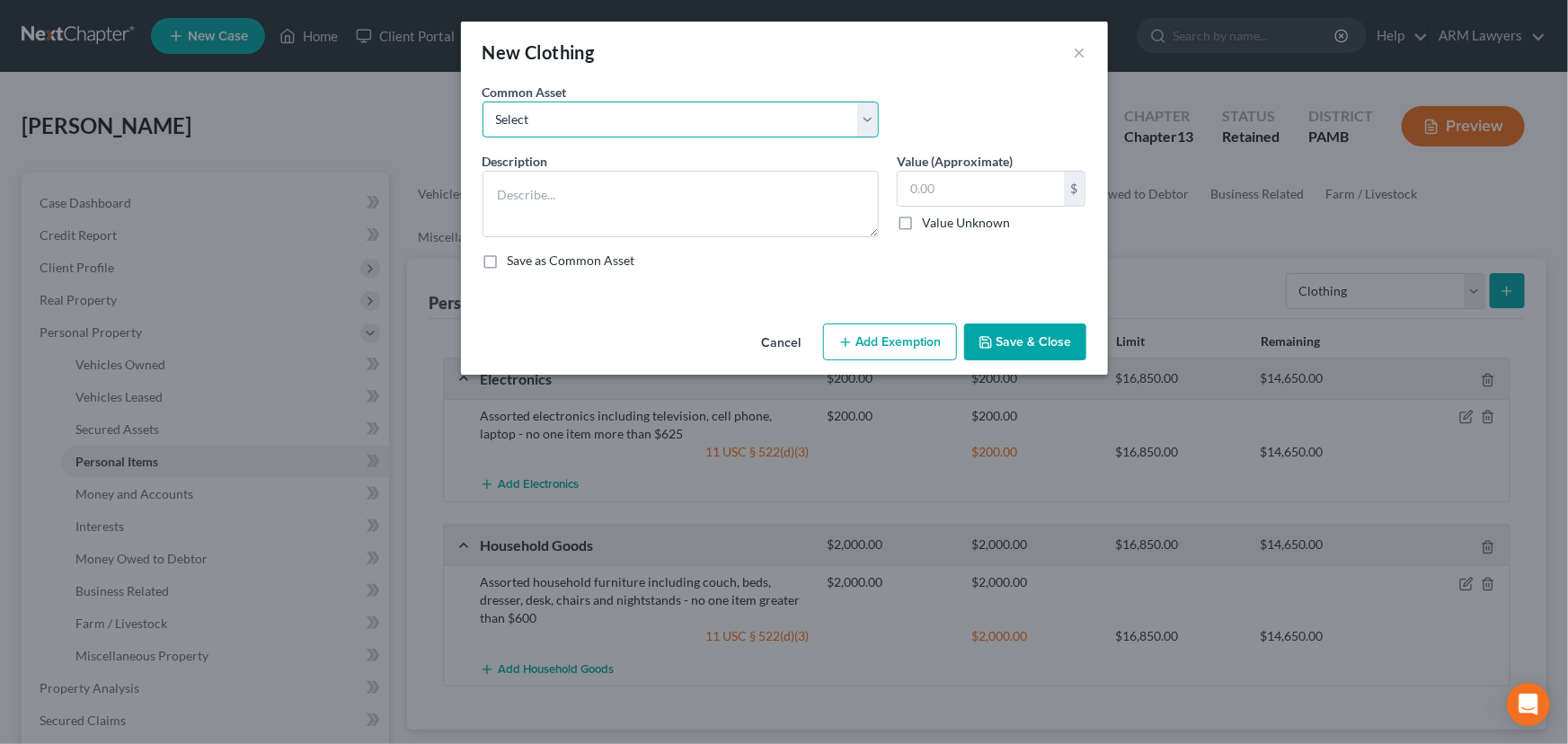
click at [629, 127] on select "Select Assorted clothing including pants, shirts, shoes and jackets" at bounding box center [681, 119] width 396 height 36
select select "0"
click at [482, 101] on select "Select Assorted clothing including pants, shirts, shoes and jackets" at bounding box center [681, 119] width 396 height 36
type textarea "Assorted clothing including pants, shirts, shoes and jackets"
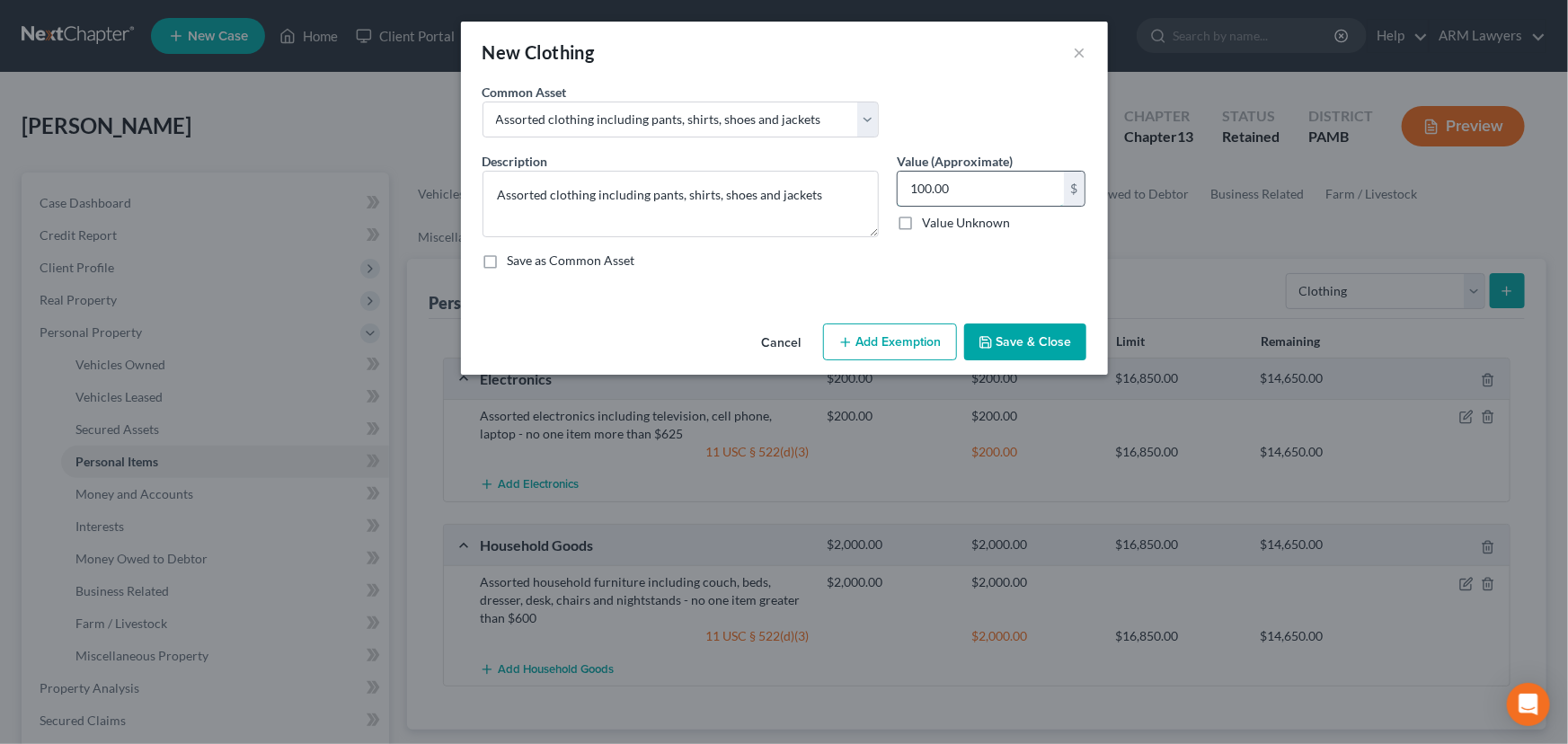
click at [946, 182] on input "100.00" at bounding box center [981, 188] width 166 height 34
type input "150.00"
click at [911, 345] on button "Add Exemption" at bounding box center [889, 342] width 134 height 38
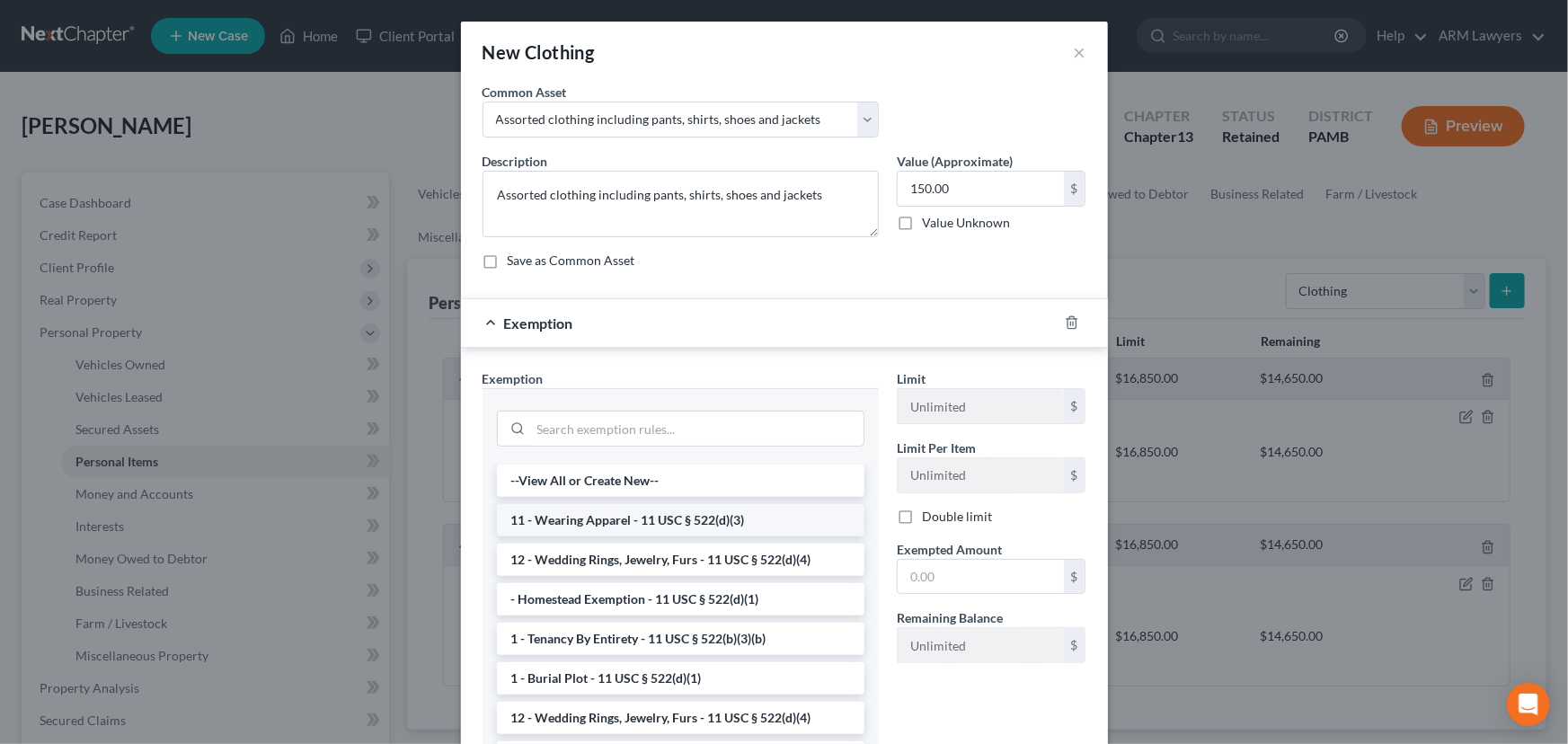
click at [644, 512] on li "11 - Wearing Apparel - 11 USC § 522(d)(3)" at bounding box center [681, 519] width 367 height 32
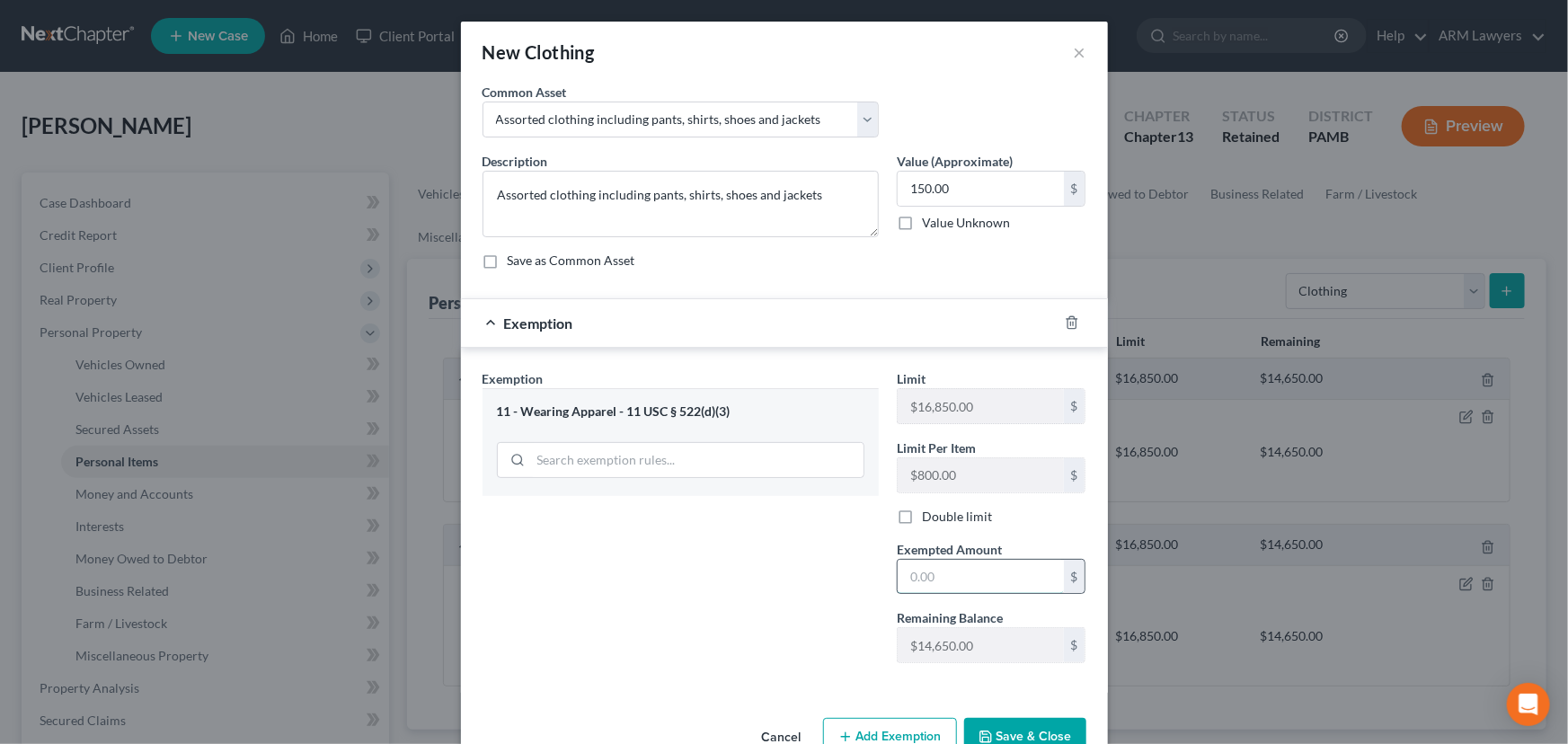
click at [956, 575] on input "text" at bounding box center [981, 576] width 166 height 34
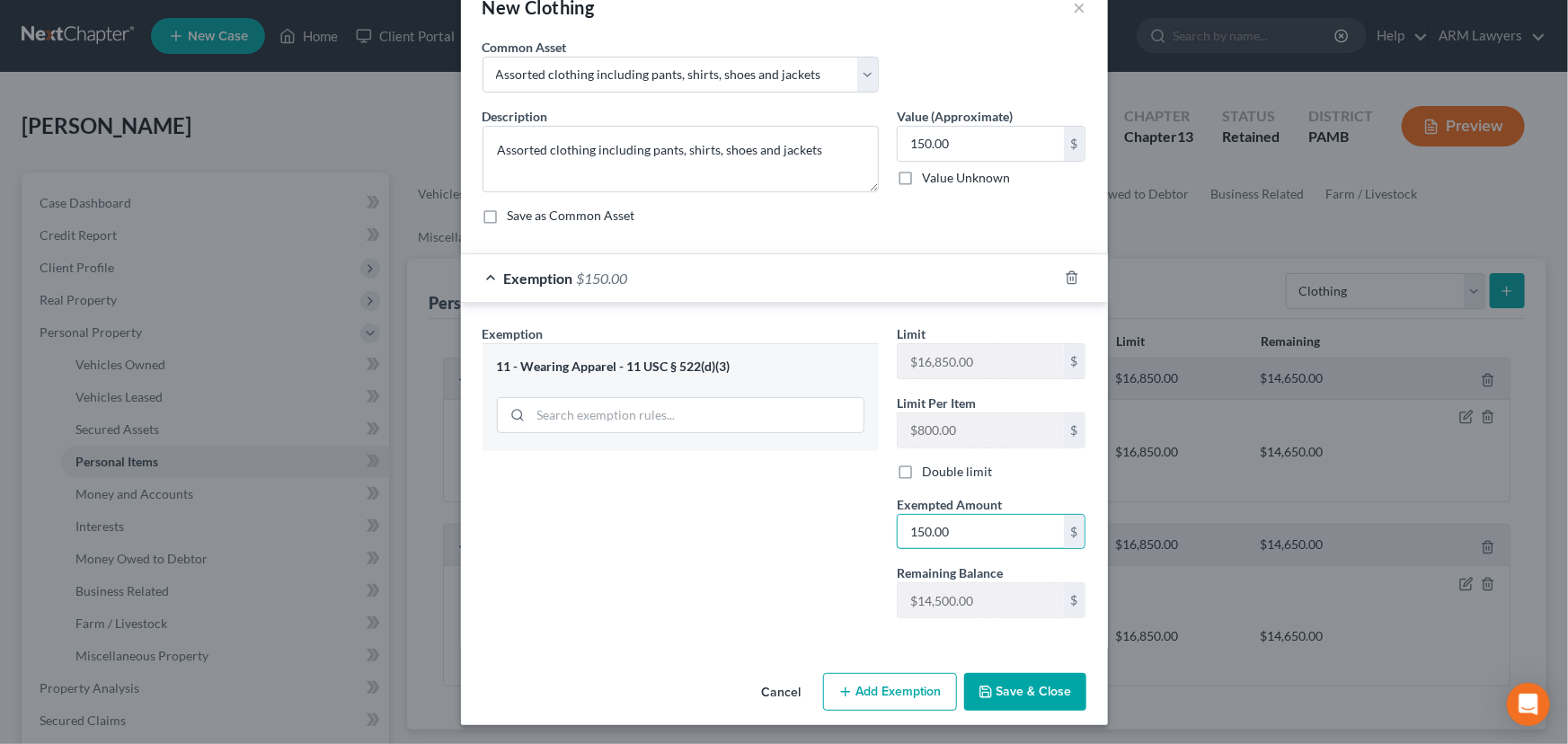
type input "150.00"
click at [1020, 677] on button "Save & Close" at bounding box center [1025, 691] width 122 height 38
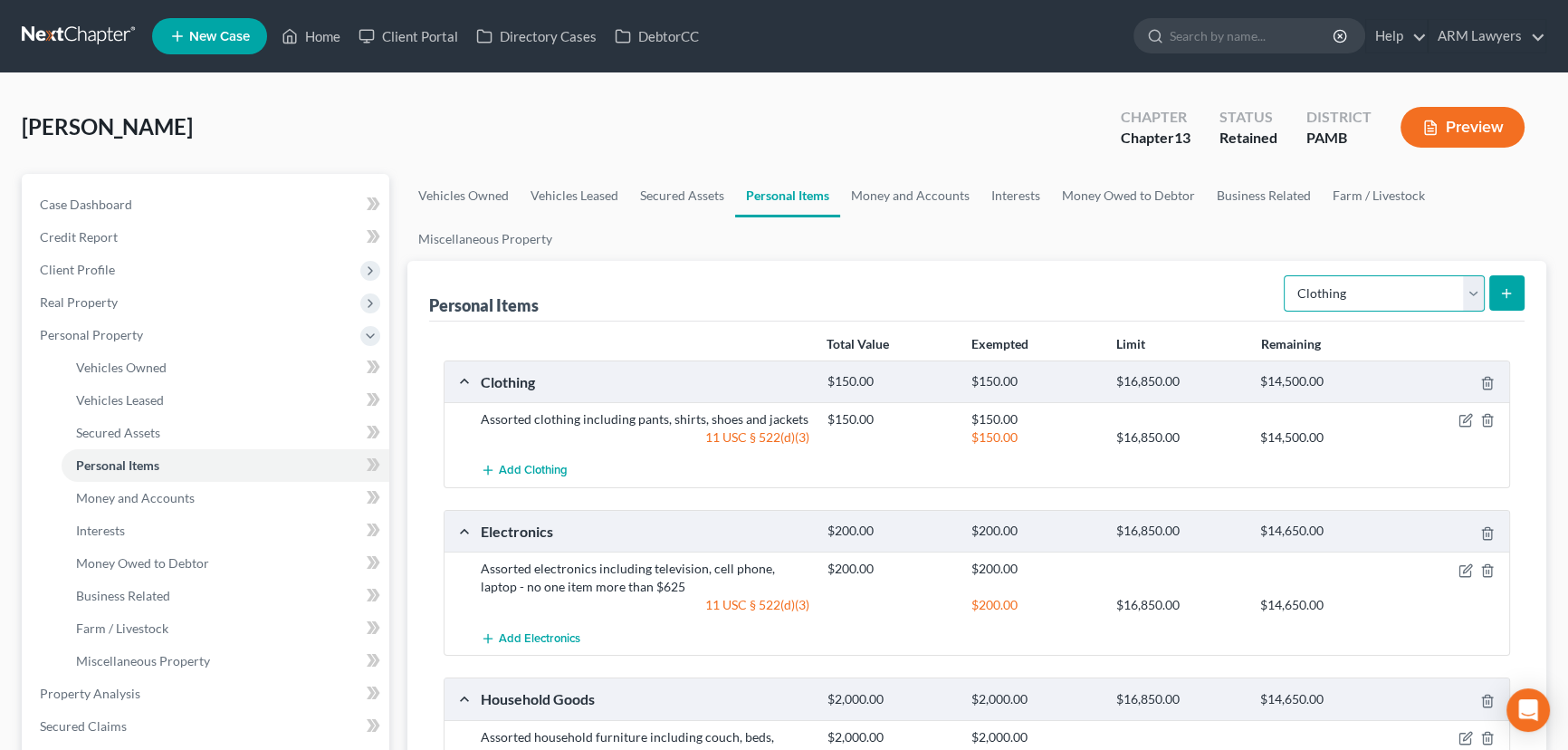
click at [1469, 290] on select "Select Item Type Clothing Collectibles Of Value Electronics Firearms Household …" at bounding box center [1384, 293] width 201 height 36
select select "pets"
click at [1286, 276] on select "Select Item Type Clothing Collectibles Of Value Electronics Firearms Household …" at bounding box center [1384, 293] width 201 height 36
click at [1495, 283] on button "submit" at bounding box center [1507, 293] width 35 height 35
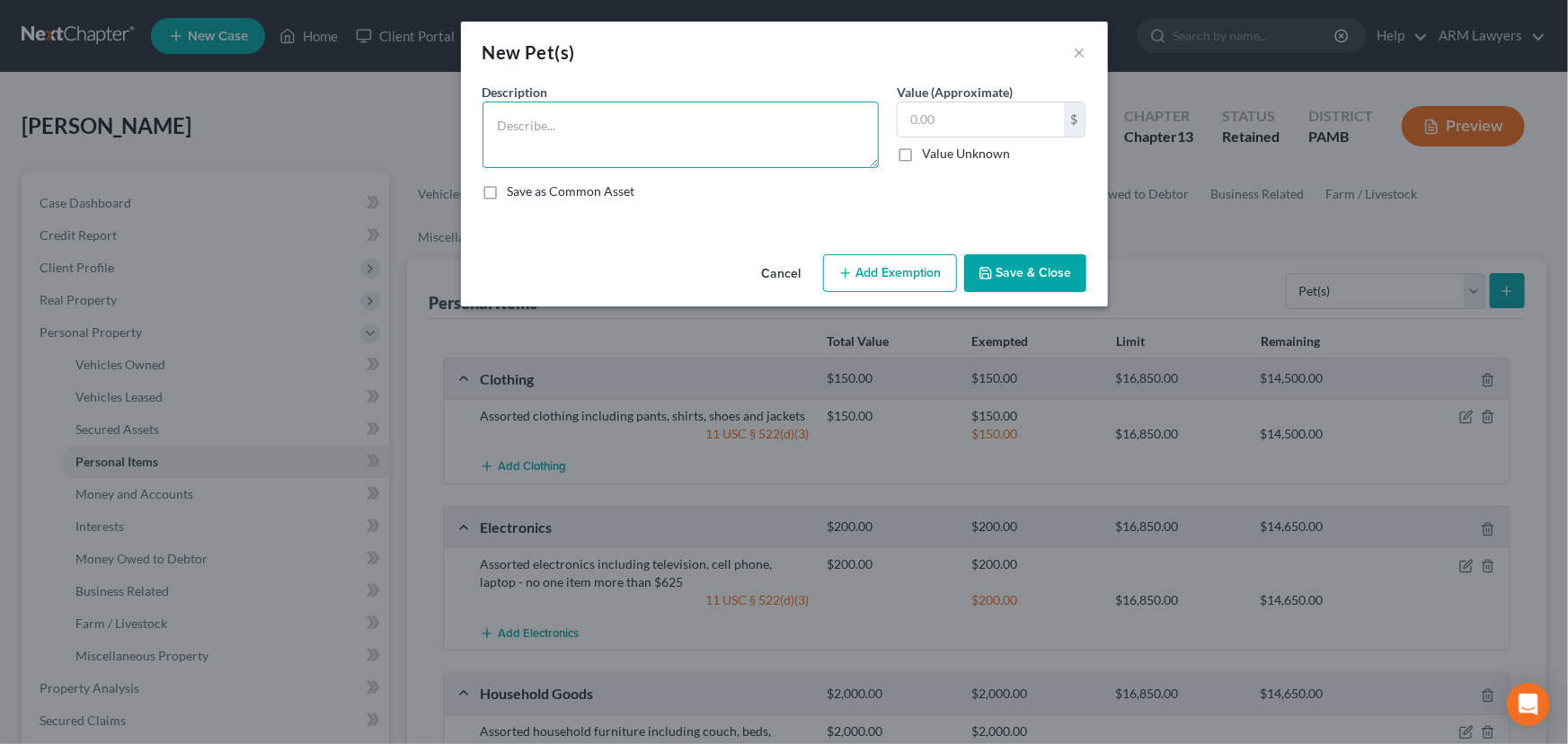
click at [799, 124] on textarea at bounding box center [681, 134] width 396 height 67
type textarea "Dog"
click at [1004, 139] on div "$ Value Unknown" at bounding box center [992, 131] width 189 height 61
click at [981, 124] on input "text" at bounding box center [981, 119] width 166 height 34
type input "50.0"
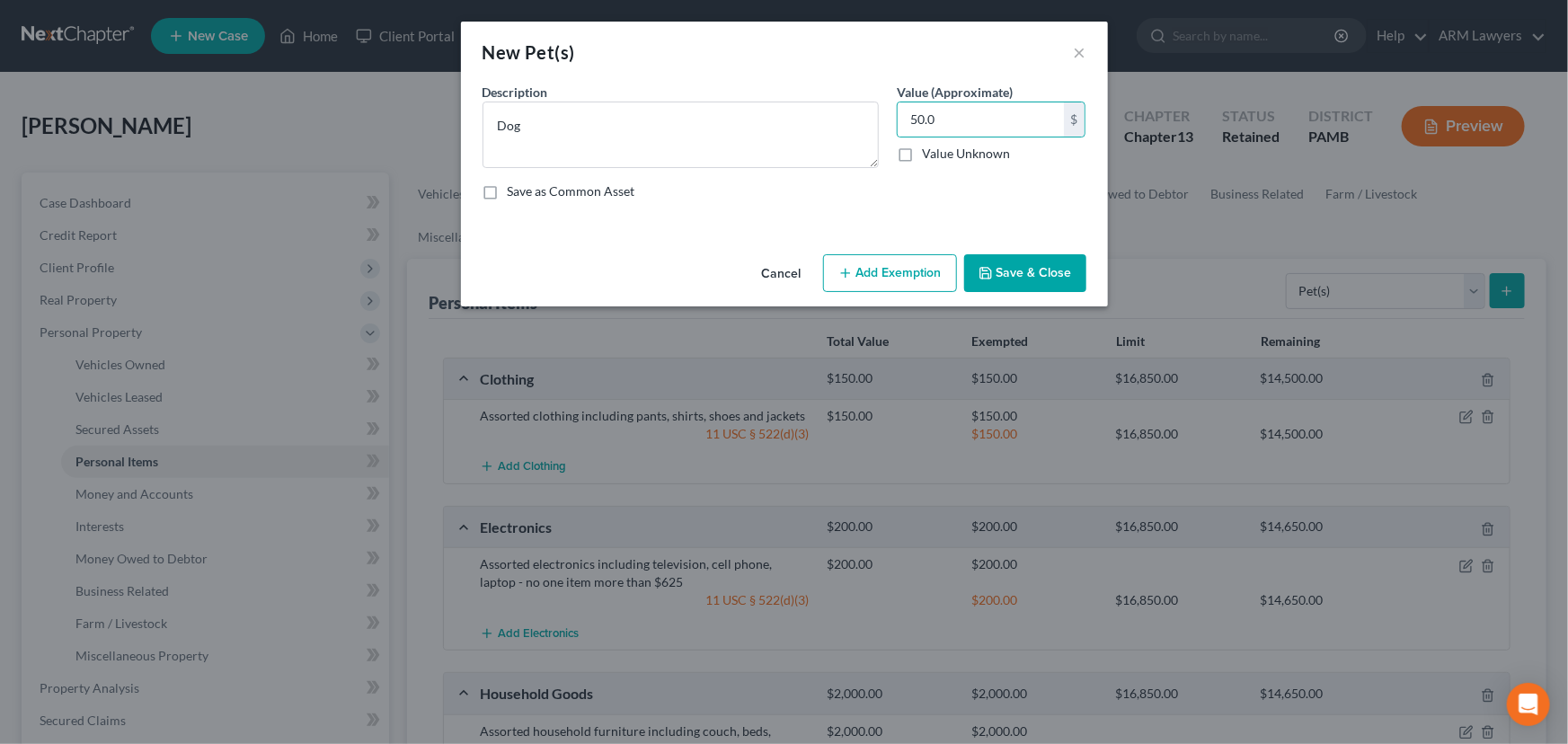
click at [898, 286] on button "Add Exemption" at bounding box center [889, 272] width 134 height 38
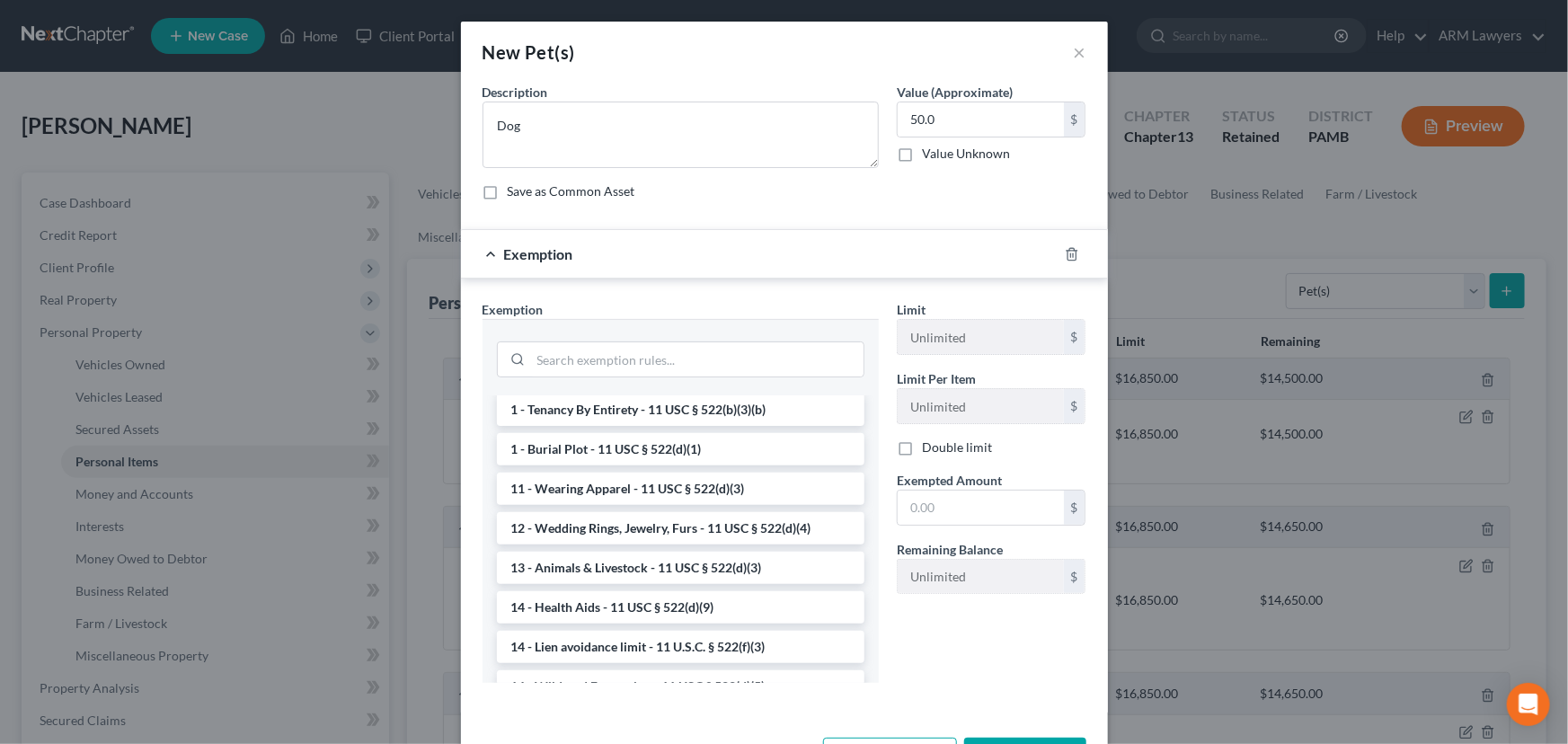
scroll to position [81, 0]
click at [647, 559] on li "13 - Animals & Livestock - 11 USC § 522(d)(3)" at bounding box center [681, 567] width 367 height 32
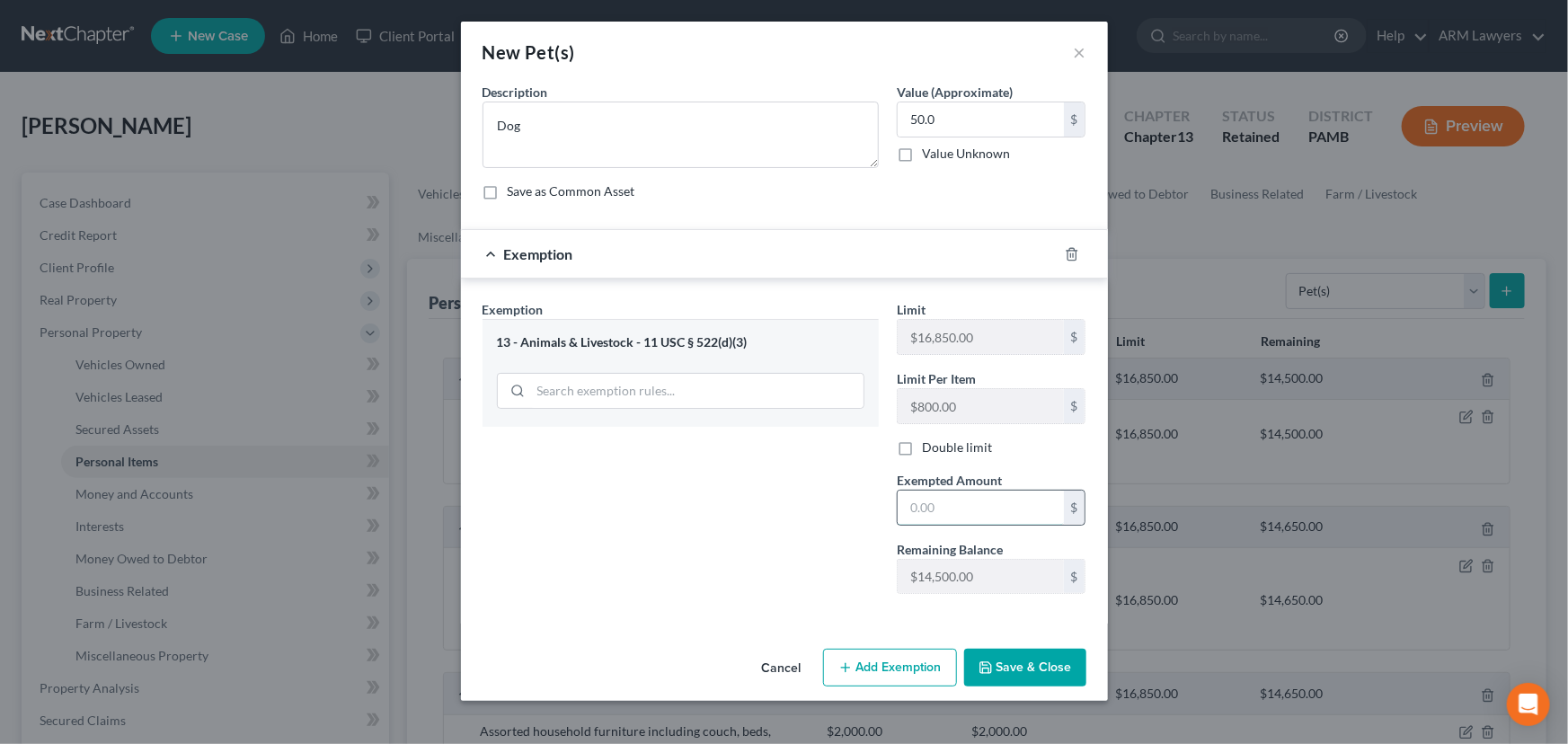
click at [973, 503] on input "text" at bounding box center [981, 507] width 166 height 34
type input "50.00"
click at [1008, 672] on button "Save & Close" at bounding box center [1025, 667] width 122 height 38
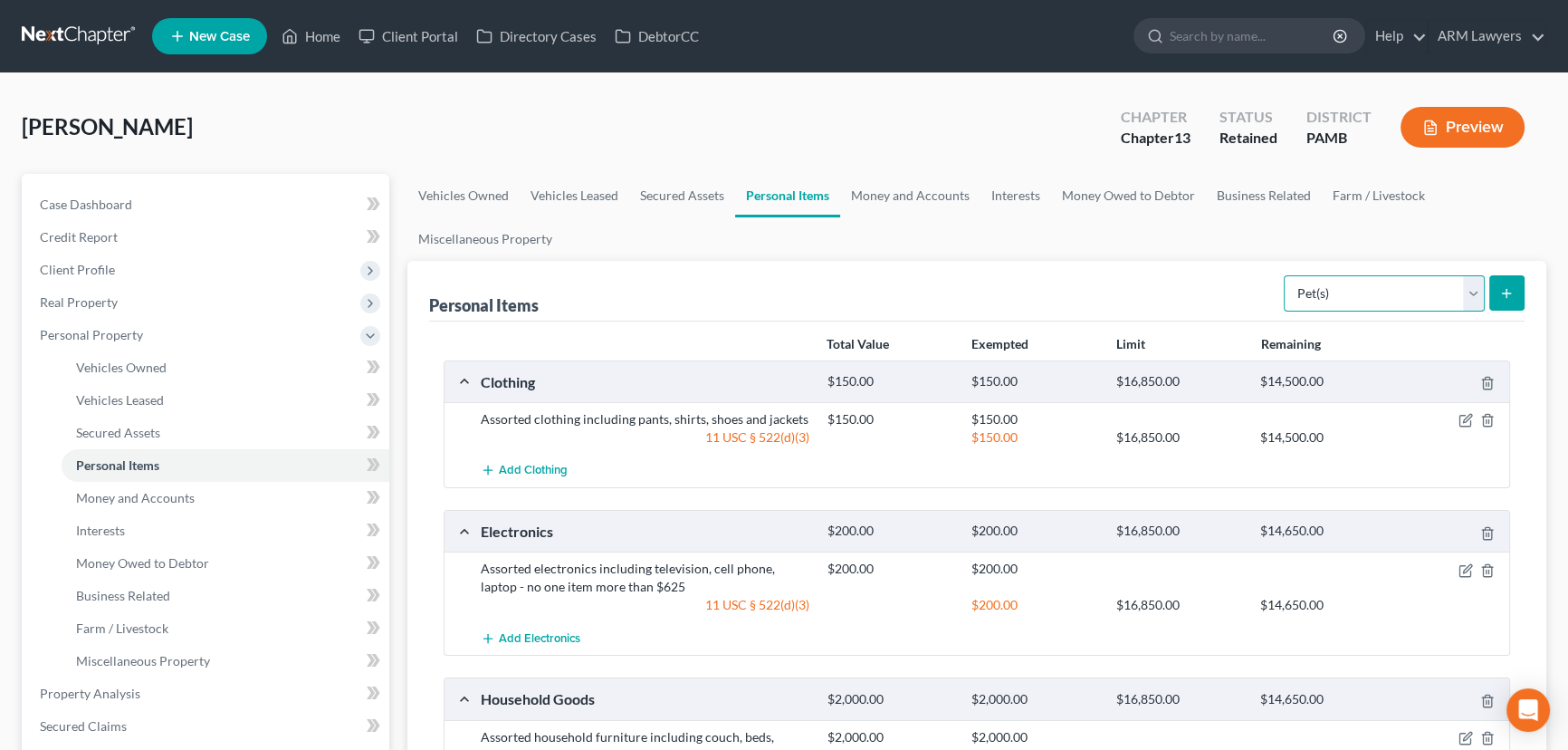
click at [1403, 284] on select "Select Item Type Clothing Collectibles Of Value Electronics Firearms Household …" at bounding box center [1384, 293] width 201 height 36
select select "firearms"
click at [1286, 276] on select "Select Item Type Clothing Collectibles Of Value Electronics Firearms Household …" at bounding box center [1384, 293] width 201 height 36
click at [1506, 286] on icon "submit" at bounding box center [1506, 293] width 15 height 15
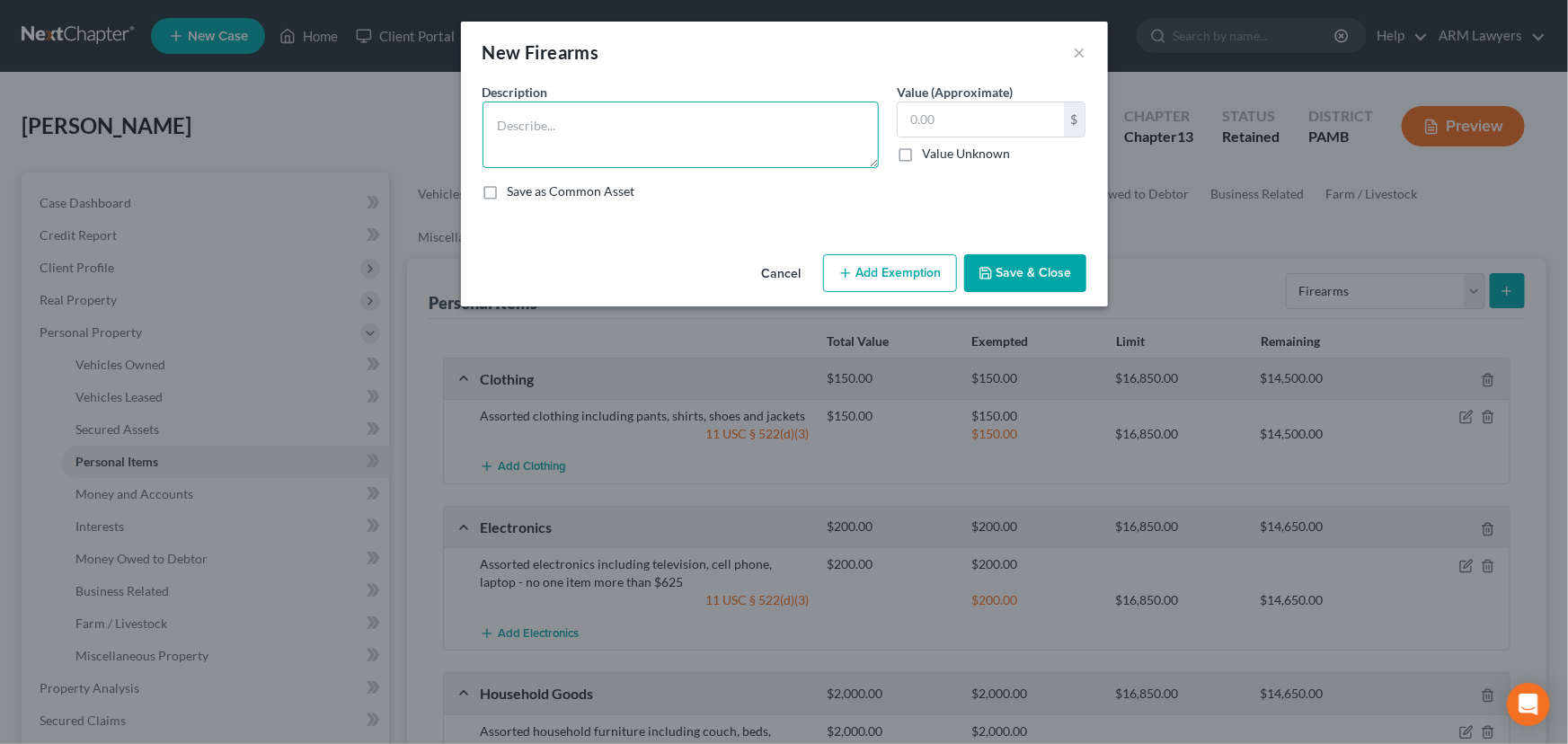
click at [795, 115] on textarea at bounding box center [681, 134] width 396 height 67
type textarea "Shotguns"
click at [968, 124] on input "text" at bounding box center [981, 119] width 166 height 34
type input "300.00"
click at [858, 287] on button "Add Exemption" at bounding box center [889, 272] width 134 height 38
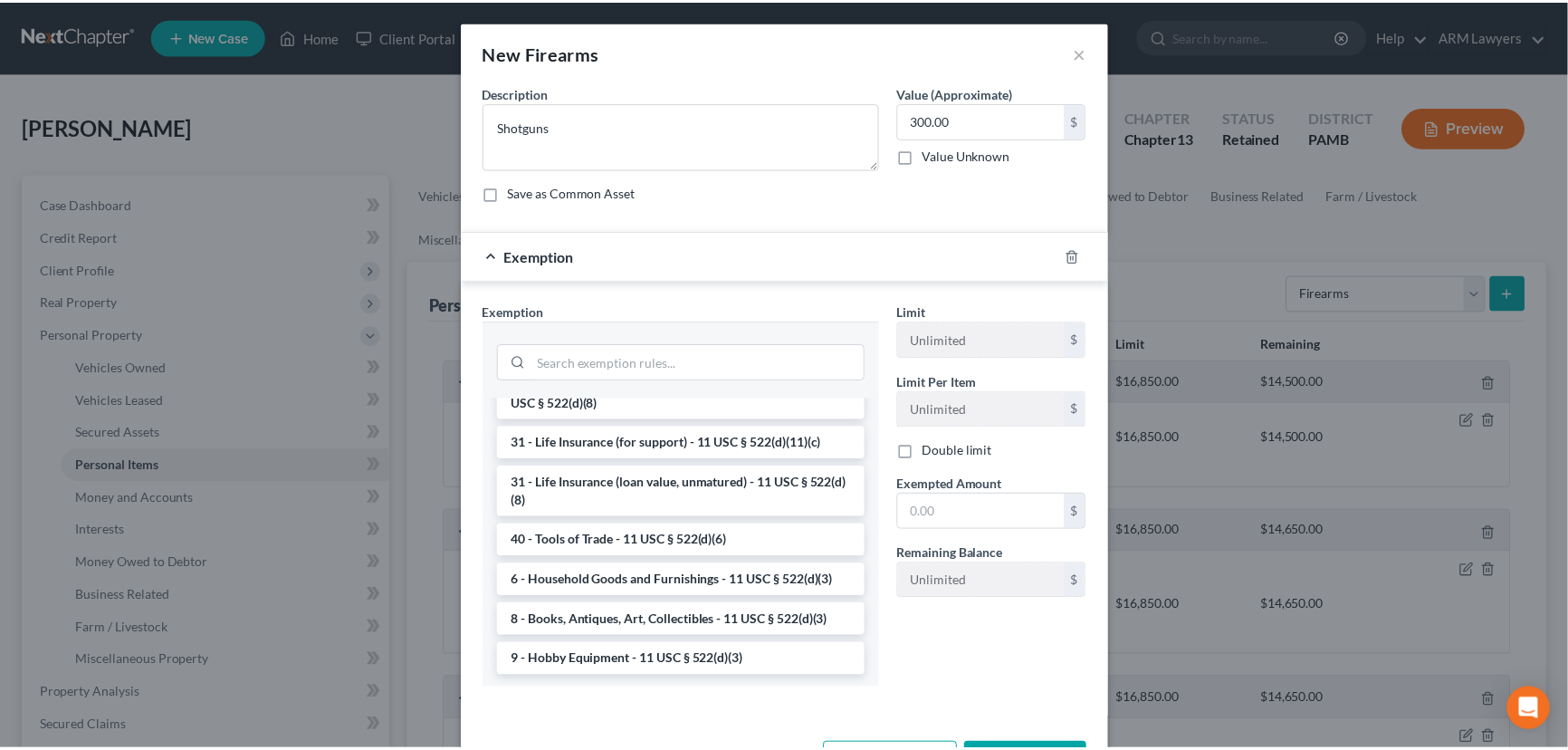
scroll to position [1455, 0]
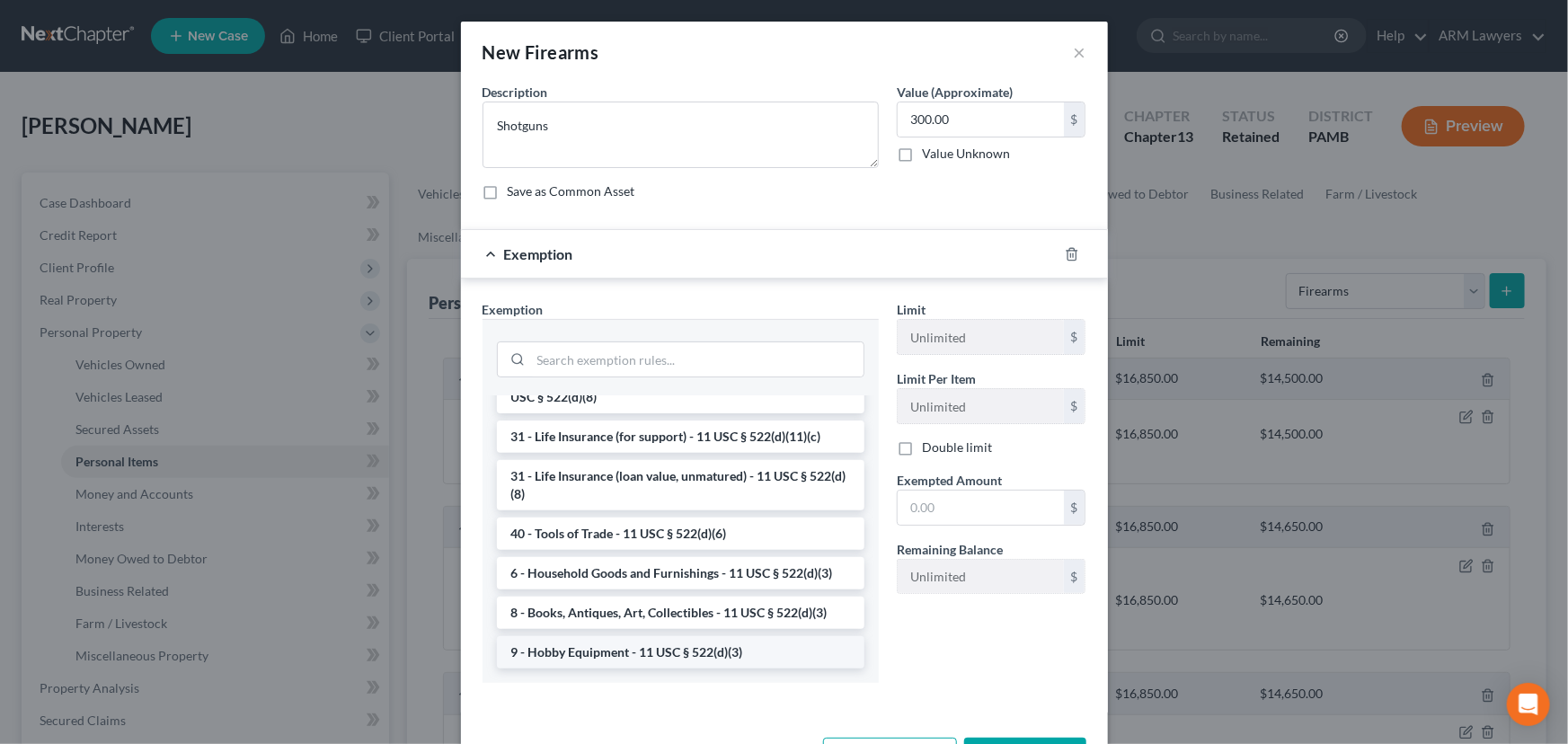
click at [615, 655] on li "9 - Hobby Equipment - 11 USC § 522(d)(3)" at bounding box center [681, 651] width 367 height 32
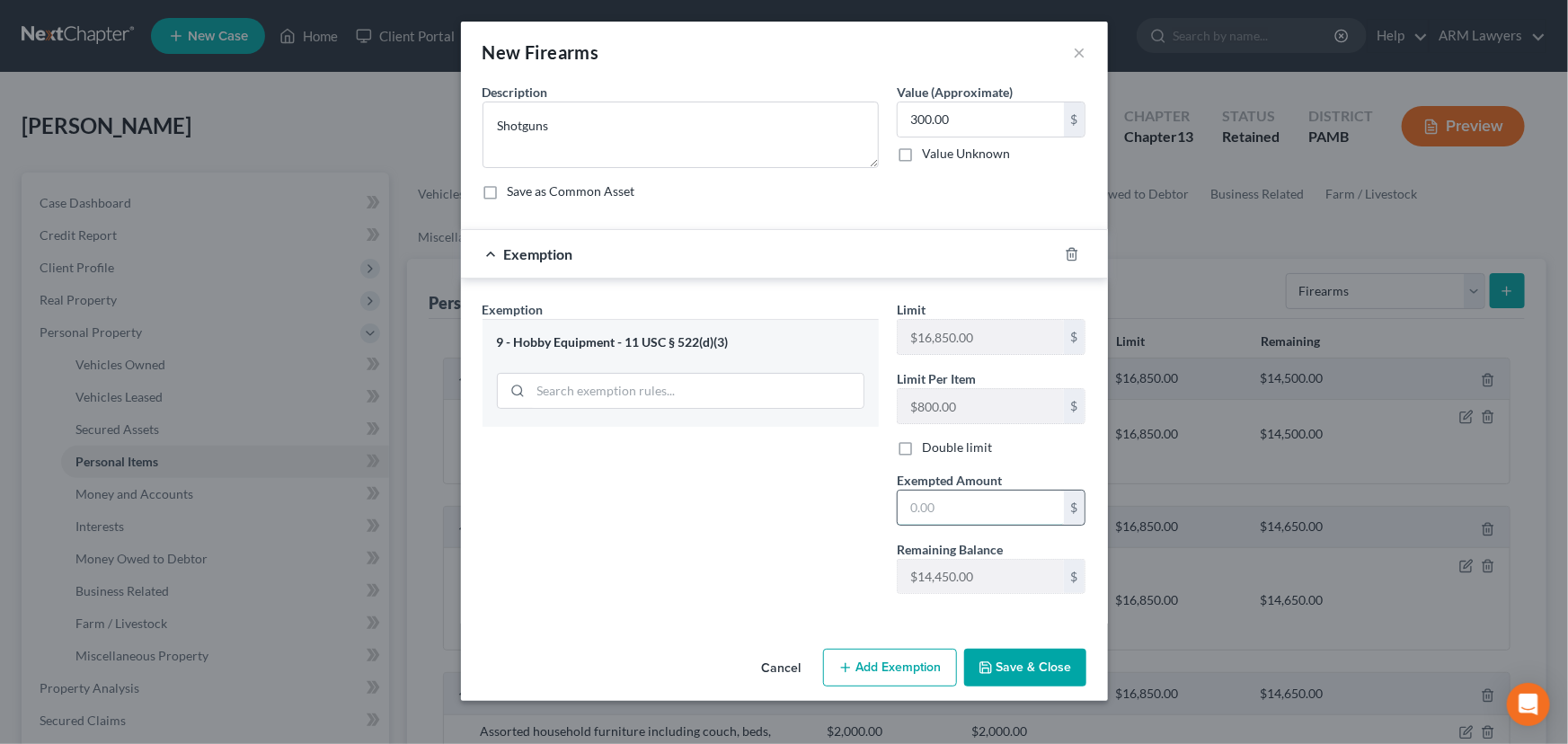
click at [950, 501] on input "text" at bounding box center [981, 507] width 166 height 34
type input "300.00"
click at [1014, 667] on button "Save & Close" at bounding box center [1025, 667] width 122 height 38
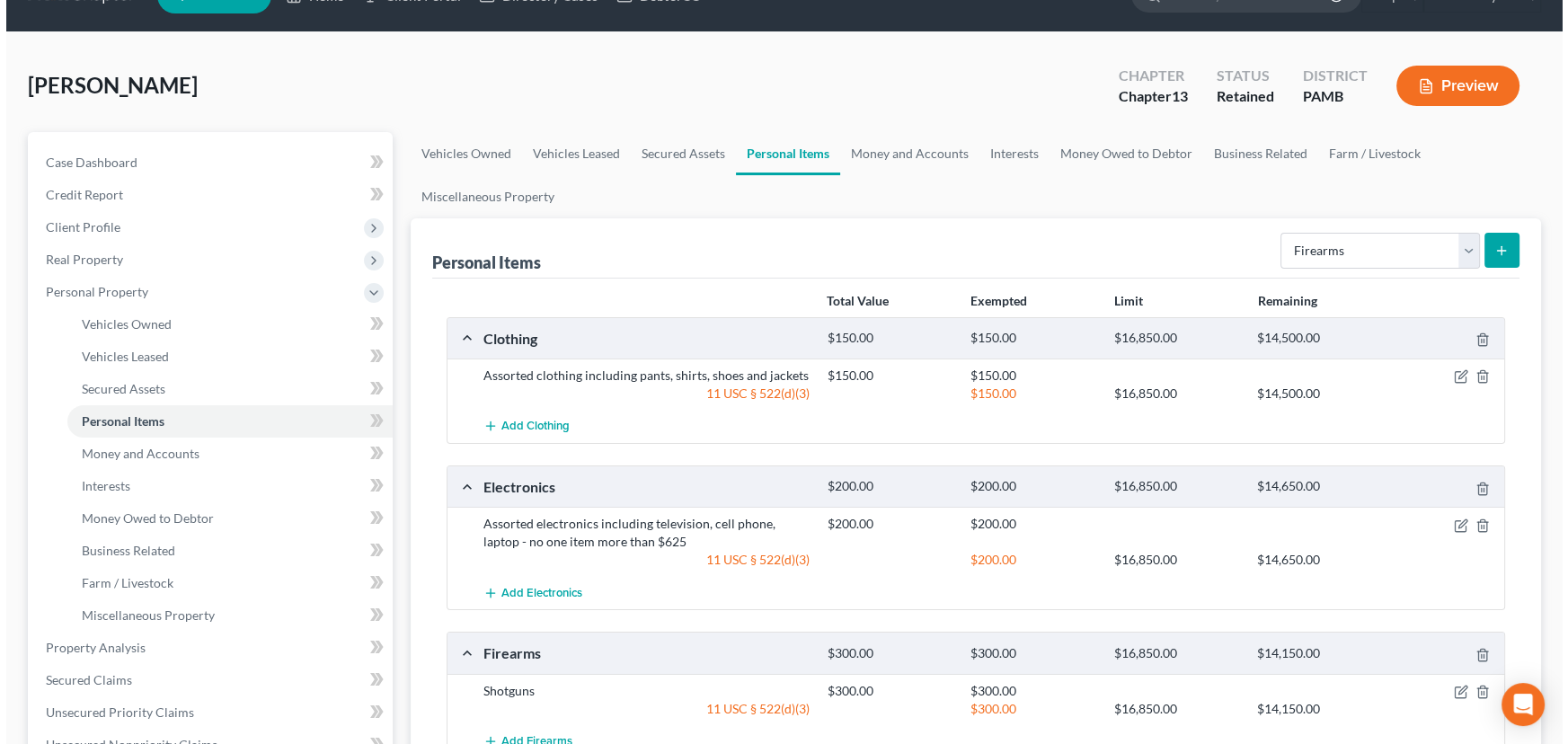
scroll to position [0, 0]
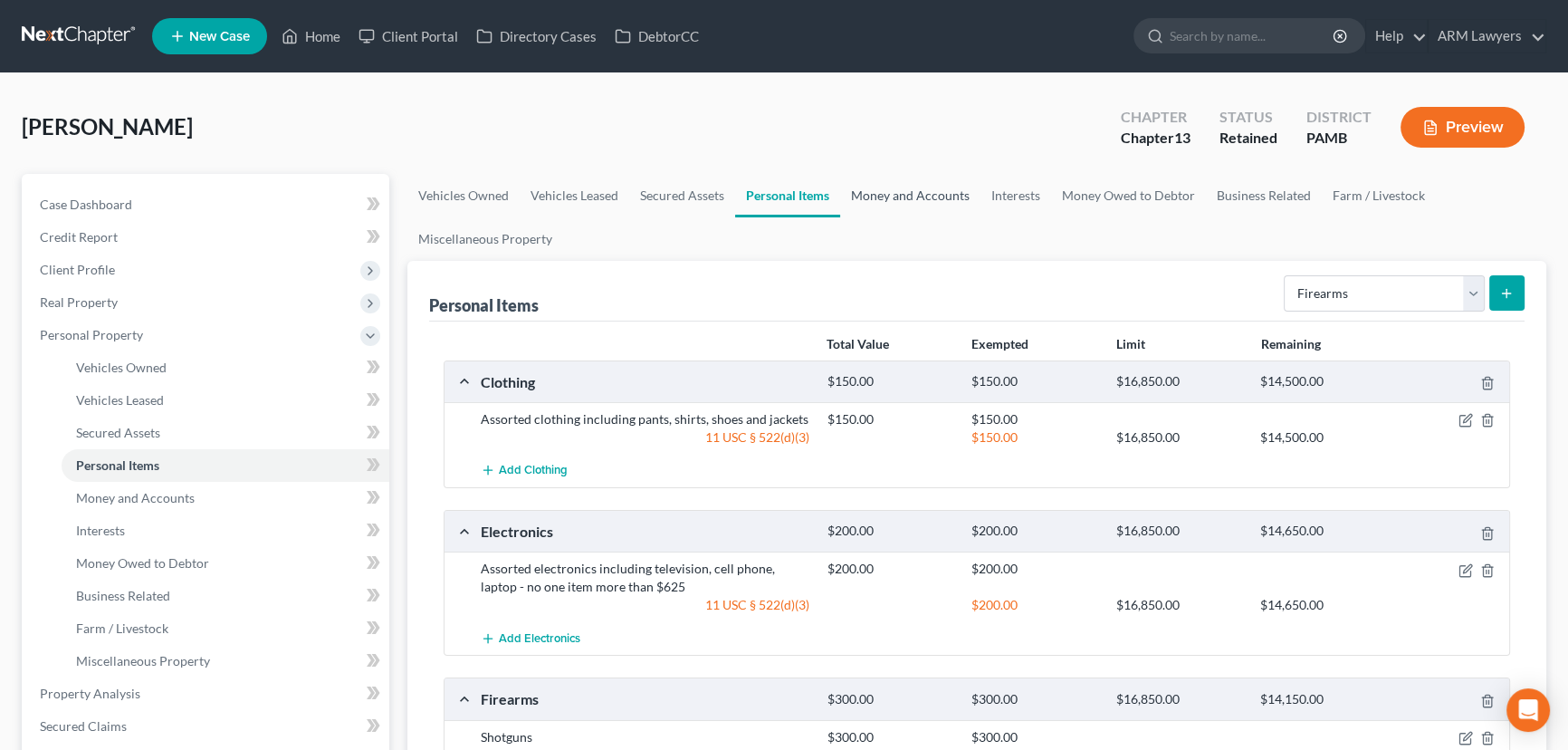
click at [943, 197] on link "Money and Accounts" at bounding box center [911, 195] width 140 height 44
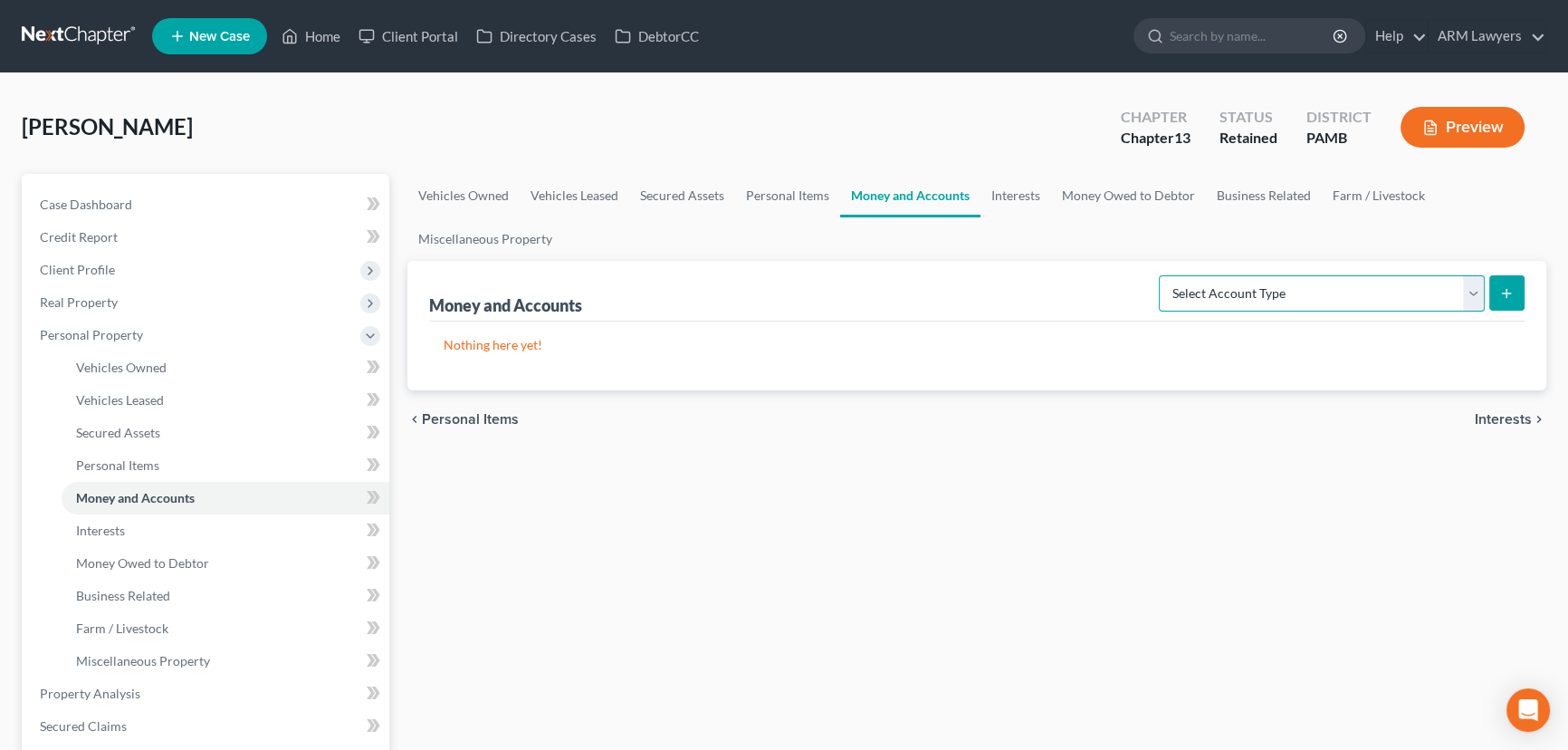
click at [1328, 287] on select "Select Account Type Brokerage Cash on Hand Certificates of Deposit Checking Acc…" at bounding box center [1322, 293] width 326 height 36
select select "checking"
click at [1163, 276] on select "Select Account Type Brokerage Cash on Hand Certificates of Deposit Checking Acc…" at bounding box center [1322, 293] width 326 height 36
click at [1510, 289] on icon "submit" at bounding box center [1506, 293] width 15 height 15
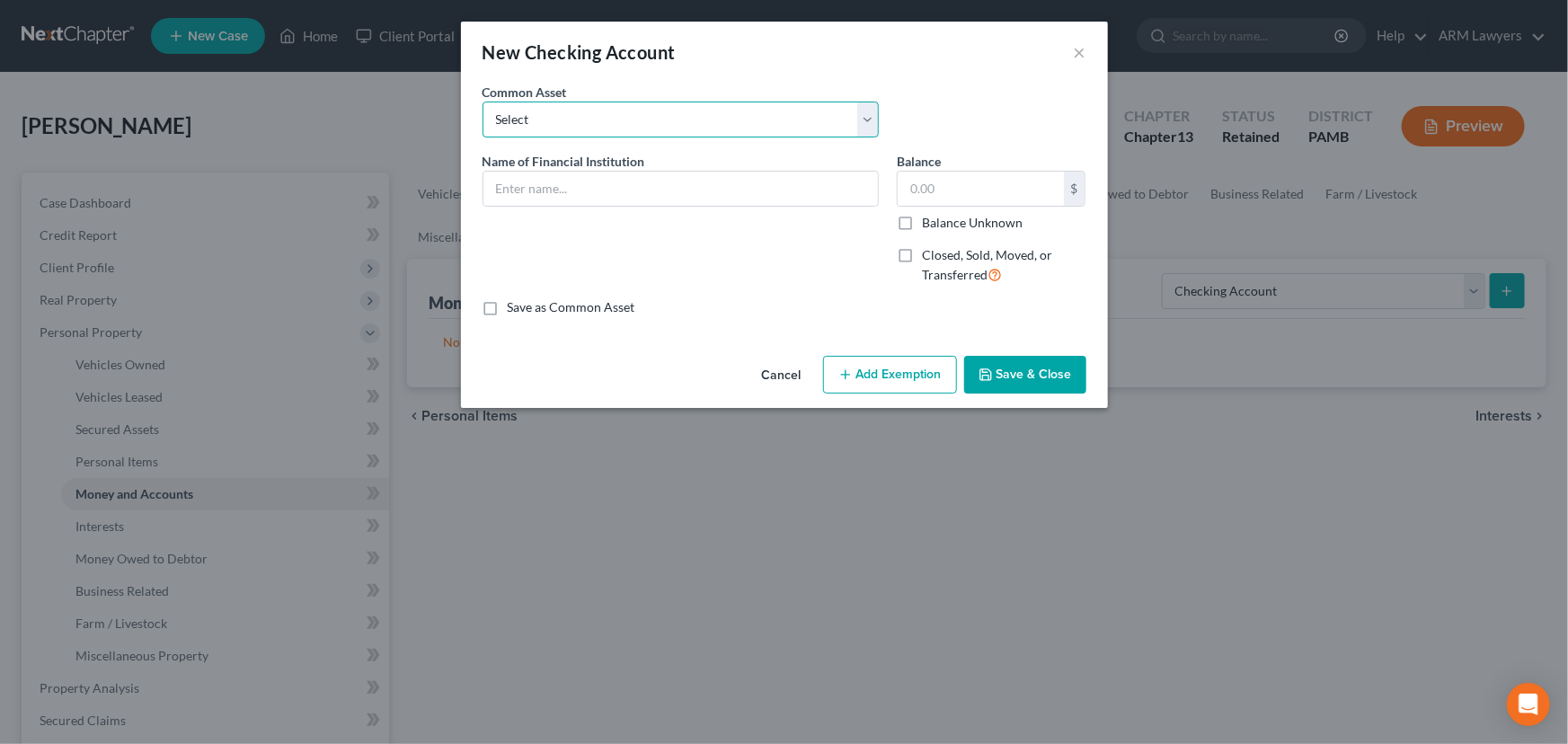
click at [643, 122] on select "Select First National Bank Belco Community Credit Union Citibank Chime Citizens…" at bounding box center [681, 119] width 396 height 36
click at [682, 120] on select "Select First National Bank Belco Community Credit Union Citibank Chime Citizens…" at bounding box center [681, 119] width 396 height 36
click at [606, 180] on input "text" at bounding box center [681, 188] width 394 height 34
type input "First Northern Bank & Trust"
click at [963, 187] on input "text" at bounding box center [981, 188] width 166 height 34
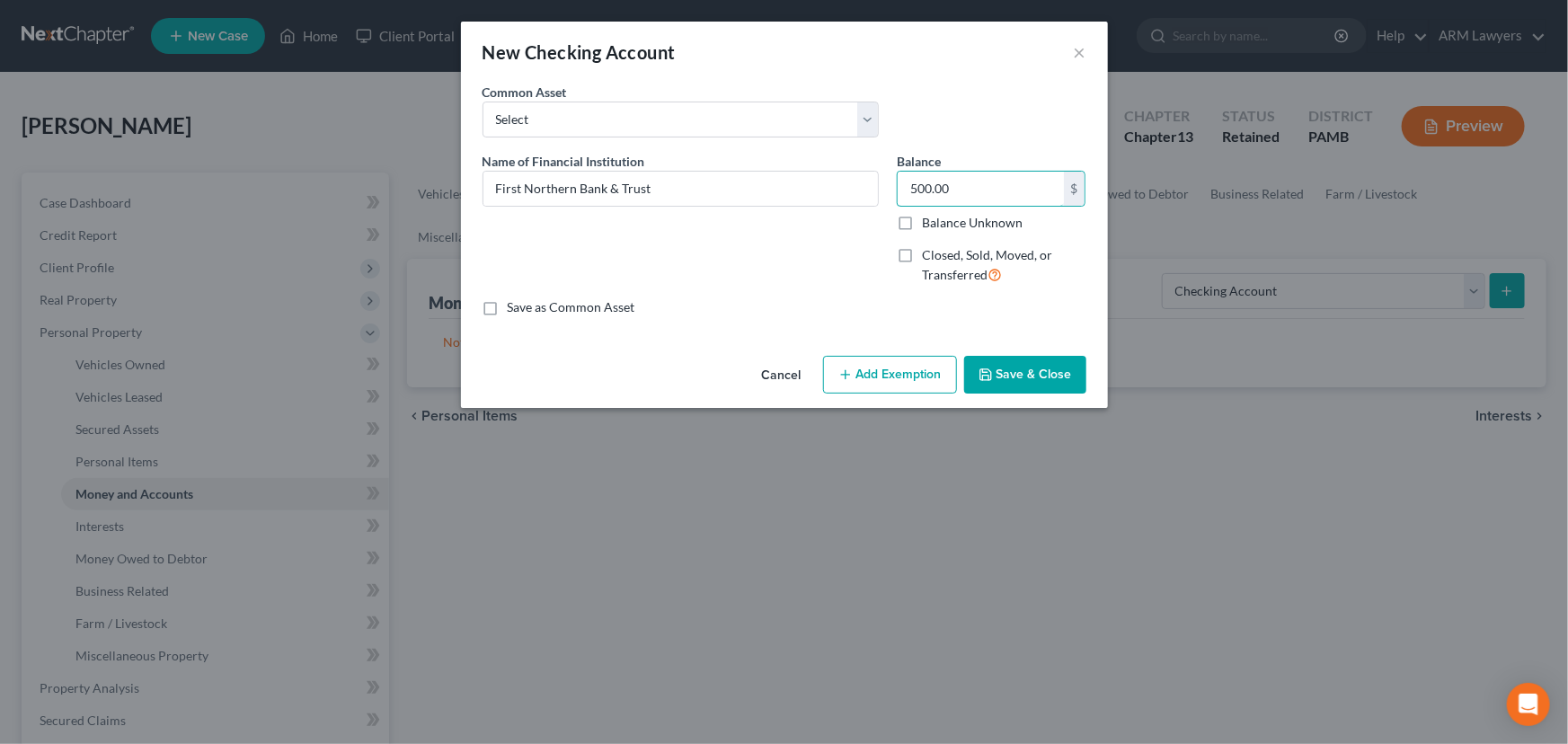
type input "500.00"
click at [867, 388] on button "Add Exemption" at bounding box center [889, 374] width 134 height 38
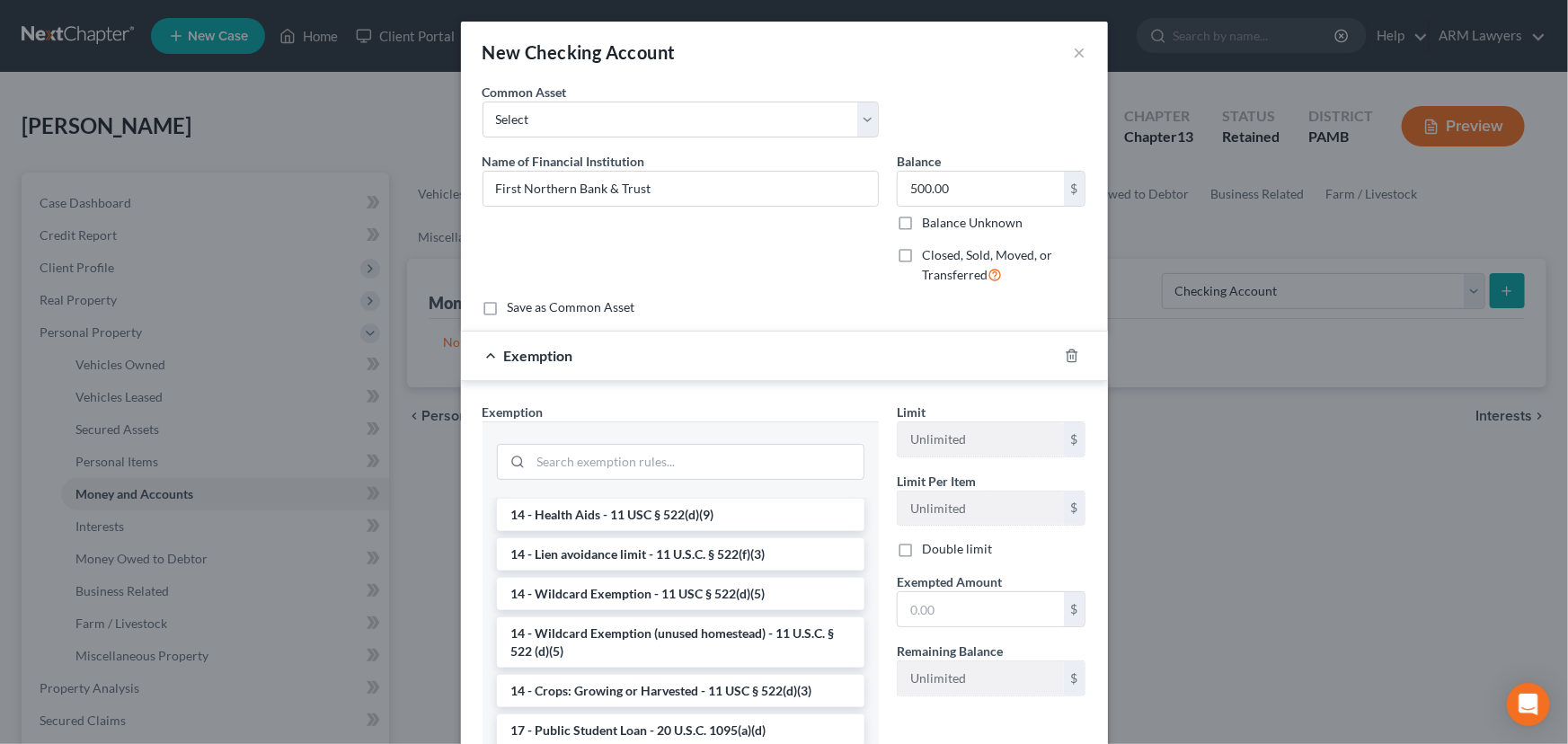
scroll to position [326, 0]
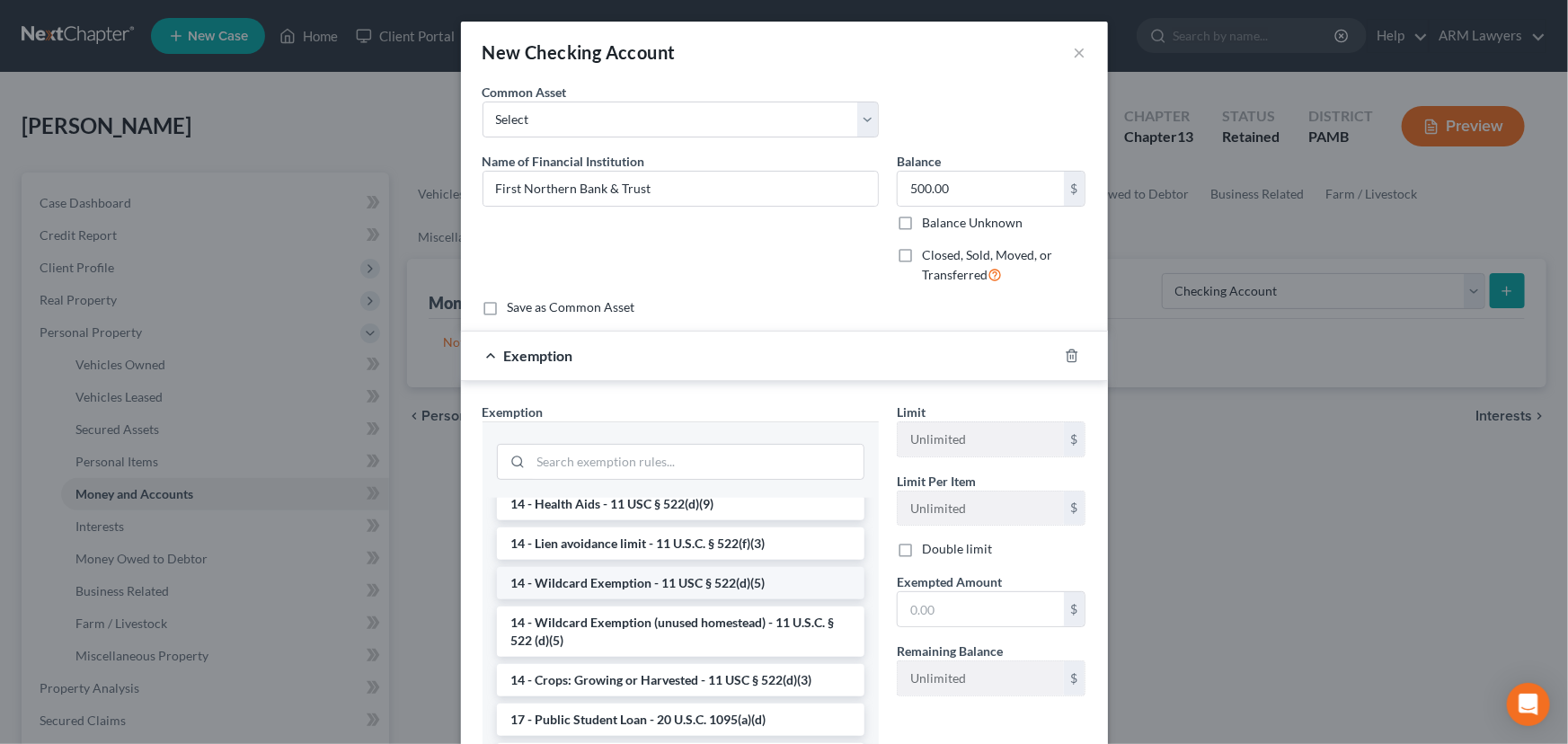
click at [616, 587] on li "14 - Wildcard Exemption - 11 USC § 522(d)(5)" at bounding box center [681, 583] width 367 height 32
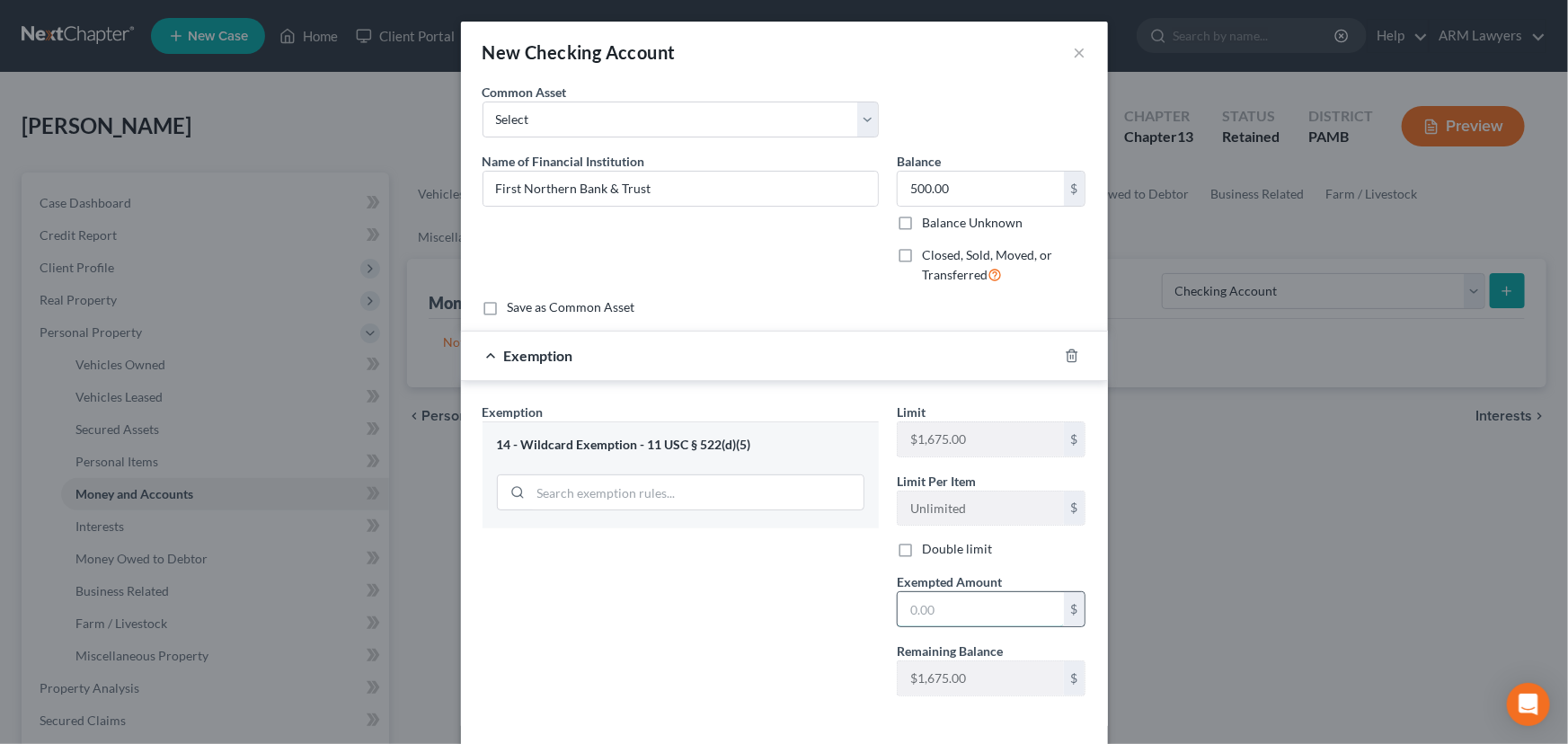
click at [934, 601] on input "text" at bounding box center [981, 609] width 166 height 34
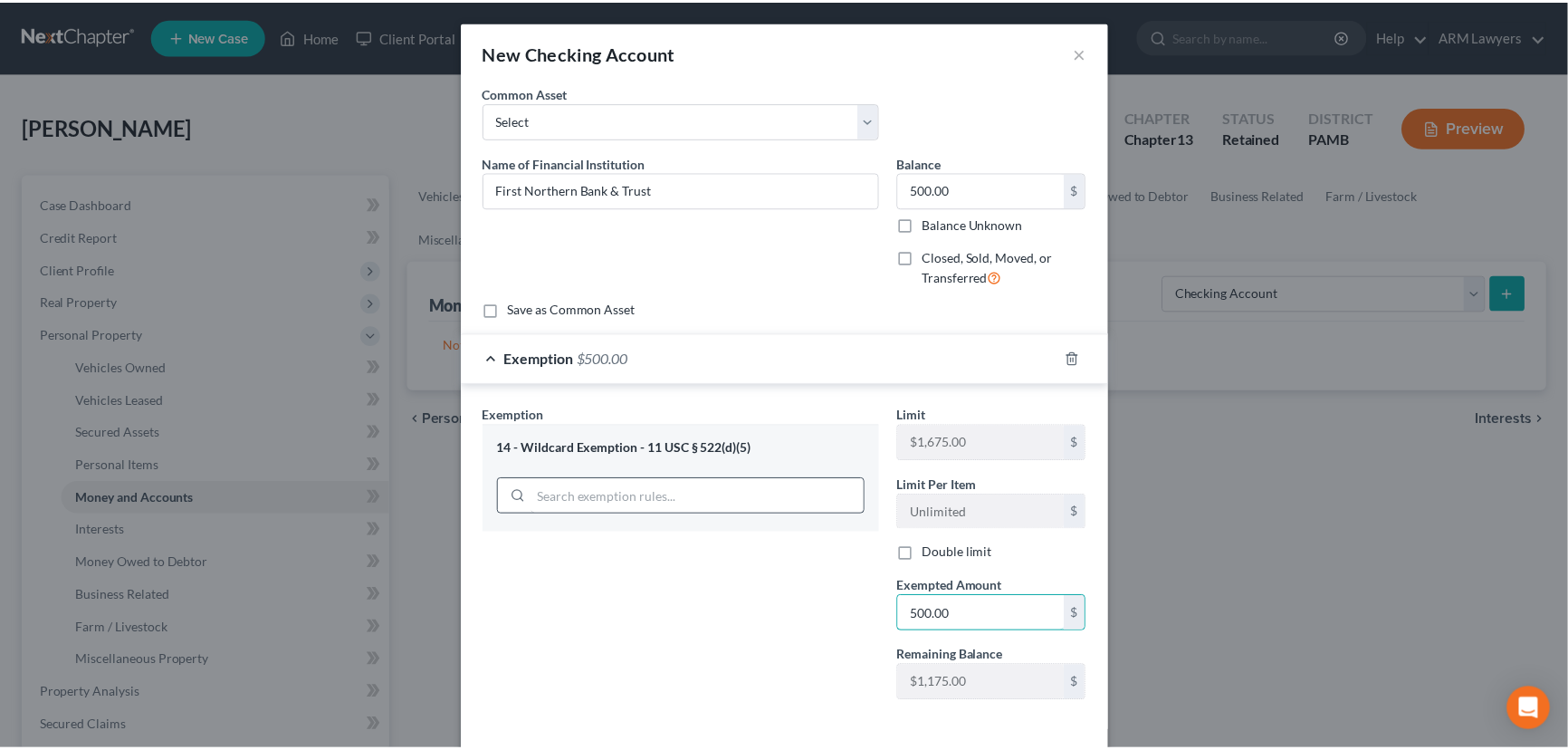
scroll to position [80, 0]
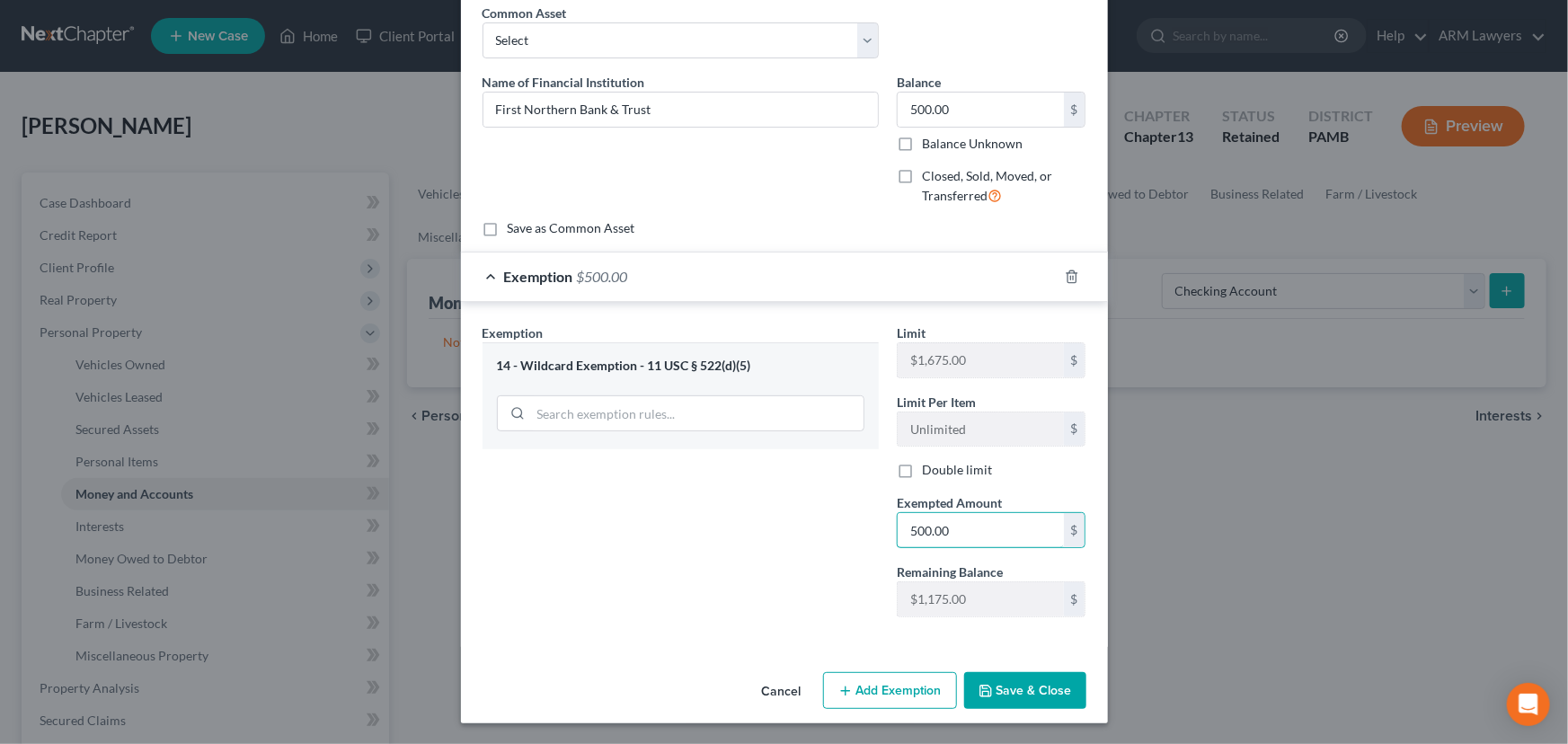
type input "500.00"
click at [1047, 691] on button "Save & Close" at bounding box center [1025, 690] width 122 height 38
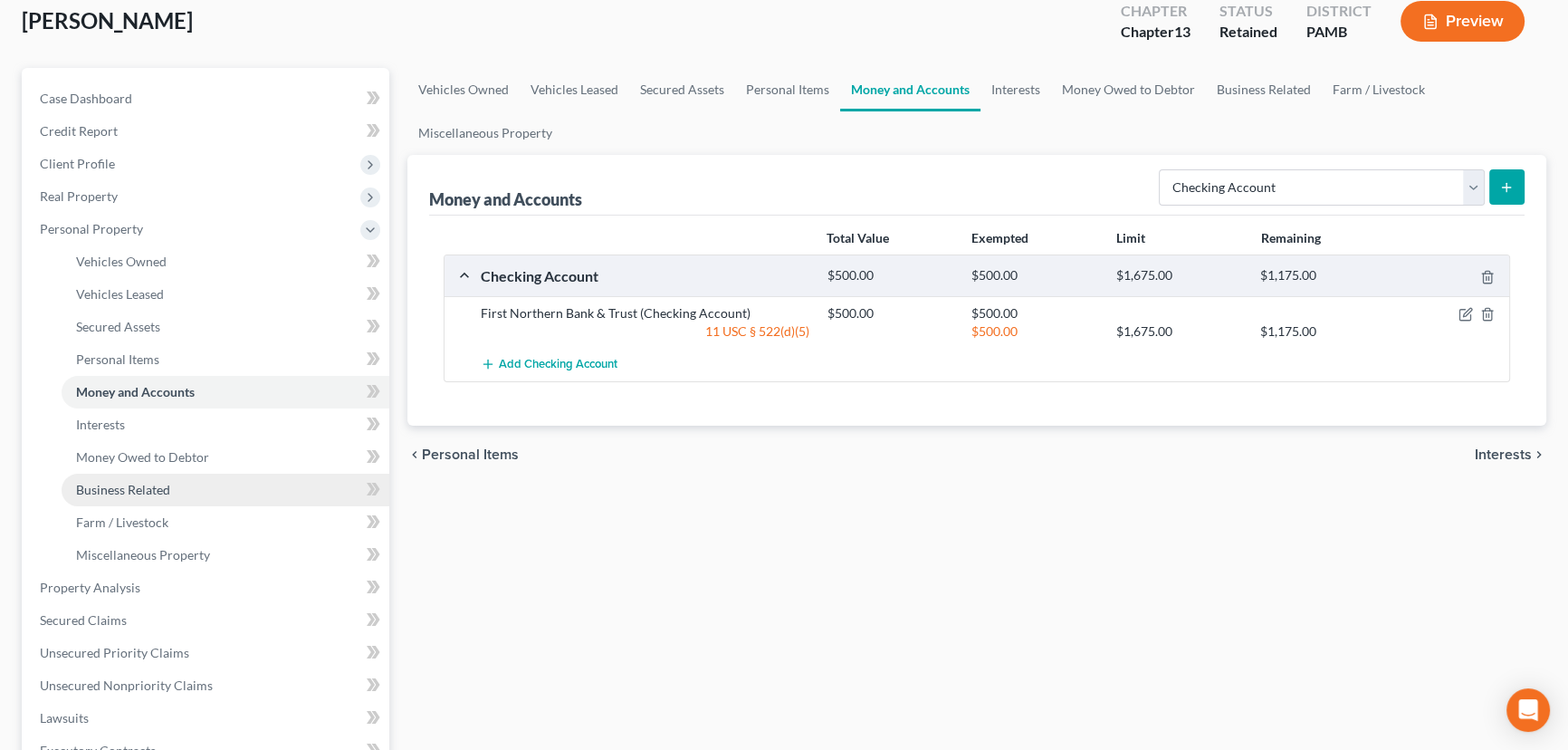
scroll to position [164, 0]
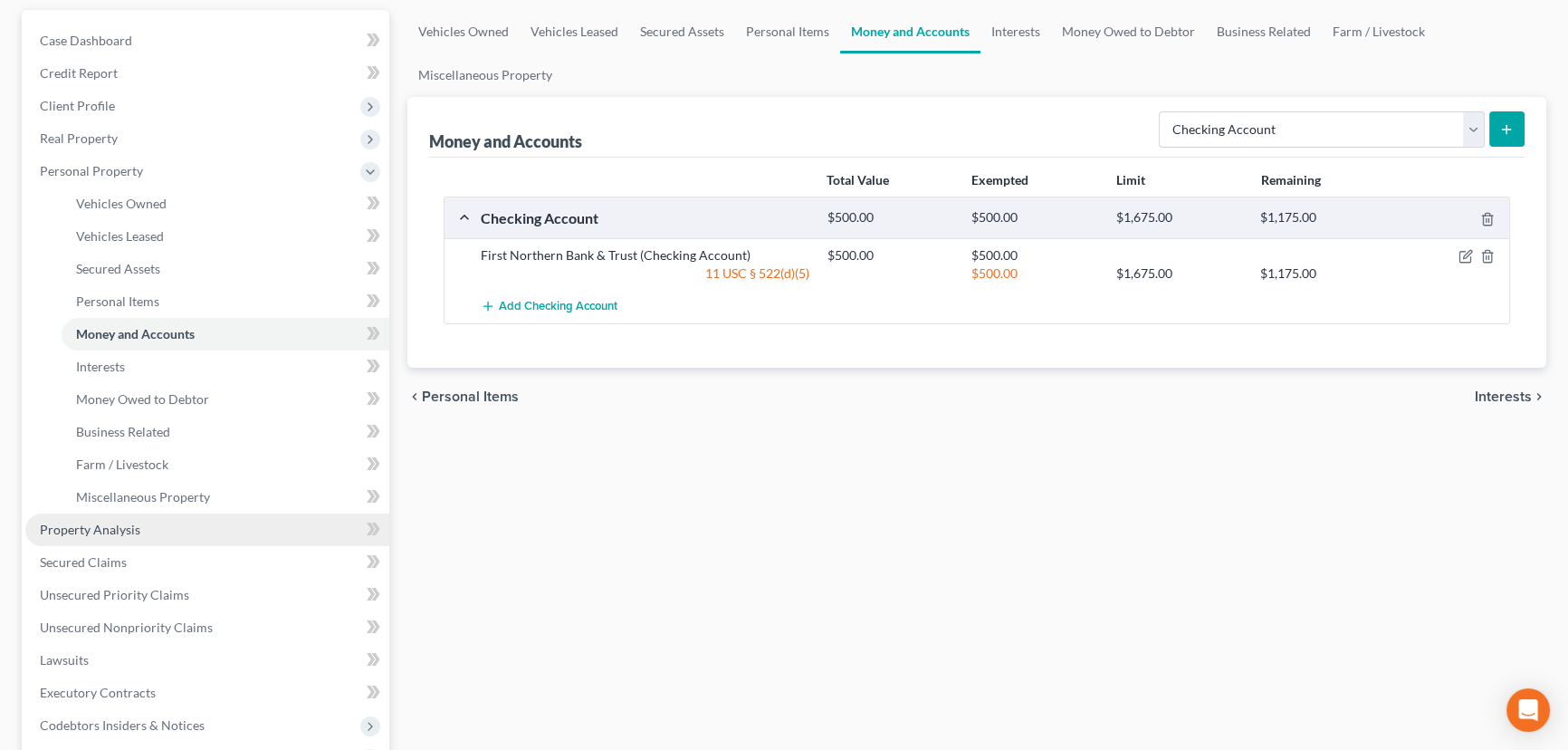
click at [135, 531] on span "Property Analysis" at bounding box center [90, 529] width 100 height 16
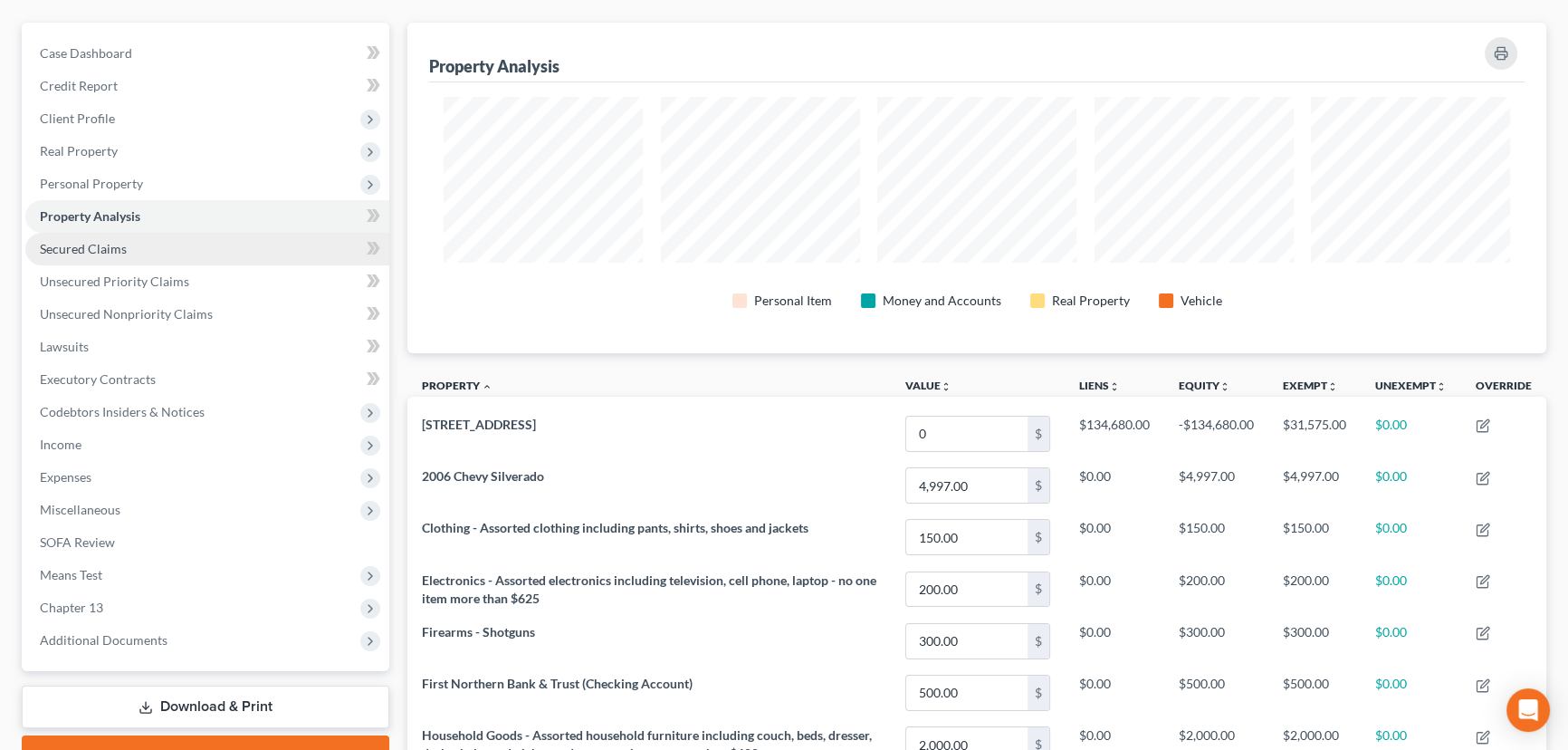
click at [108, 244] on span "Secured Claims" at bounding box center [83, 248] width 87 height 16
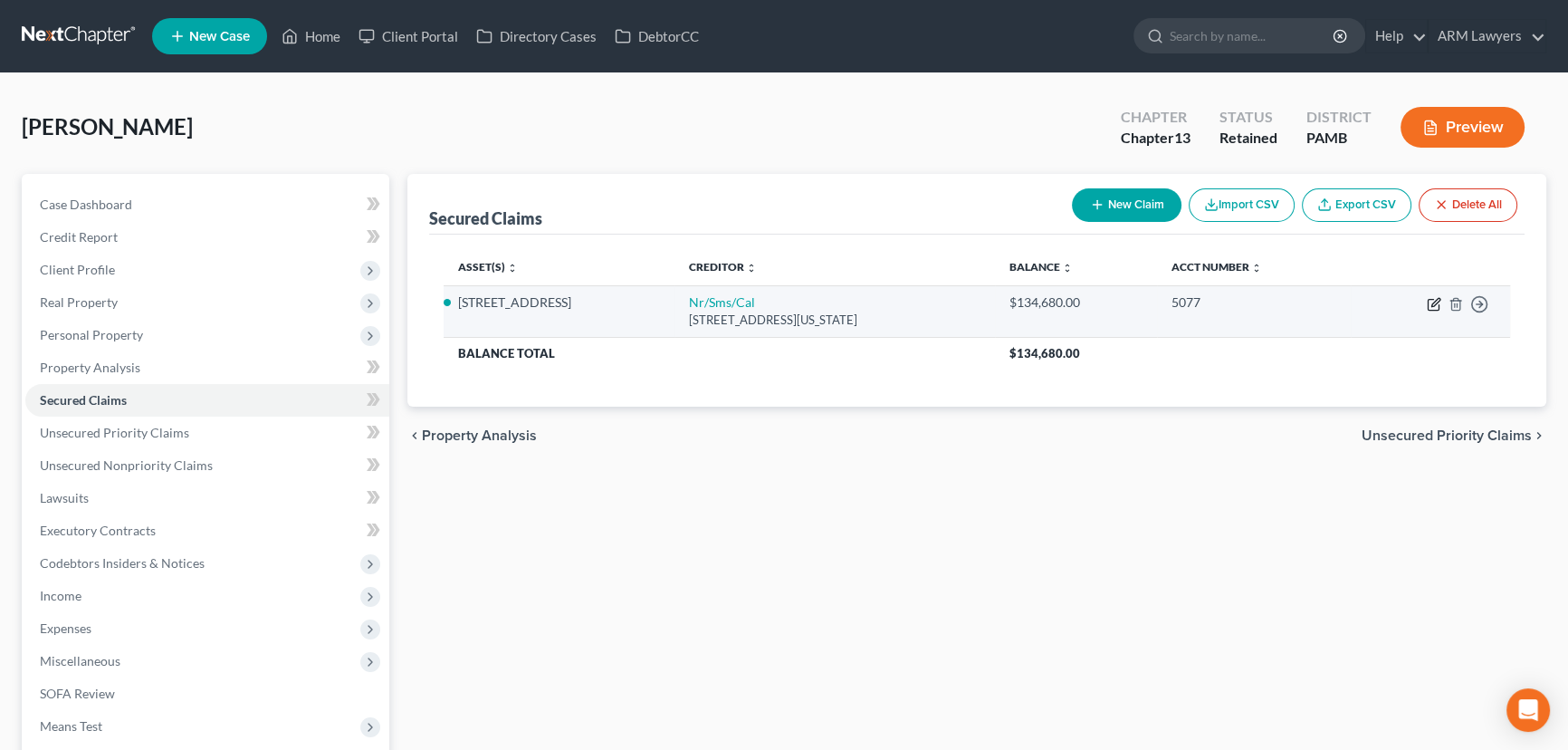
click at [1428, 305] on icon "button" at bounding box center [1433, 305] width 11 height 11
select select "39"
select select "4"
select select "0"
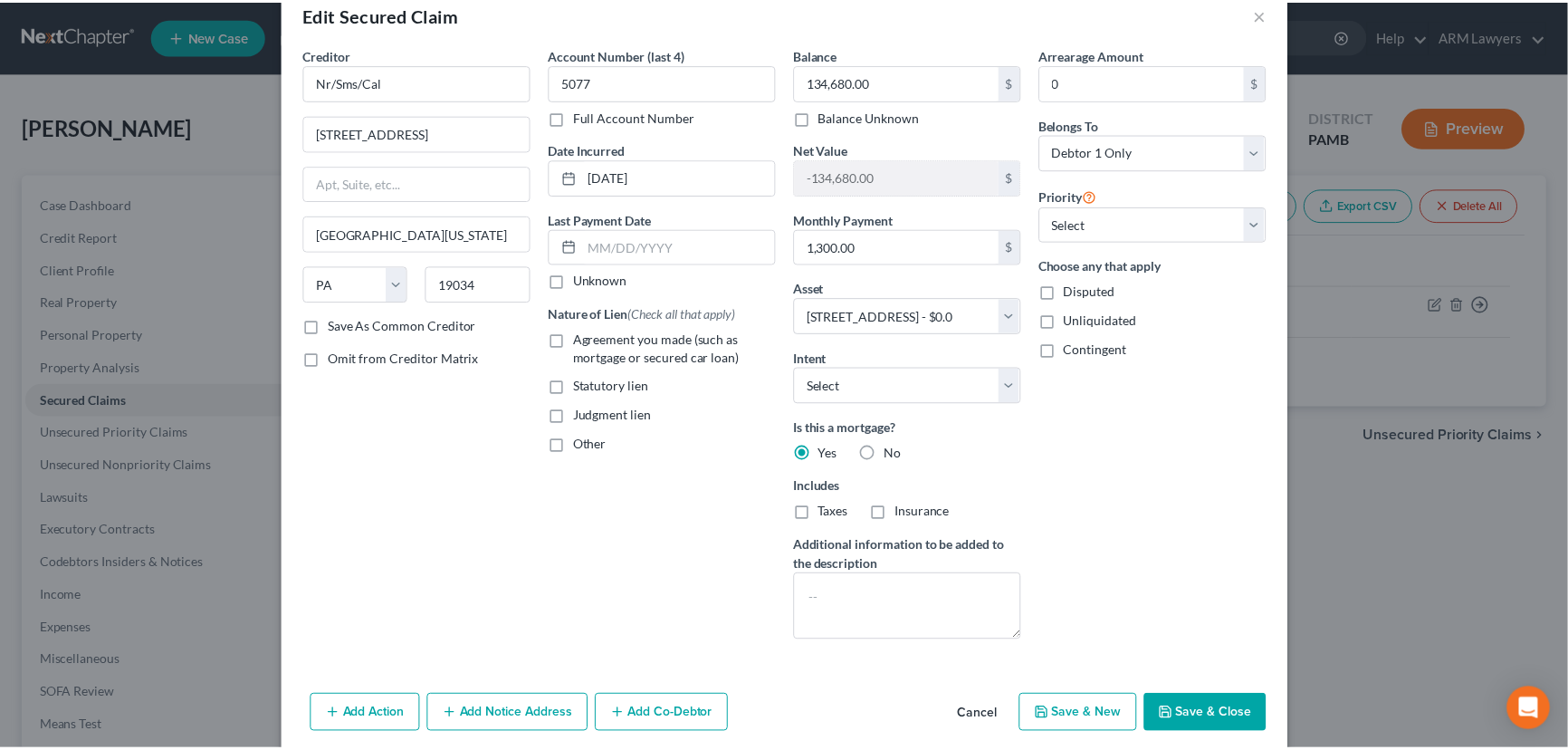
scroll to position [71, 0]
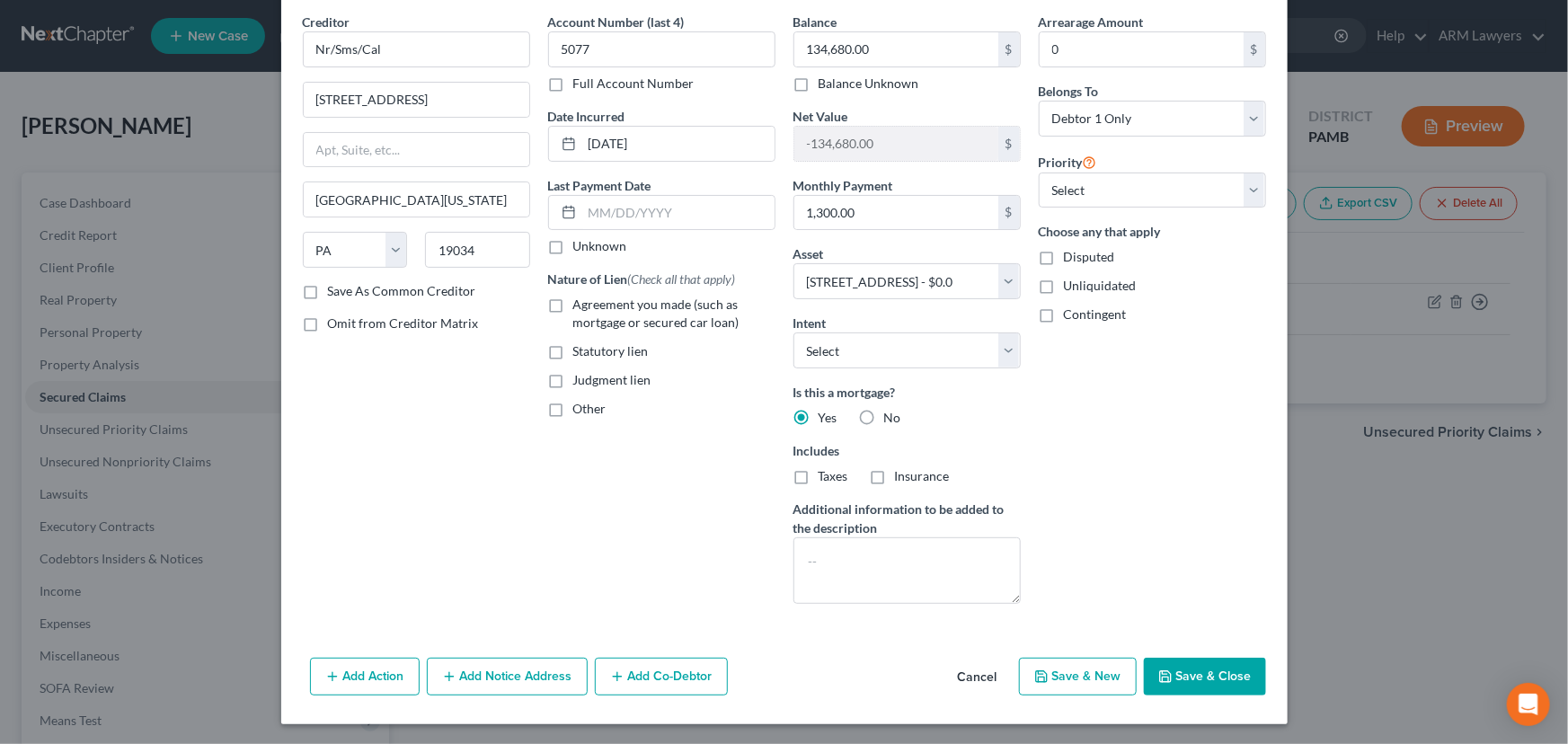
click at [1190, 663] on button "Save & Close" at bounding box center [1205, 675] width 122 height 38
select select
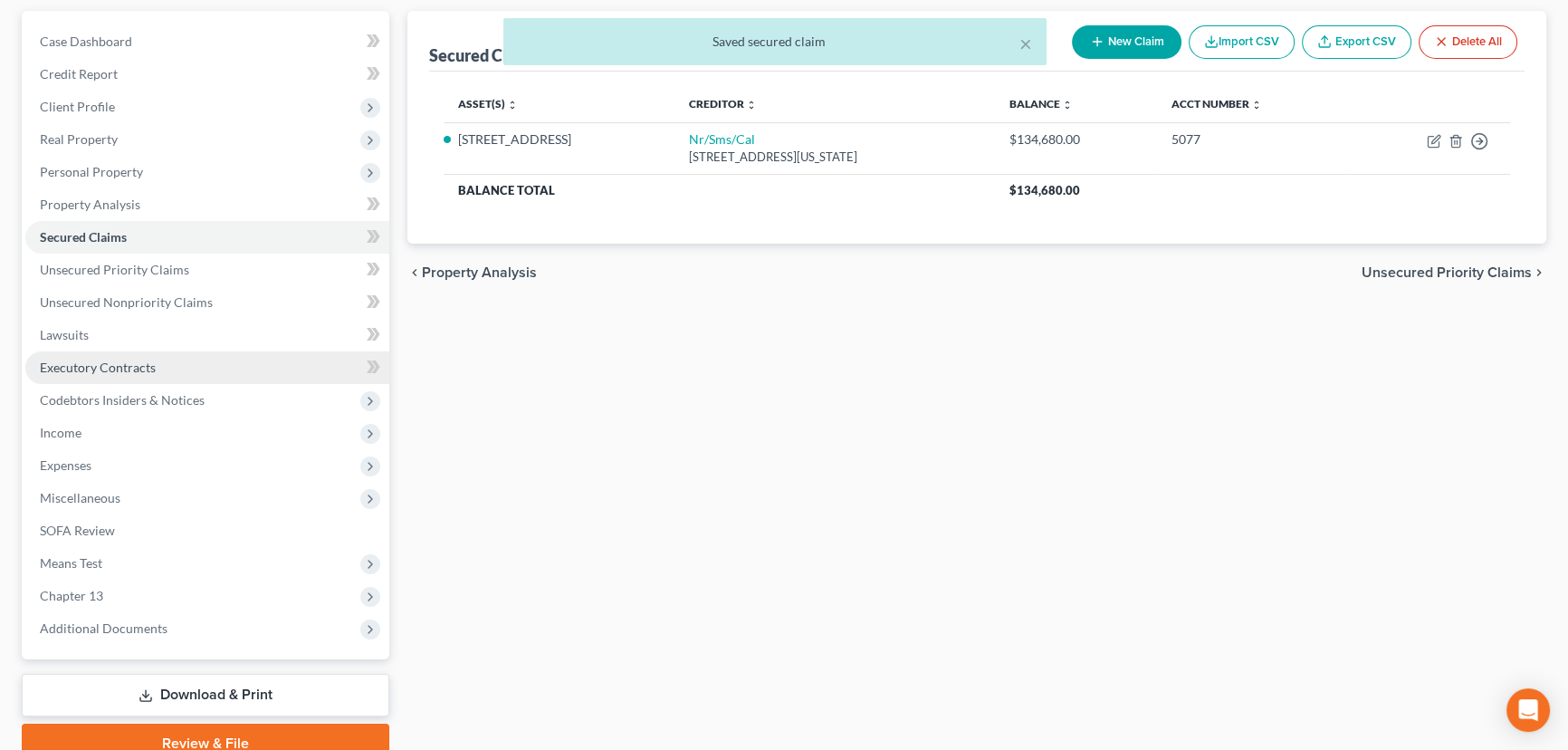
scroll to position [164, 0]
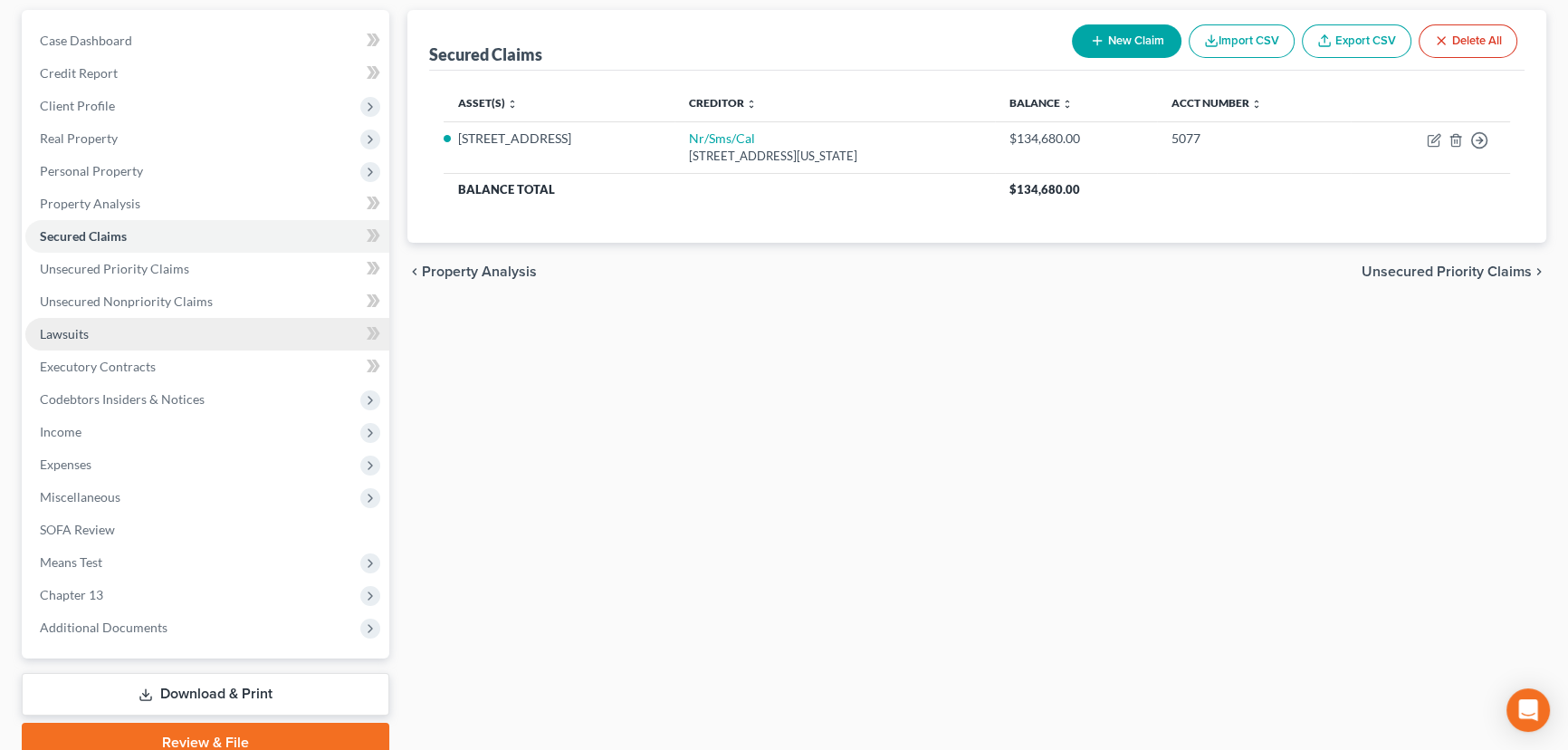
click at [211, 337] on link "Lawsuits" at bounding box center [207, 333] width 364 height 32
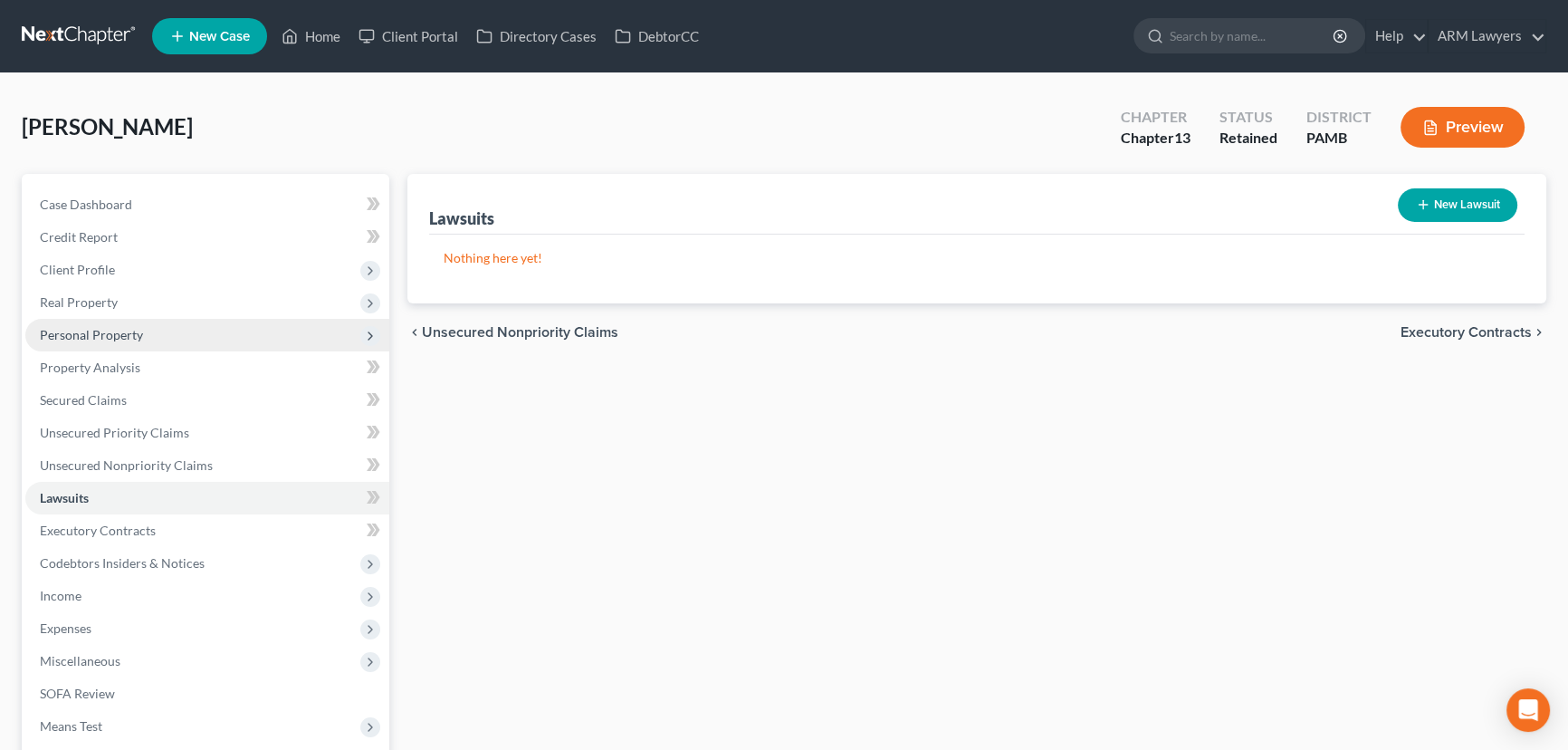
click at [138, 342] on span "Personal Property" at bounding box center [207, 334] width 364 height 32
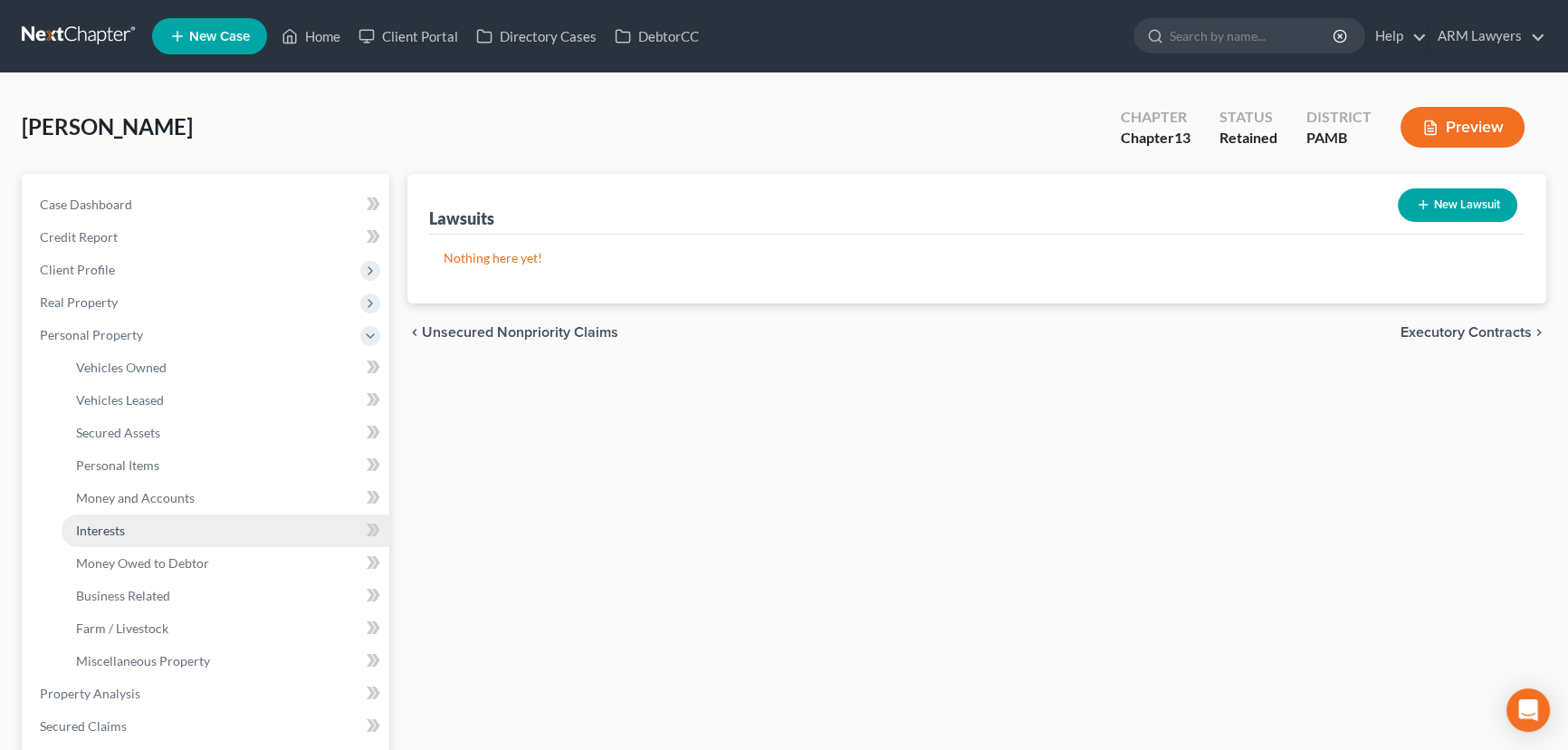
click at [109, 537] on link "Interests" at bounding box center [225, 530] width 327 height 32
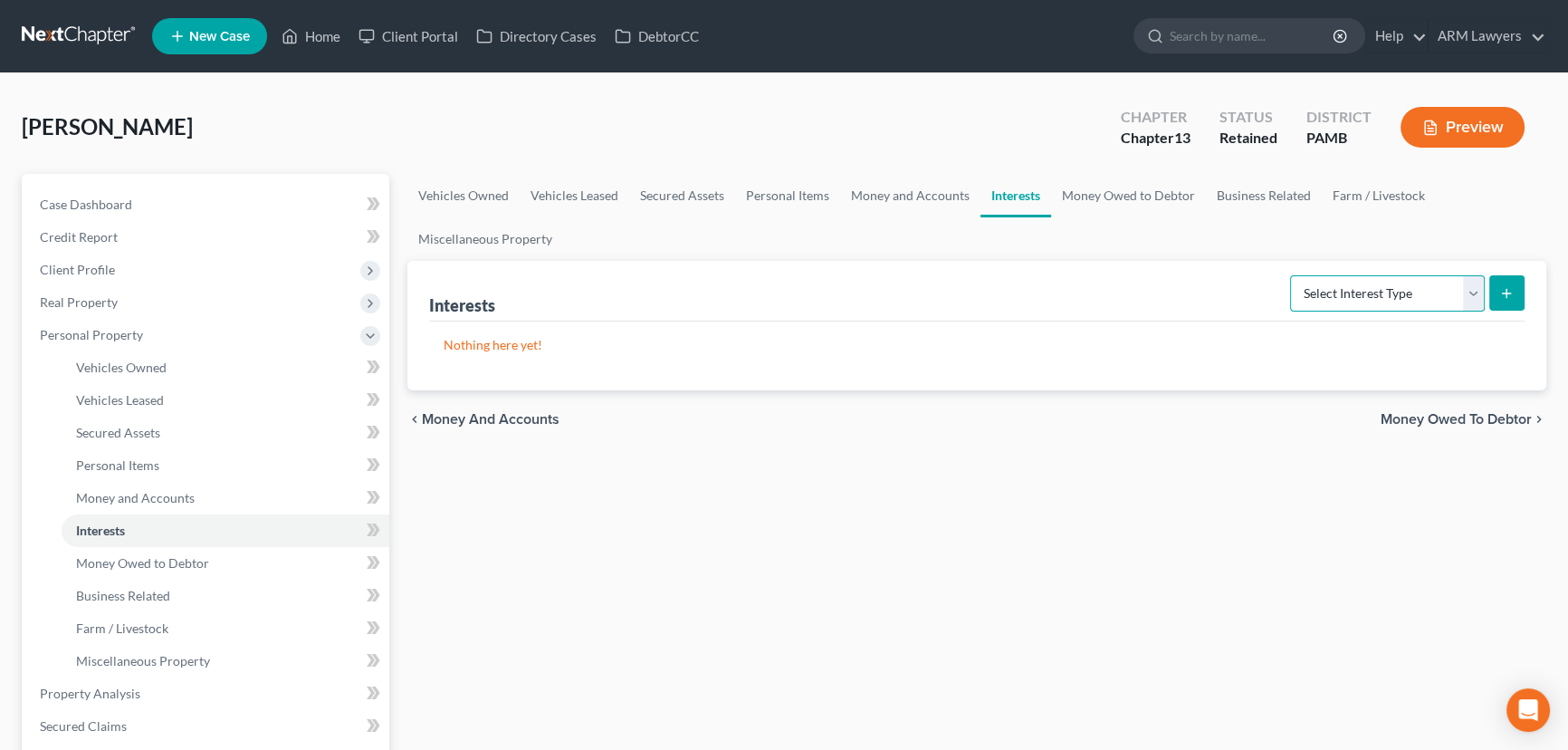
click at [1372, 290] on select "Select Interest Type 401K Annuity Bond Education IRA Government Bond Government…" at bounding box center [1388, 293] width 195 height 36
select select "term_life_insurance"
click at [1291, 276] on select "Select Interest Type 401K Annuity Bond Education IRA Government Bond Government…" at bounding box center [1388, 293] width 195 height 36
click at [1497, 290] on button "submit" at bounding box center [1507, 293] width 35 height 35
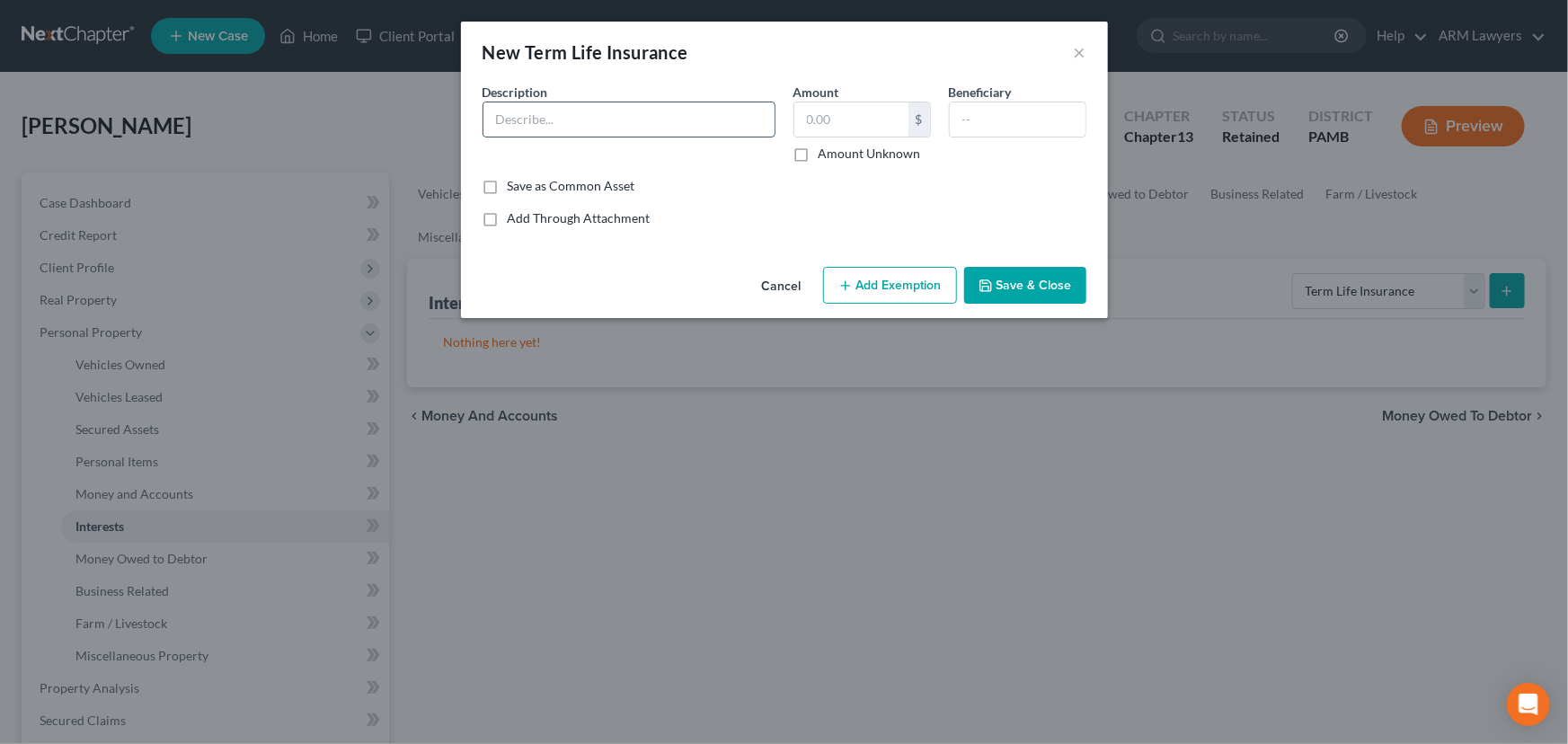
click at [634, 123] on input "text" at bounding box center [628, 119] width 291 height 34
type input "State Farm"
click at [862, 126] on input "text" at bounding box center [852, 119] width 114 height 34
type input "1"
click at [998, 123] on input "text" at bounding box center [1018, 119] width 135 height 34
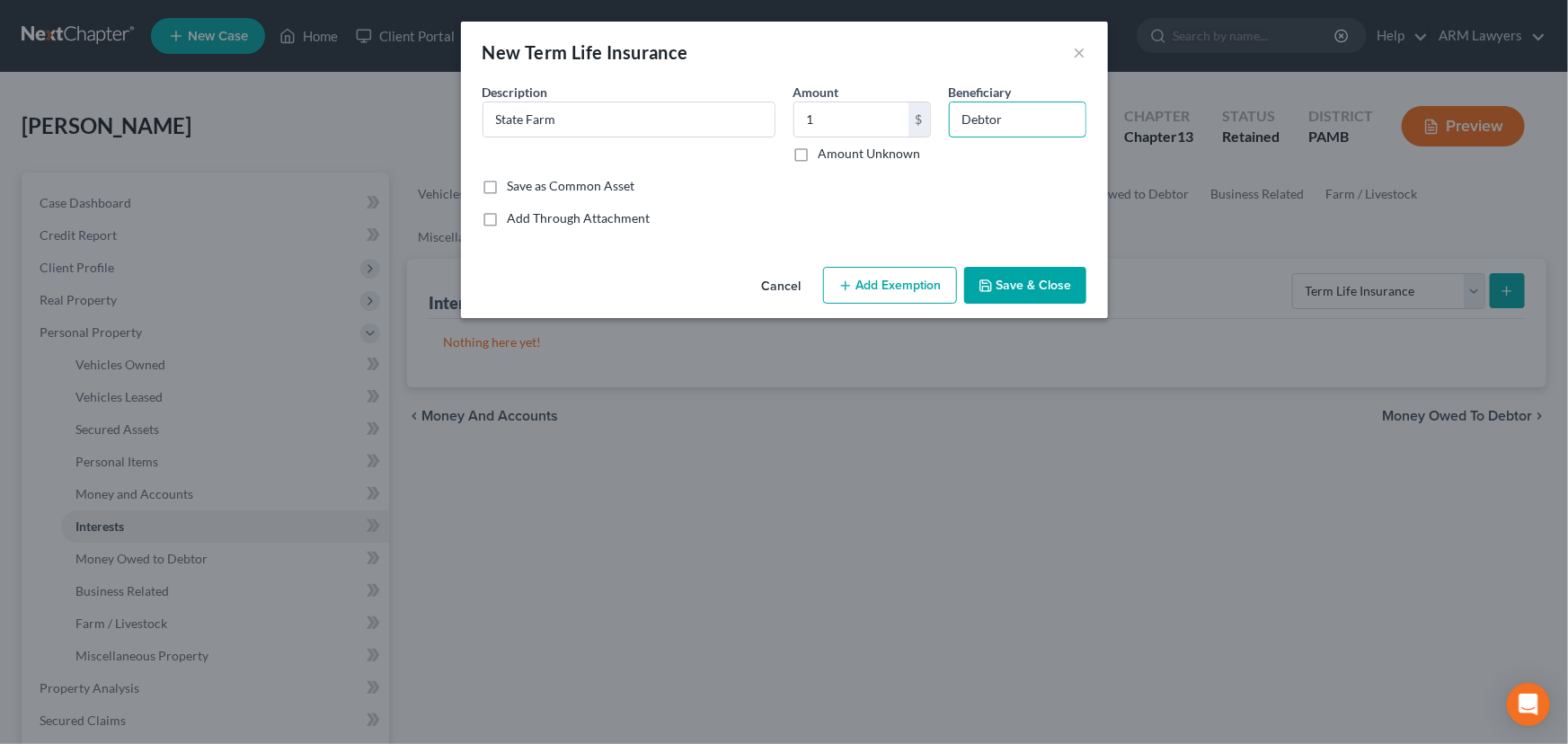
type input "Debtor"
click at [890, 284] on button "Add Exemption" at bounding box center [889, 285] width 134 height 38
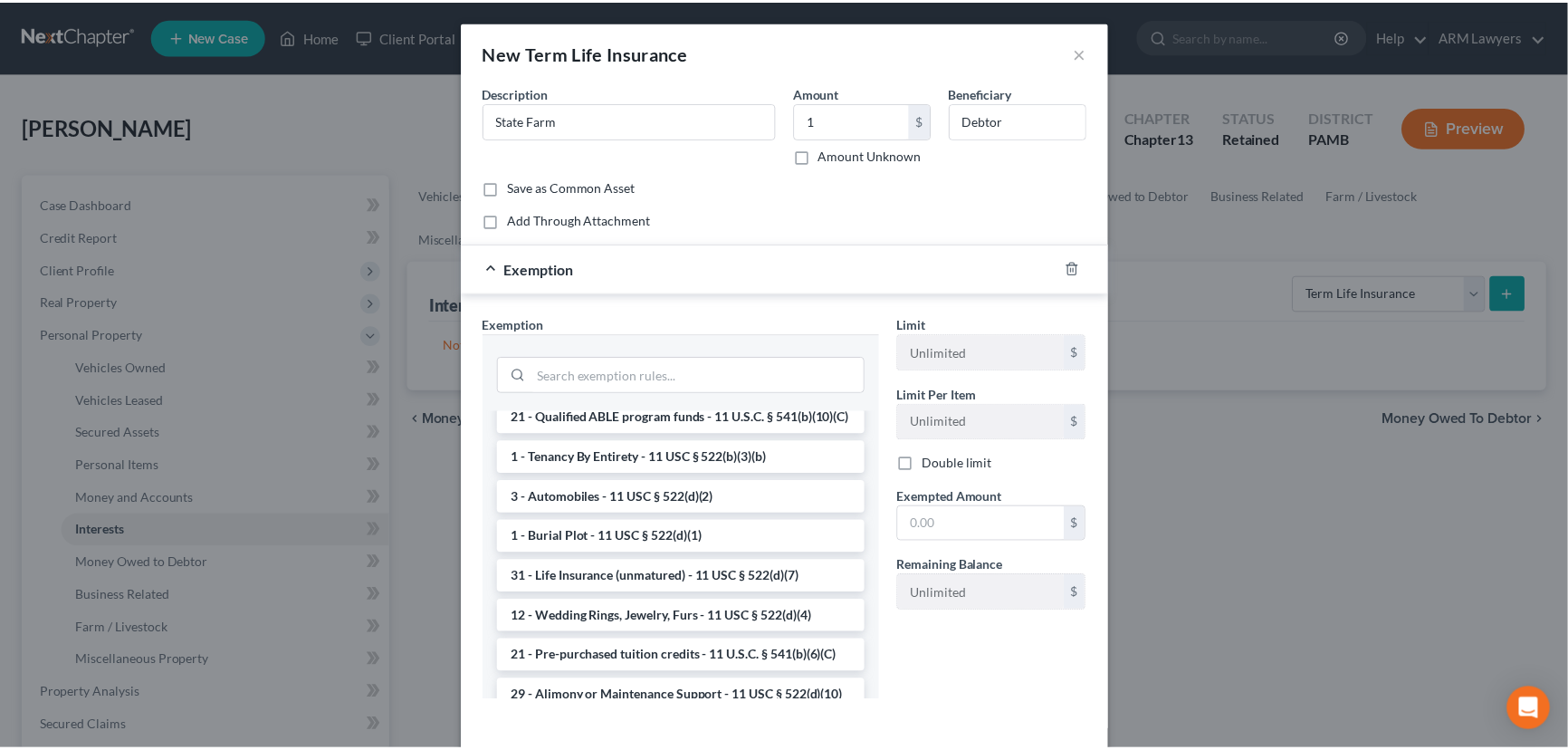
scroll to position [328, 0]
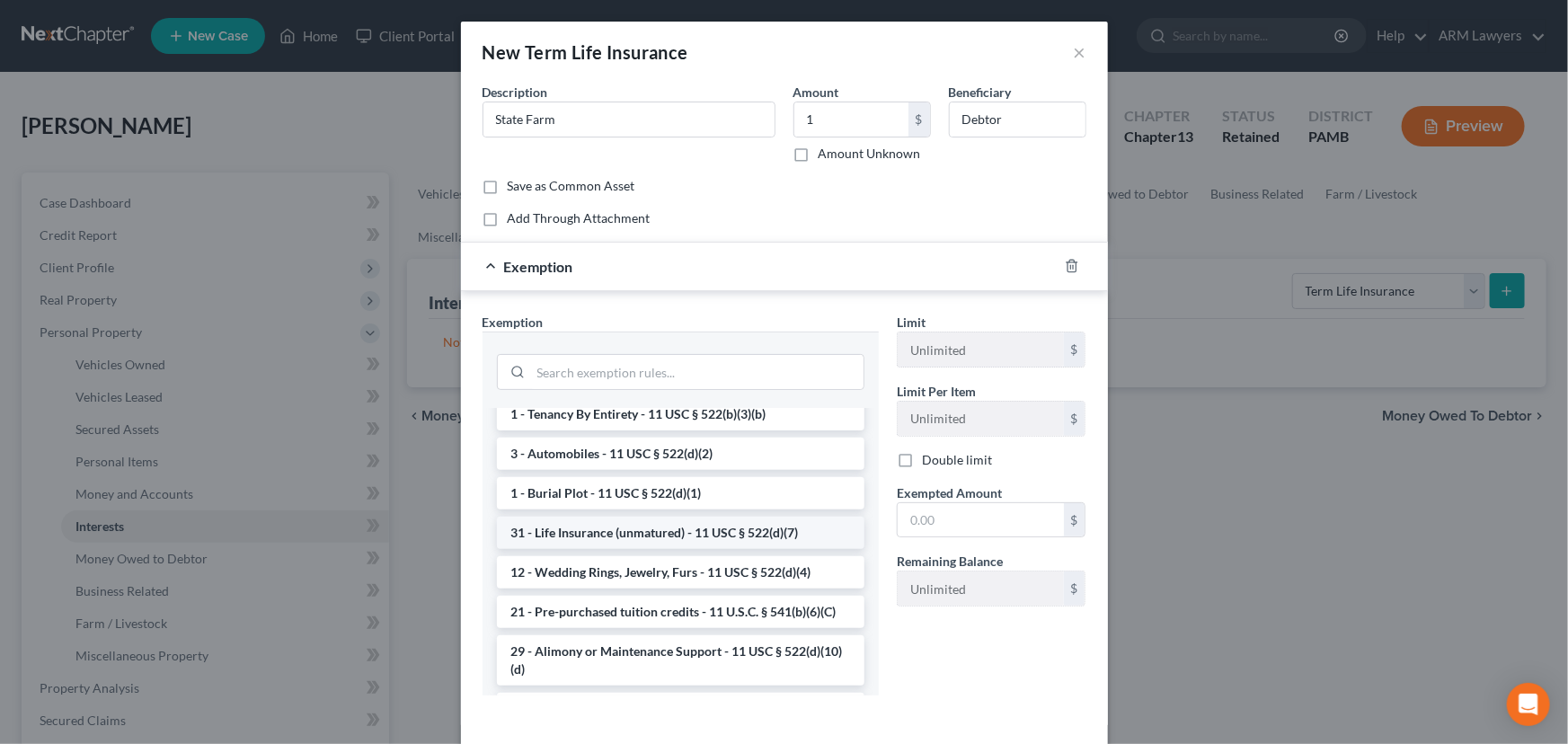
click at [662, 549] on li "31 - Life Insurance (unmatured) - 11 USC § 522(d)(7)" at bounding box center [681, 531] width 367 height 32
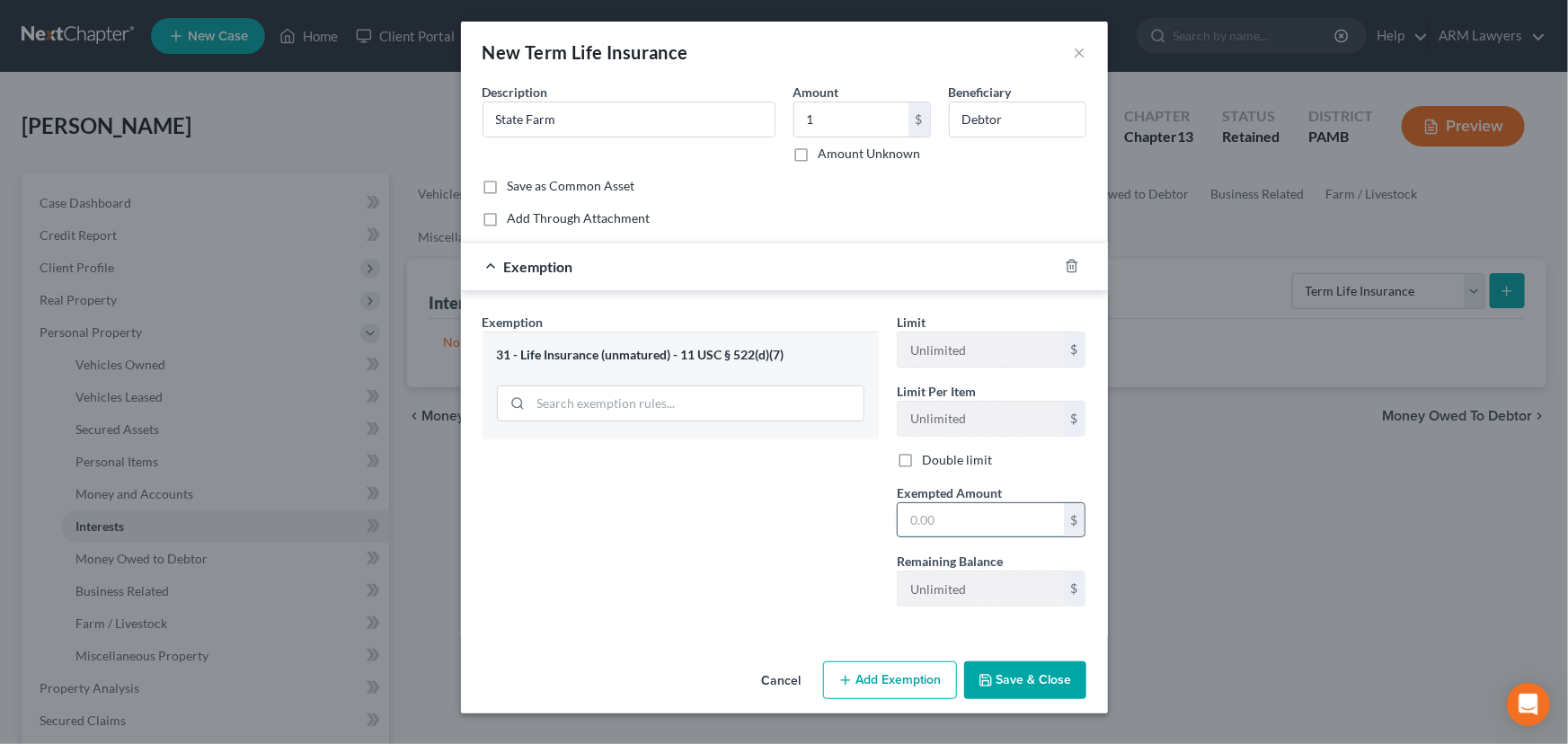
click at [942, 529] on input "text" at bounding box center [981, 520] width 166 height 34
type input "1"
click at [837, 615] on div "Exemption Set must be selected for CA. Exemption * 31 - Life Insurance (unmatur…" at bounding box center [681, 466] width 415 height 308
click at [1044, 672] on button "Save & Close" at bounding box center [1025, 679] width 122 height 38
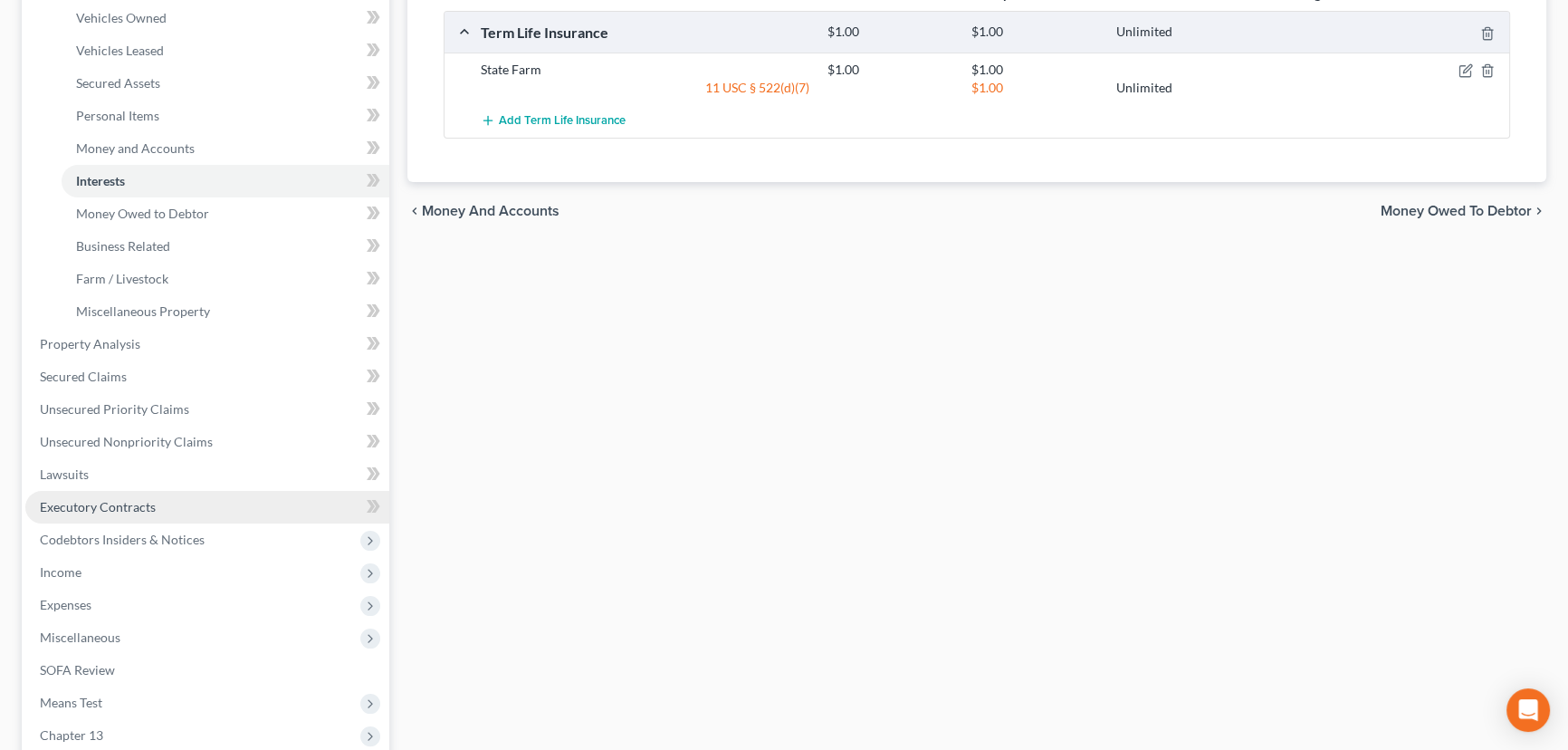
scroll to position [411, 0]
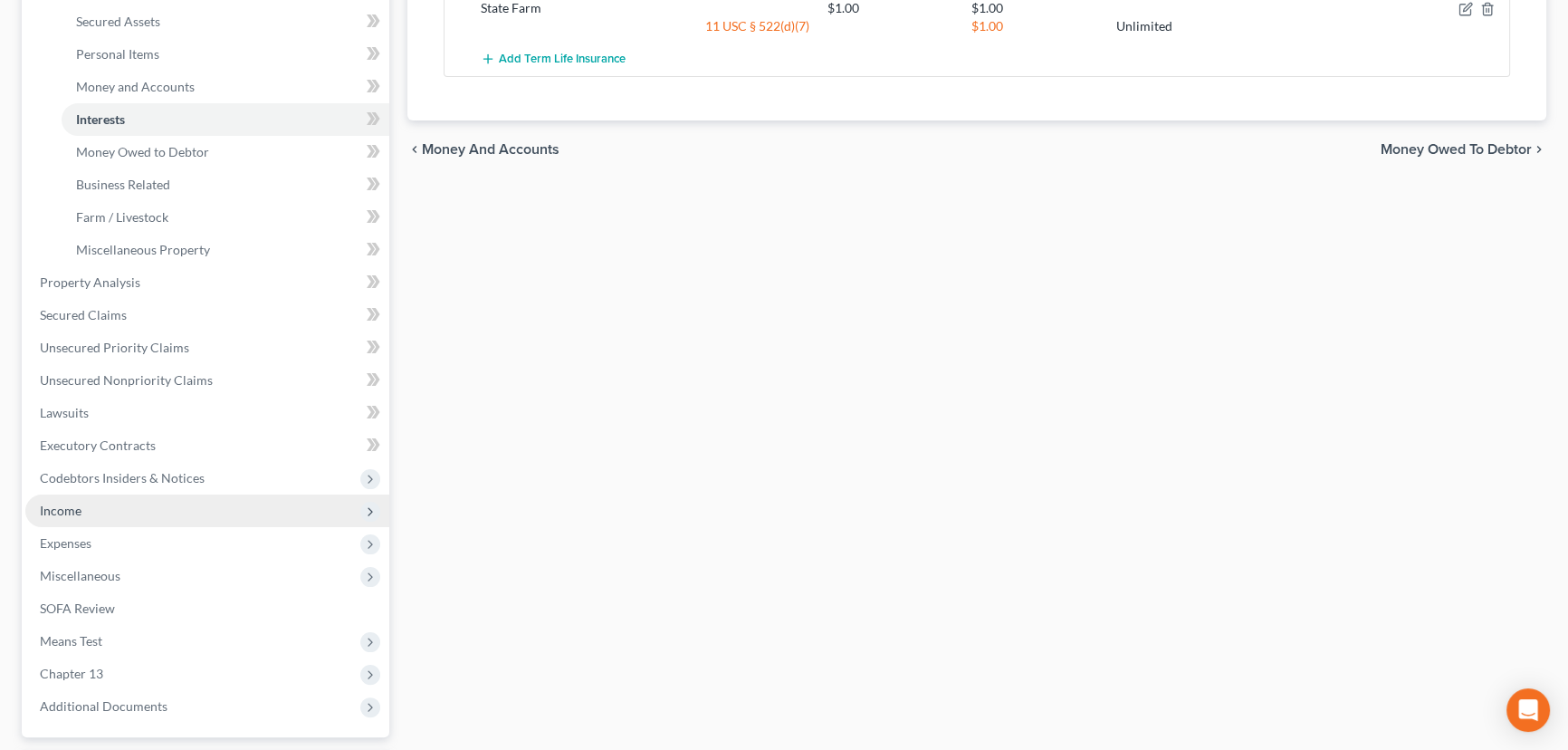
click at [161, 502] on span "Income" at bounding box center [207, 510] width 364 height 32
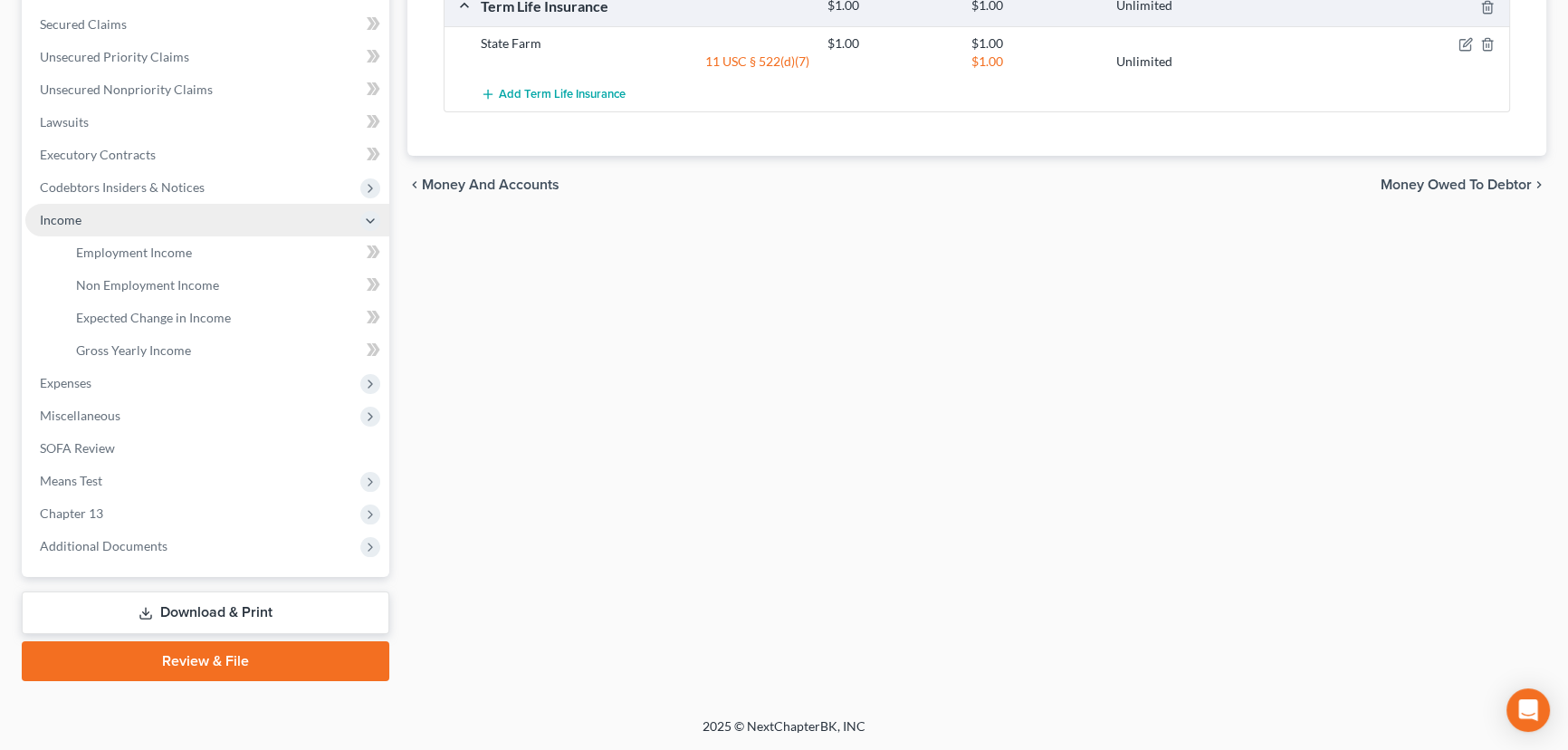
scroll to position [372, 0]
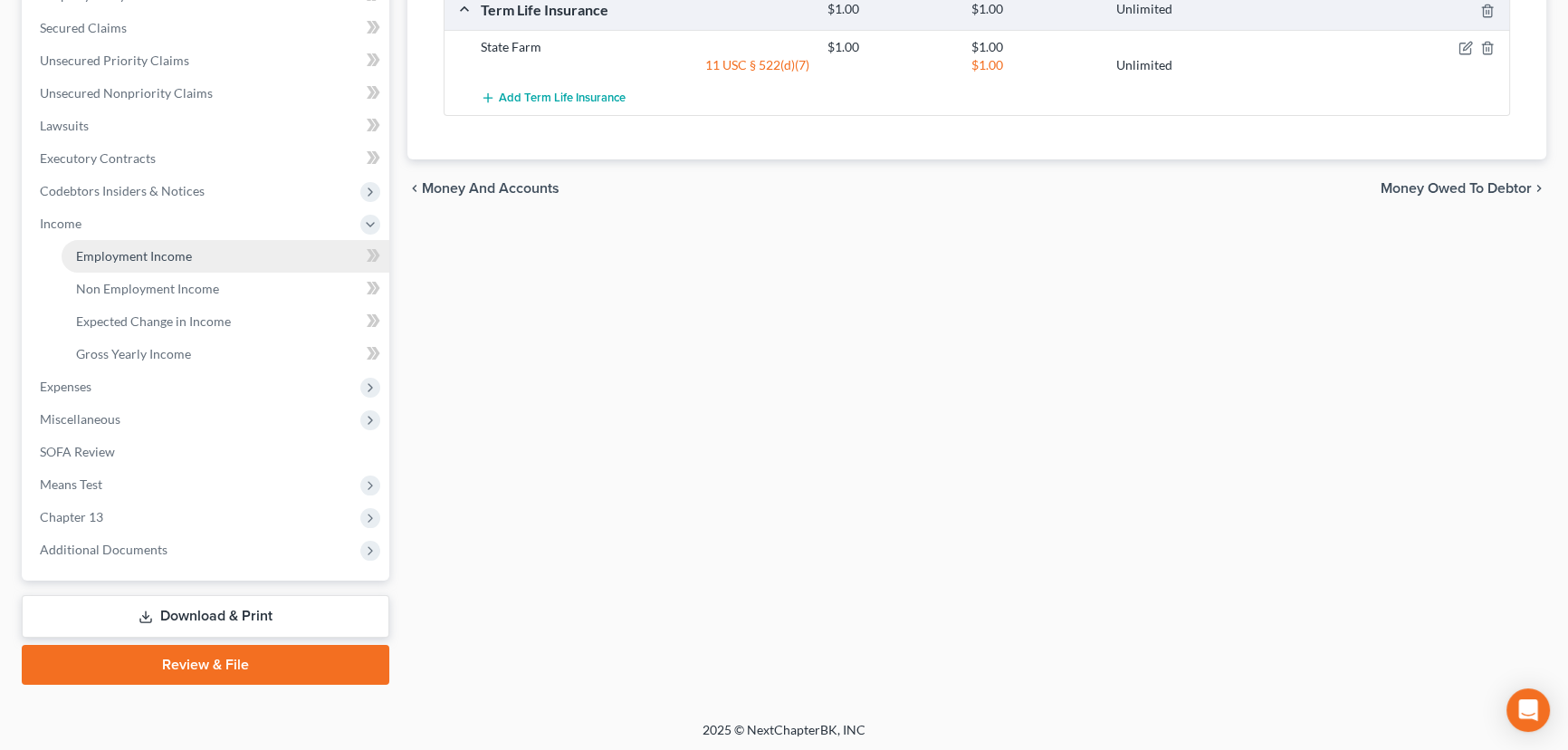
click at [175, 264] on link "Employment Income" at bounding box center [225, 255] width 327 height 32
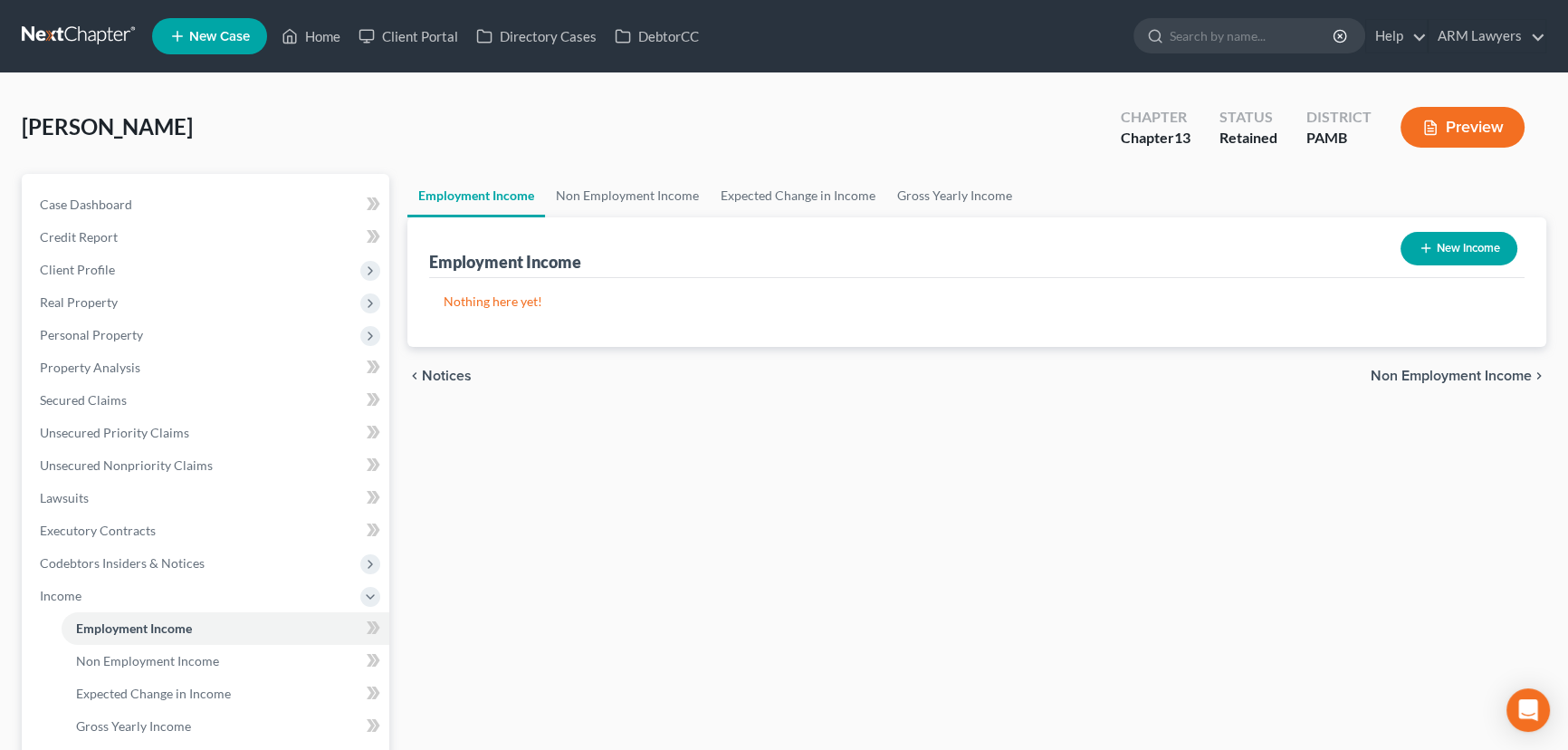
click at [1458, 248] on button "New Income" at bounding box center [1459, 248] width 117 height 33
select select "0"
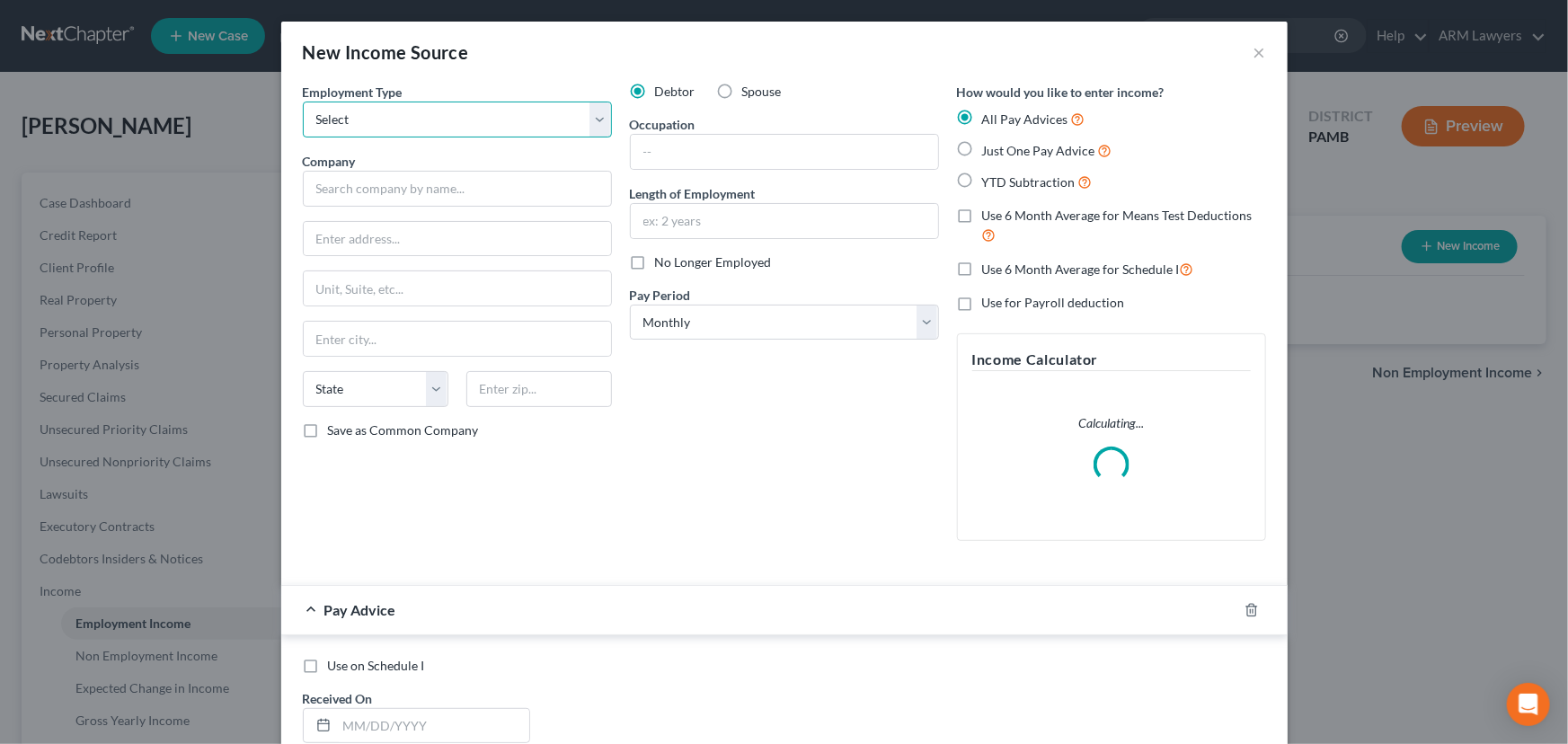
click at [448, 126] on select "Select Full or [DEMOGRAPHIC_DATA] Employment Self Employment" at bounding box center [457, 119] width 309 height 36
select select "0"
click at [303, 101] on select "Select Full or [DEMOGRAPHIC_DATA] Employment Self Employment" at bounding box center [457, 119] width 309 height 36
click at [451, 182] on input "text" at bounding box center [457, 188] width 309 height 36
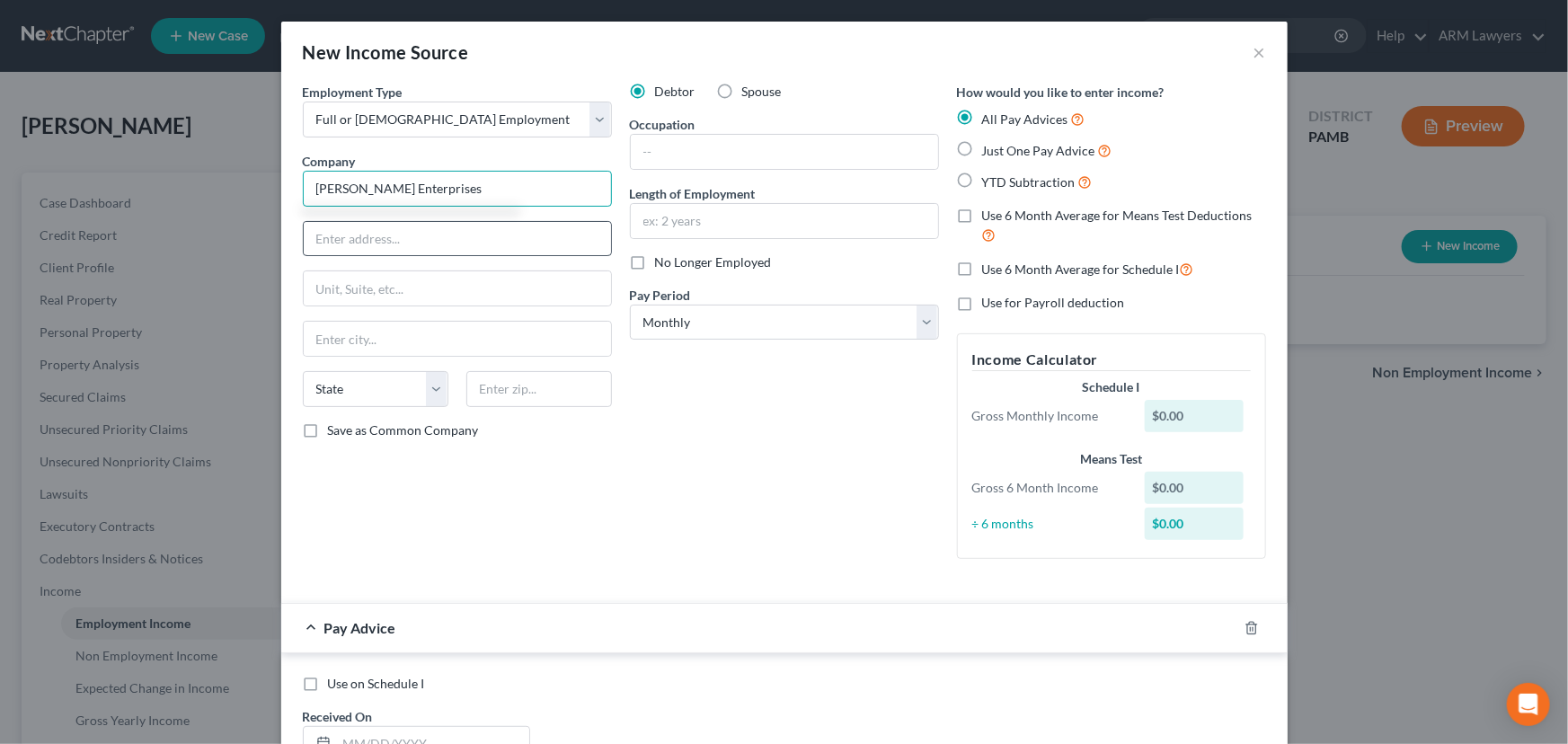
type input "[PERSON_NAME] Enterprises"
click at [465, 230] on input "text" at bounding box center [457, 239] width 307 height 34
click at [477, 236] on input "text" at bounding box center [457, 239] width 307 height 34
type input "760 [PERSON_NAME] [PERSON_NAME]"
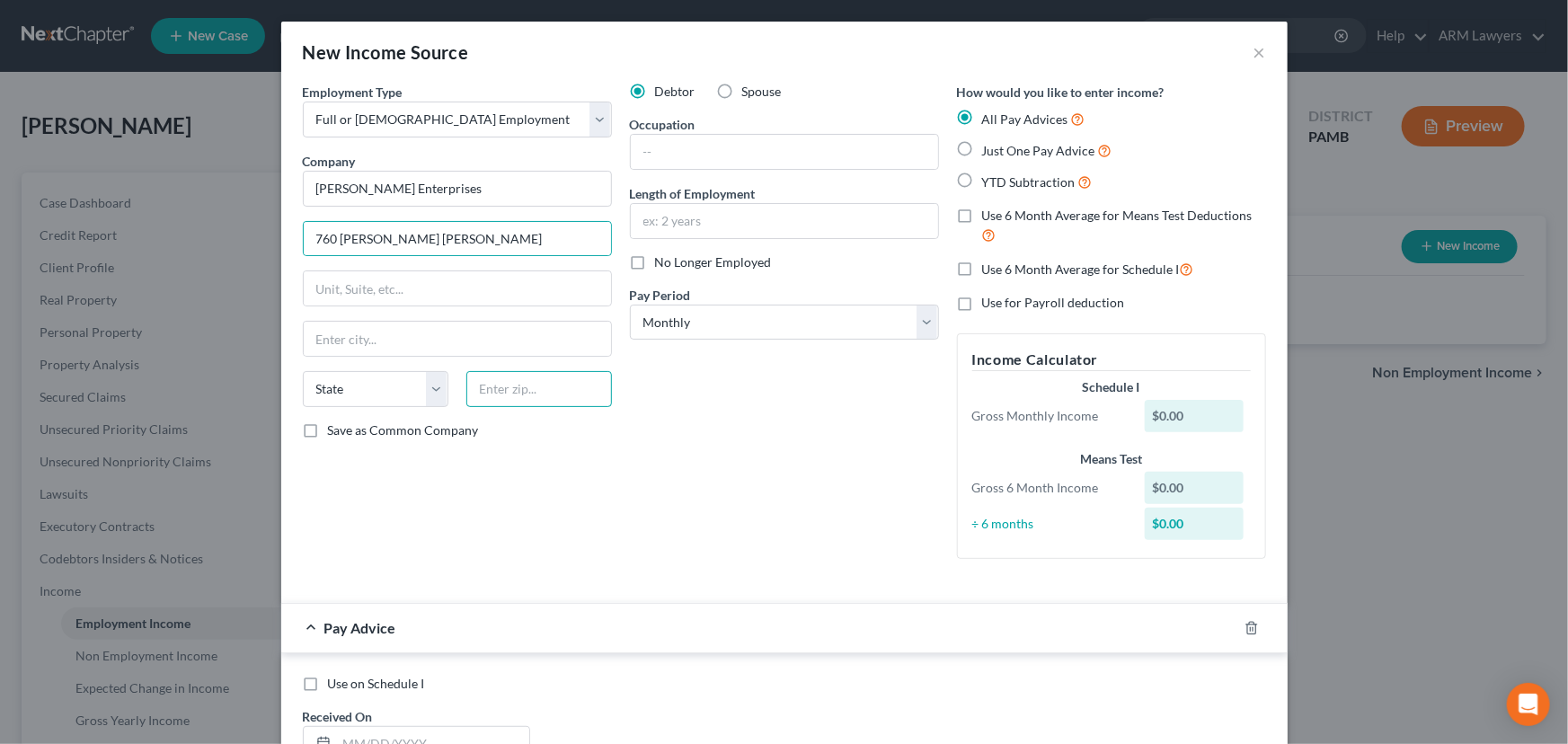
click at [531, 386] on input "text" at bounding box center [538, 388] width 146 height 36
type input "18252"
click at [730, 403] on div "Debtor Spouse Occupation Length of Employment No Longer Employed Pay Period * S…" at bounding box center [784, 329] width 327 height 491
type input "Tamaqua"
select select "39"
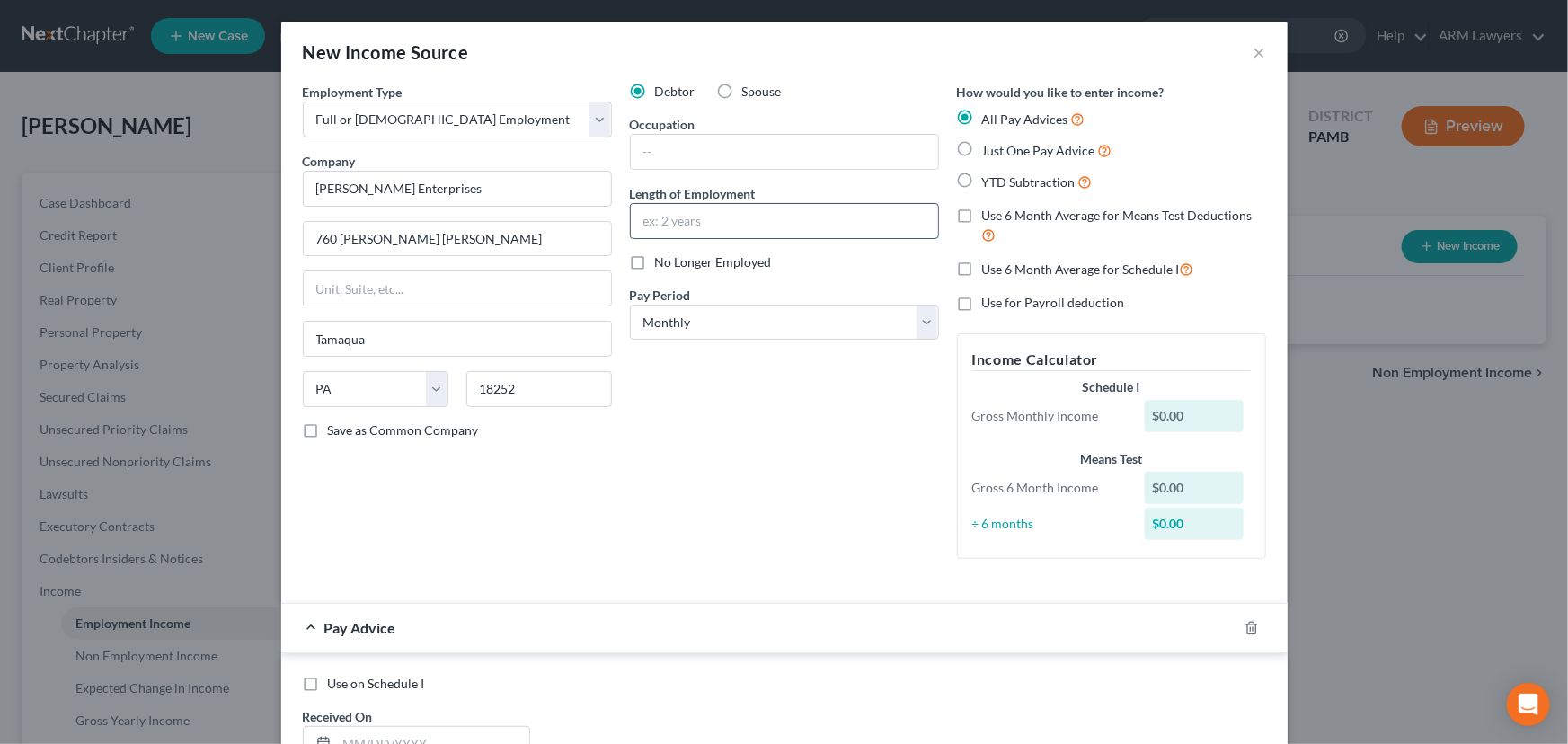
click at [695, 218] on input "text" at bounding box center [785, 220] width 307 height 34
type input "3 years"
click at [729, 328] on select "Select Monthly Twice Monthly Every Other Week Weekly" at bounding box center [785, 322] width 309 height 36
select select "2"
click at [630, 304] on select "Select Monthly Twice Monthly Every Other Week Weekly" at bounding box center [785, 322] width 309 height 36
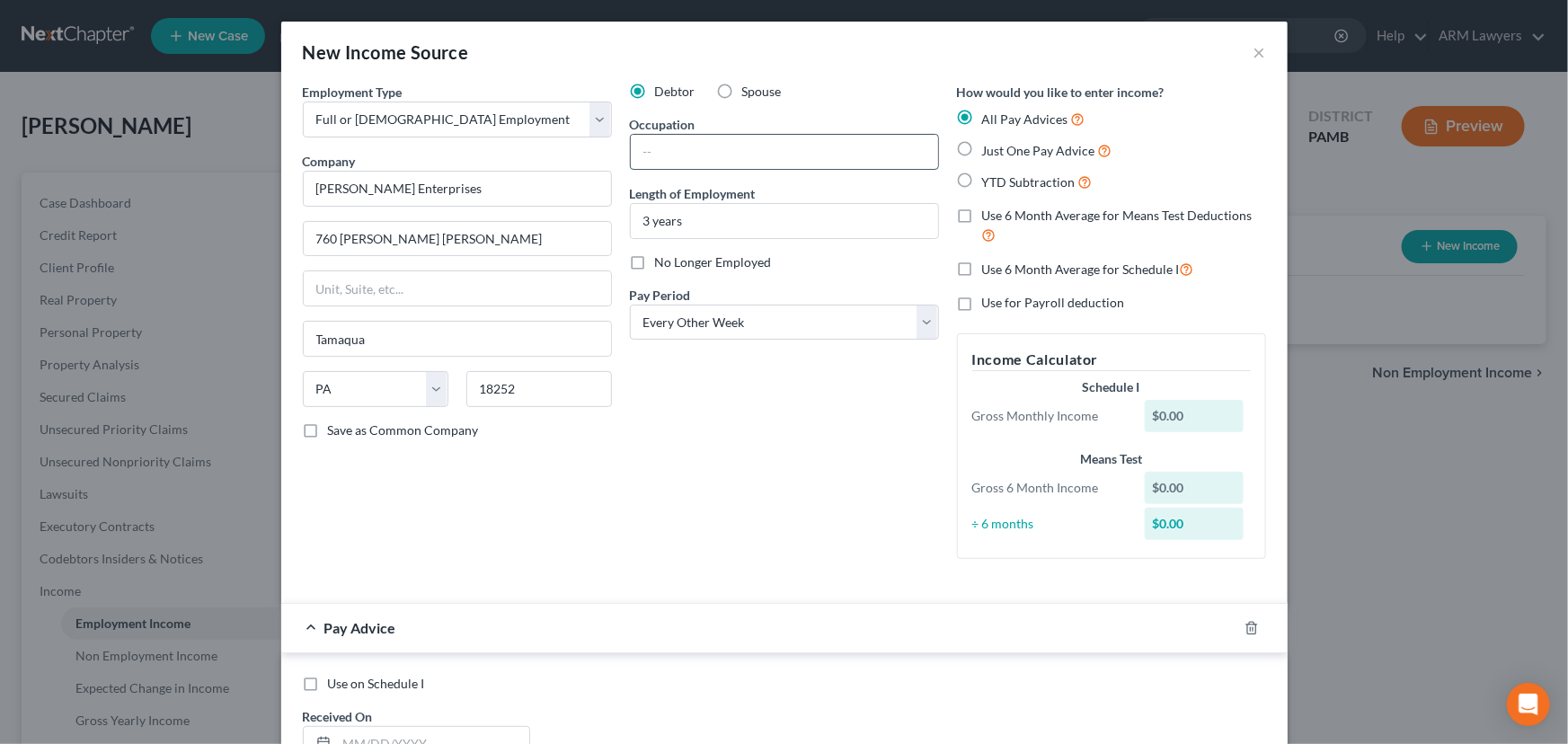
click at [690, 147] on input "text" at bounding box center [785, 151] width 307 height 34
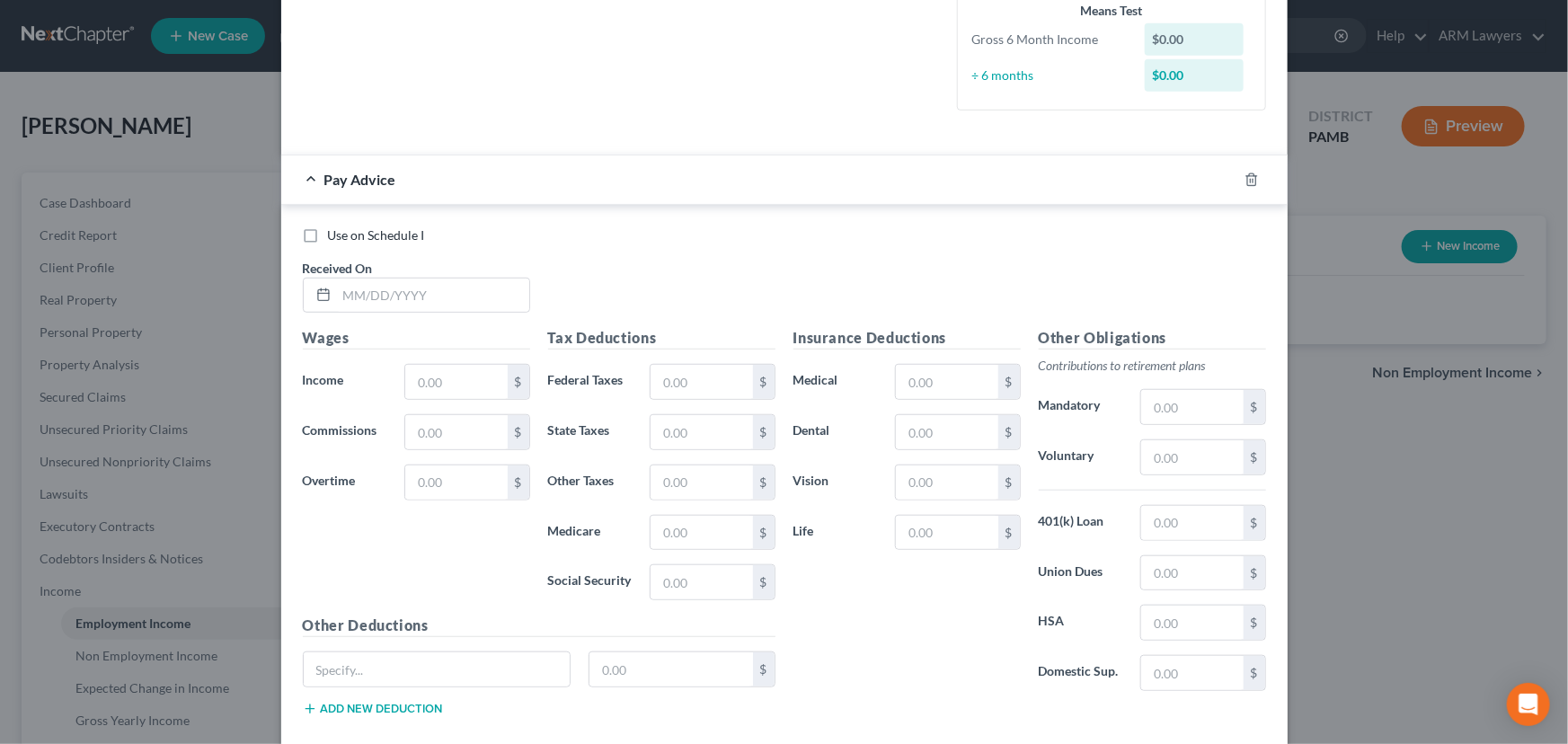
scroll to position [490, 0]
type input "Concrete Finisher"
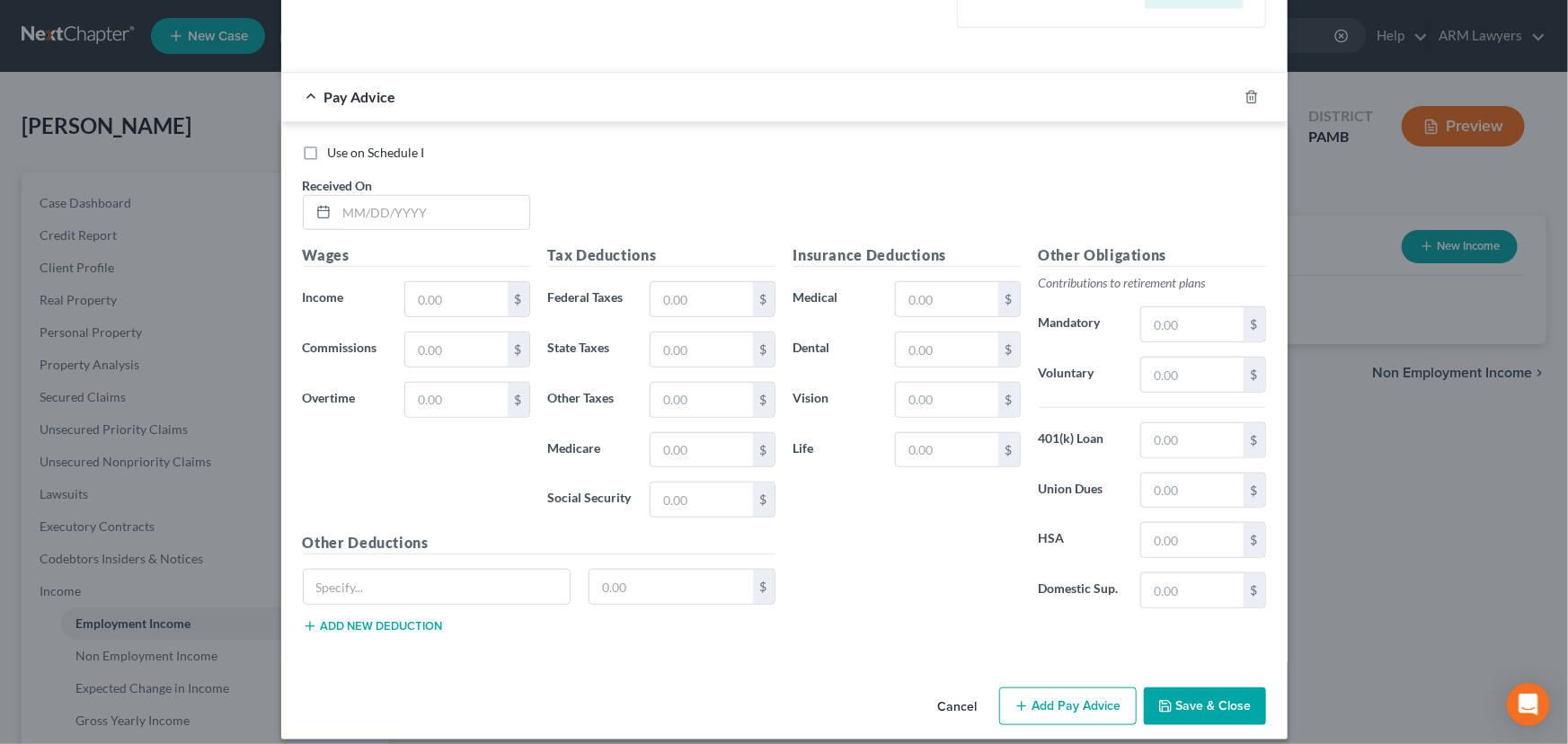
scroll to position [571, 0]
drag, startPoint x: 394, startPoint y: 211, endPoint x: 442, endPoint y: 225, distance: 50.0
click at [394, 211] on input "text" at bounding box center [433, 212] width 192 height 34
click at [425, 207] on input "text" at bounding box center [433, 212] width 192 height 34
click at [357, 223] on input "text" at bounding box center [433, 212] width 192 height 34
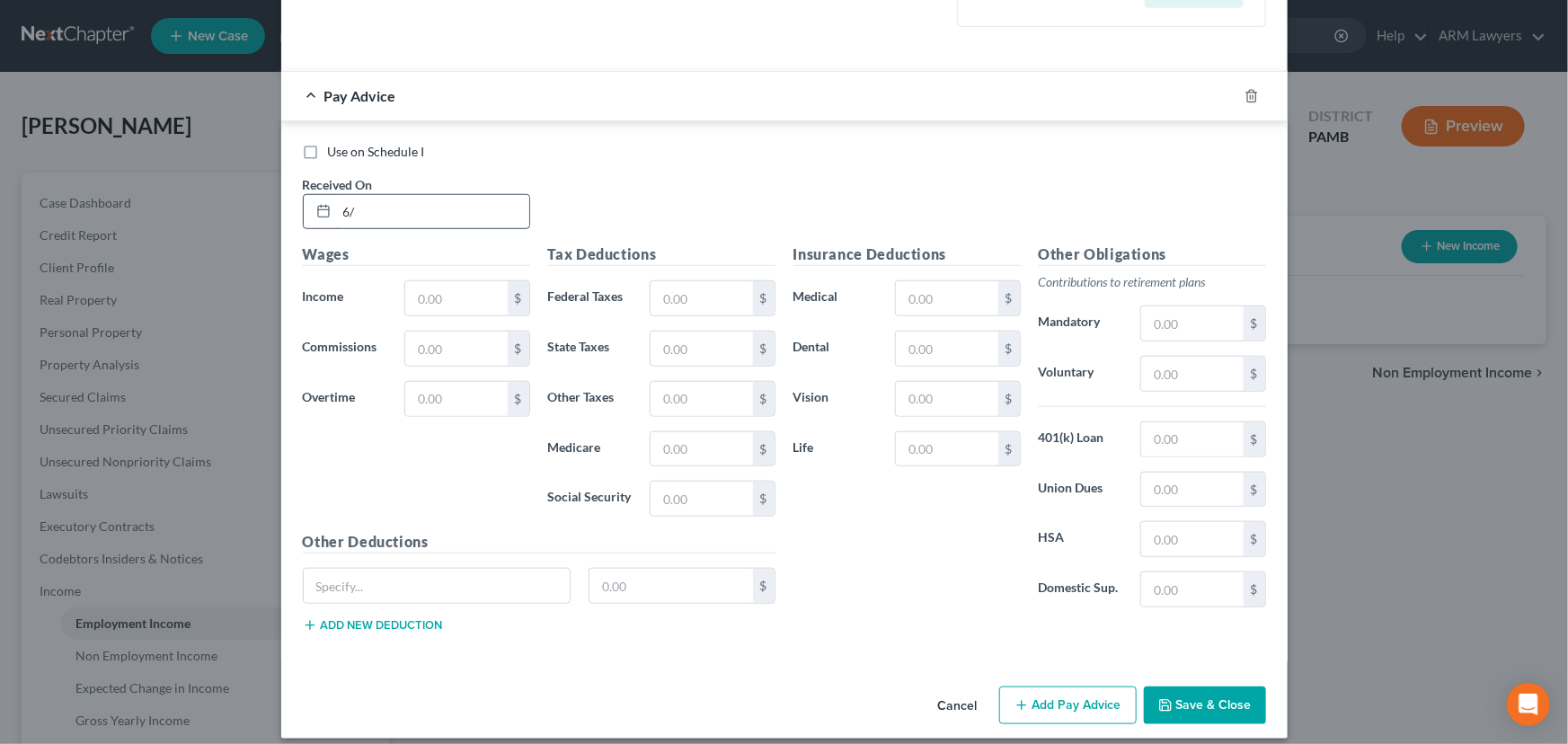
type input "6"
type input "[DATE]"
click at [439, 302] on input "text" at bounding box center [455, 298] width 102 height 34
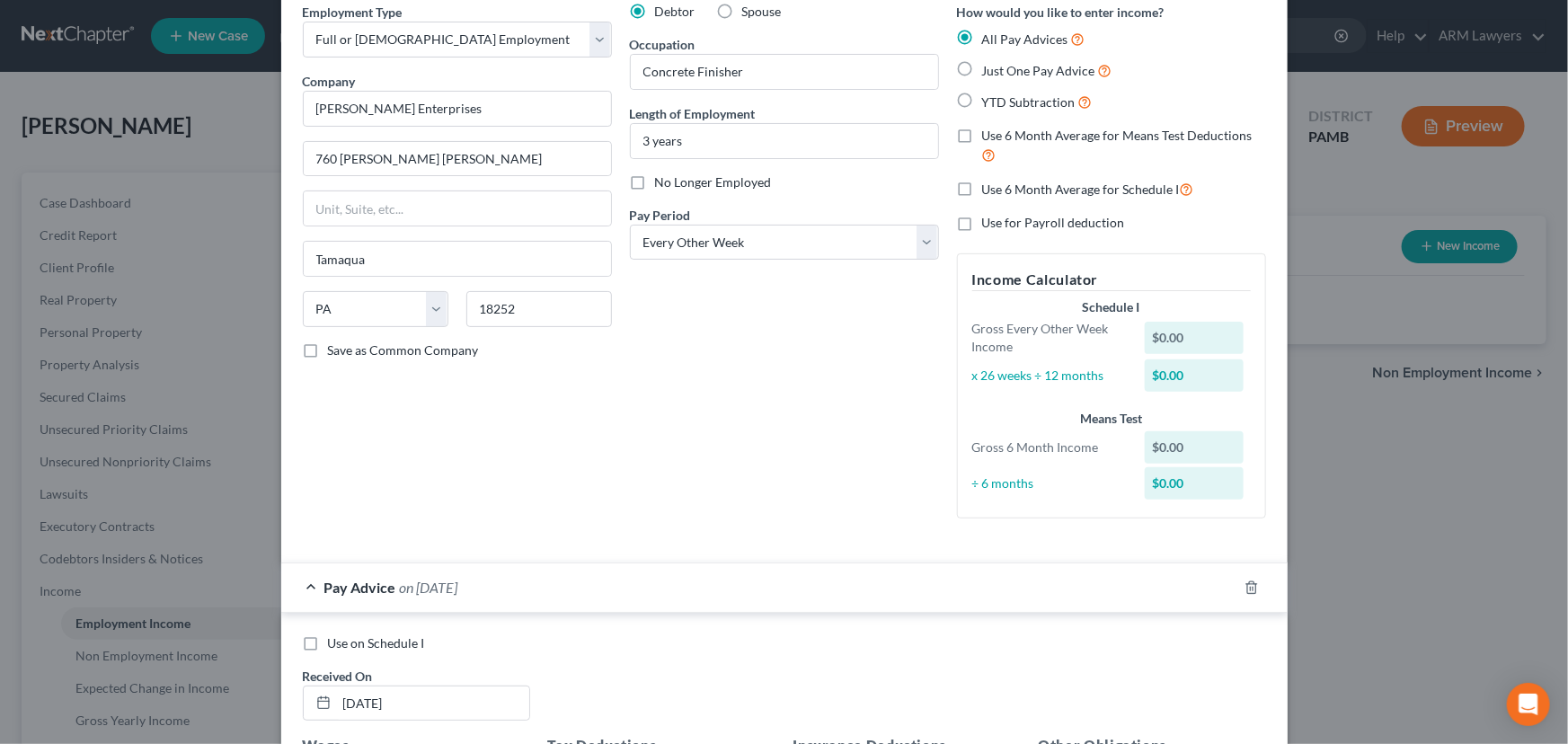
scroll to position [0, 0]
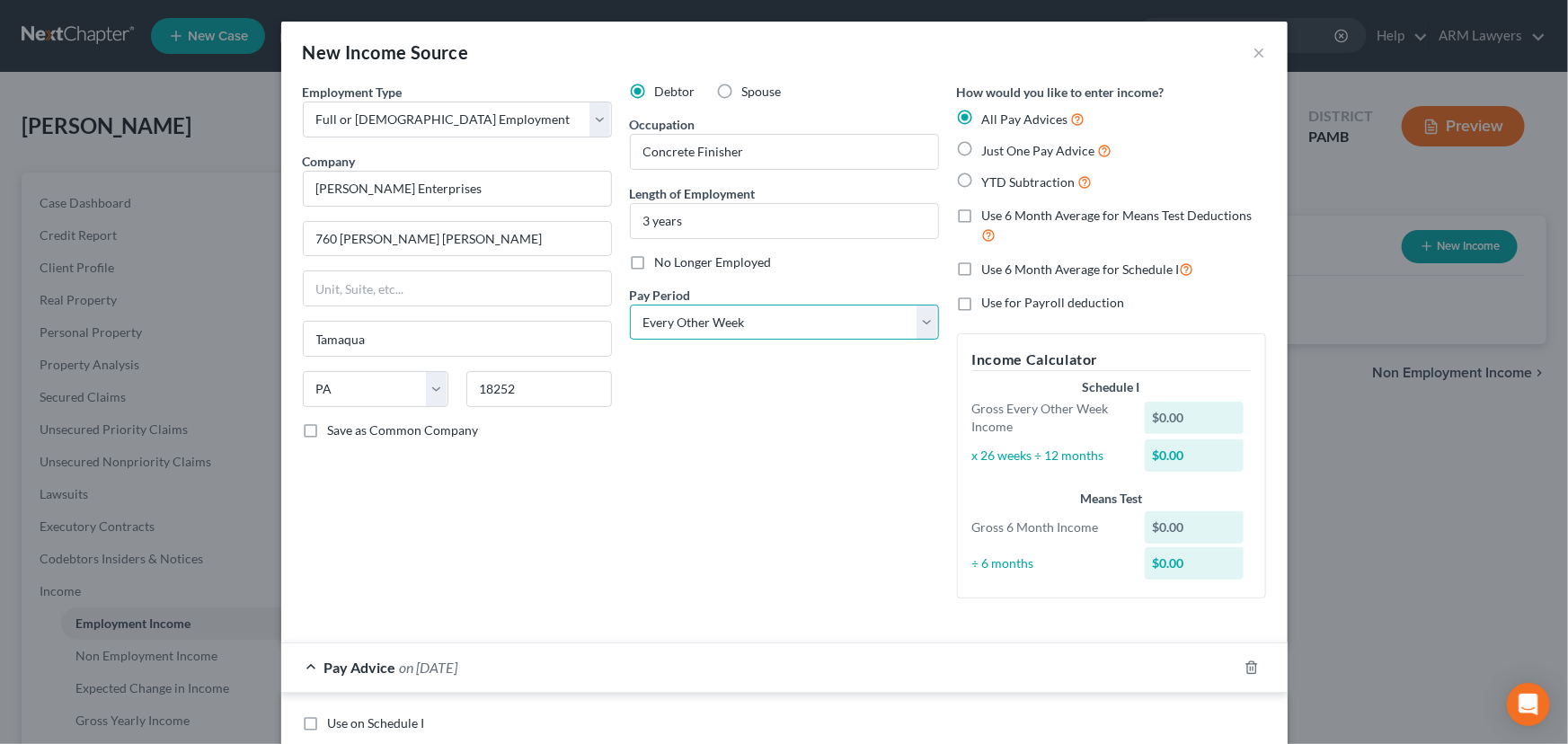
click at [744, 324] on select "Select Monthly Twice Monthly Every Other Week Weekly" at bounding box center [785, 322] width 309 height 36
select select "3"
click at [630, 304] on select "Select Monthly Twice Monthly Every Other Week Weekly" at bounding box center [785, 322] width 309 height 36
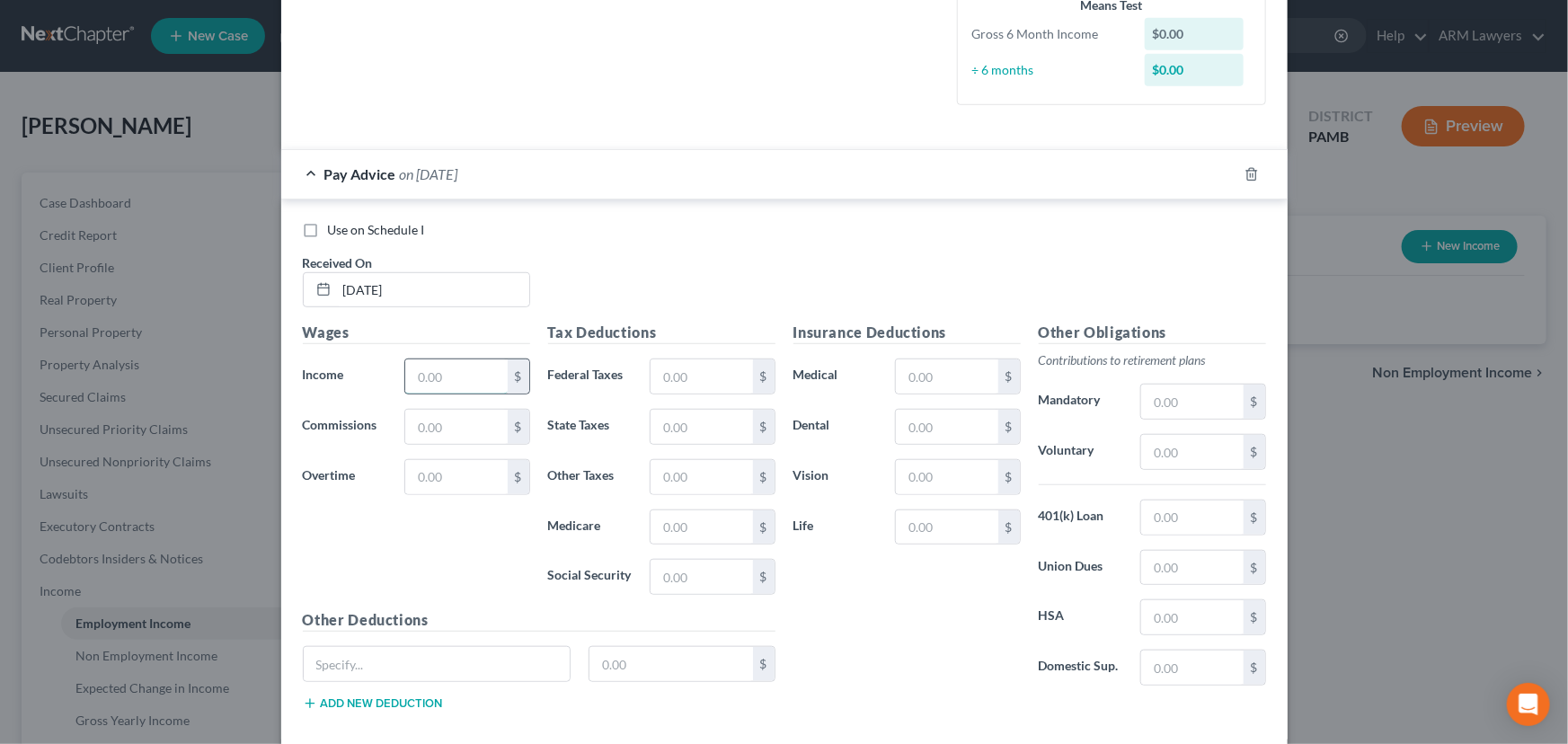
click at [470, 378] on input "text" at bounding box center [455, 376] width 102 height 34
type input "1,842.50"
click at [682, 368] on input "text" at bounding box center [701, 376] width 102 height 34
type input "63.34"
click at [710, 424] on input "text" at bounding box center [701, 426] width 102 height 34
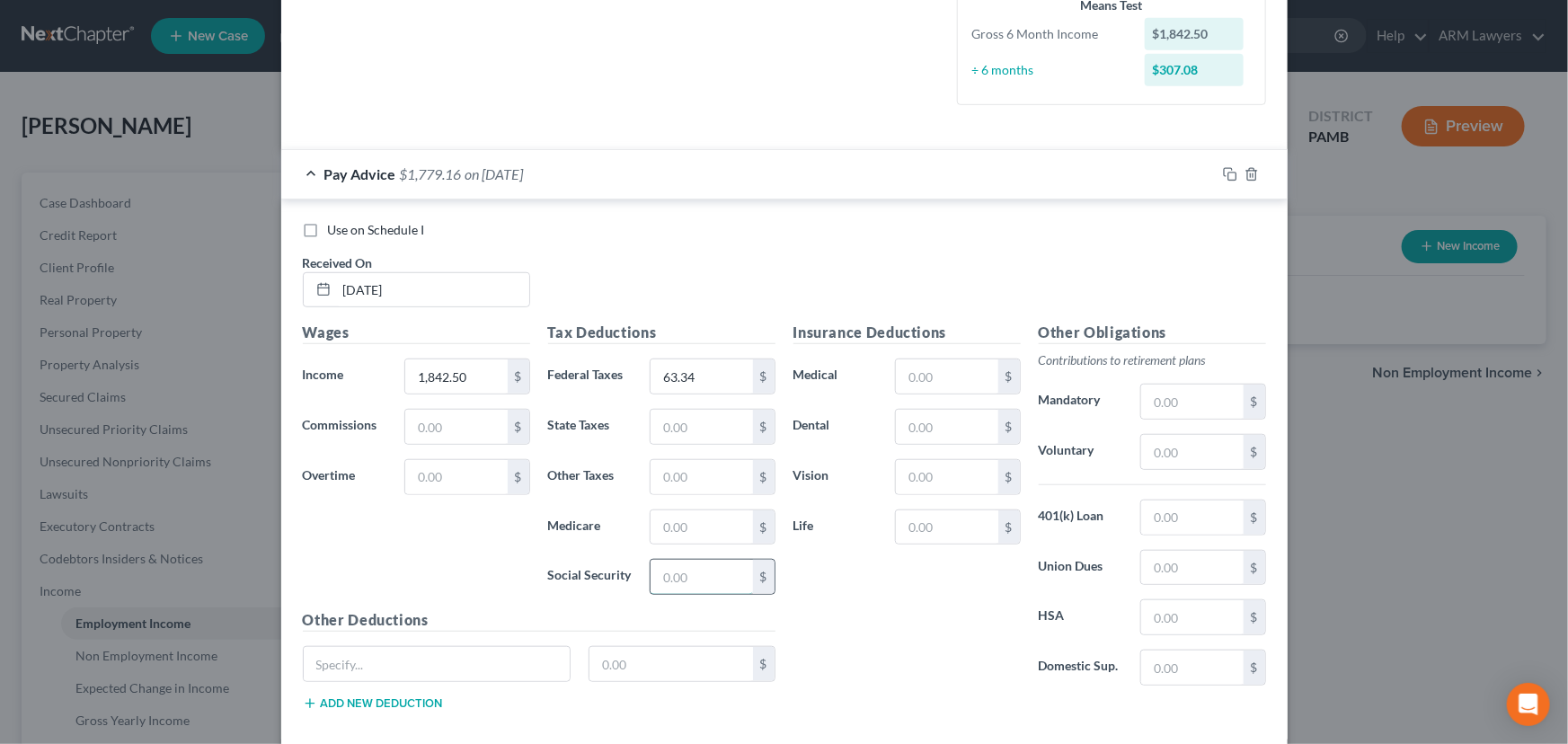
click at [692, 571] on input "text" at bounding box center [701, 576] width 102 height 34
type input "114.24"
click at [708, 535] on input "text" at bounding box center [701, 527] width 102 height 34
type input "26.72"
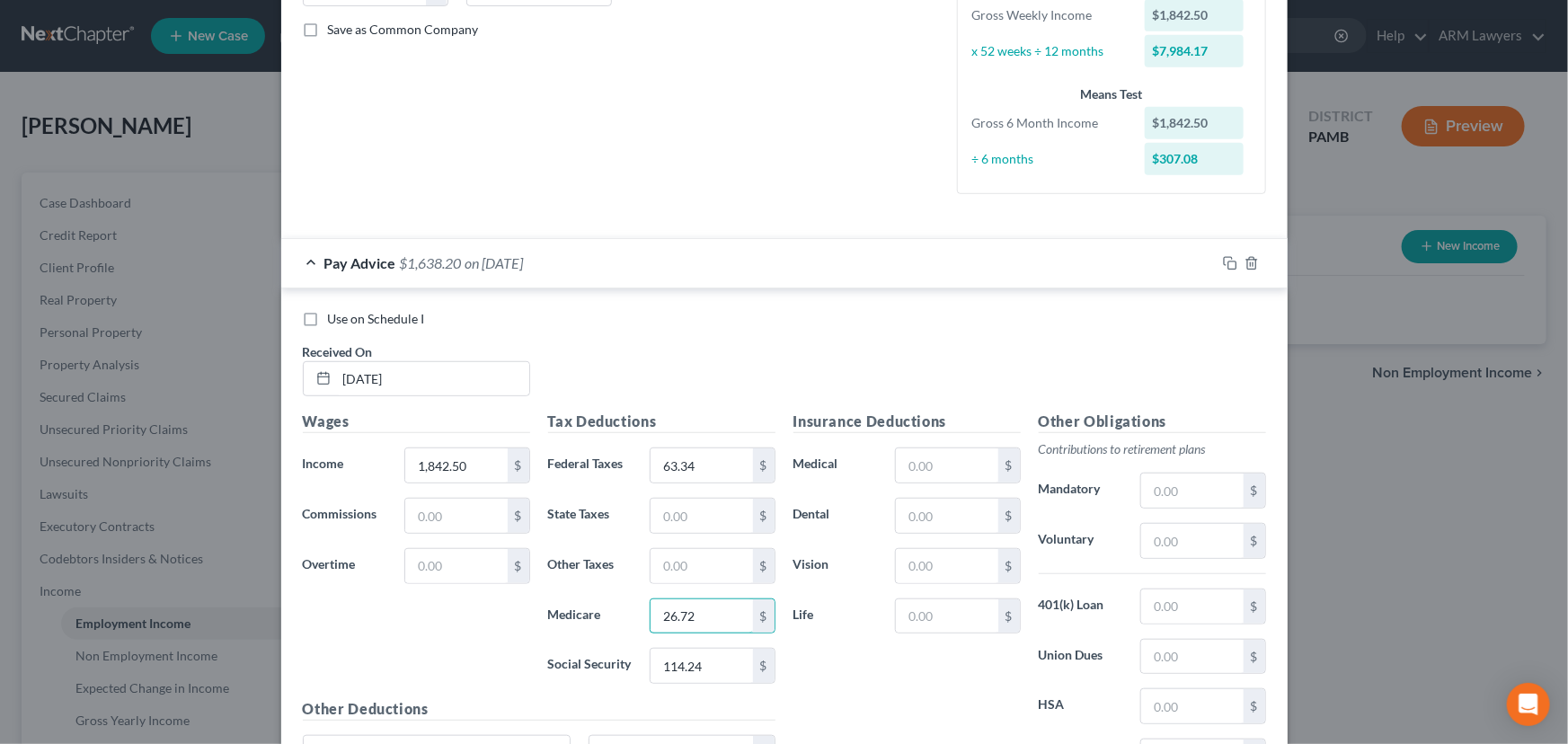
scroll to position [581, 0]
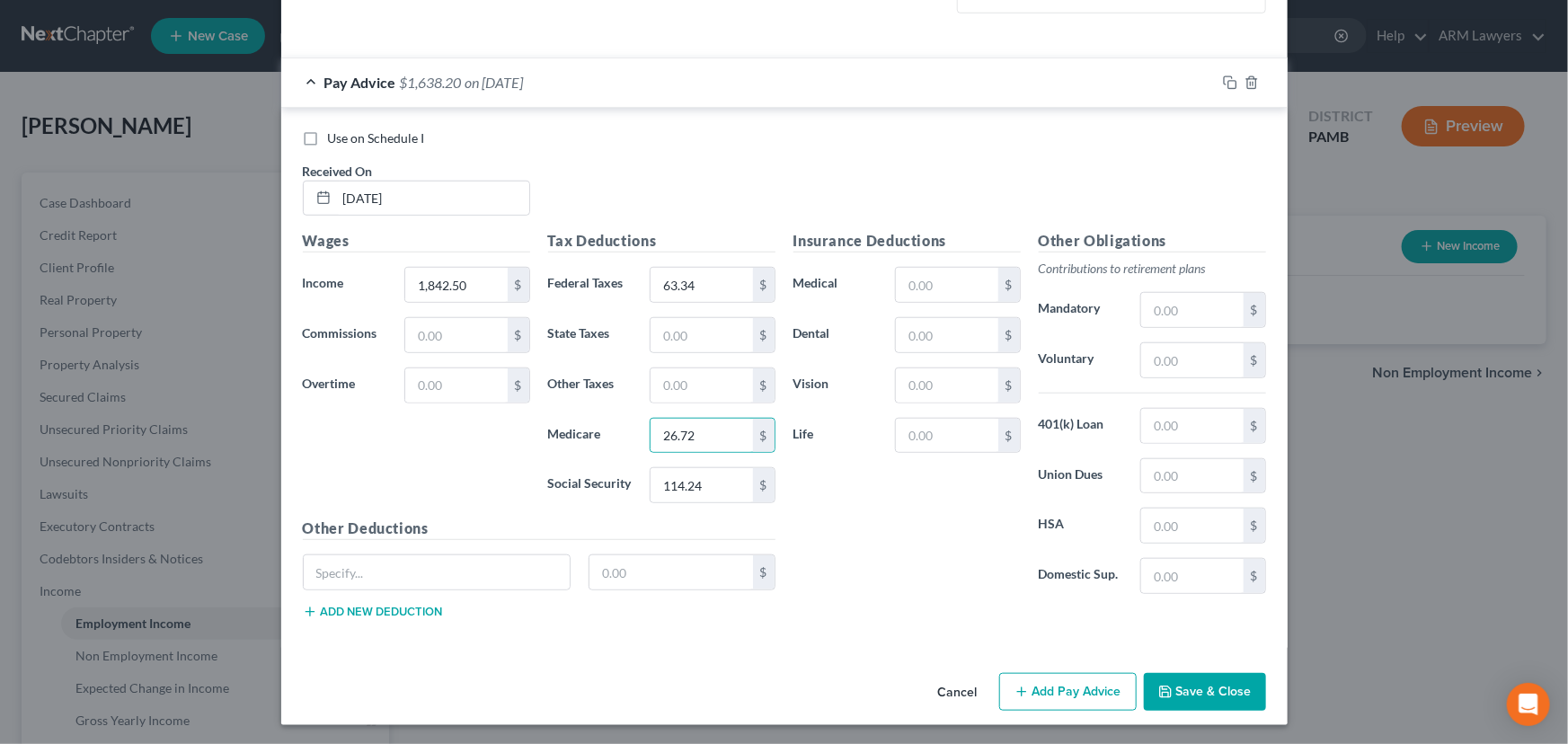
click at [1215, 679] on button "Save & Close" at bounding box center [1205, 691] width 122 height 38
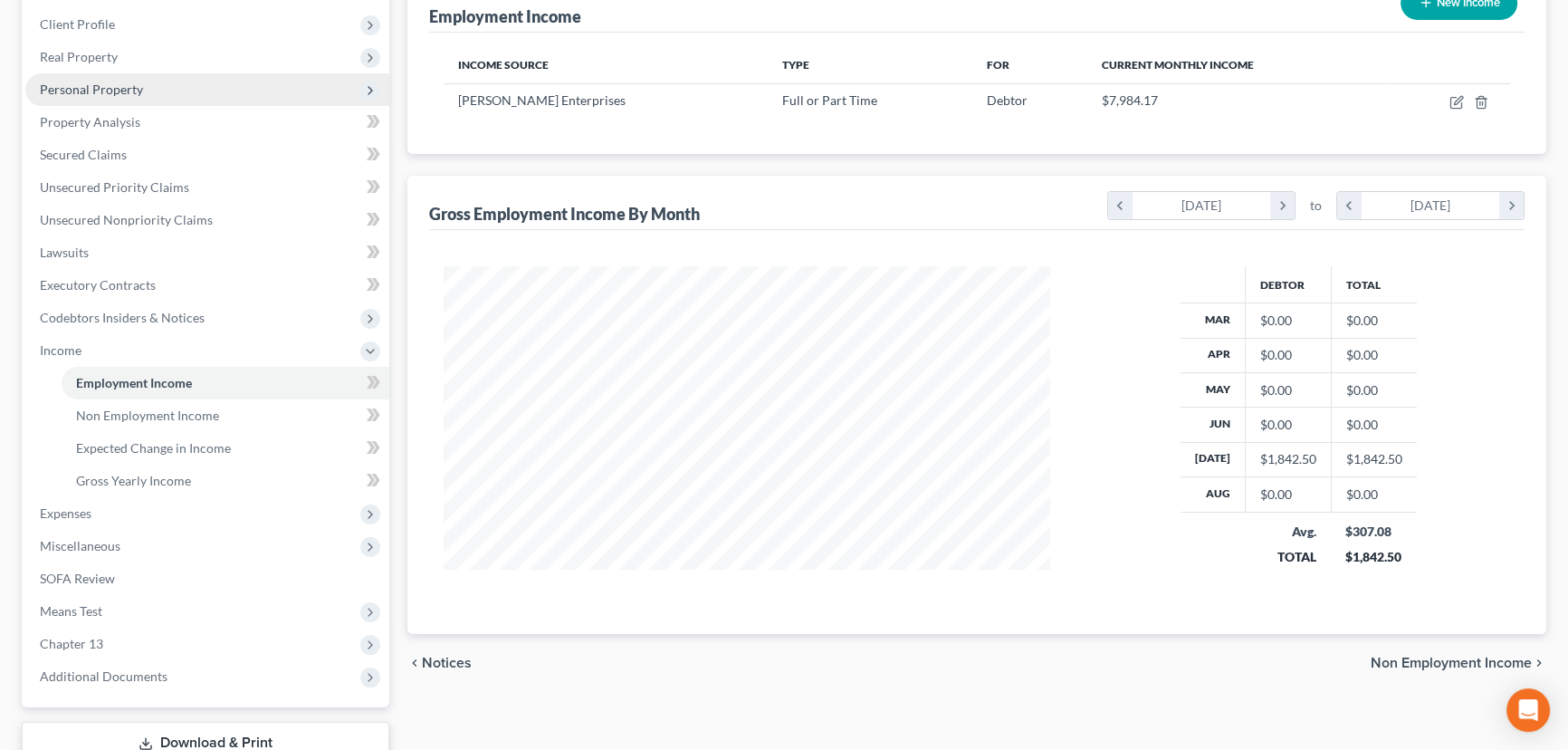
scroll to position [246, 0]
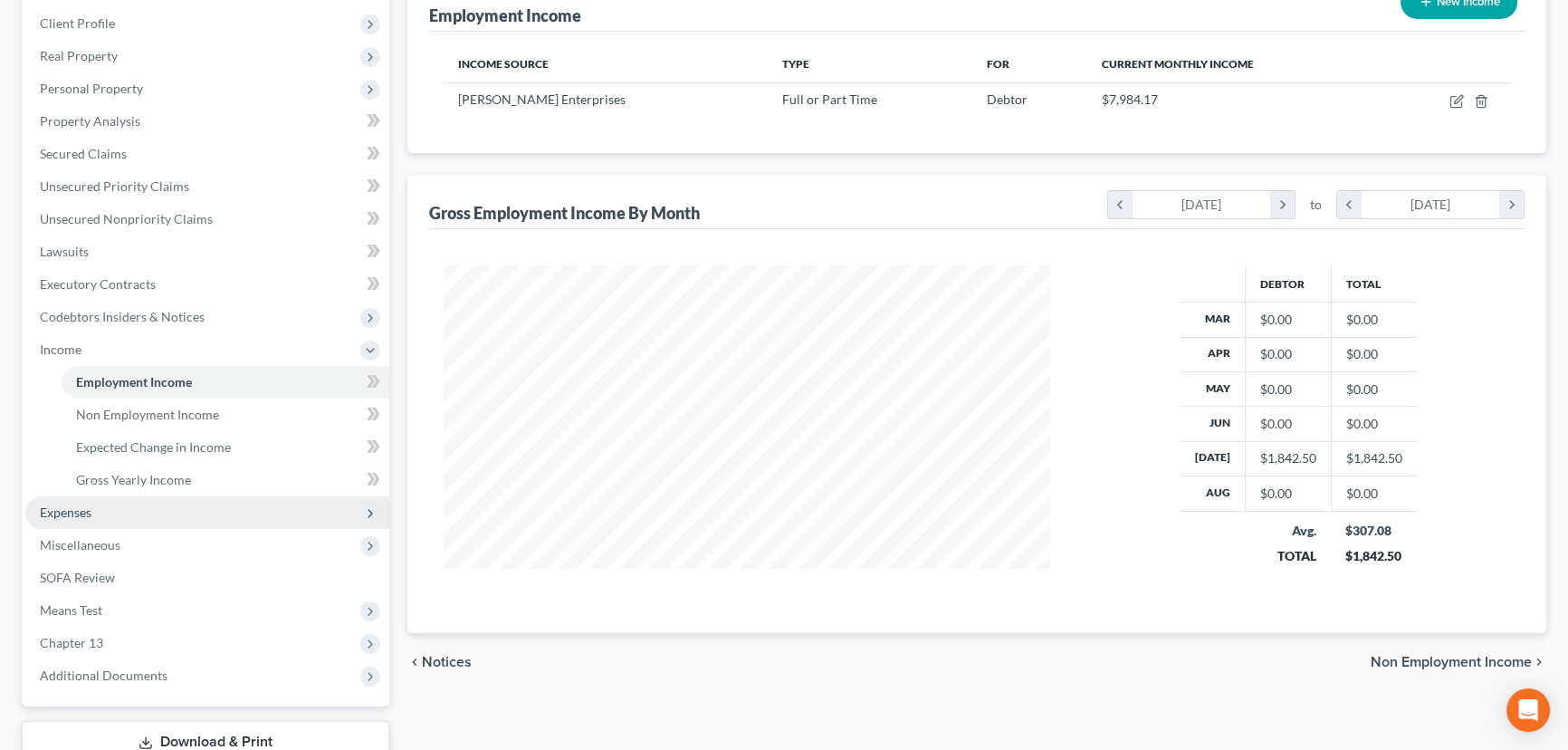
click at [101, 499] on span "Expenses" at bounding box center [207, 511] width 364 height 32
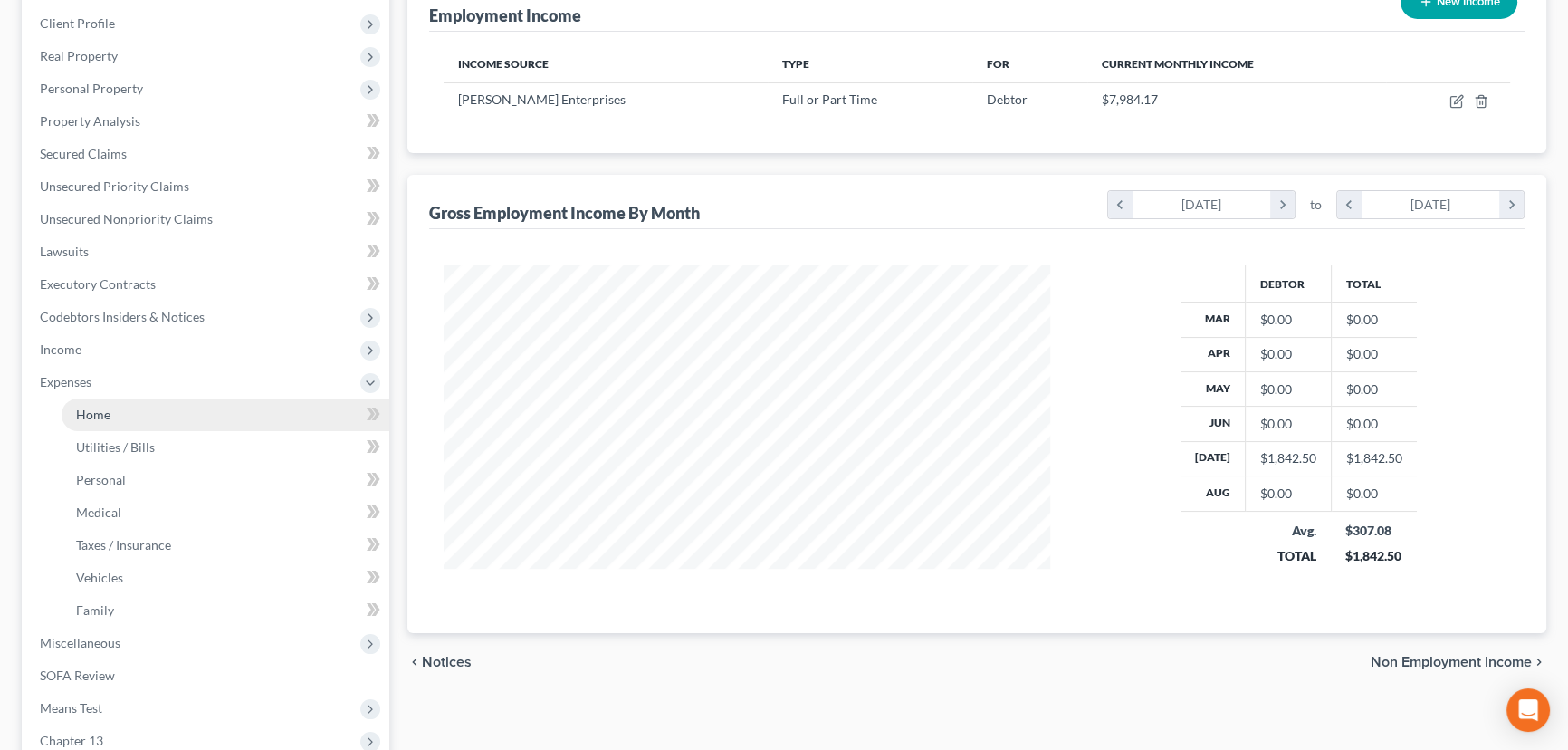
click at [118, 406] on link "Home" at bounding box center [225, 414] width 327 height 32
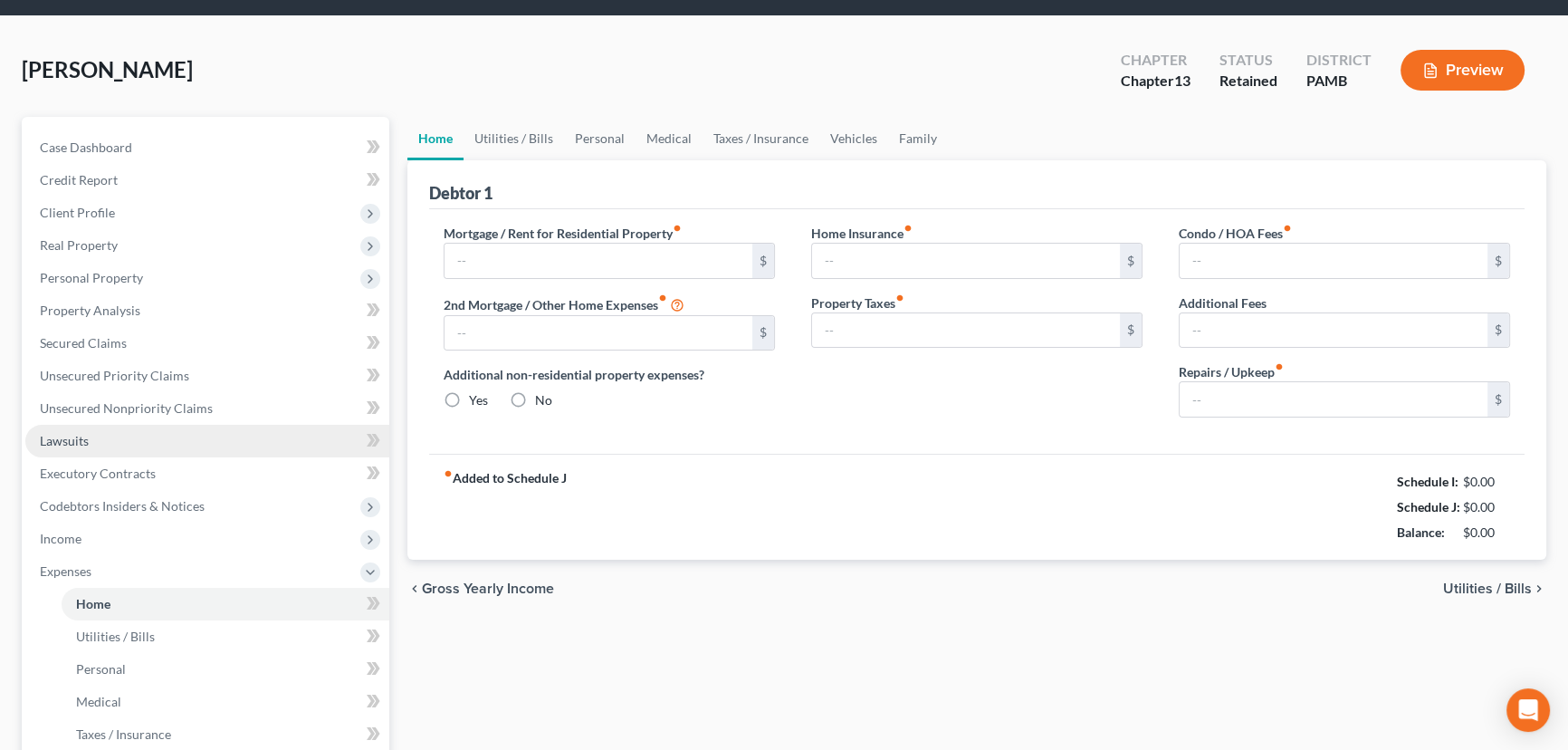
scroll to position [3, 0]
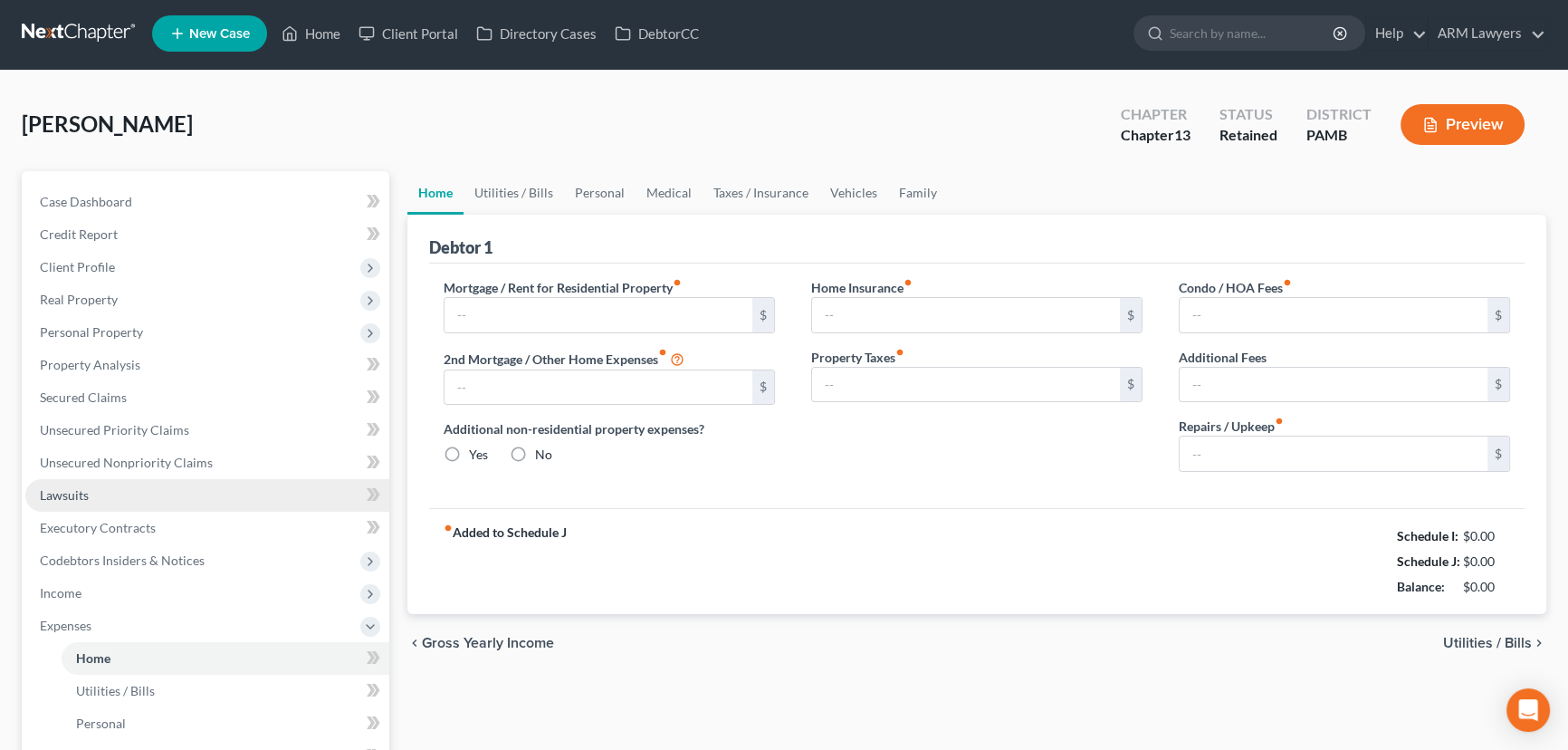
type input "0.00"
radio input "true"
type input "0.00"
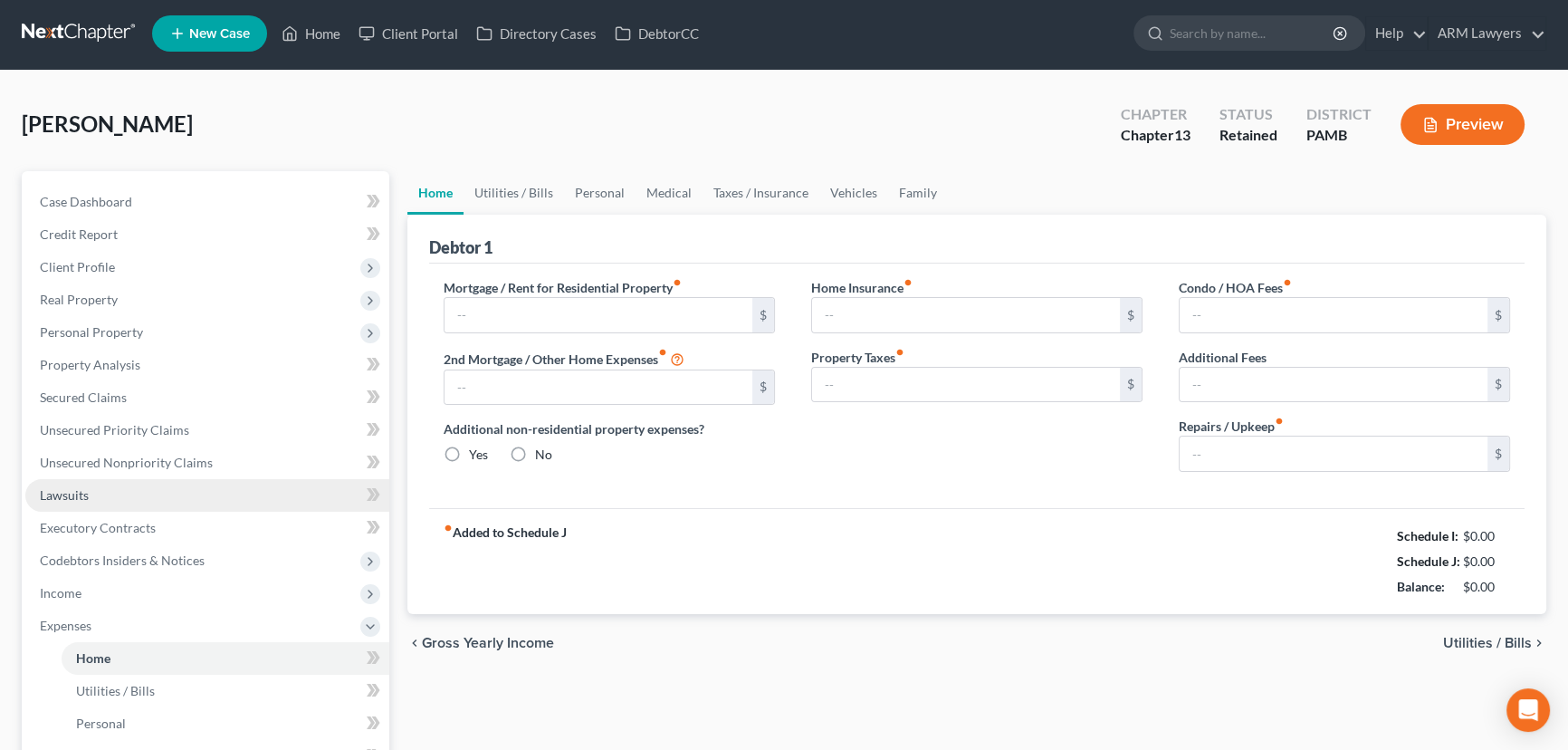
type input "0.00"
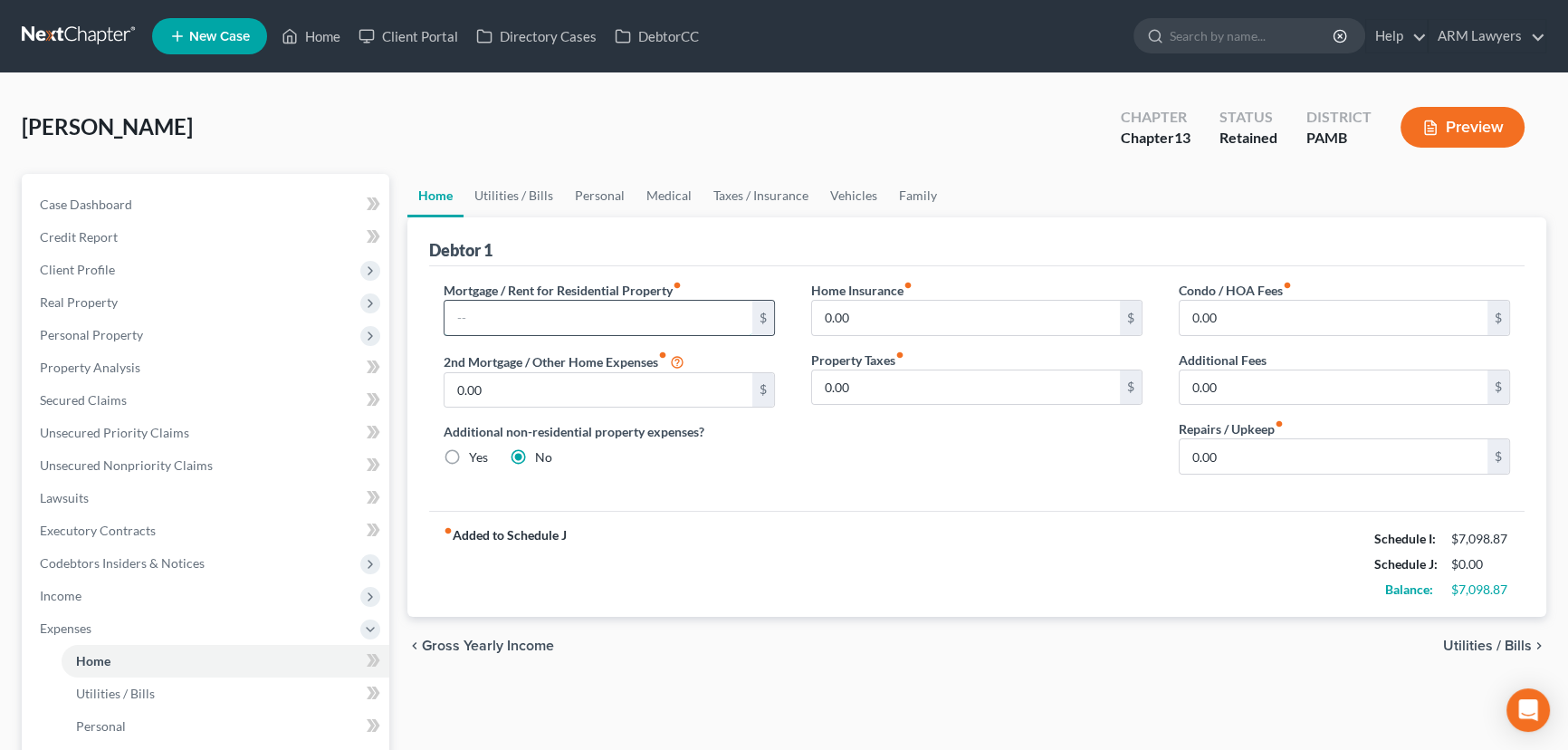
click at [550, 311] on input "text" at bounding box center [598, 318] width 308 height 34
click at [326, 26] on link "Home" at bounding box center [311, 35] width 77 height 32
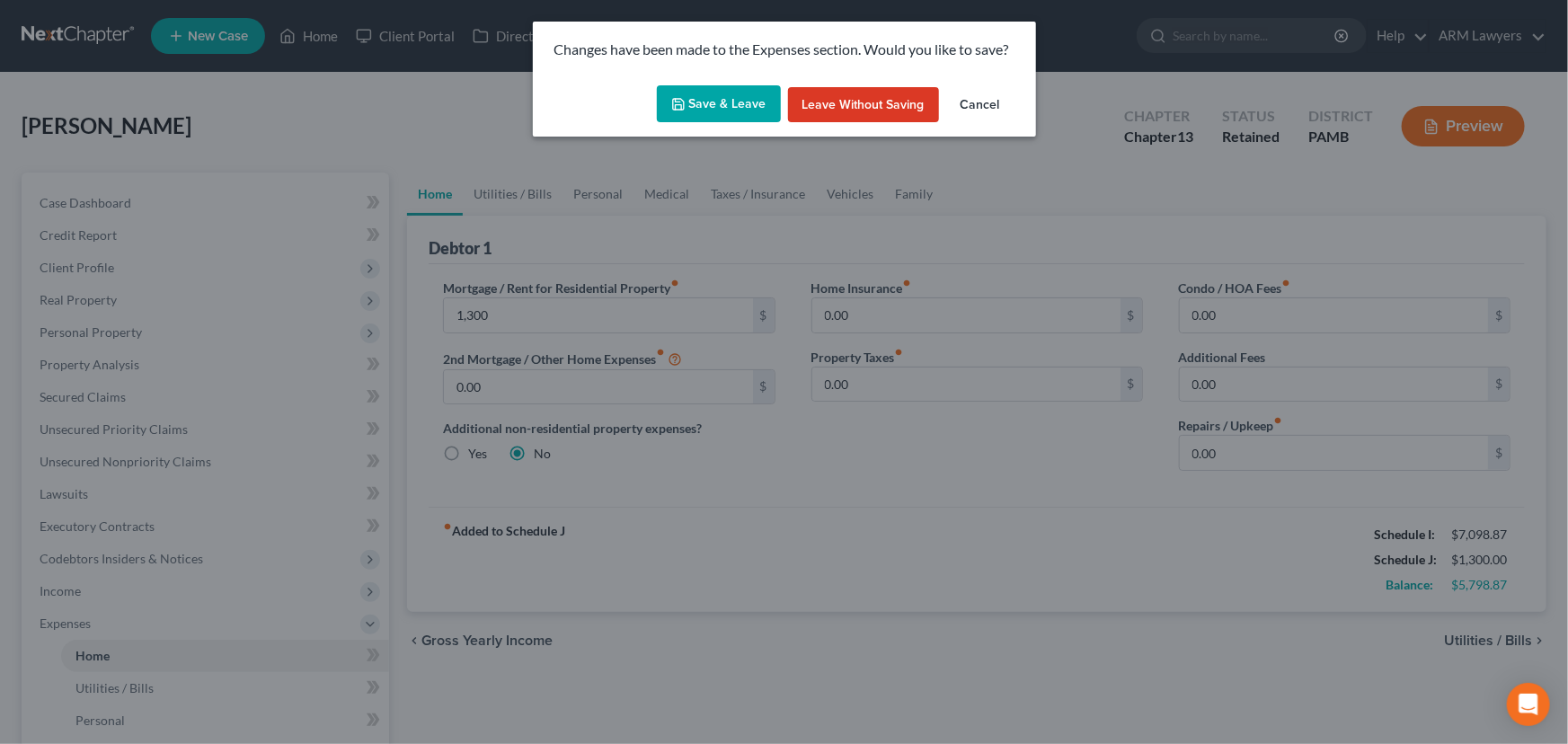
click at [719, 107] on button "Save & Leave" at bounding box center [718, 103] width 124 height 38
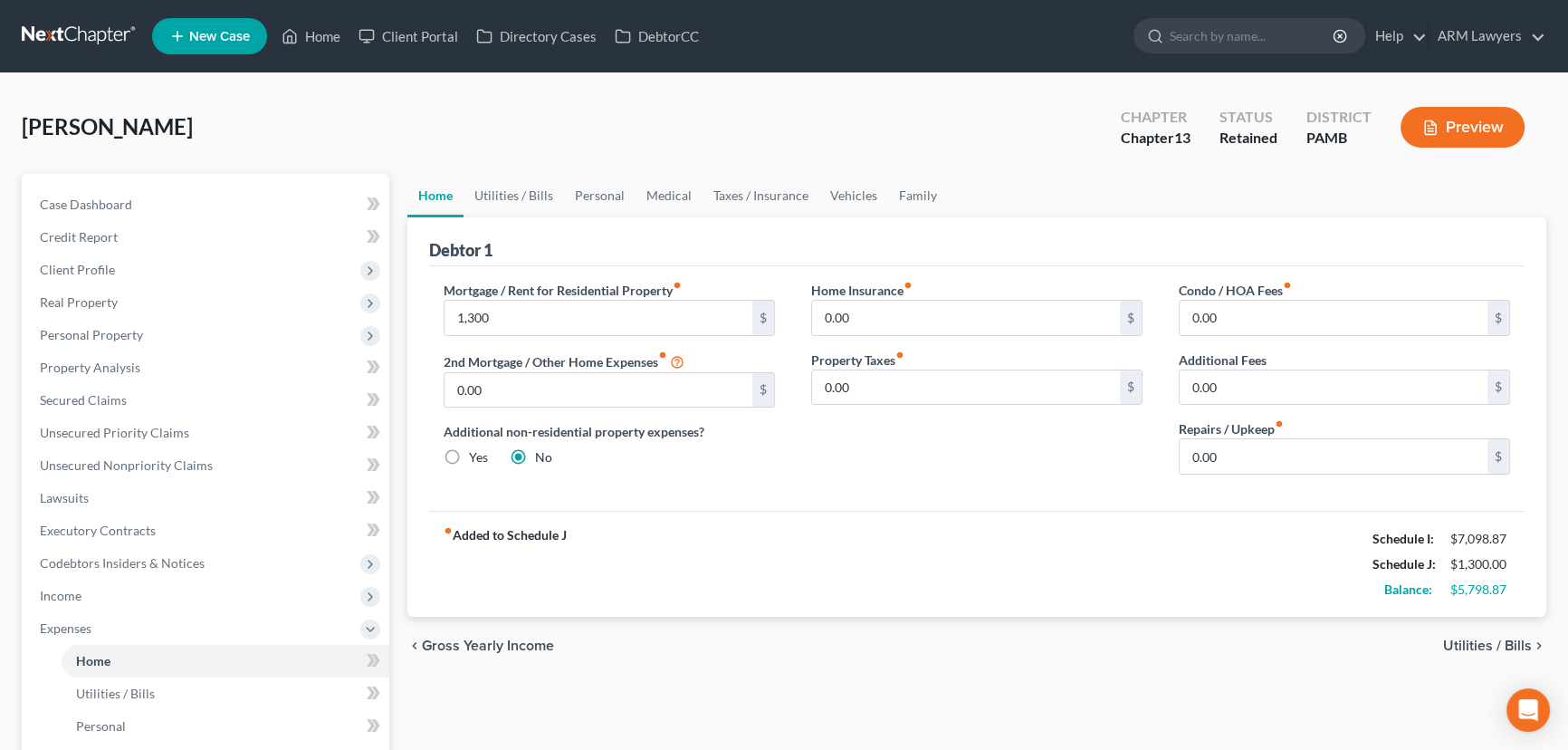
type input "1,300.00"
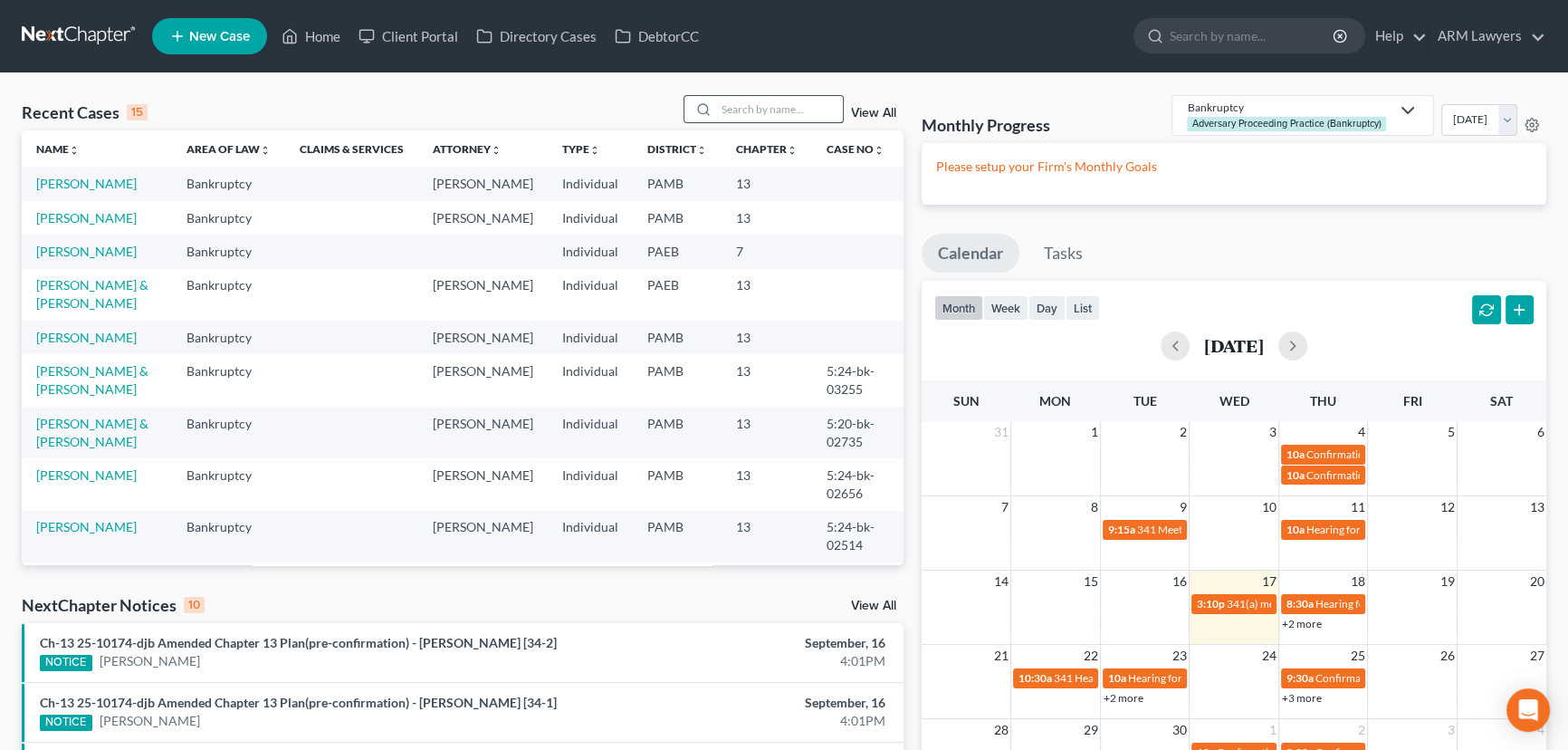
click at [743, 112] on input "search" at bounding box center [779, 109] width 127 height 26
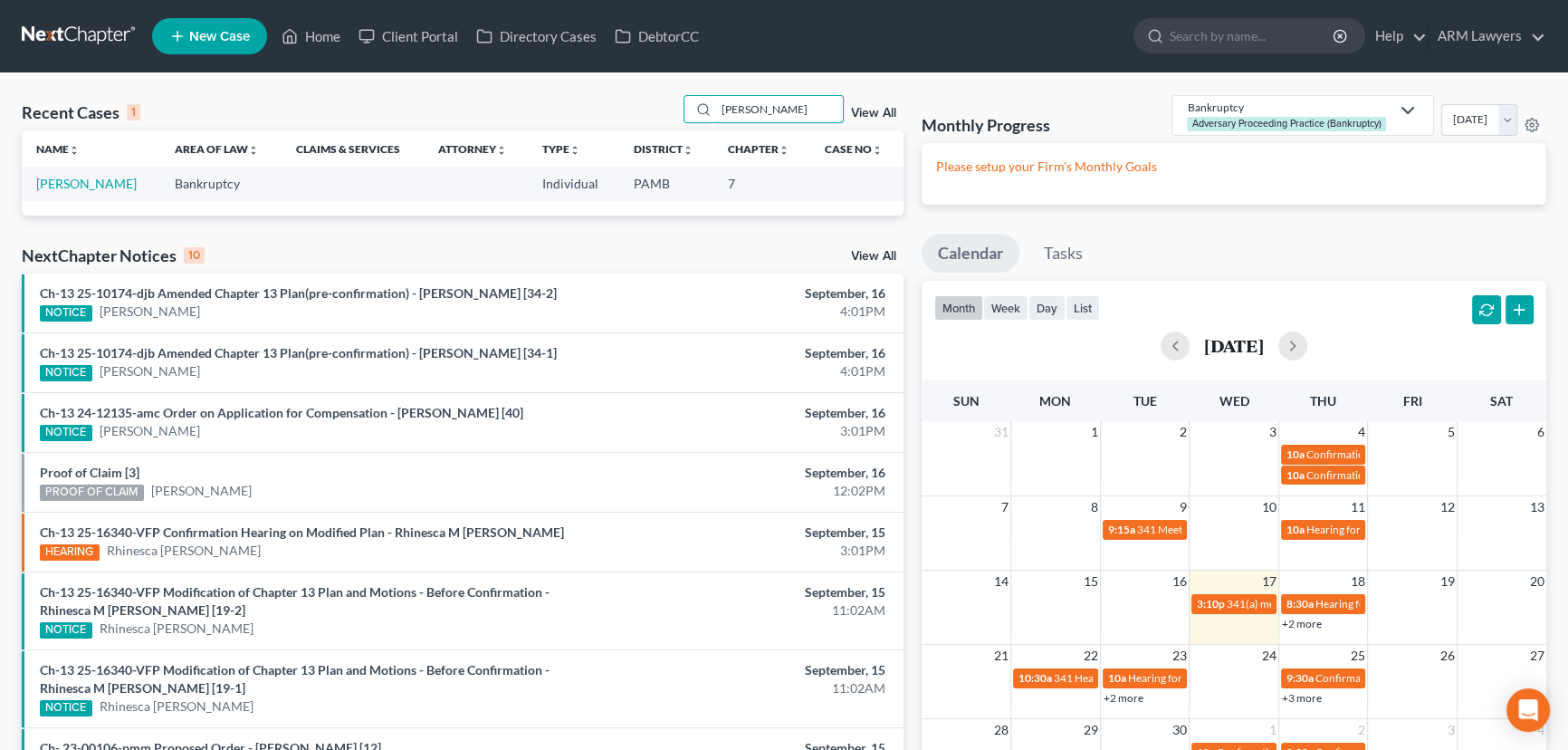
drag, startPoint x: 794, startPoint y: 112, endPoint x: 561, endPoint y: 113, distance: 233.0
click at [564, 111] on div "Recent Cases 1 [PERSON_NAME] View All" at bounding box center [462, 113] width 881 height 35
type input "[PERSON_NAME]"
click at [76, 182] on link "[PERSON_NAME]" at bounding box center [86, 183] width 100 height 16
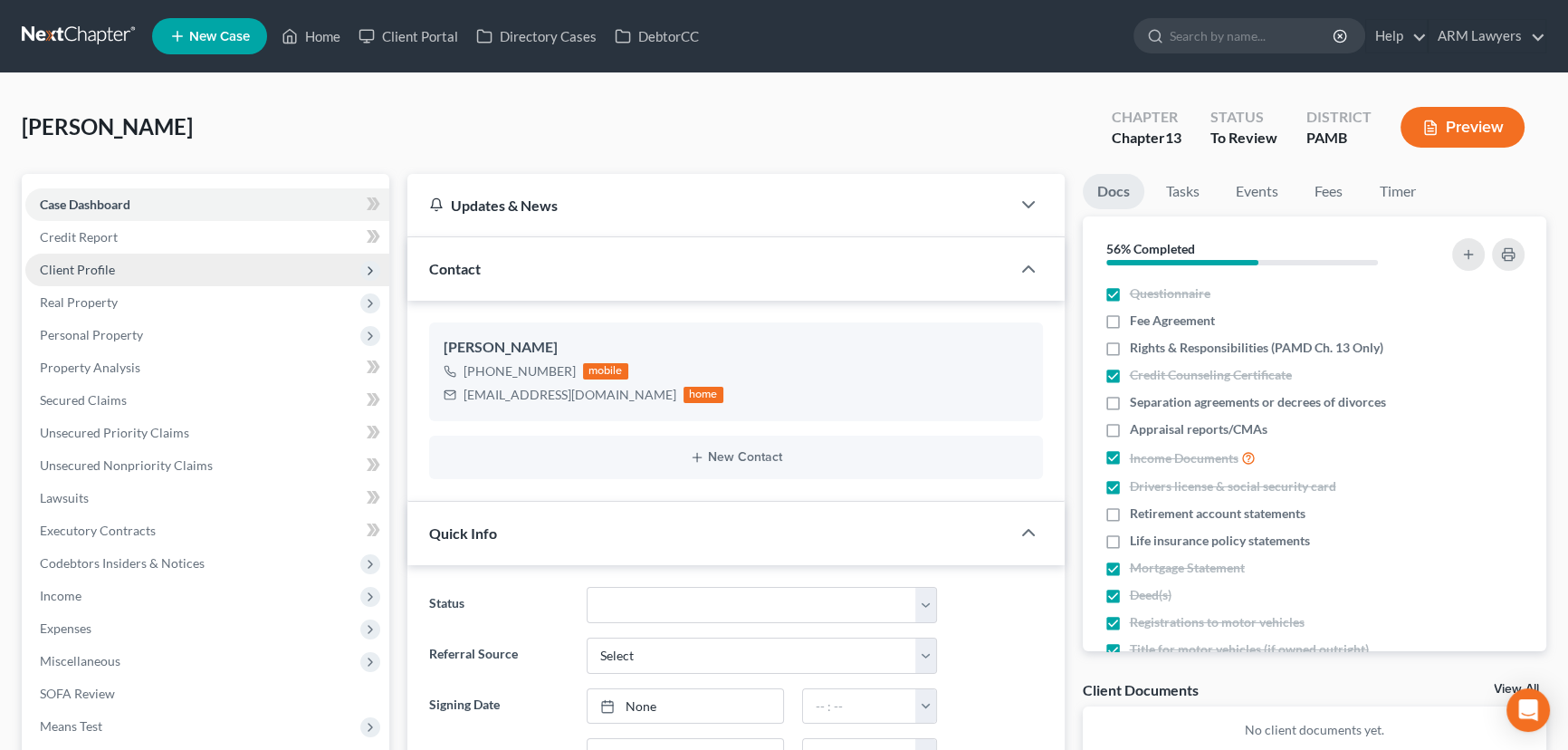
click at [135, 268] on span "Client Profile" at bounding box center [207, 269] width 364 height 32
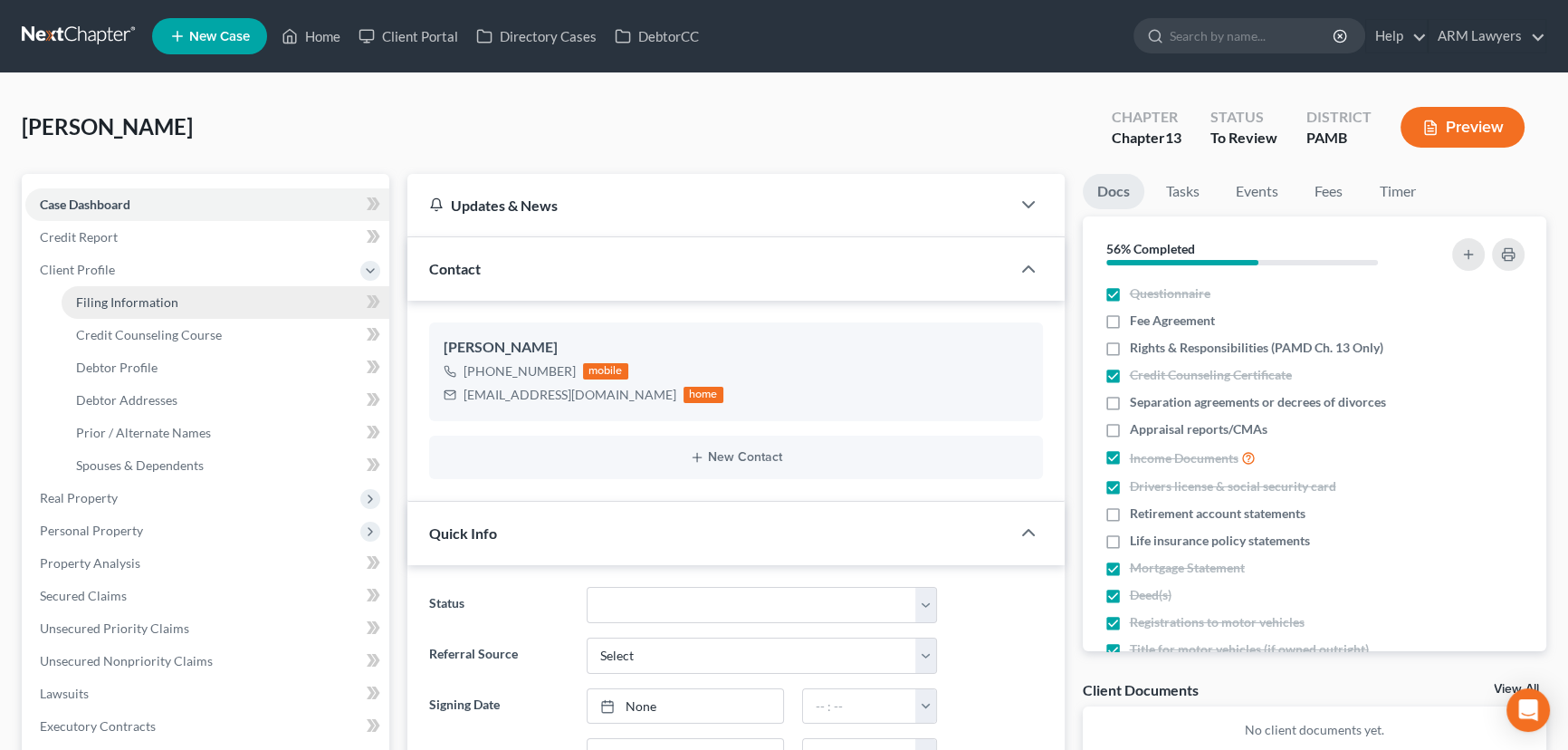
click at [188, 307] on link "Filing Information" at bounding box center [225, 302] width 327 height 32
select select "1"
select select "0"
select select "3"
select select "68"
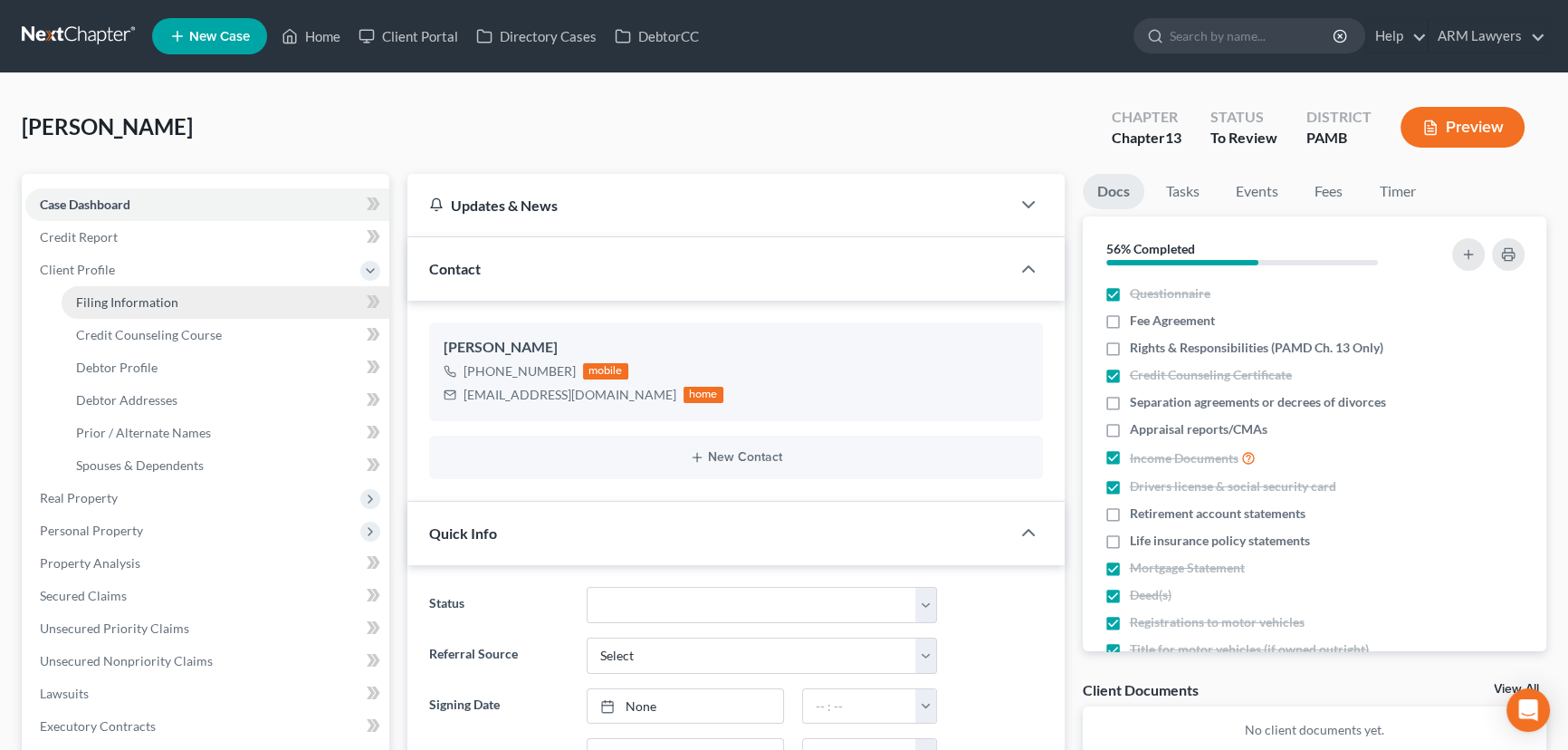
select select "8"
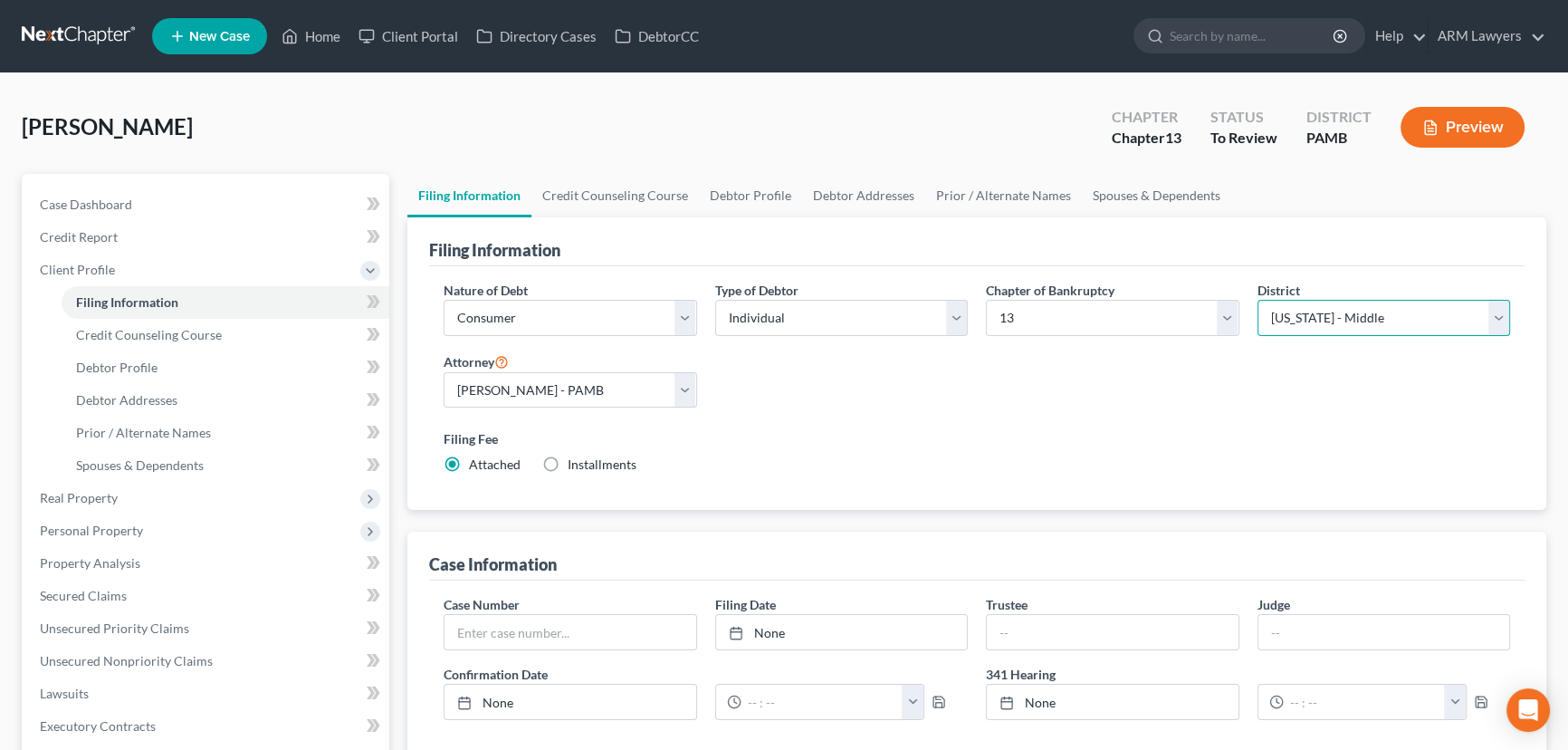
click at [1319, 312] on select "Select [US_STATE] - [GEOGRAPHIC_DATA] [US_STATE] - [GEOGRAPHIC_DATA][US_STATE] …" at bounding box center [1384, 318] width 253 height 36
select select "67"
click at [1257, 300] on select "Select [US_STATE] - [GEOGRAPHIC_DATA] [US_STATE] - [GEOGRAPHIC_DATA][US_STATE] …" at bounding box center [1384, 318] width 253 height 36
click at [652, 397] on select "Select [PERSON_NAME] - PAMB [PERSON_NAME] - PAEB [PERSON_NAME] - NJB [PERSON_NA…" at bounding box center [570, 390] width 253 height 36
select select "9"
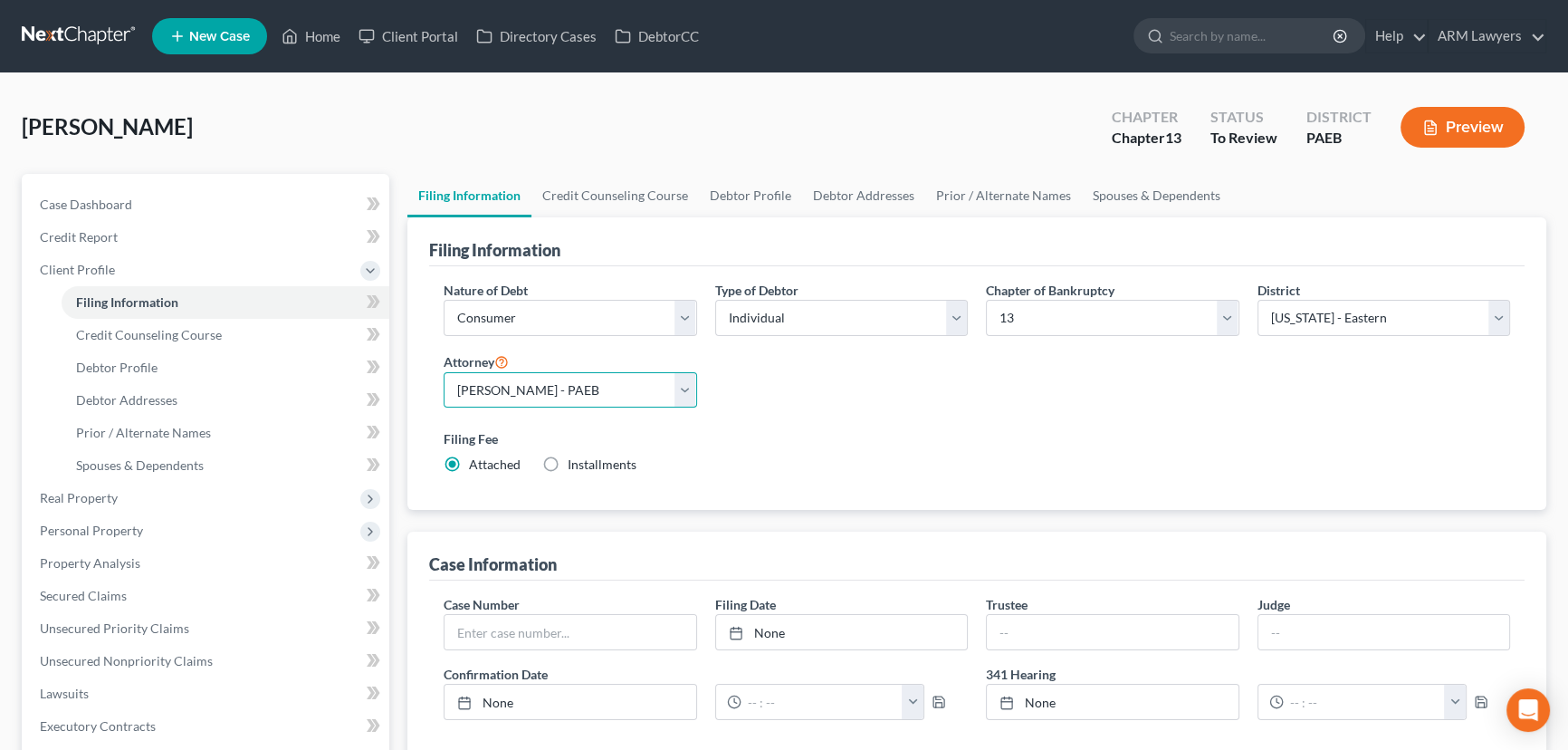
click at [443, 372] on select "Select [PERSON_NAME] - PAMB [PERSON_NAME] - PAEB [PERSON_NAME] - NJB [PERSON_NA…" at bounding box center [570, 390] width 253 height 36
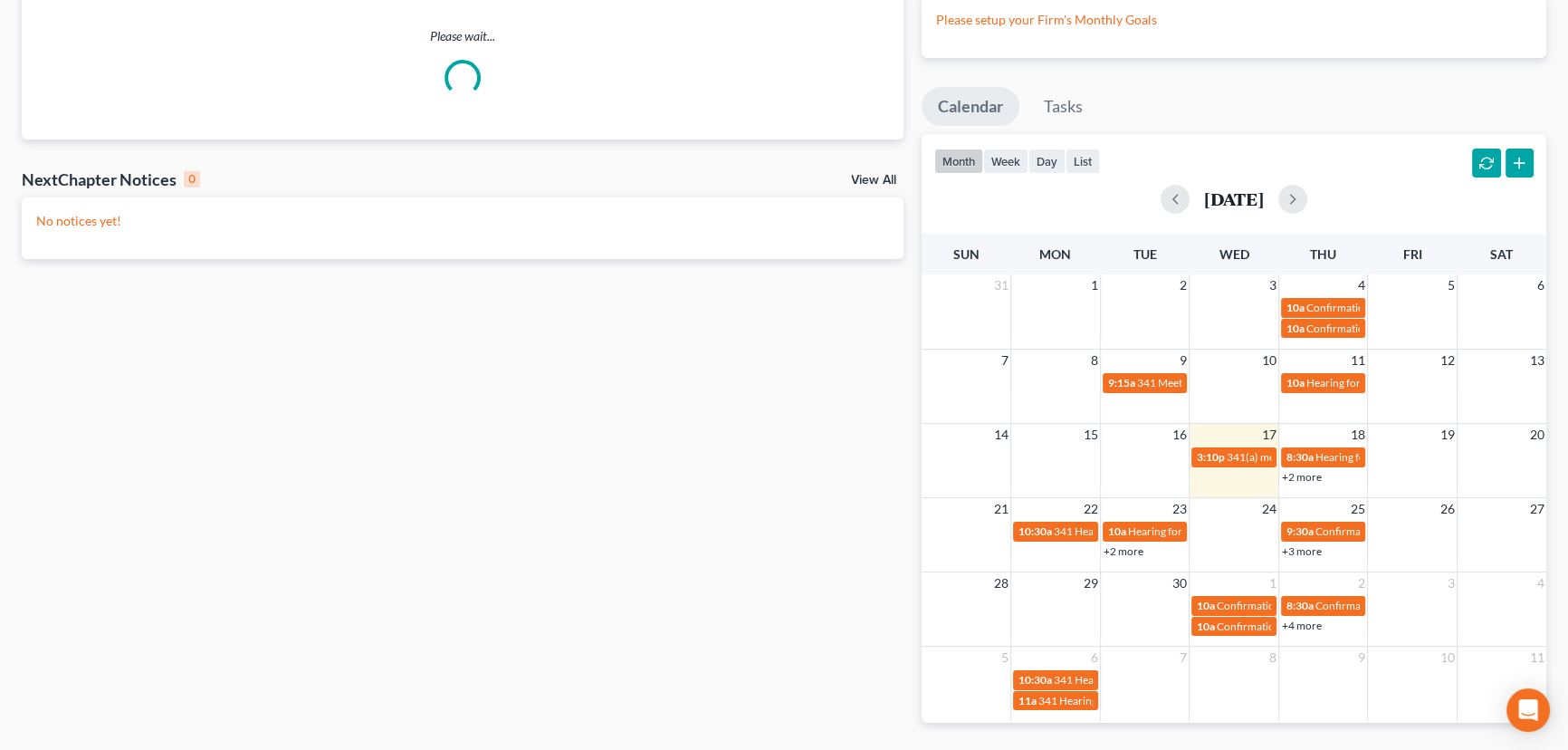
scroll to position [164, 0]
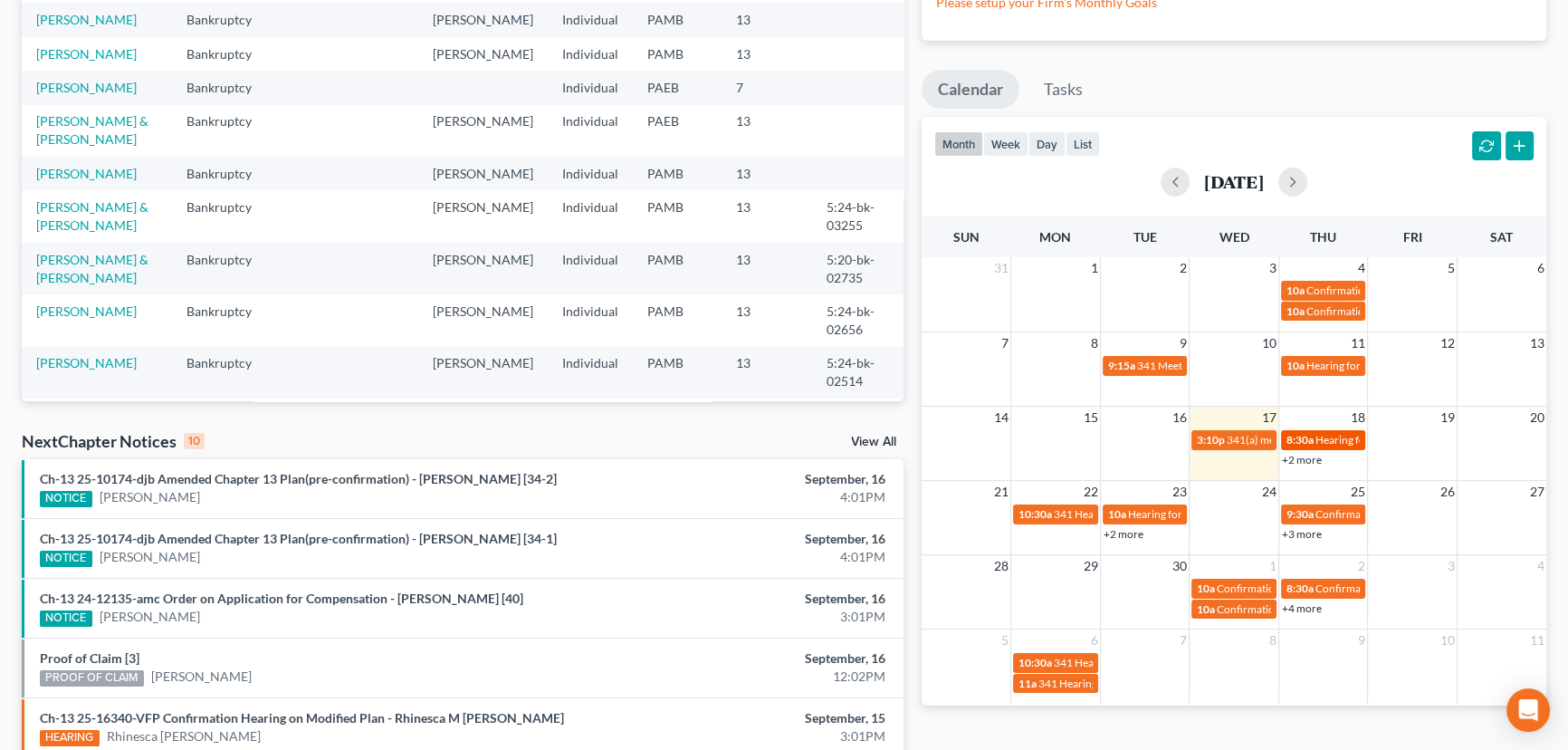
click at [1339, 440] on span "Hearing for Rhinesca [PERSON_NAME]" at bounding box center [1408, 439] width 186 height 14
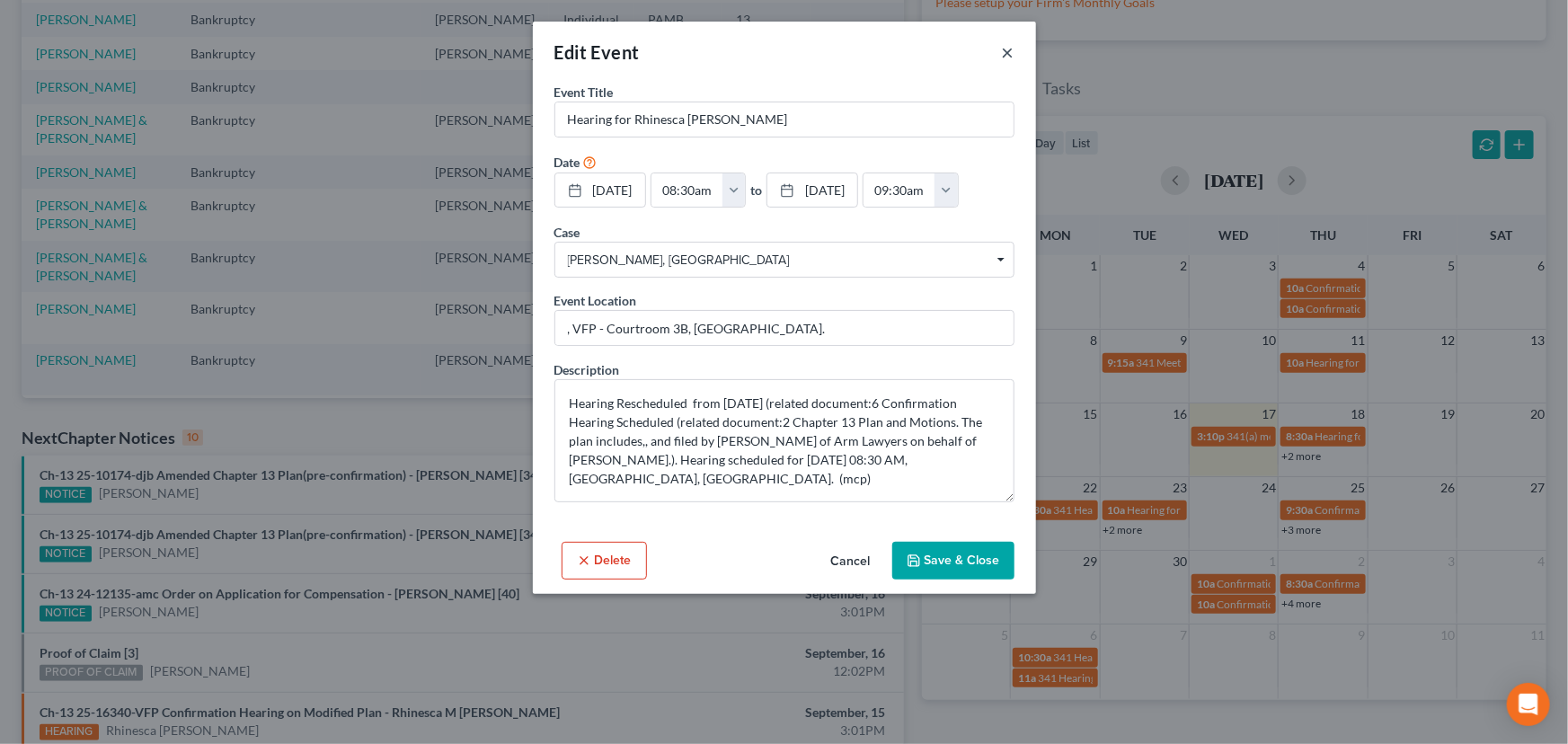
click at [1002, 53] on button "×" at bounding box center [1007, 52] width 13 height 21
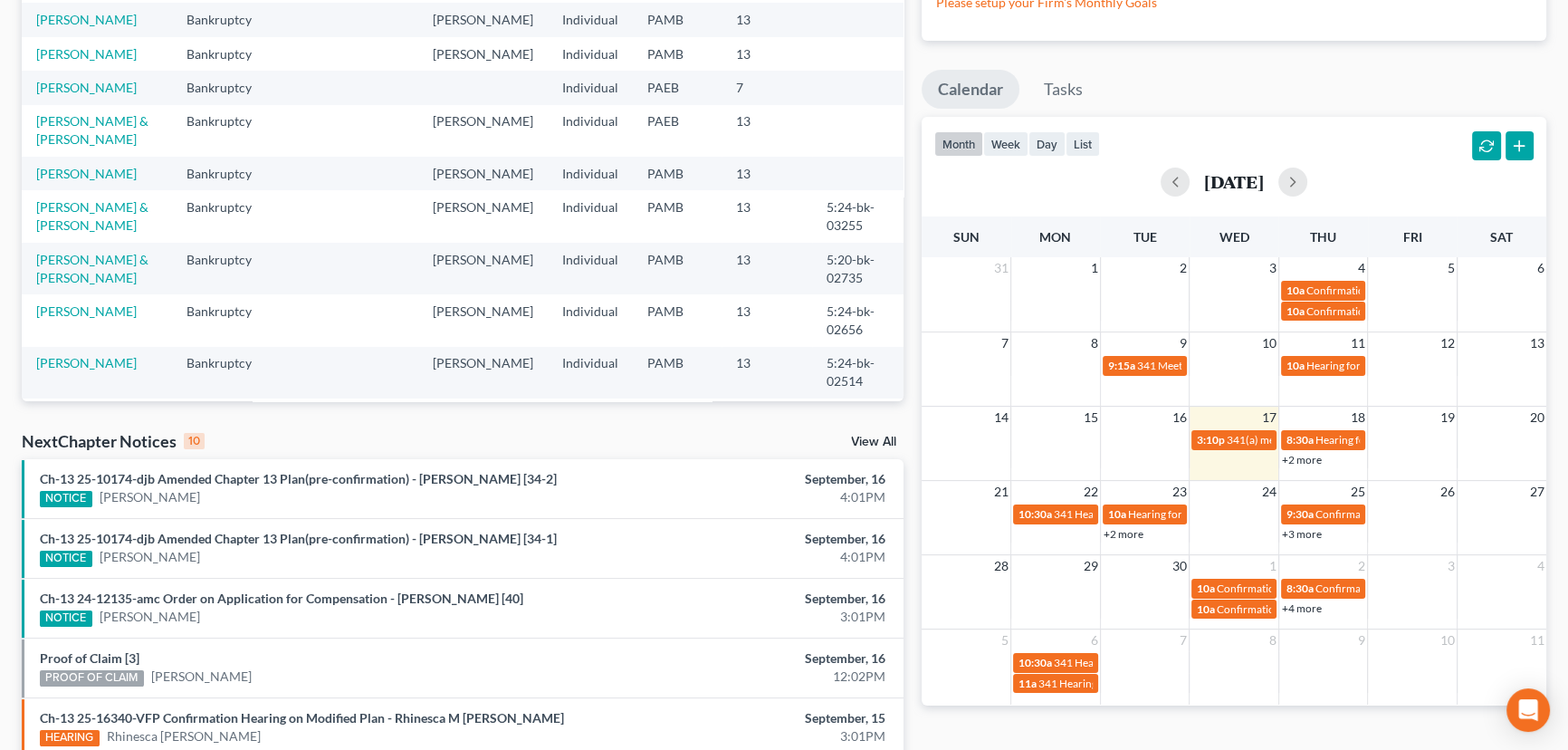
click at [1303, 457] on link "+2 more" at bounding box center [1301, 460] width 40 height 14
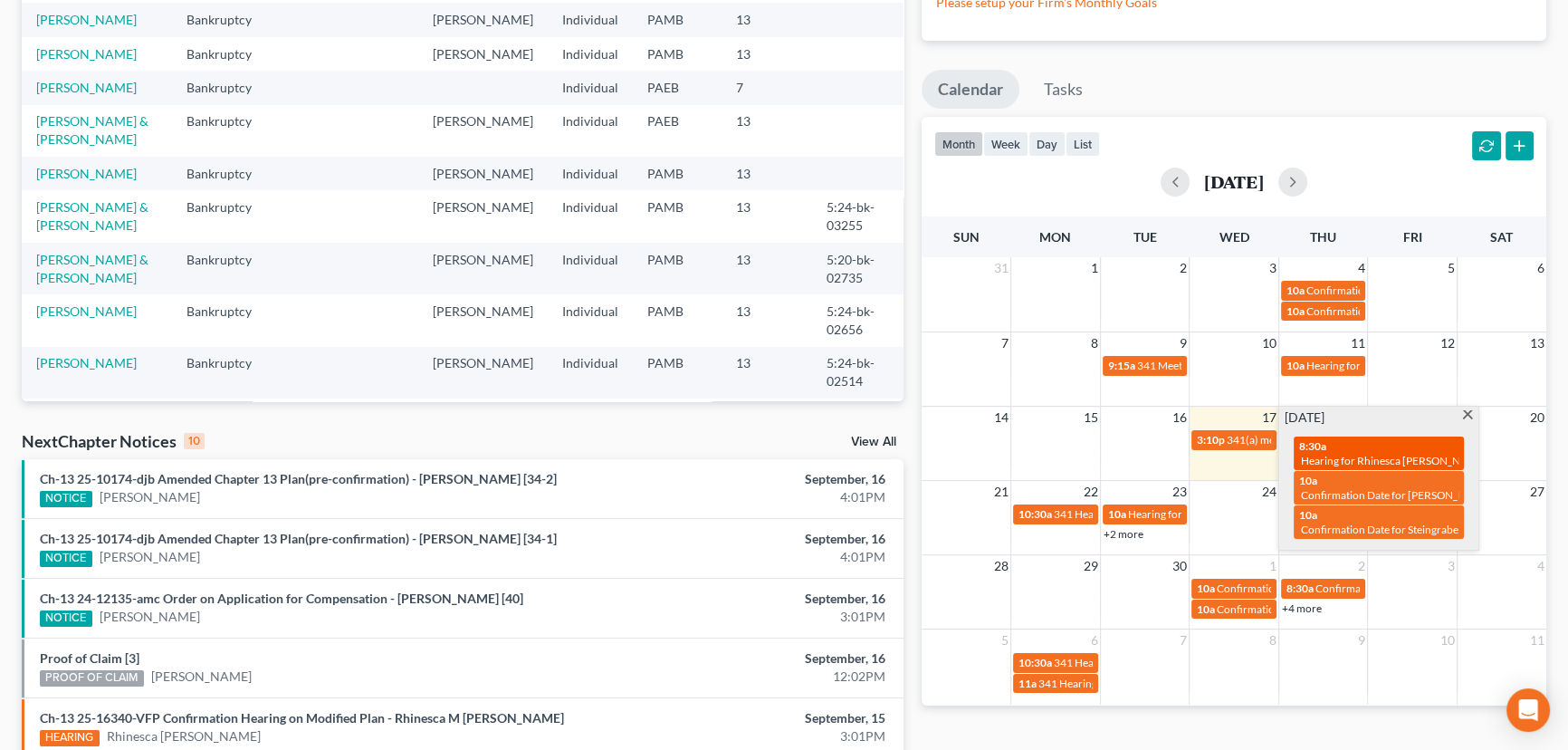
click at [1352, 454] on span "Hearing for Rhinesca [PERSON_NAME]" at bounding box center [1394, 461] width 186 height 14
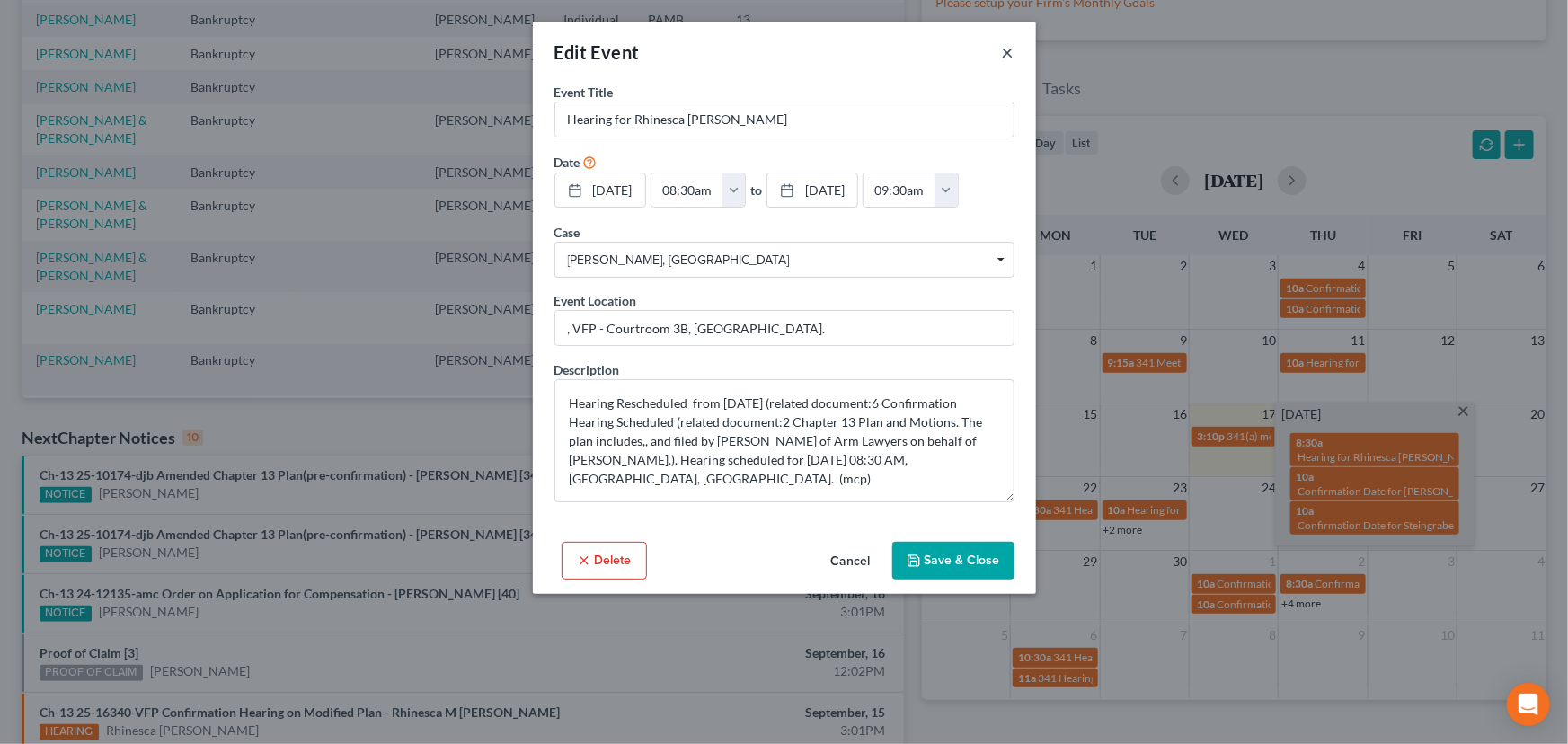
drag, startPoint x: 1007, startPoint y: 45, endPoint x: 1002, endPoint y: 55, distance: 11.2
click at [1007, 45] on button "×" at bounding box center [1007, 52] width 13 height 21
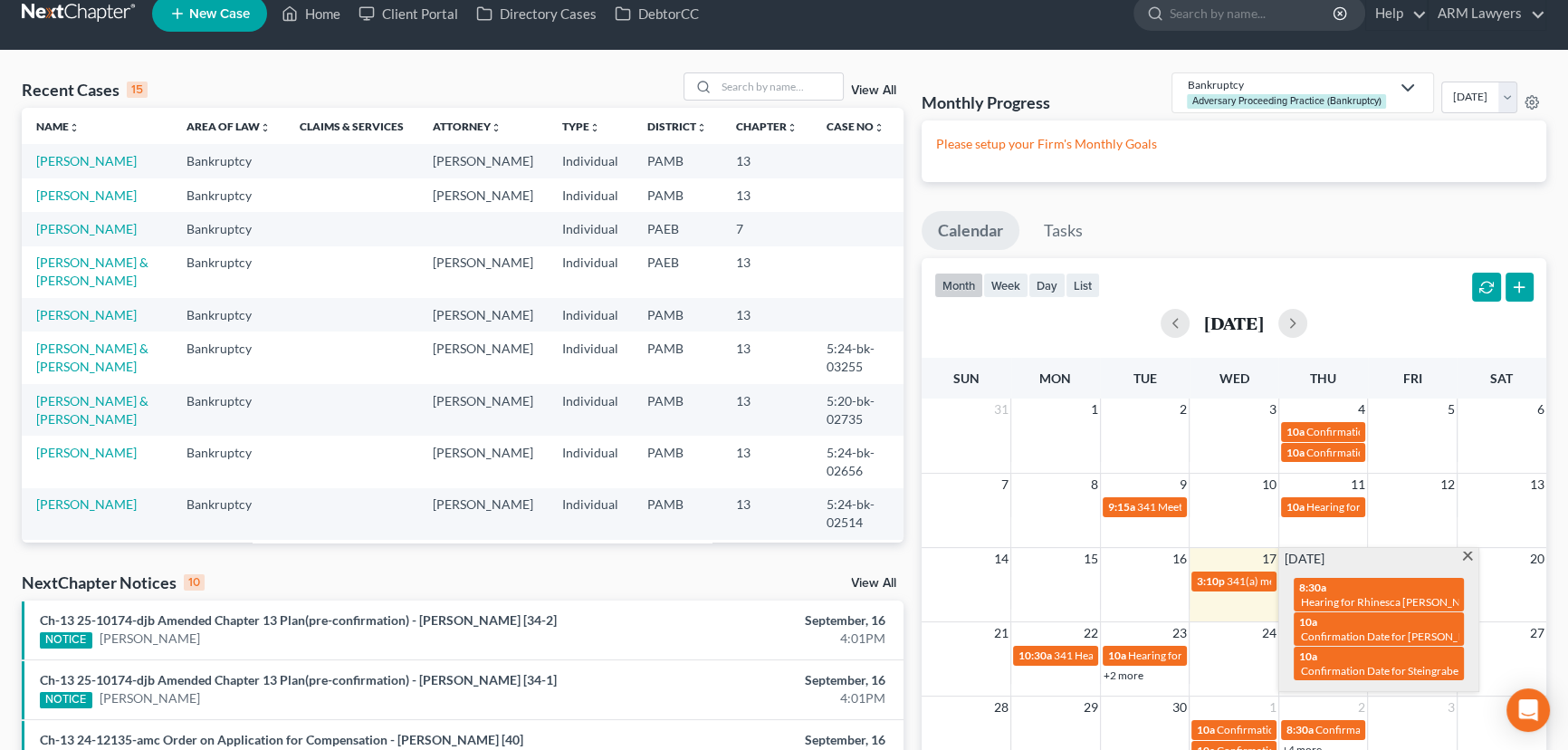
scroll to position [0, 0]
